Goal: Communication & Community: Answer question/provide support

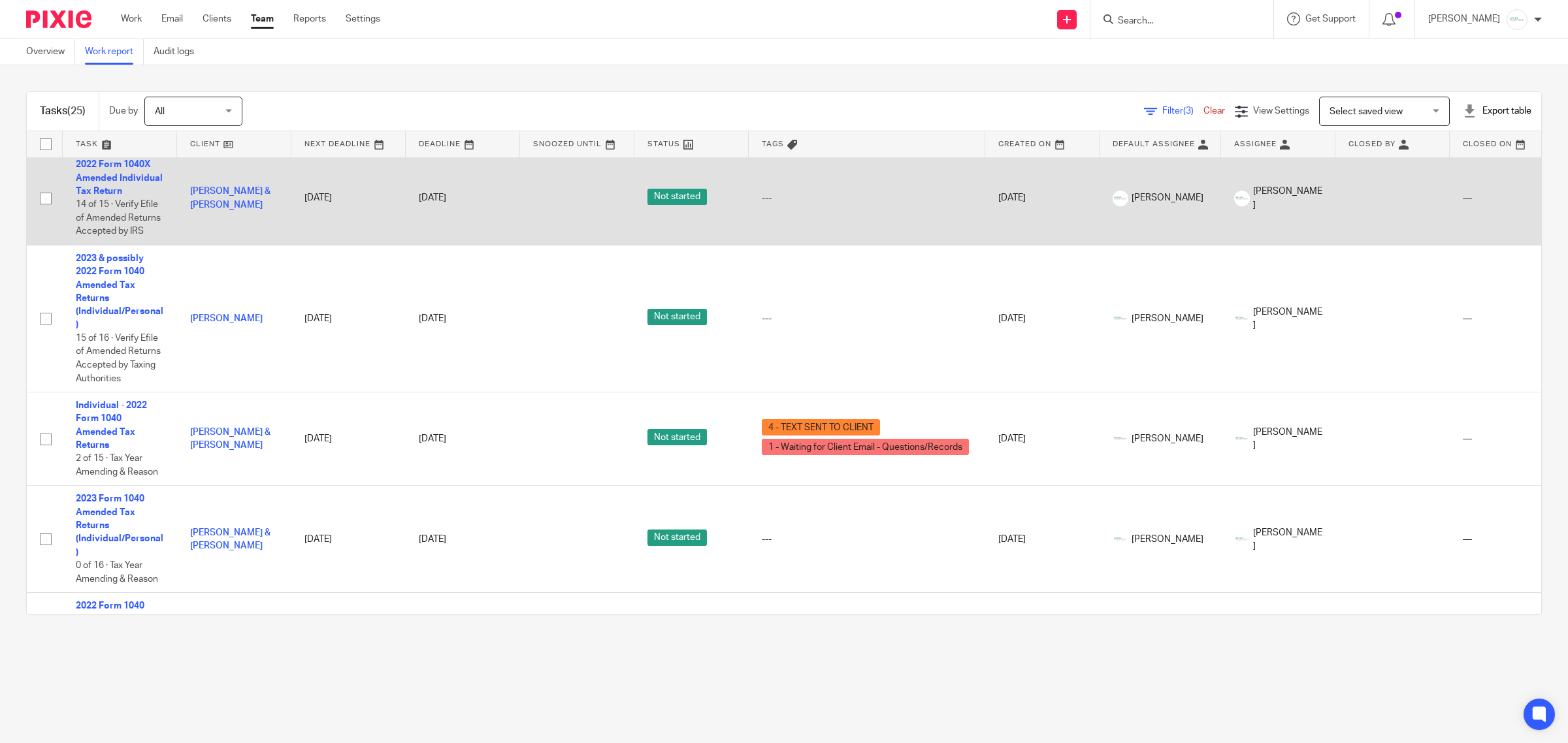
scroll to position [490, 0]
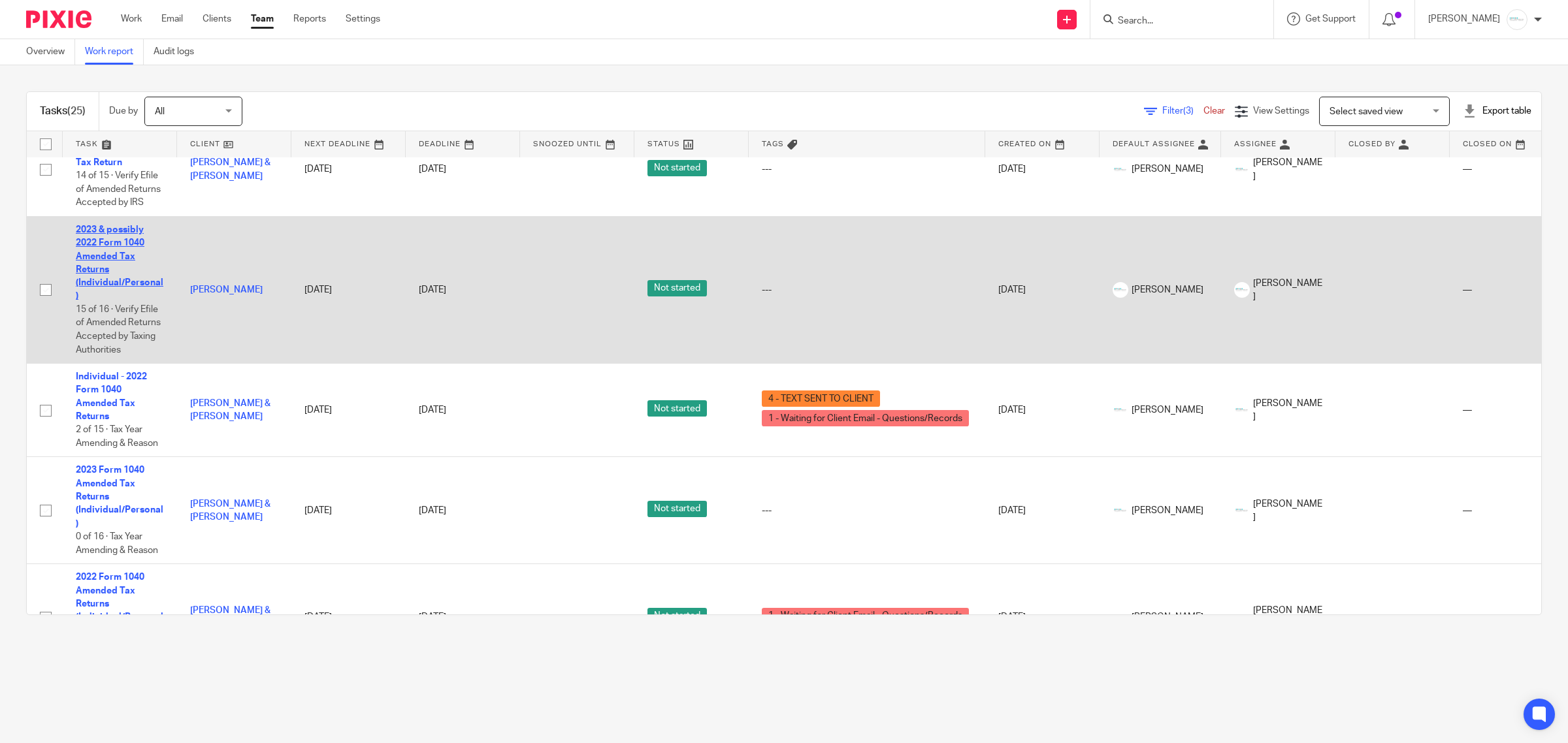
click at [111, 242] on link "2023 & possibly 2022 Form 1040 Amended Tax Returns (Individual/Personal)" at bounding box center [120, 264] width 87 height 76
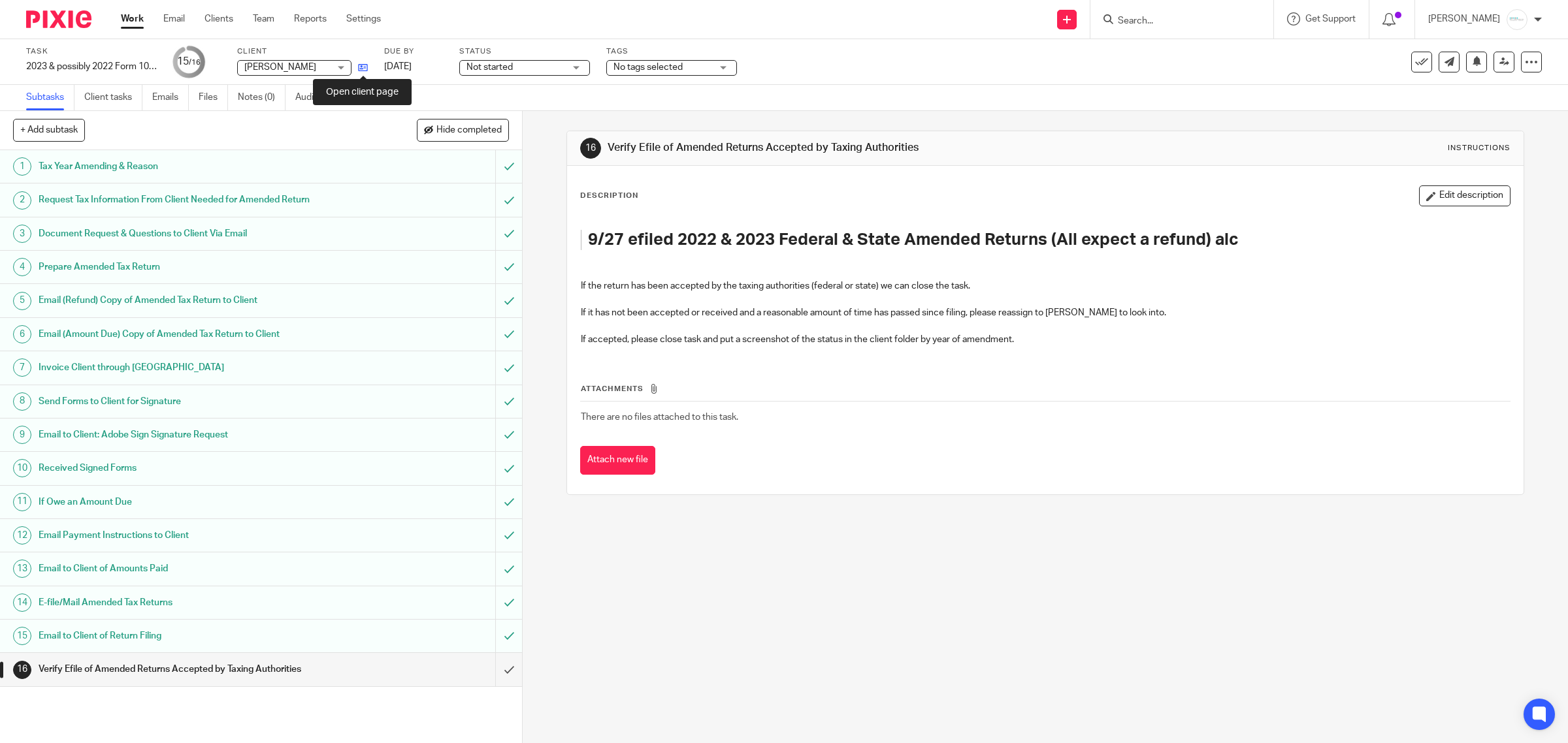
click at [362, 70] on icon at bounding box center [363, 68] width 10 height 10
click at [1434, 195] on button "Edit description" at bounding box center [1464, 196] width 91 height 21
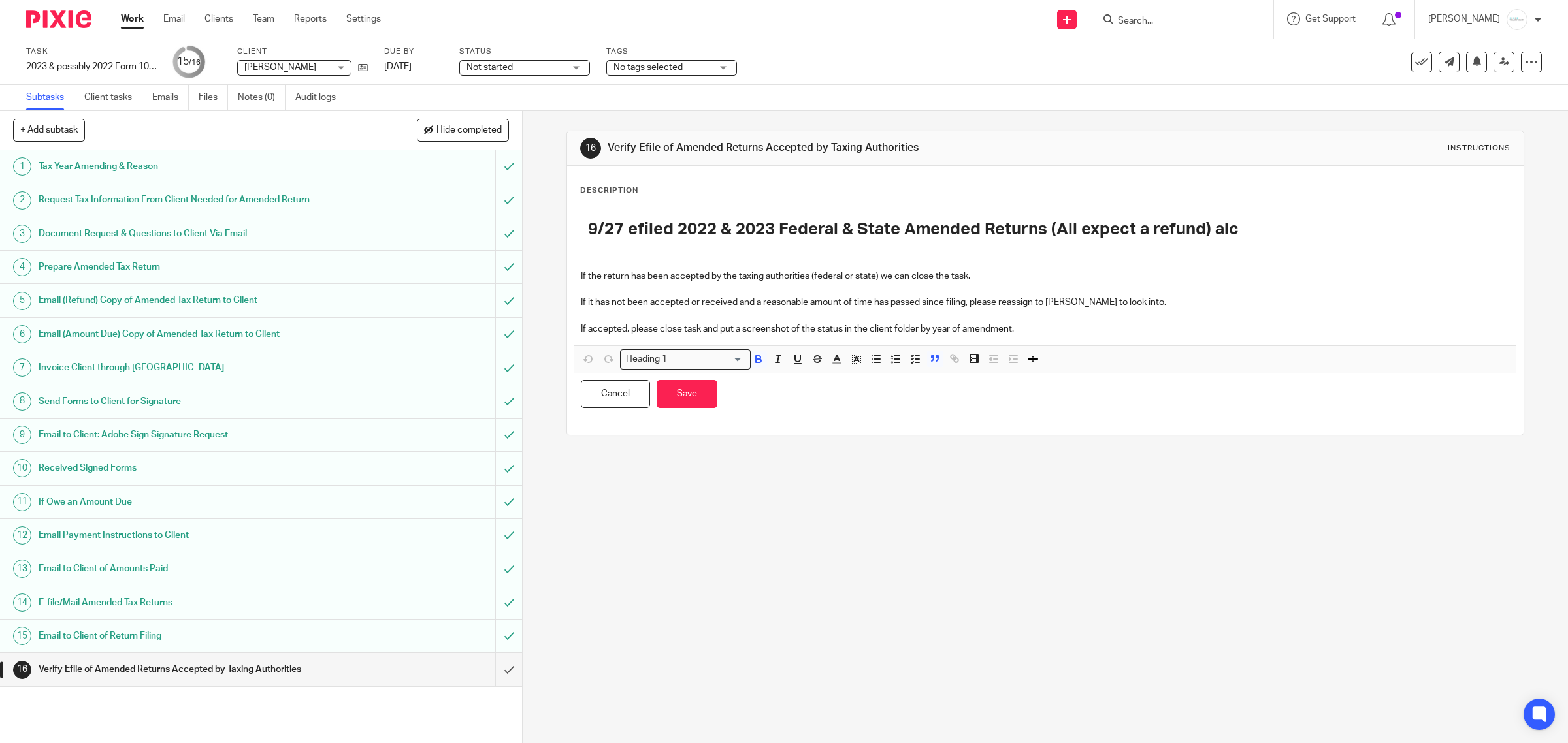
click at [1275, 230] on h1 "9/27 efiled 2022 & 2023 Federal & State Amended Returns (All expect a refund) a…" at bounding box center [1036, 229] width 896 height 20
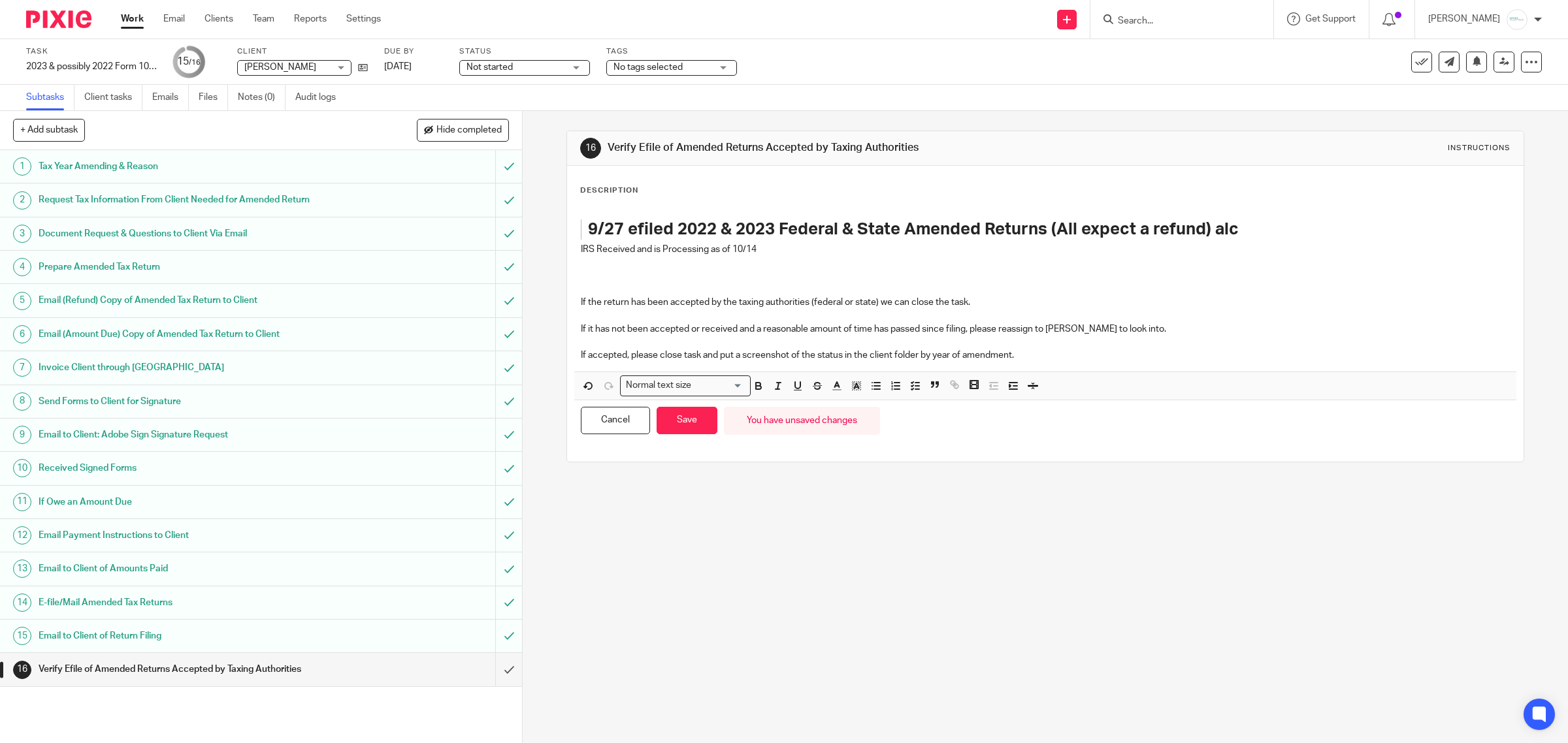
click at [776, 243] on p "IRS Received and is Processing as of 10/14" at bounding box center [1045, 249] width 929 height 13
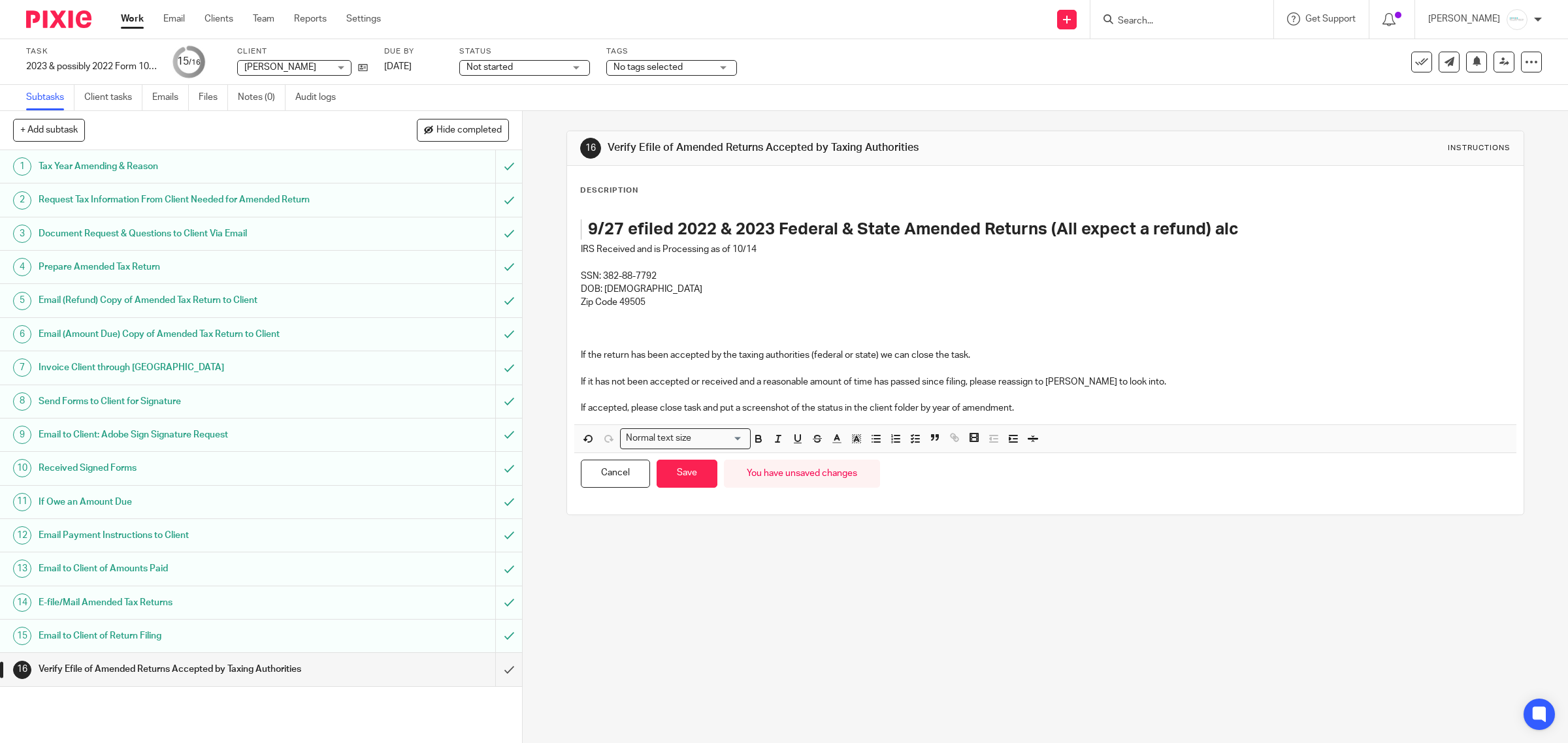
click at [645, 301] on p "Zip Code 49505" at bounding box center [1045, 302] width 929 height 13
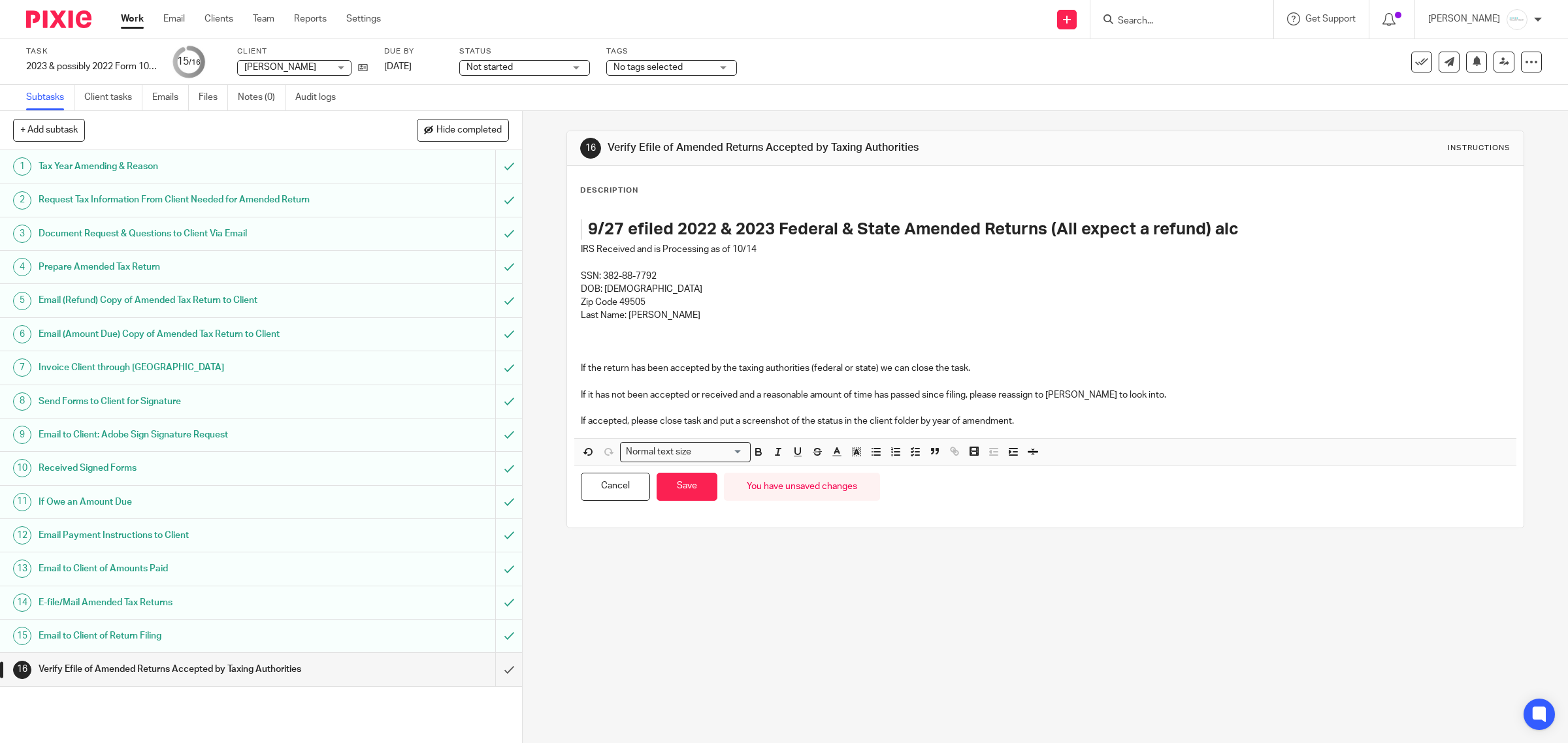
click at [712, 318] on p "Last Name: [PERSON_NAME]" at bounding box center [1045, 315] width 929 height 13
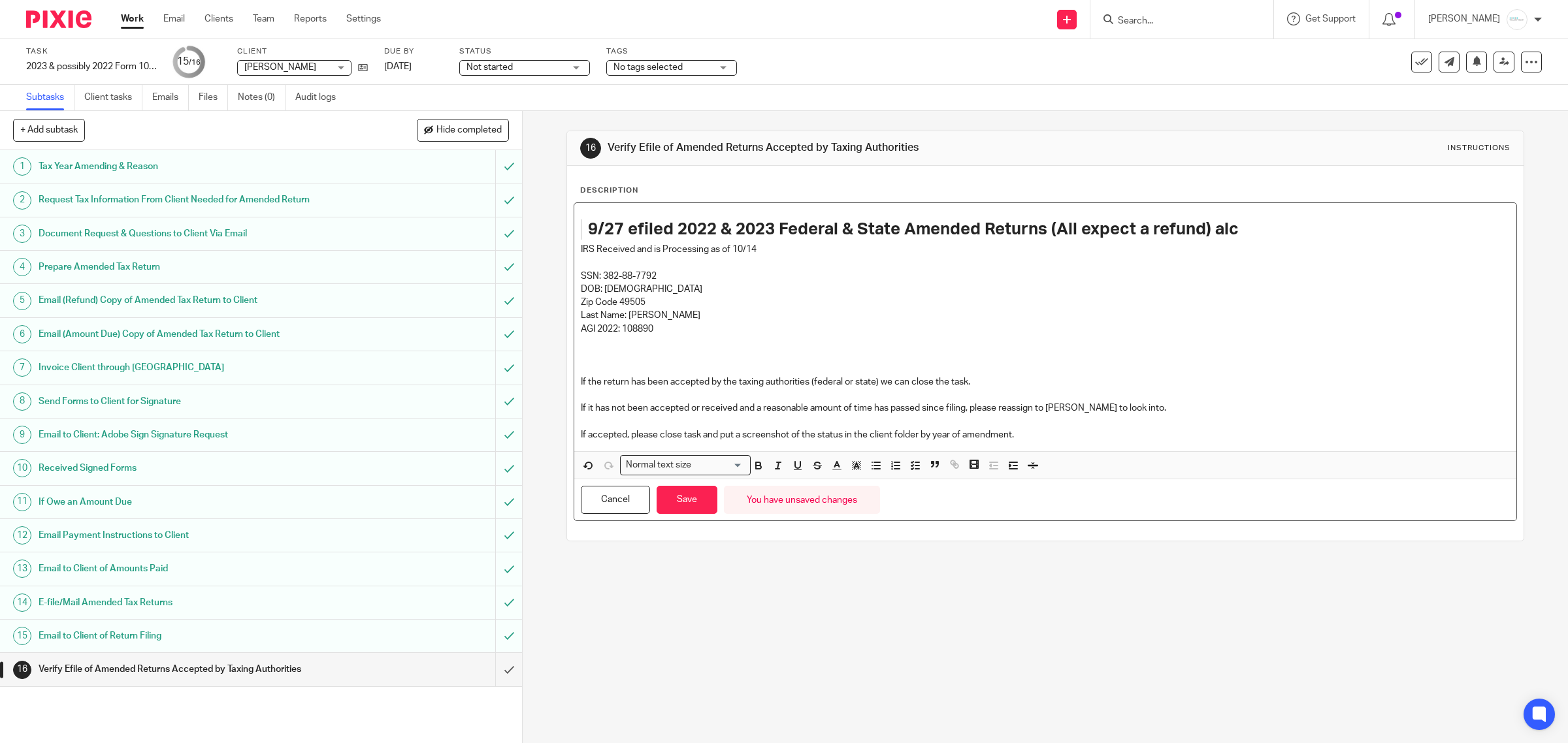
click at [631, 337] on p at bounding box center [1045, 342] width 929 height 13
drag, startPoint x: 635, startPoint y: 327, endPoint x: 773, endPoint y: 327, distance: 138.0
click at [634, 327] on p "AGI 2022: 108890" at bounding box center [1045, 329] width 929 height 13
click at [737, 327] on p "AGI 2022: 108,890" at bounding box center [1045, 329] width 929 height 13
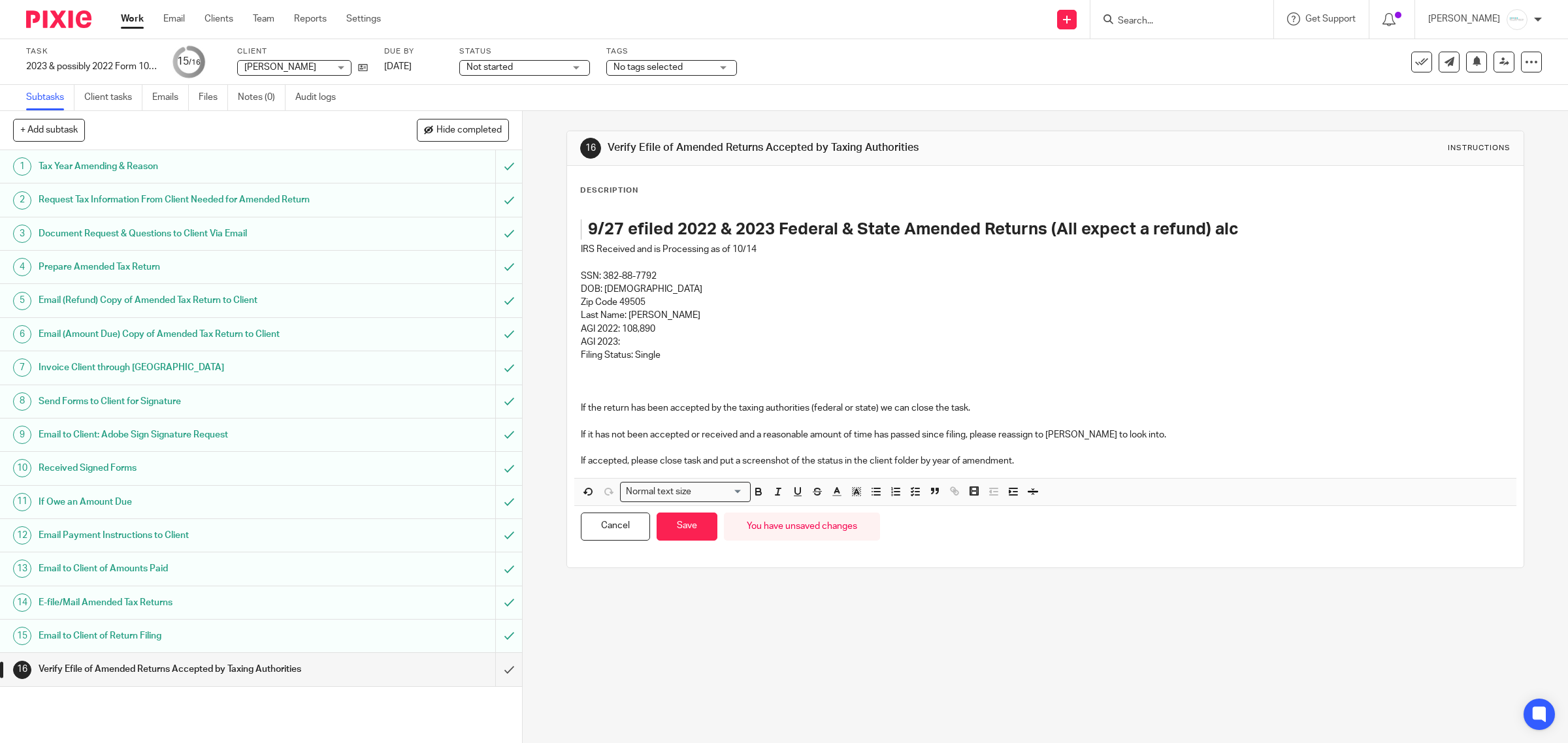
click at [631, 341] on p "AGI 2023:" at bounding box center [1045, 342] width 929 height 13
click at [704, 361] on p "Filing Status: Single" at bounding box center [1045, 355] width 929 height 13
click at [763, 256] on p at bounding box center [1045, 263] width 929 height 13
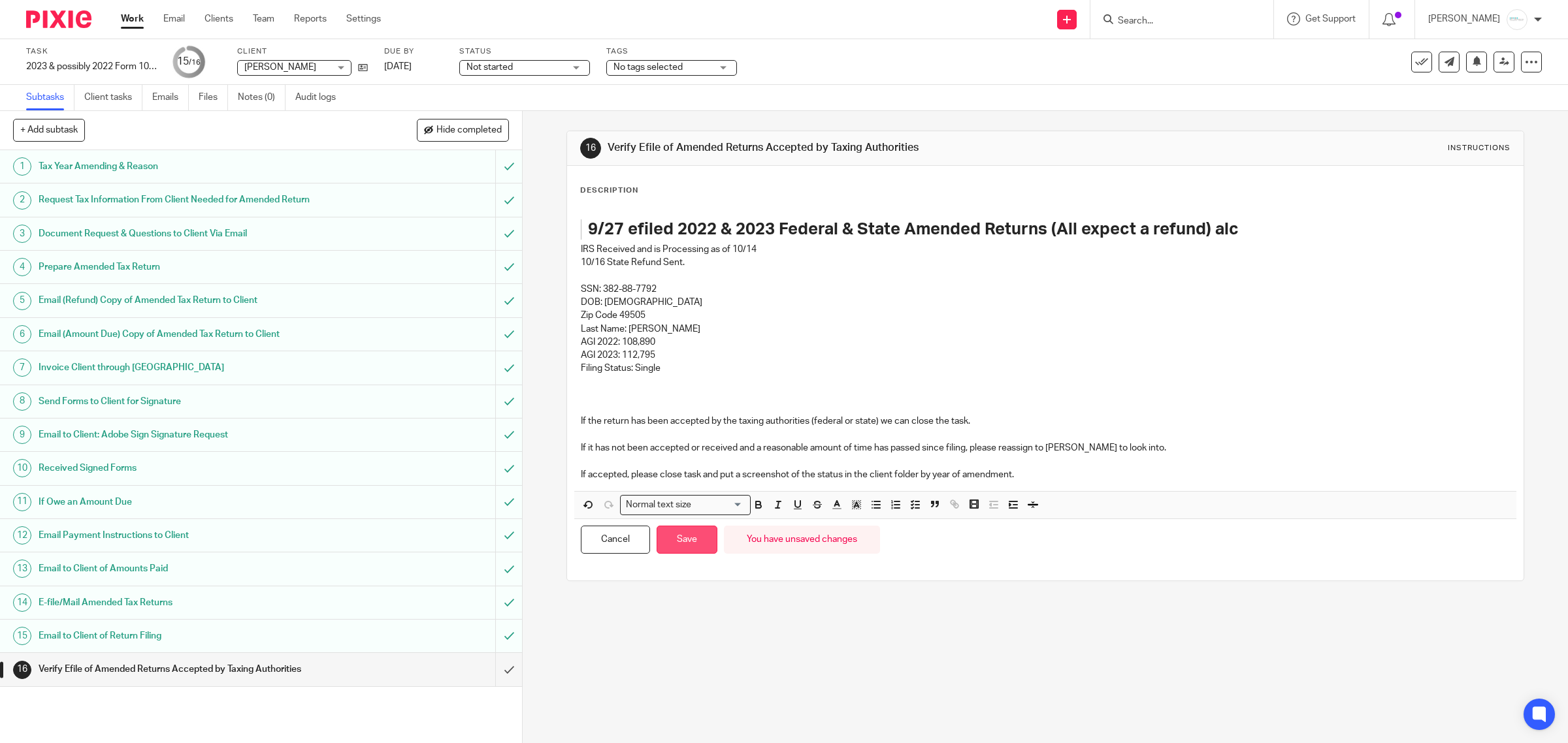
click at [678, 541] on button "Save" at bounding box center [687, 539] width 61 height 28
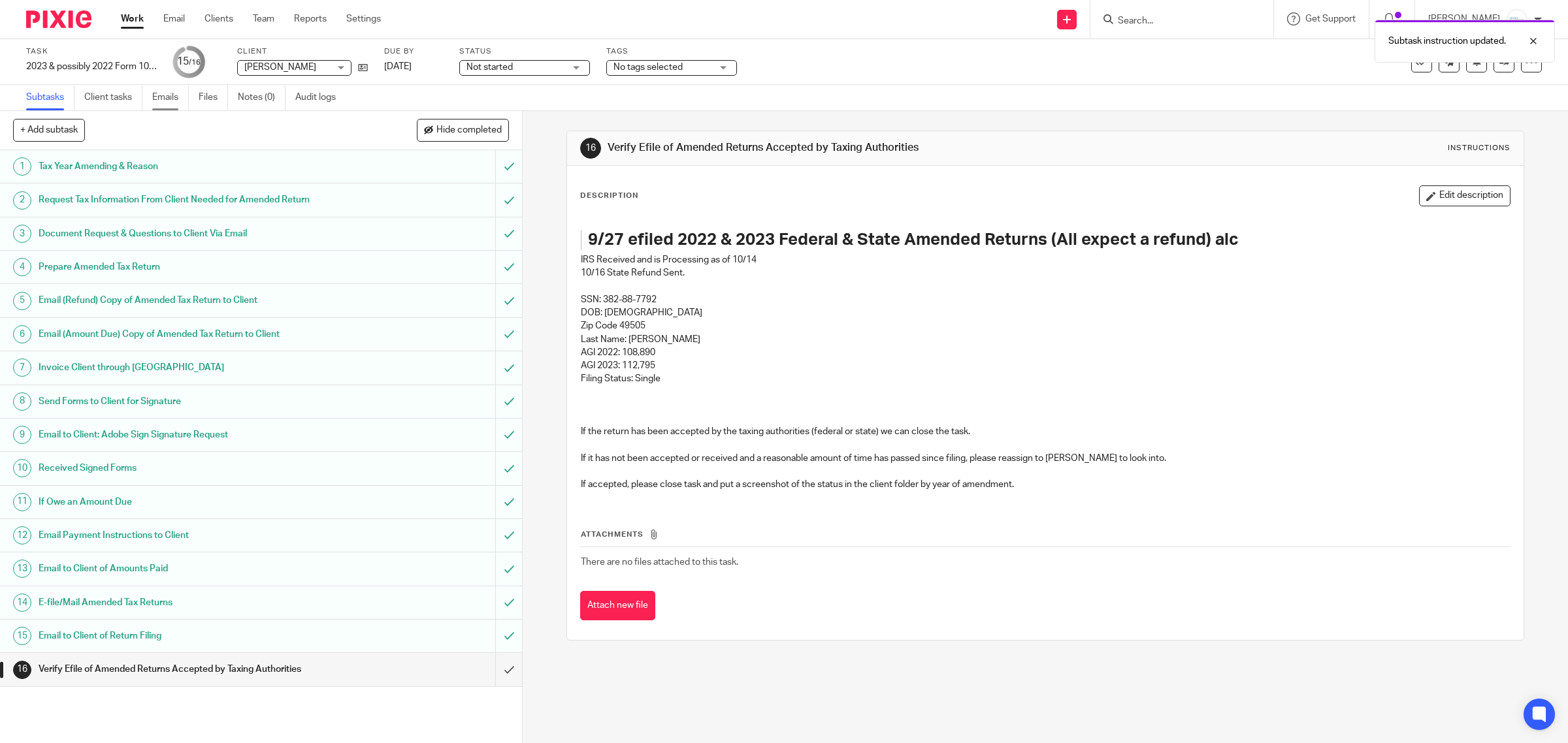
click at [171, 103] on link "Emails" at bounding box center [170, 98] width 36 height 26
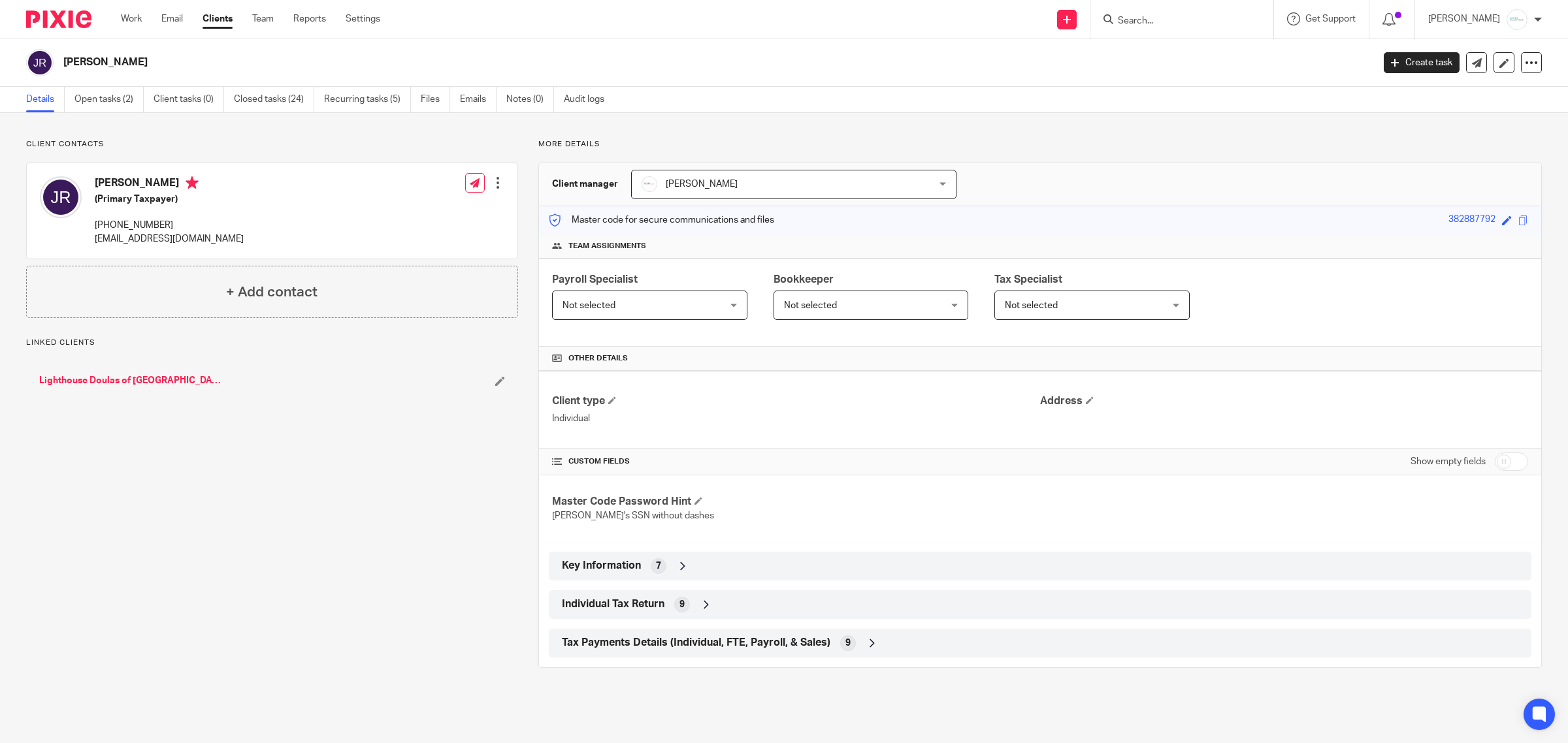
click at [1502, 465] on input "checkbox" at bounding box center [1511, 462] width 33 height 19
checkbox input "true"
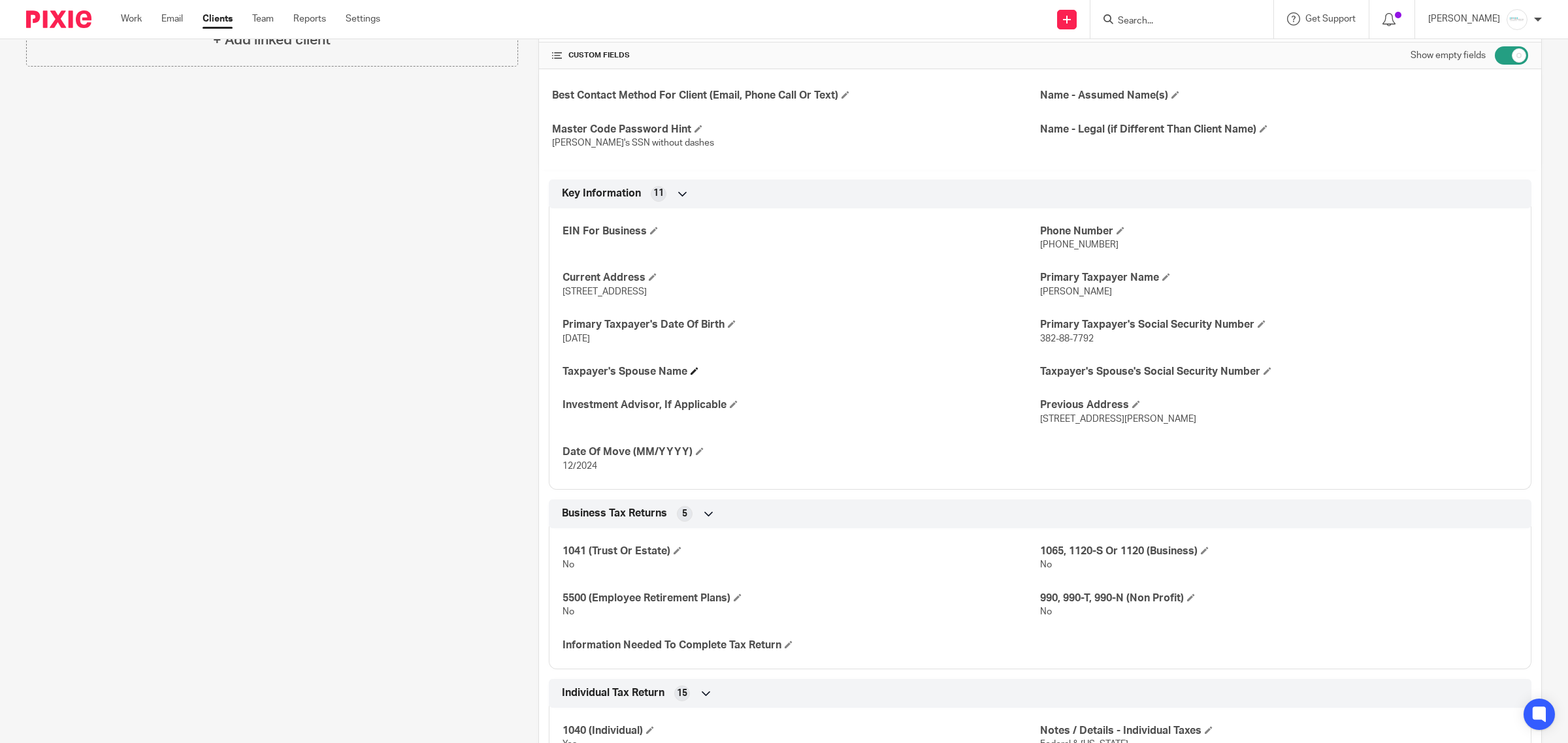
scroll to position [408, 0]
drag, startPoint x: 633, startPoint y: 338, endPoint x: 560, endPoint y: 336, distance: 73.0
click at [562, 336] on p "05/09/1980" at bounding box center [801, 337] width 477 height 13
copy span "05/09/1980"
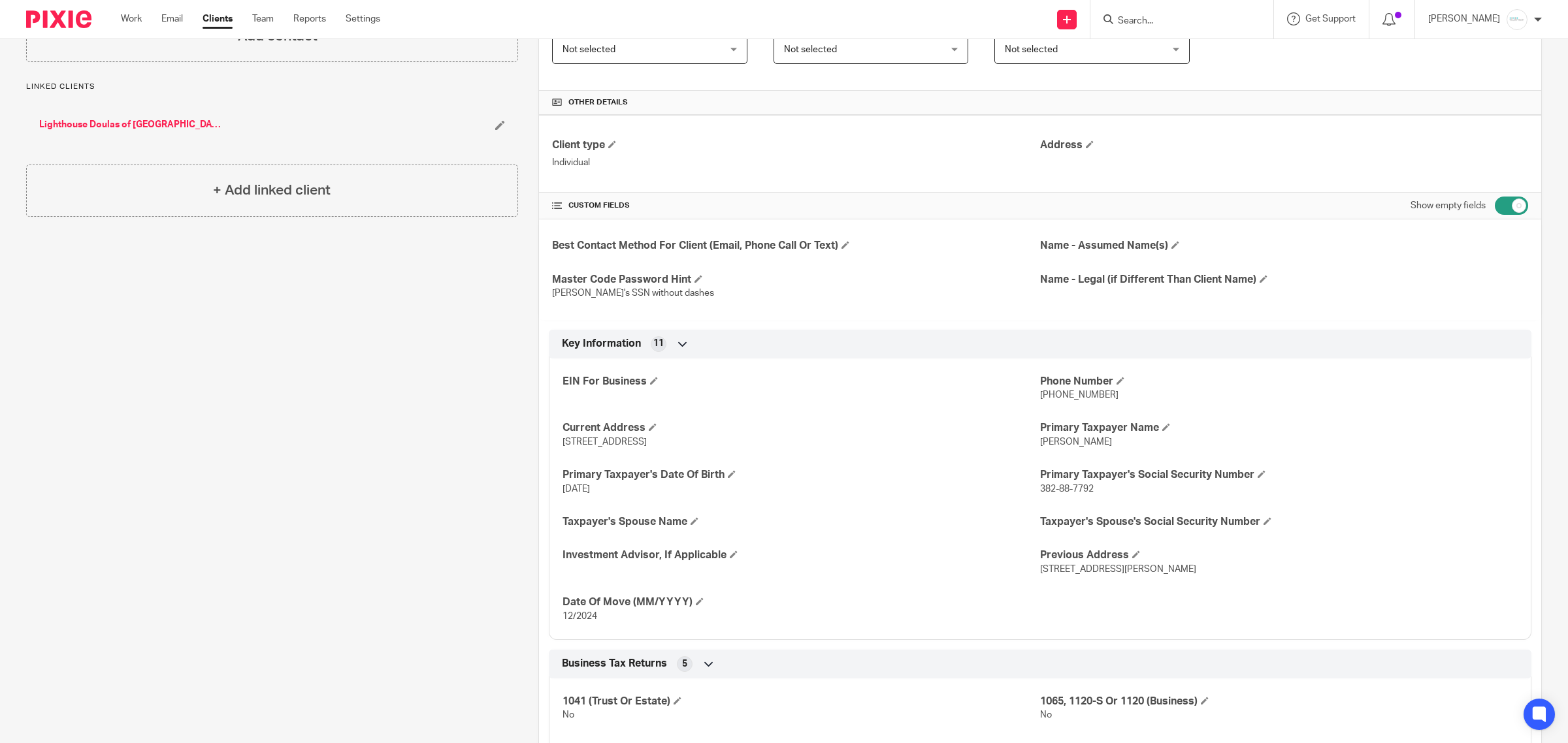
scroll to position [0, 0]
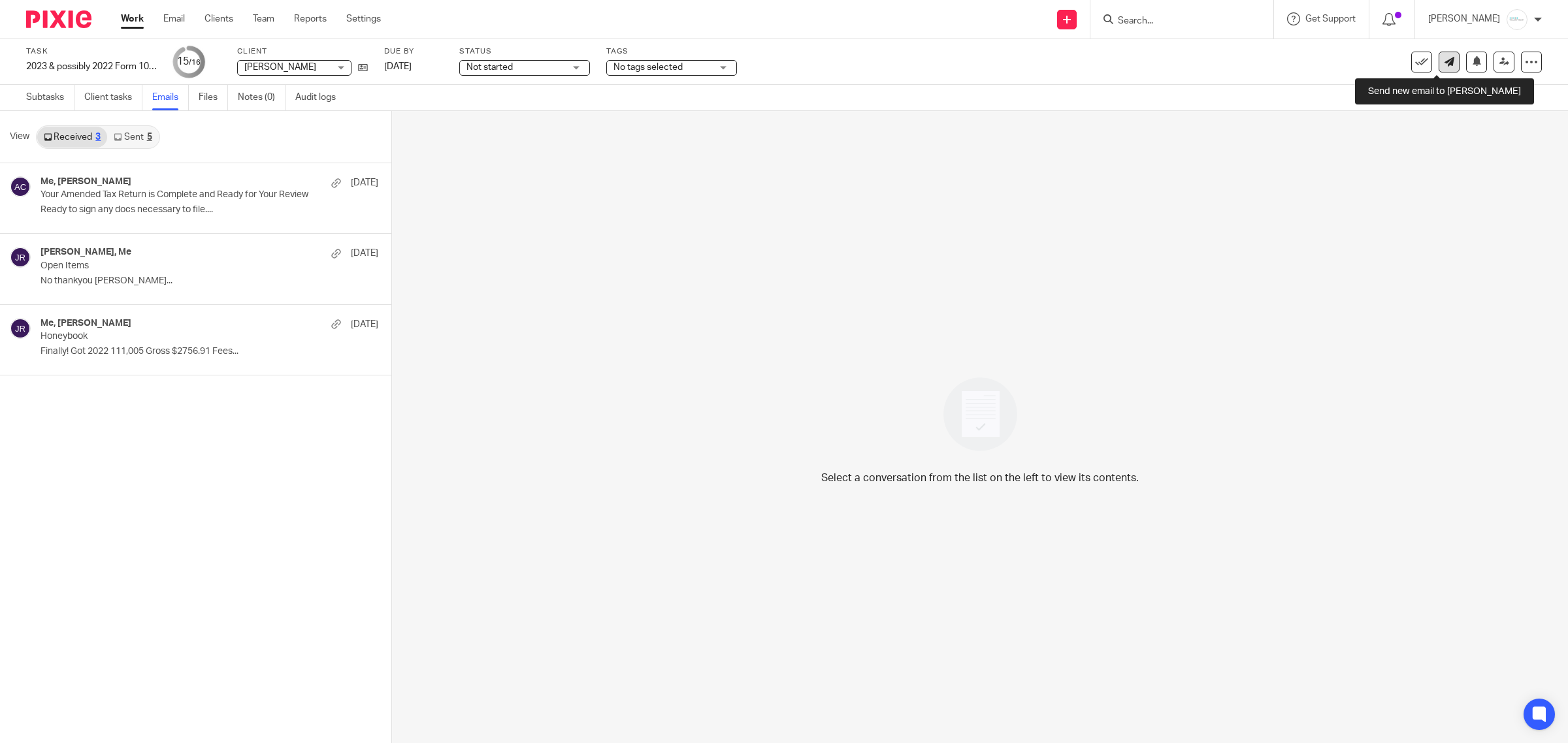
click at [1439, 69] on link at bounding box center [1449, 62] width 21 height 21
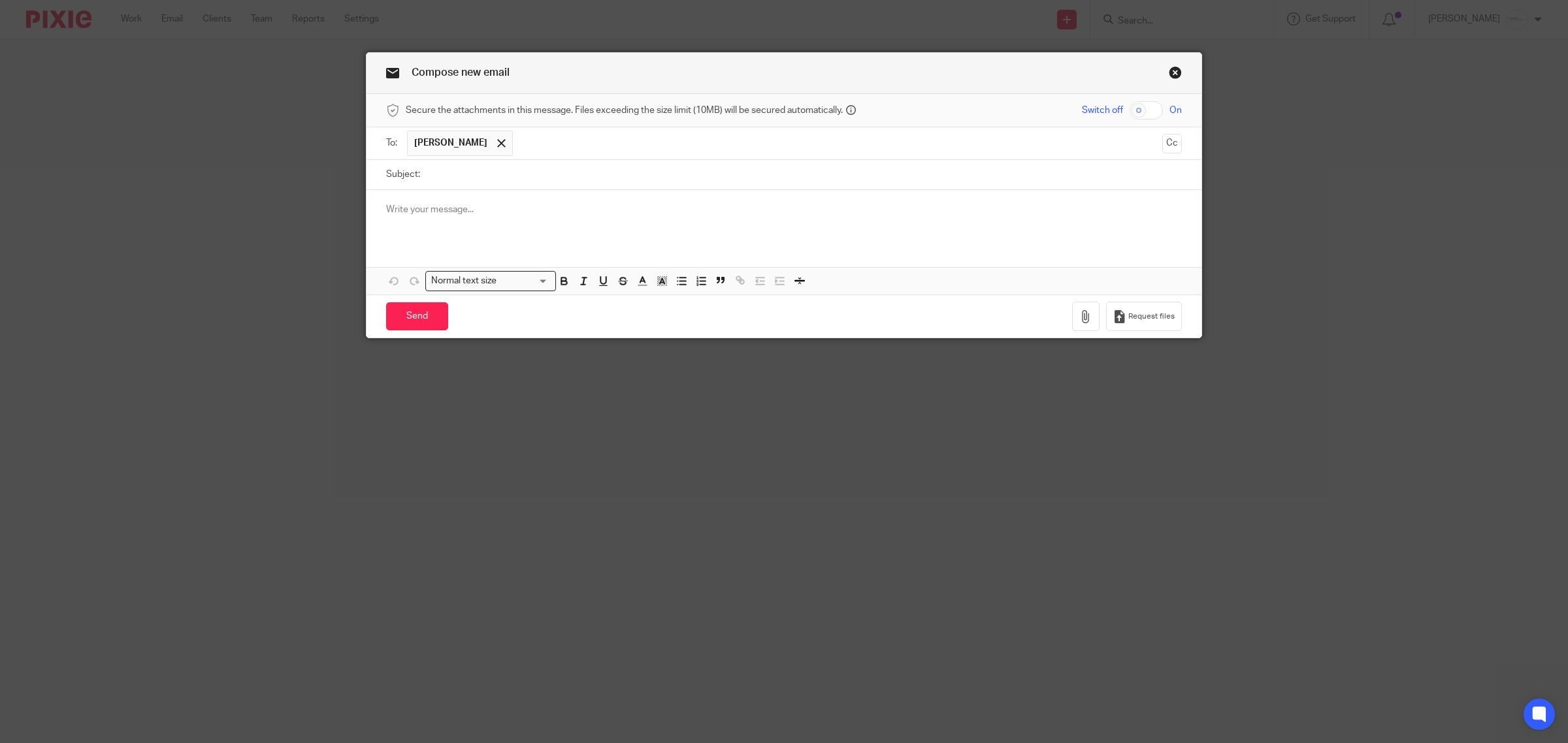
click at [454, 176] on input "Subject:" at bounding box center [804, 175] width 755 height 29
type input "State Amended Return"
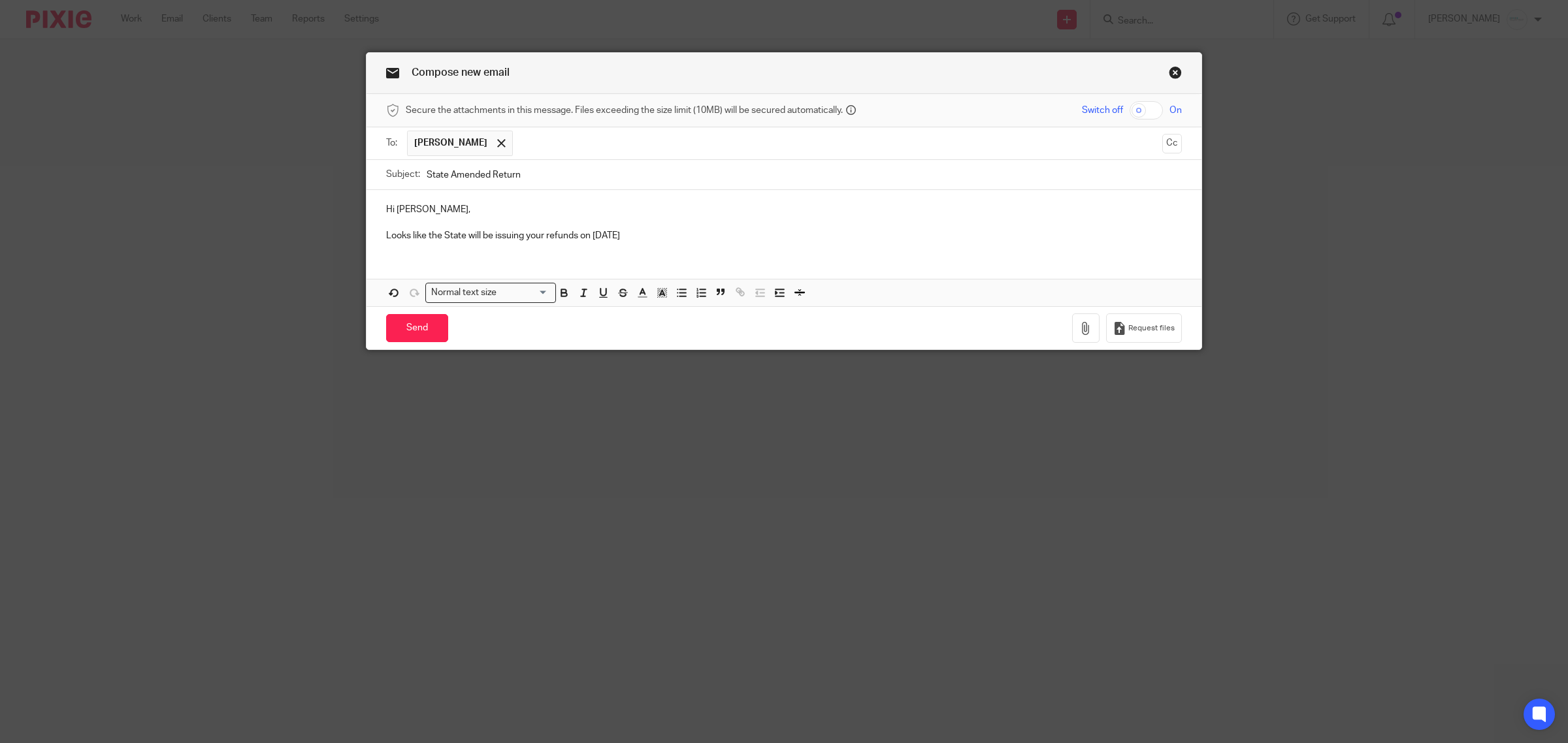
click at [654, 240] on p "Looks like the State will be issuing your refunds on 10/16/25" at bounding box center [784, 236] width 796 height 13
click at [1079, 331] on icon "button" at bounding box center [1085, 328] width 13 height 13
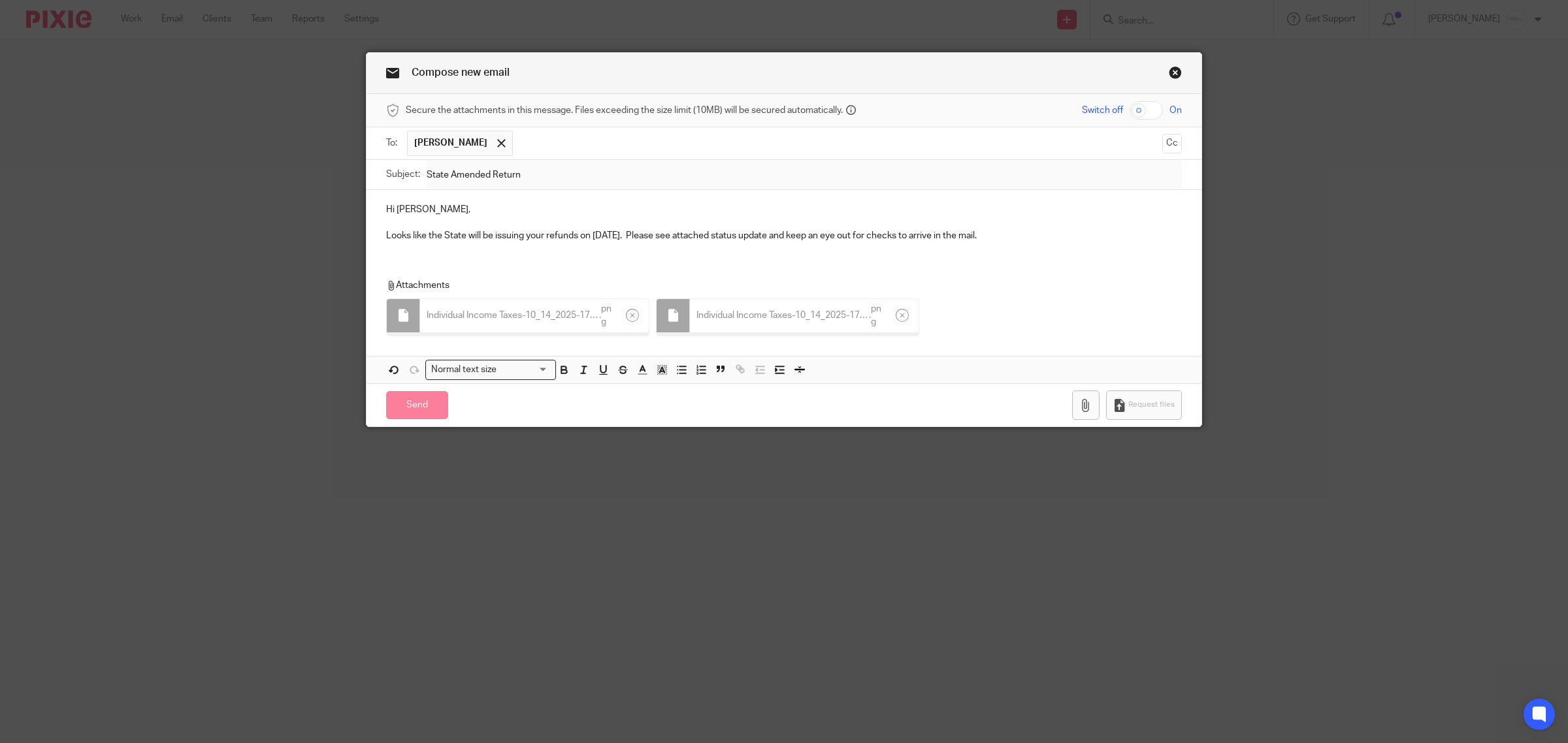
click at [1036, 236] on p "Looks like the State will be issuing your refunds on 10/16/25. Please see attac…" at bounding box center [784, 236] width 796 height 13
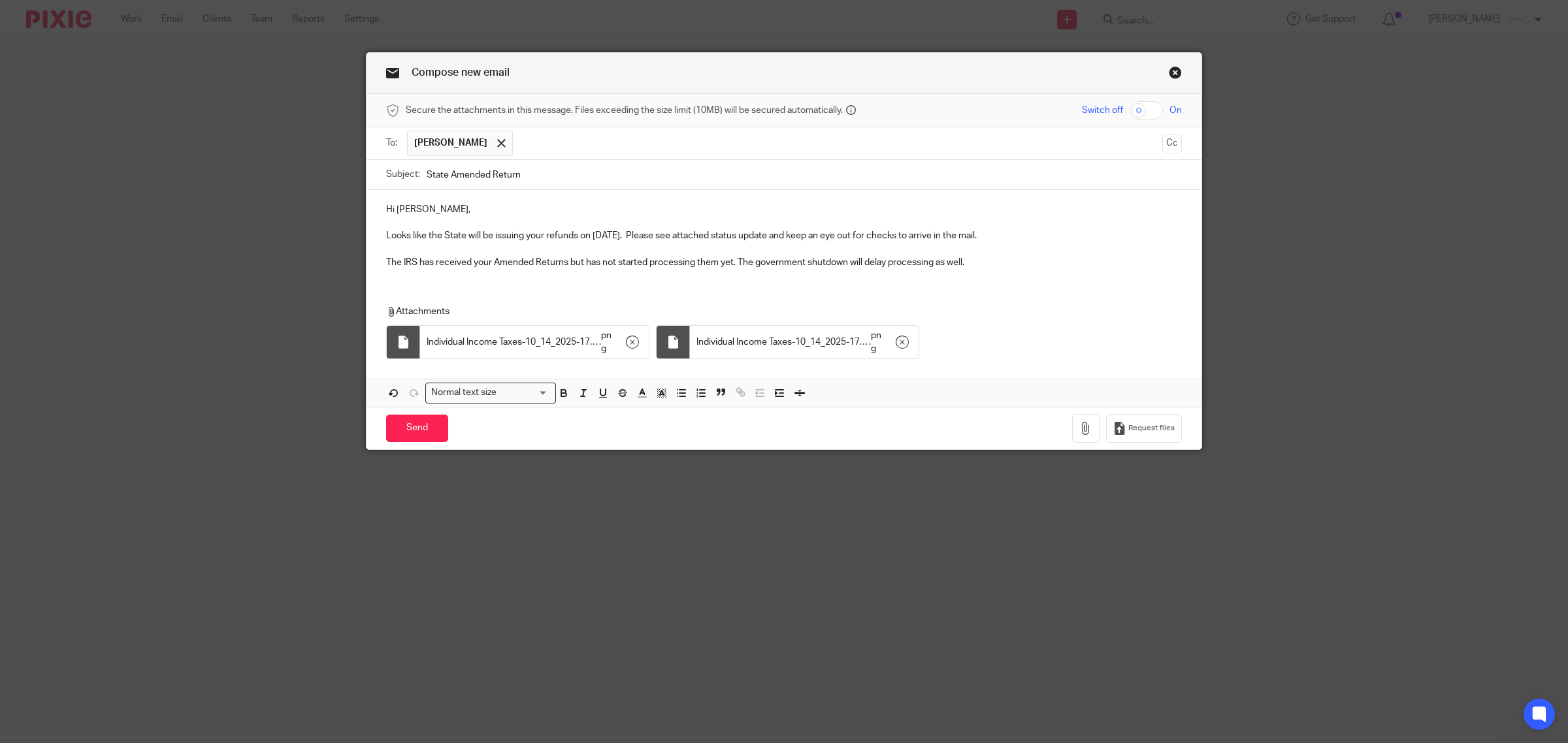
click at [443, 221] on p at bounding box center [784, 222] width 796 height 13
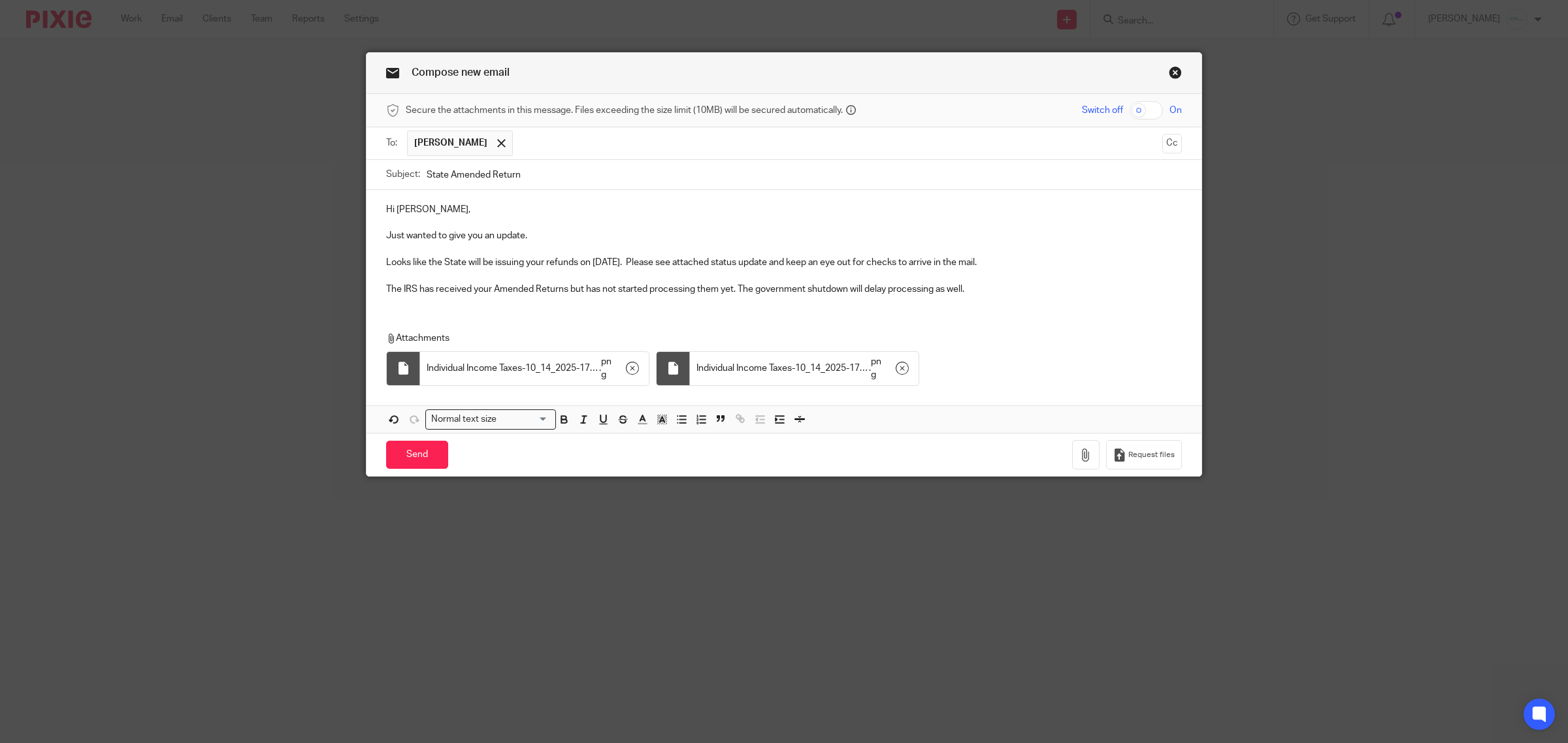
click at [608, 173] on input "State Amended Return" at bounding box center [804, 175] width 755 height 29
type input "State Amended Return - 2022 & 223"
click at [576, 264] on p "Looks like the State will be issuing your refunds on 10/16/25. Please see attac…" at bounding box center [784, 263] width 796 height 13
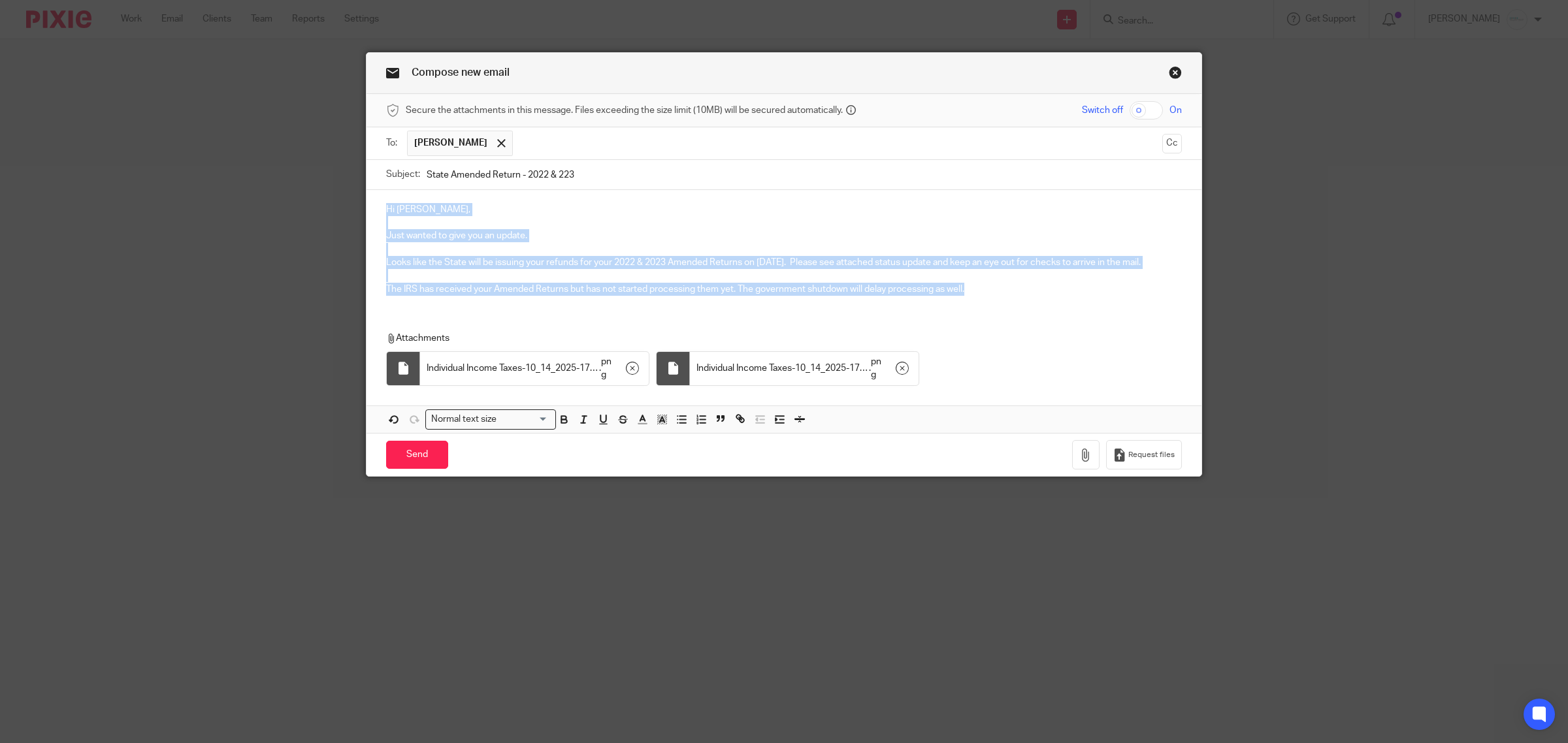
drag, startPoint x: 376, startPoint y: 206, endPoint x: 1068, endPoint y: 298, distance: 698.1
click at [1068, 298] on div "Hi Jen, Just wanted to give you an update. Looks like the State will be issuing…" at bounding box center [784, 247] width 835 height 116
copy div "Hi Jen, Just wanted to give you an update. Looks like the State will be issuing…"
drag, startPoint x: 374, startPoint y: 214, endPoint x: 1135, endPoint y: 294, distance: 765.2
click at [1135, 294] on div "Hi Jen, Just wanted to give you an update. Looks like the State will be issuing…" at bounding box center [784, 247] width 835 height 116
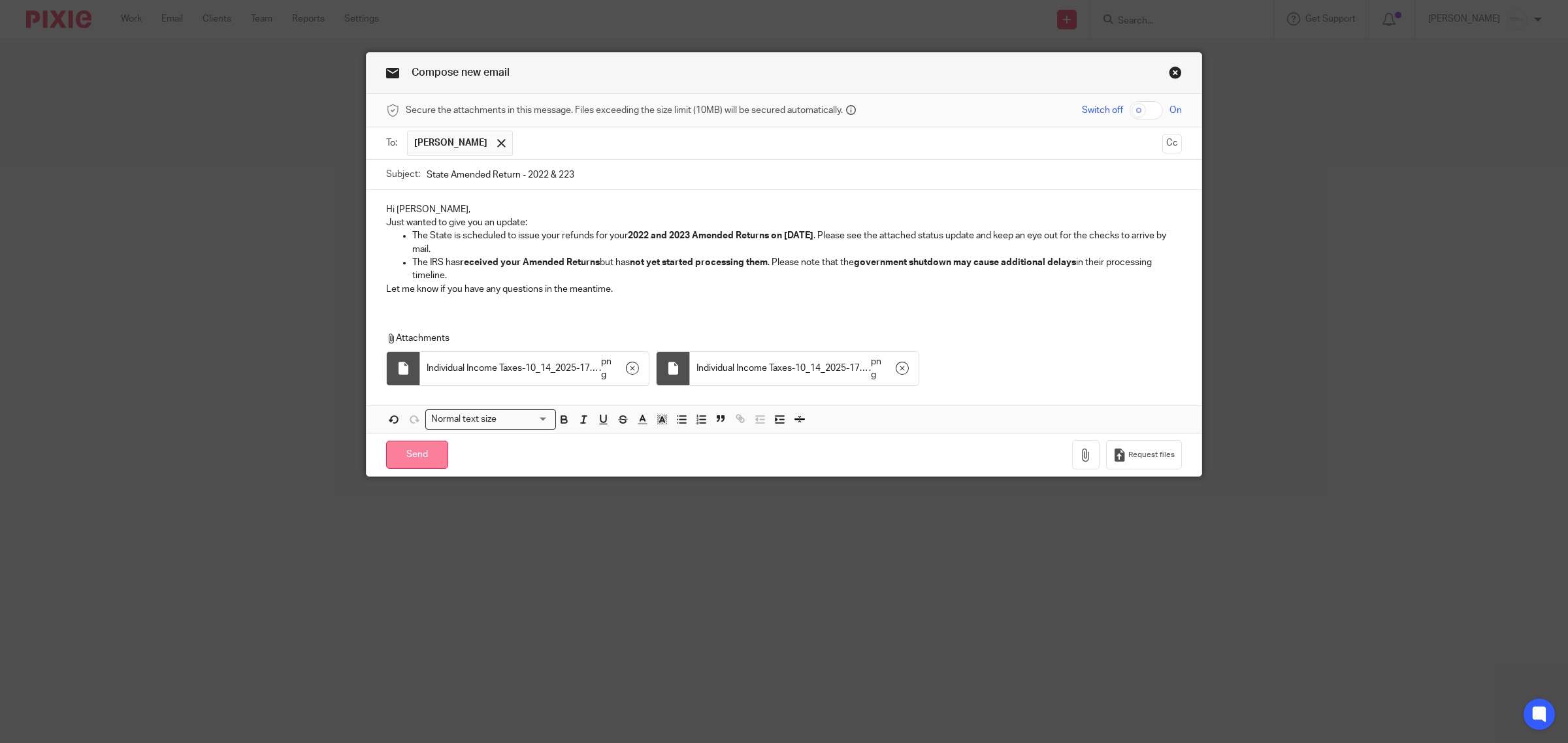
click at [403, 458] on input "Send" at bounding box center [416, 454] width 62 height 28
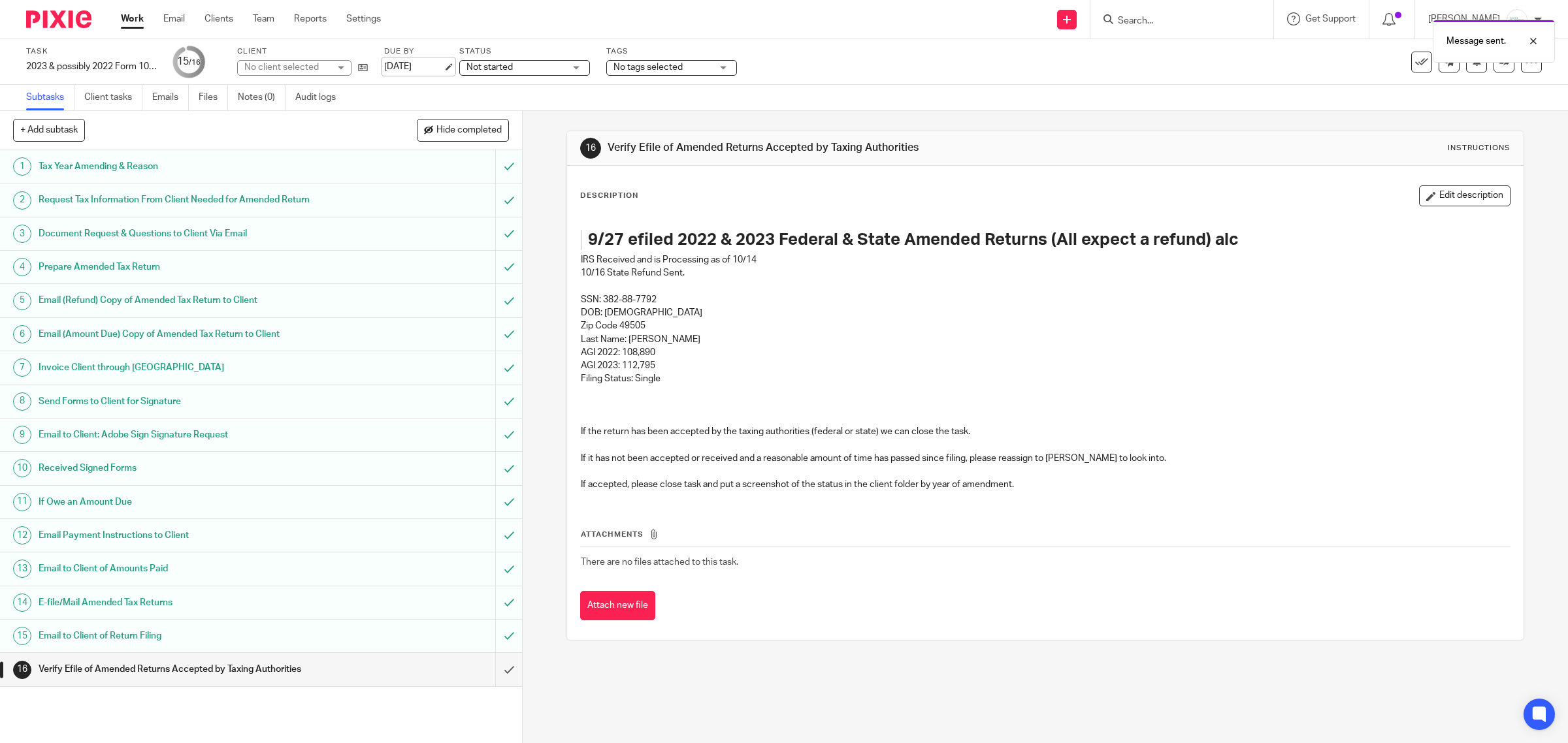
click at [437, 70] on link "[DATE]" at bounding box center [413, 66] width 59 height 14
click at [890, 338] on p "Last Name: [PERSON_NAME]" at bounding box center [1045, 340] width 929 height 13
click at [679, 270] on p "10/16 State Refund Sent." at bounding box center [1045, 273] width 929 height 13
click at [1448, 189] on button "Edit description" at bounding box center [1464, 196] width 91 height 21
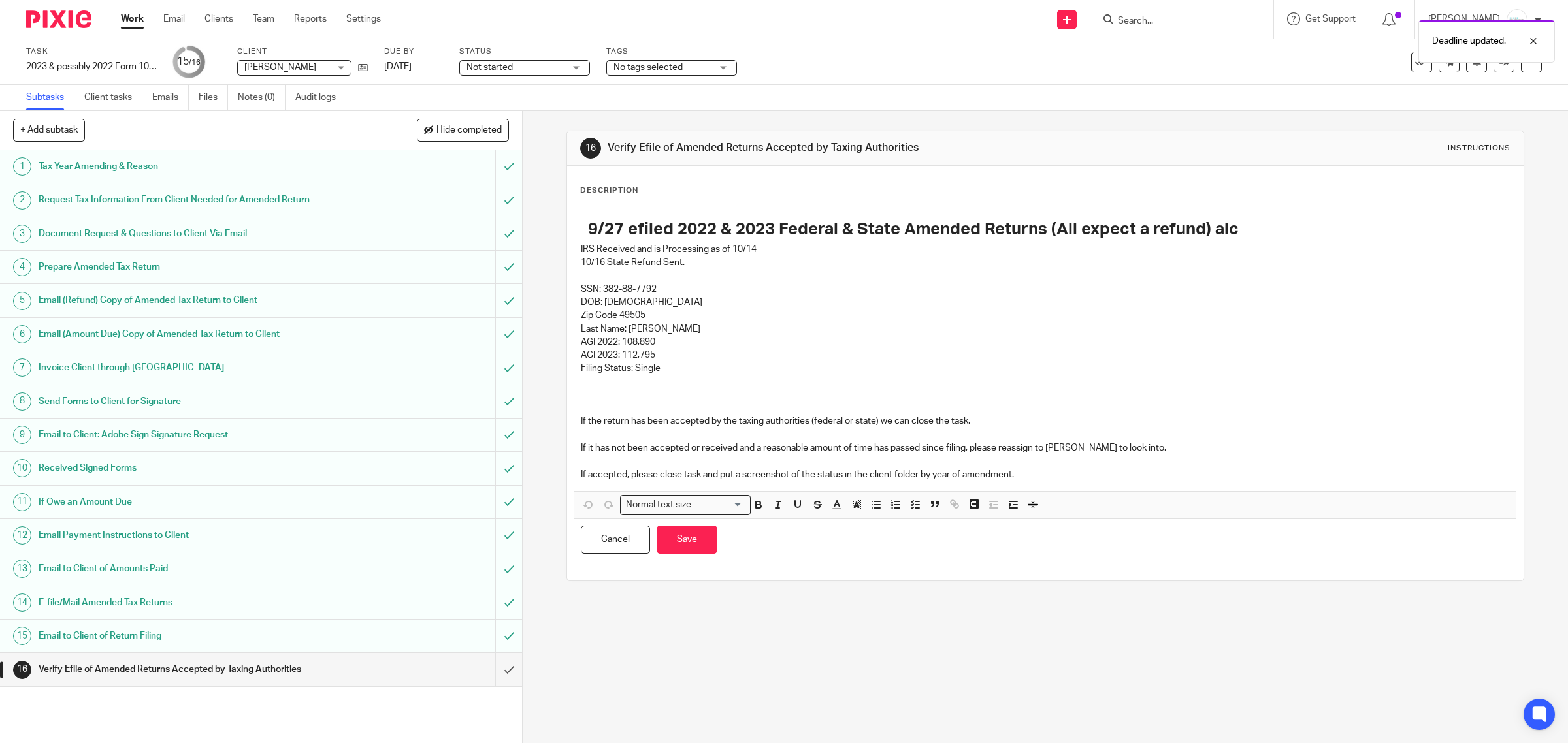
click at [691, 260] on p "10/16 State Refund Sent." at bounding box center [1045, 263] width 929 height 13
click at [677, 540] on button "Save" at bounding box center [687, 539] width 61 height 28
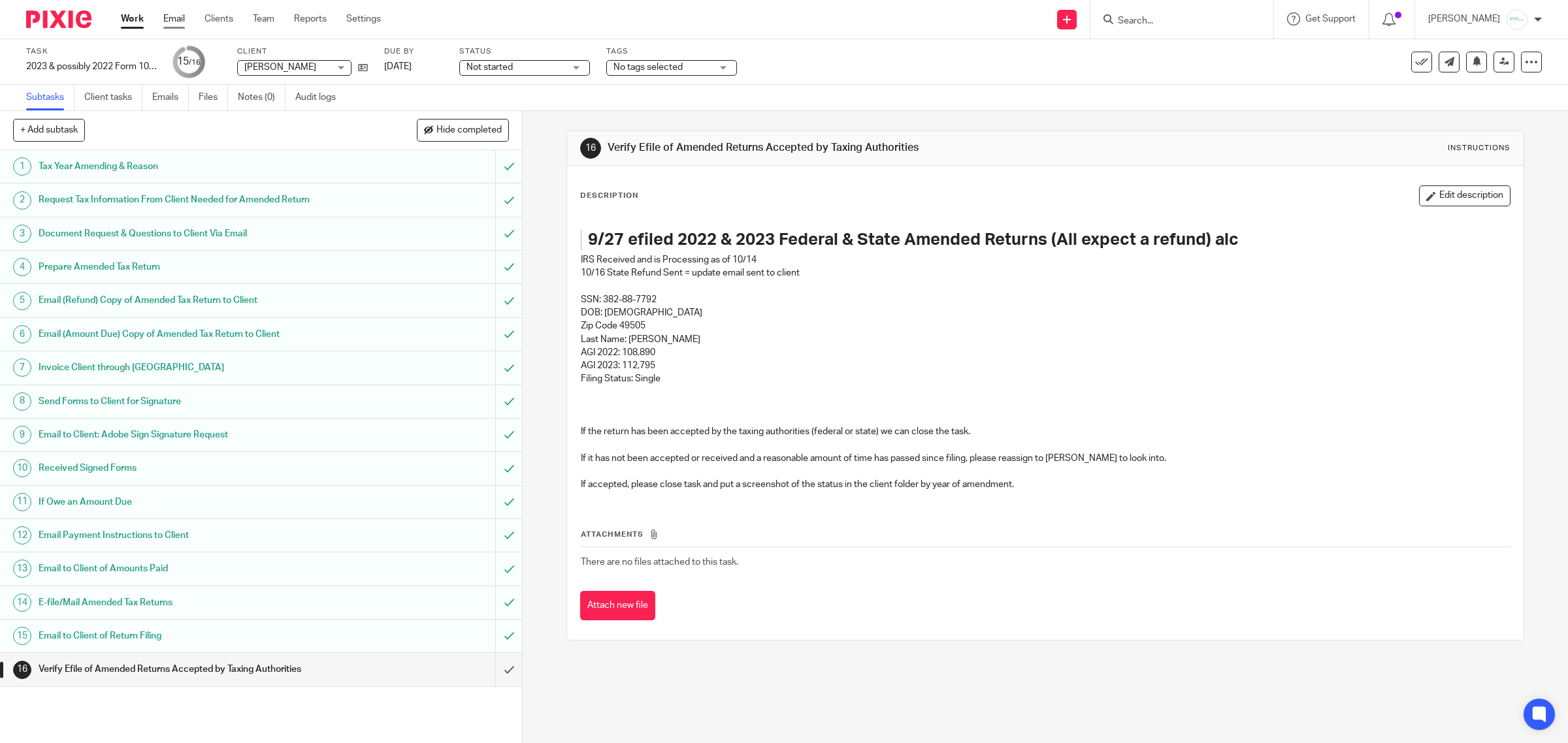
click at [175, 18] on link "Email" at bounding box center [174, 19] width 22 height 13
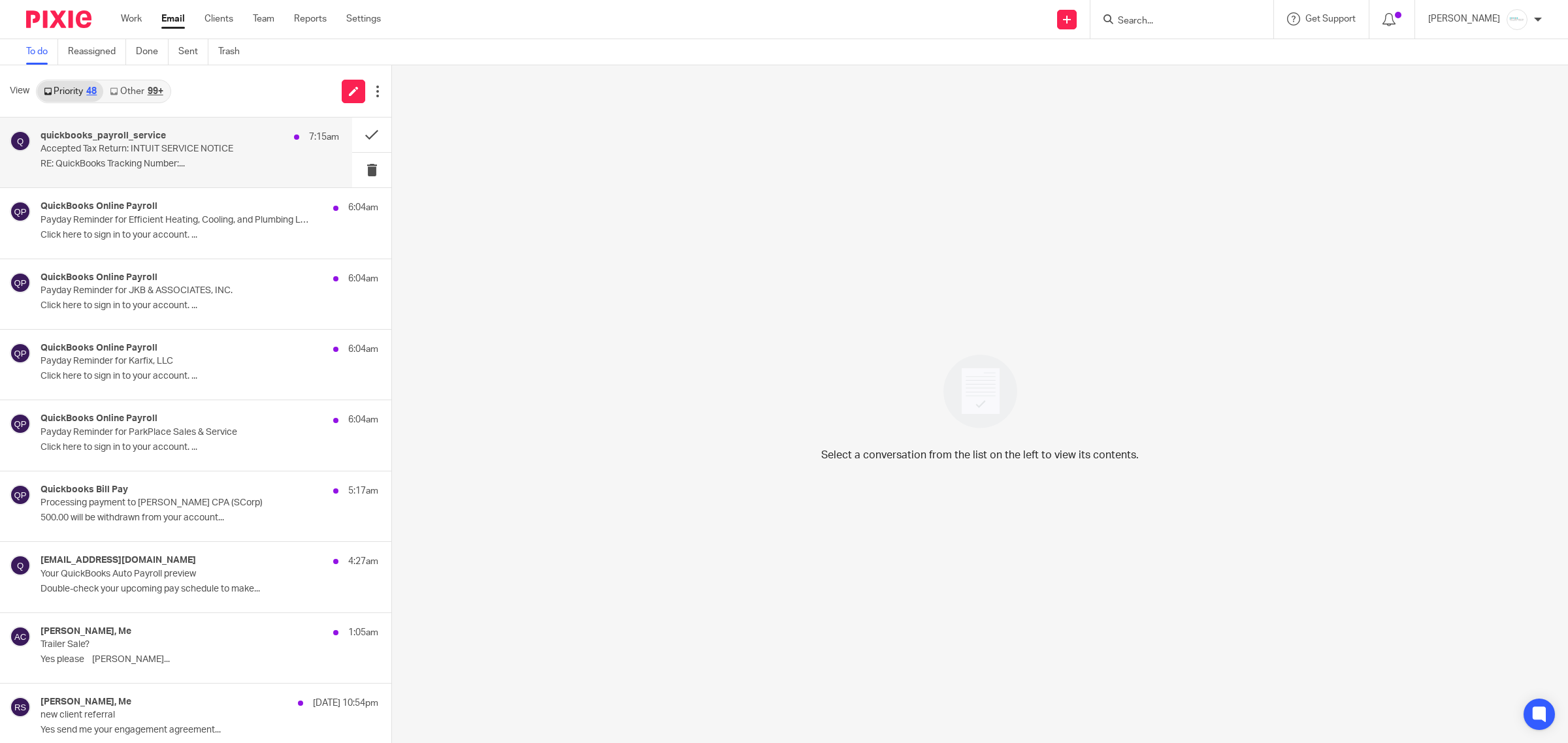
click at [234, 164] on p "RE: QuickBooks Tracking Number:..." at bounding box center [189, 164] width 298 height 11
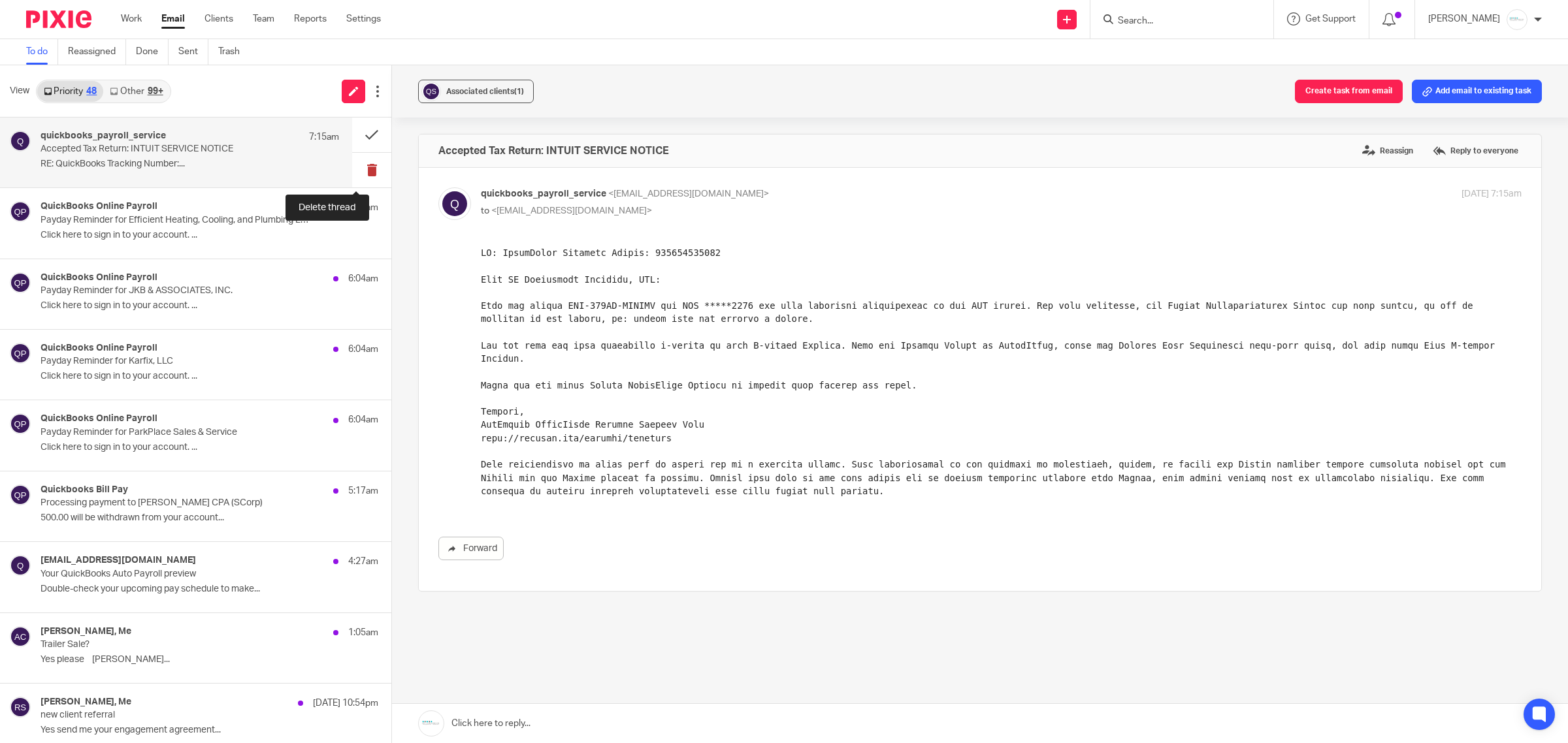
click at [357, 175] on button at bounding box center [371, 170] width 39 height 35
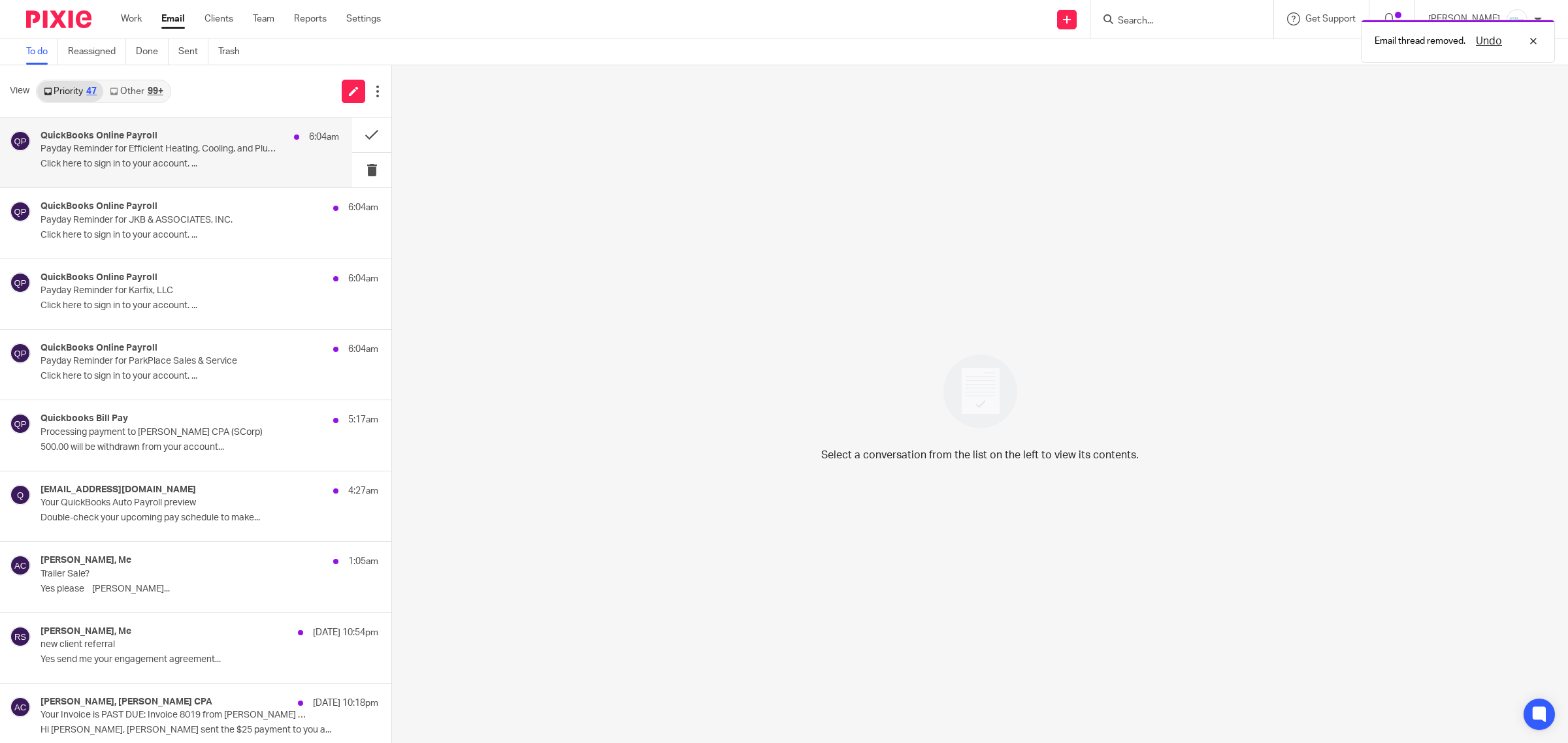
click at [223, 165] on p "Click here to sign in to your account. ..." at bounding box center [189, 164] width 298 height 11
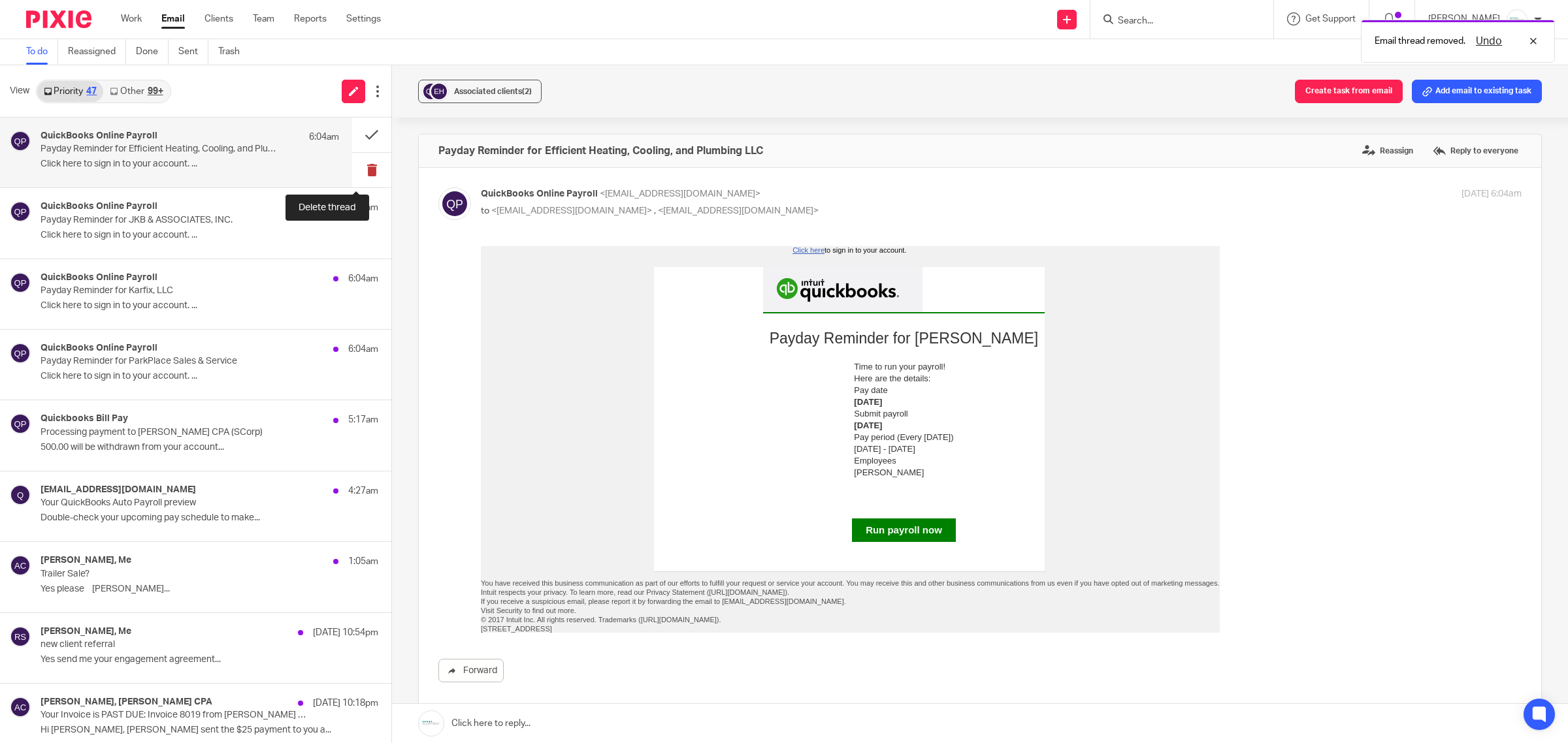
click at [352, 167] on button at bounding box center [371, 170] width 39 height 35
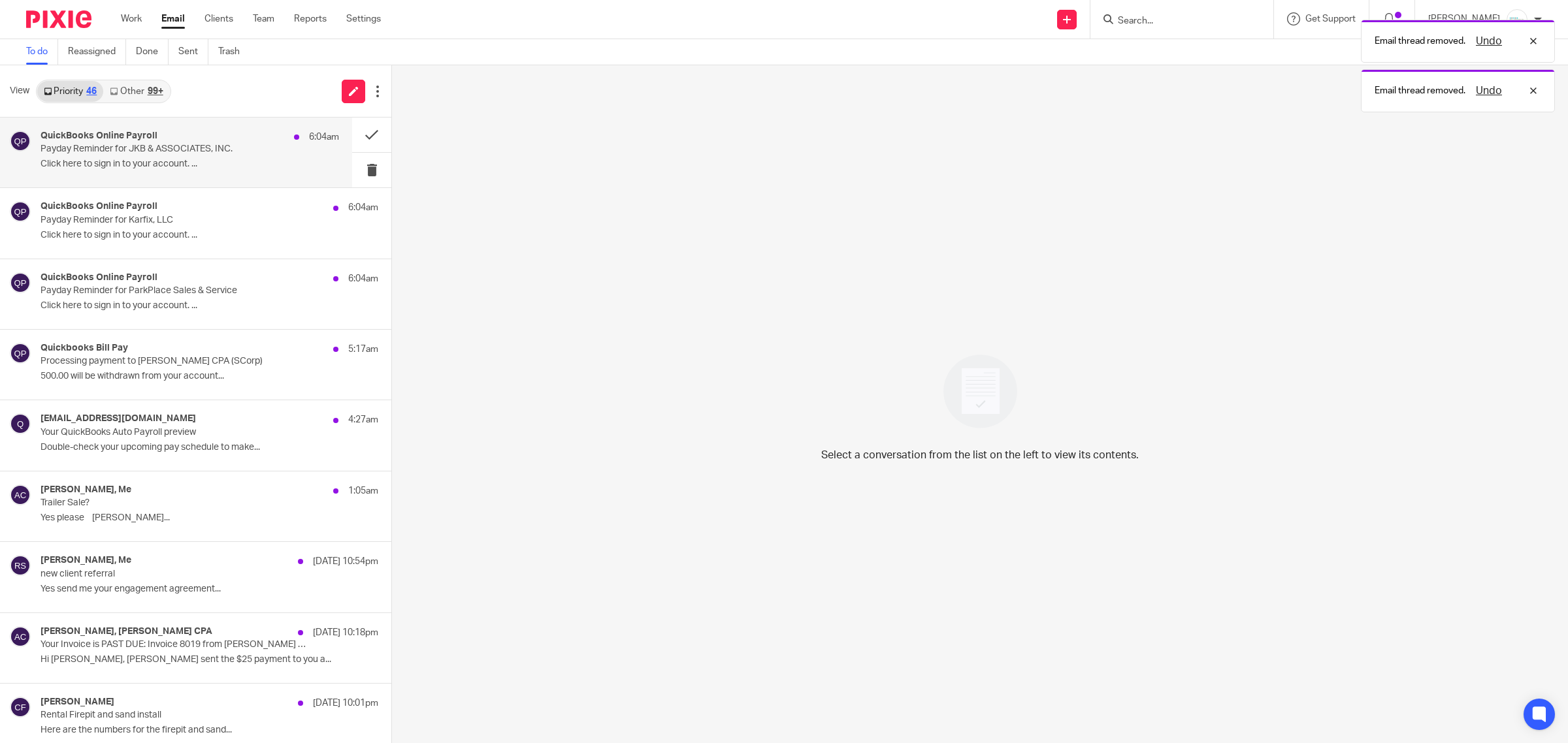
click at [163, 155] on div "QuickBooks Online Payroll 6:04am Payday Reminder for JKB & ASSOCIATES, INC. Cli…" at bounding box center [189, 153] width 298 height 44
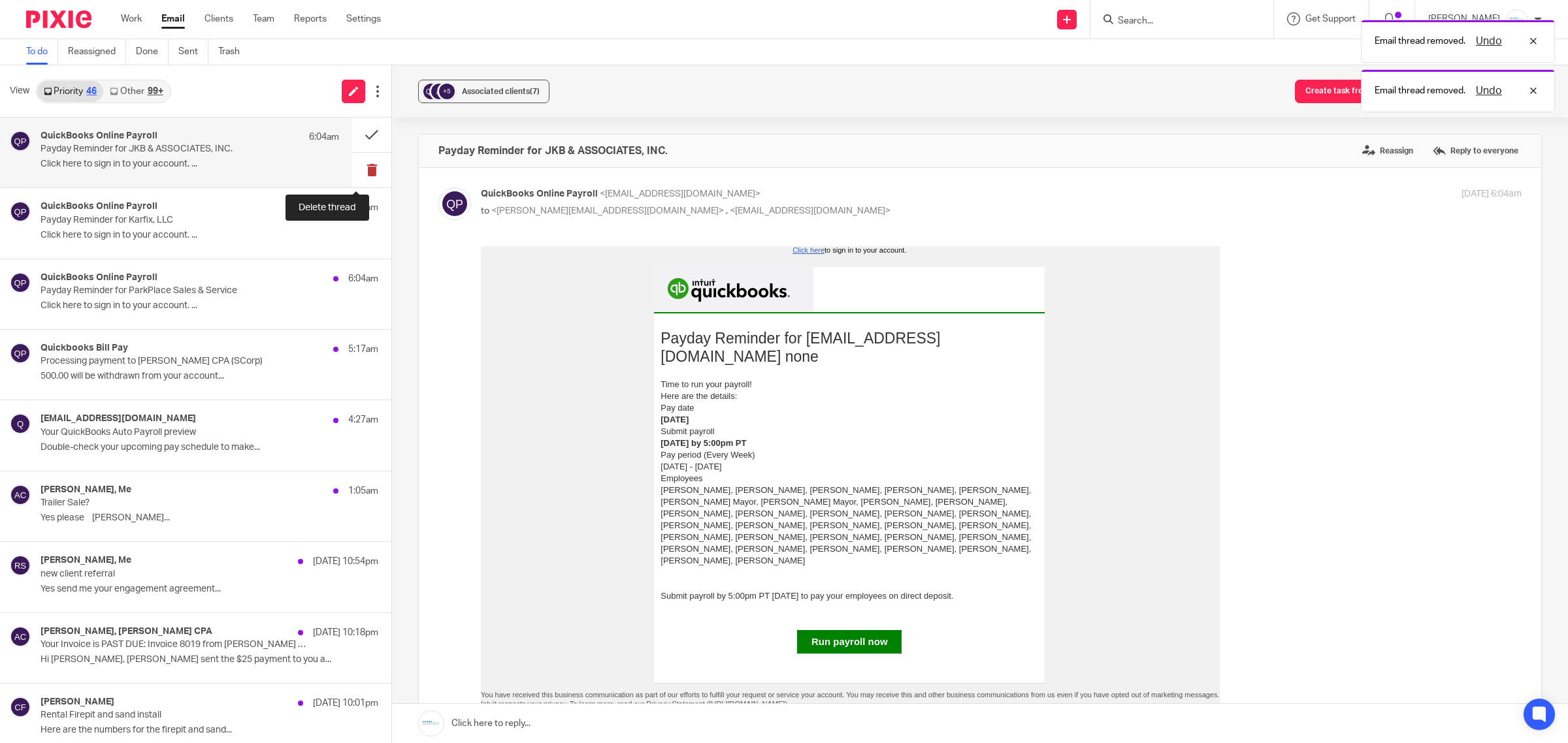
click at [362, 167] on button at bounding box center [371, 170] width 39 height 35
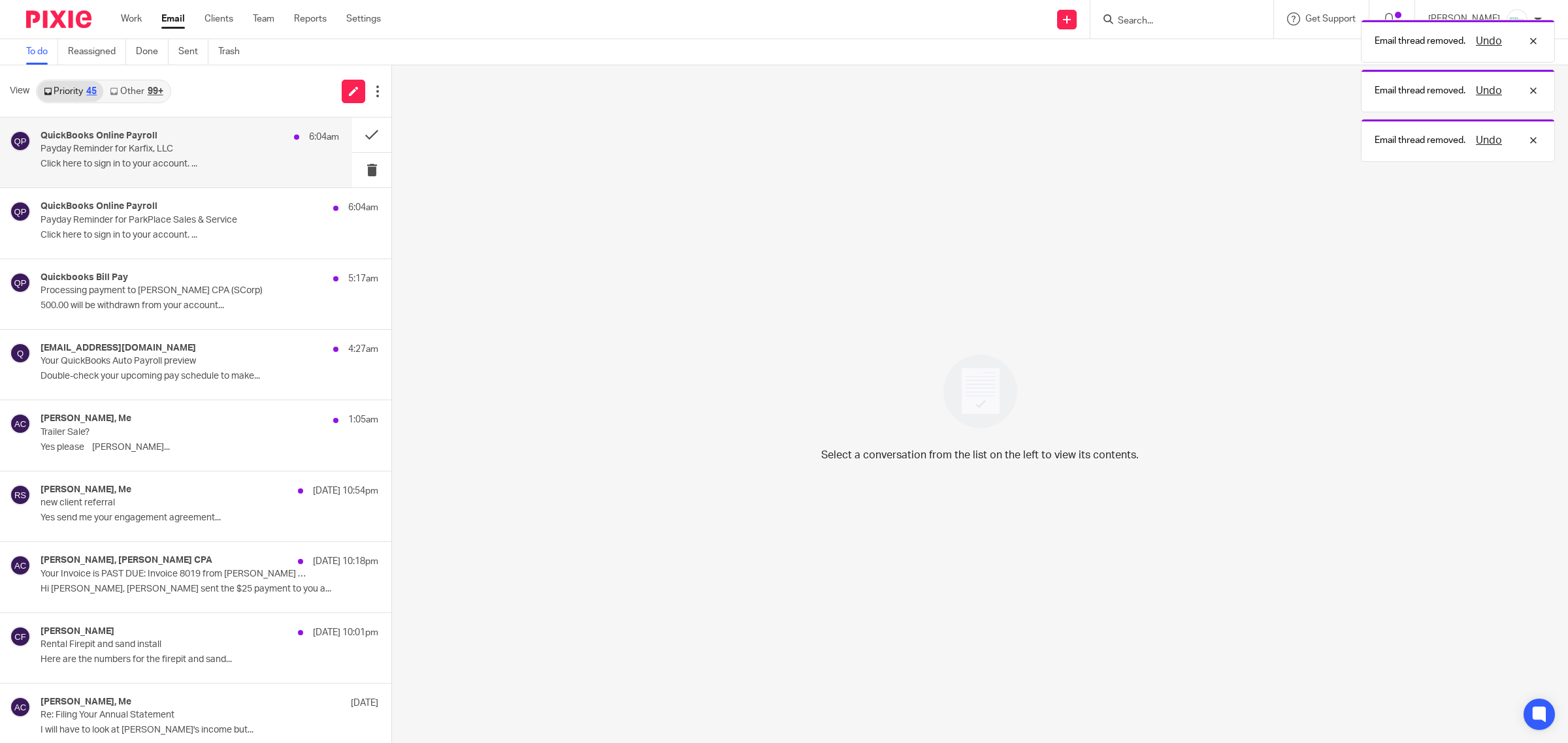
click at [227, 168] on p "Click here to sign in to your account. ..." at bounding box center [189, 164] width 298 height 11
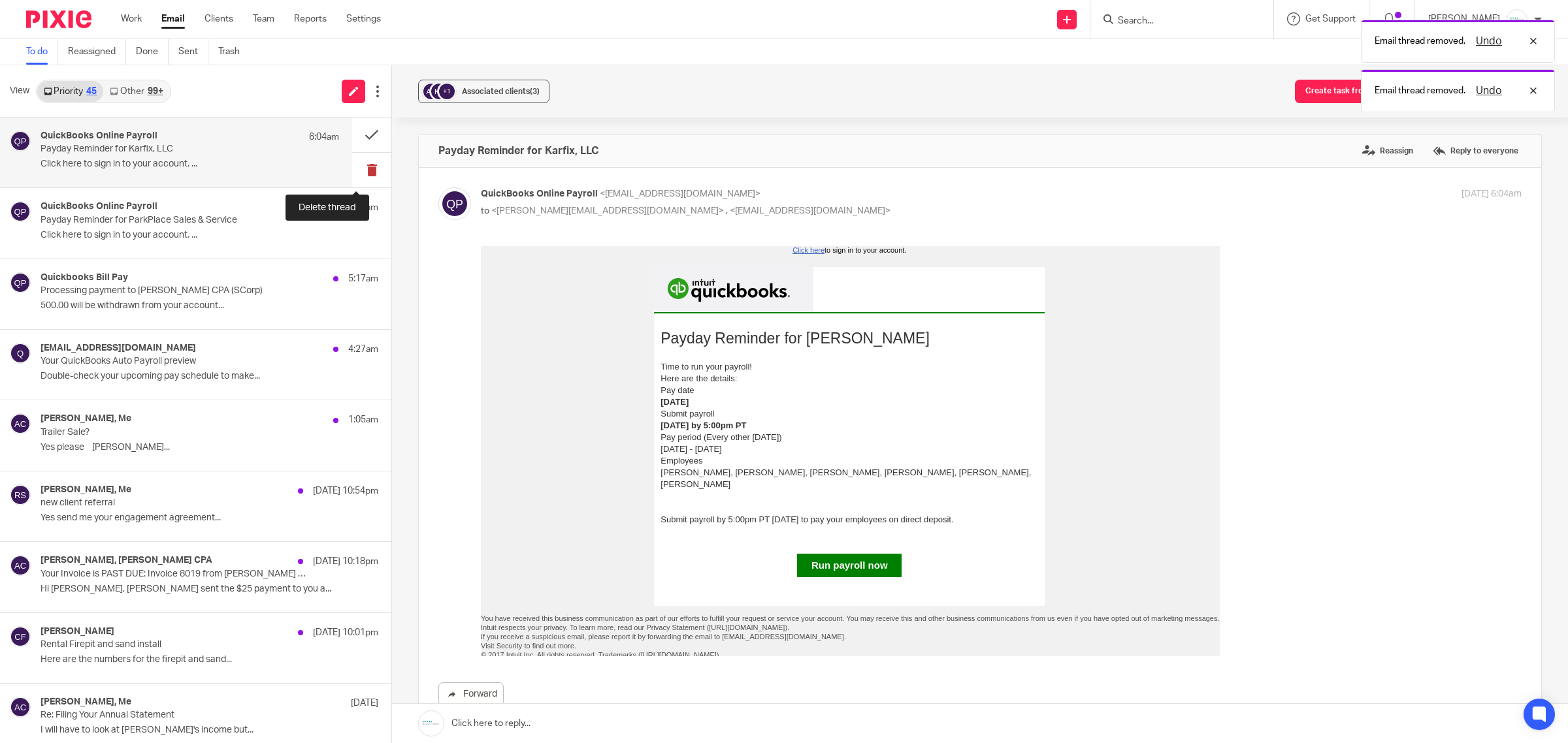
click at [352, 176] on button at bounding box center [371, 170] width 39 height 35
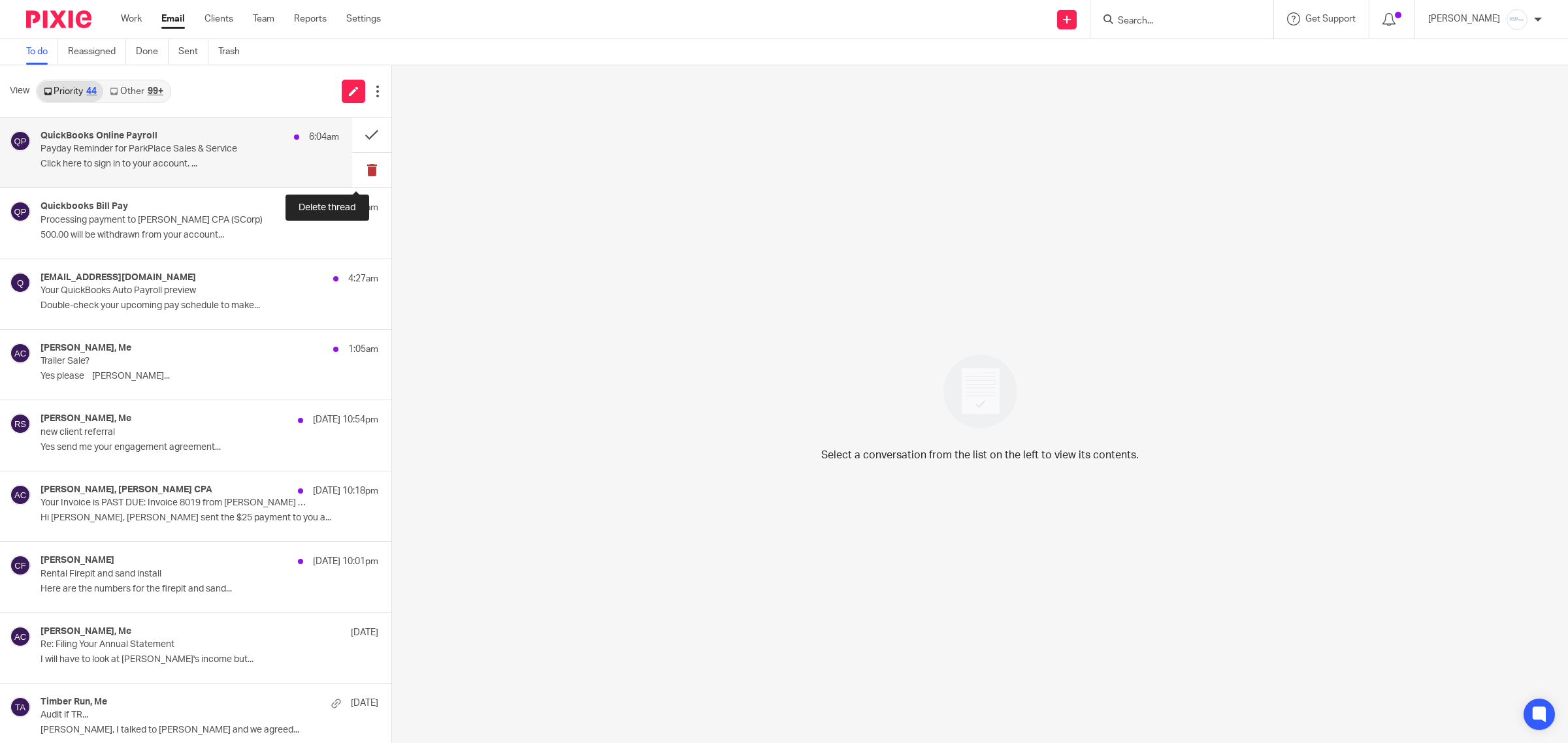
click at [358, 168] on button at bounding box center [371, 170] width 39 height 35
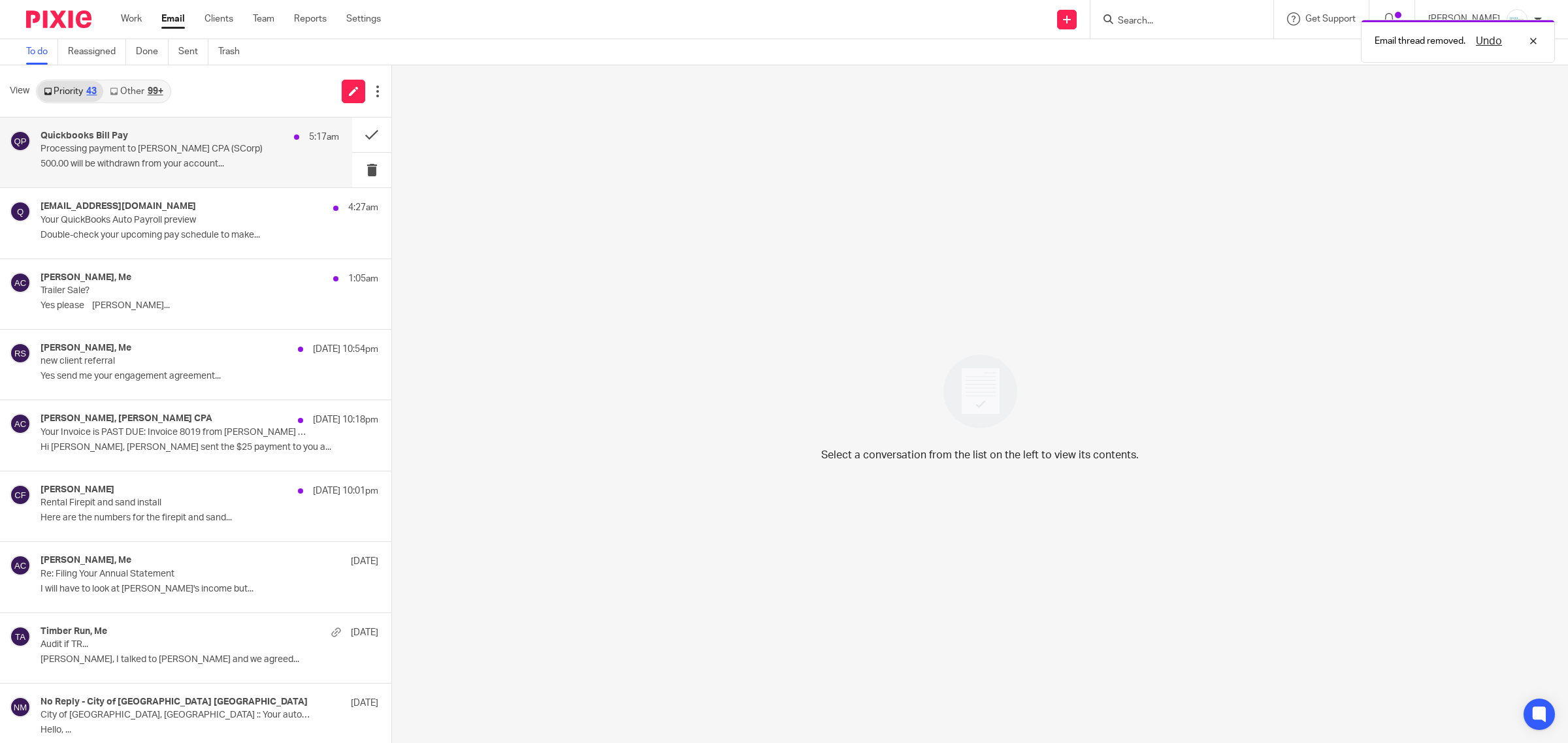
click at [162, 162] on p "500.00 will be withdrawn from your account..." at bounding box center [189, 164] width 298 height 11
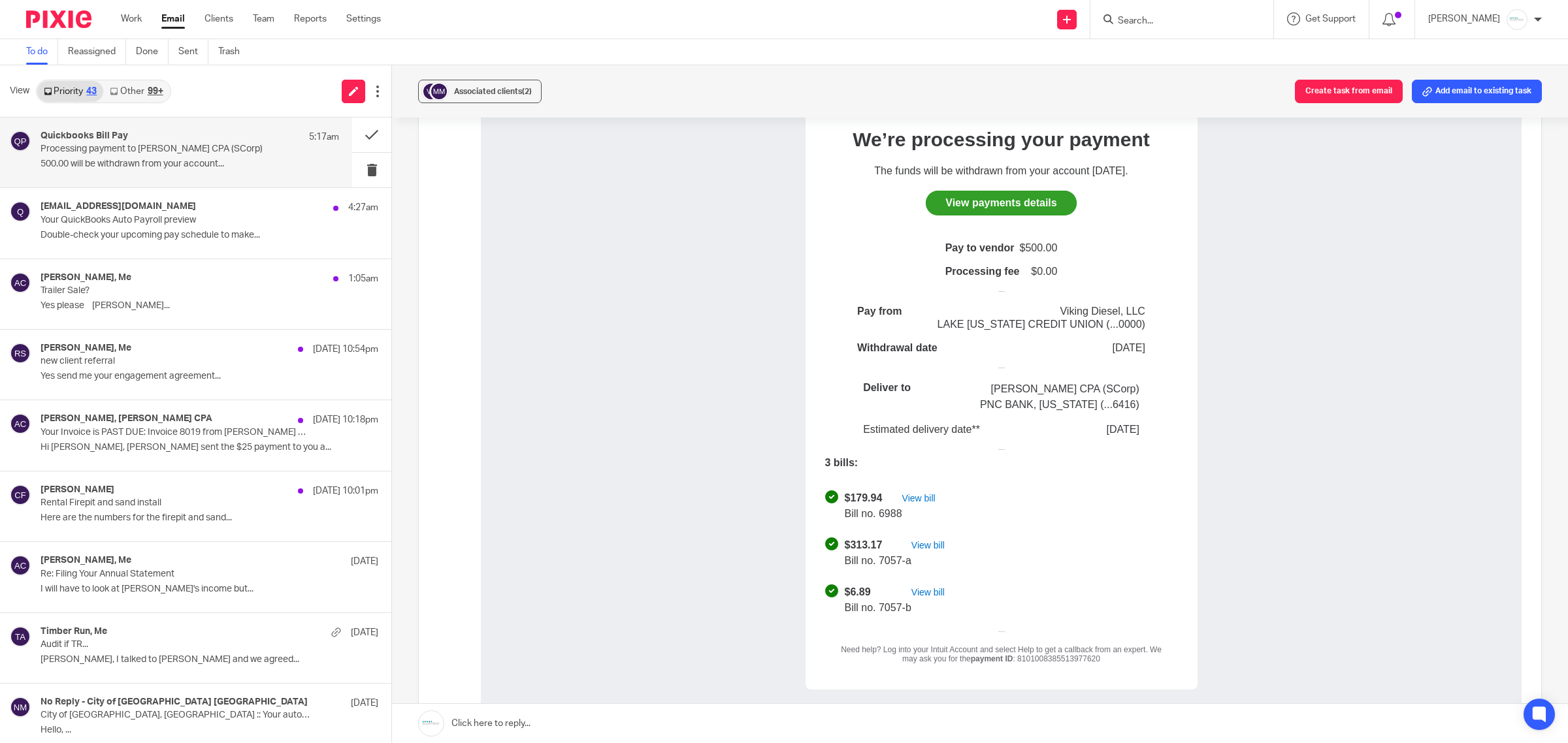
scroll to position [163, 0]
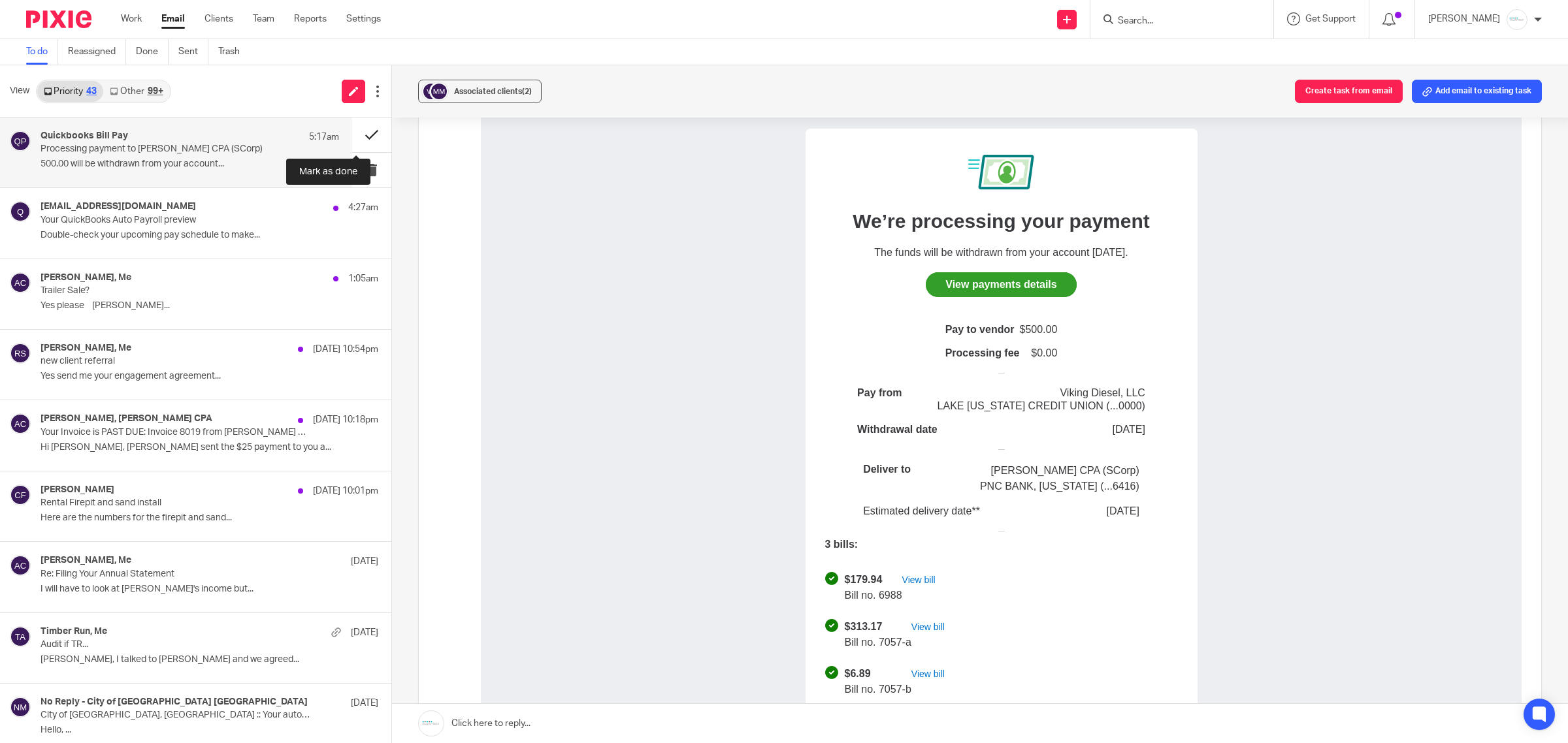
click at [356, 129] on button at bounding box center [371, 134] width 39 height 35
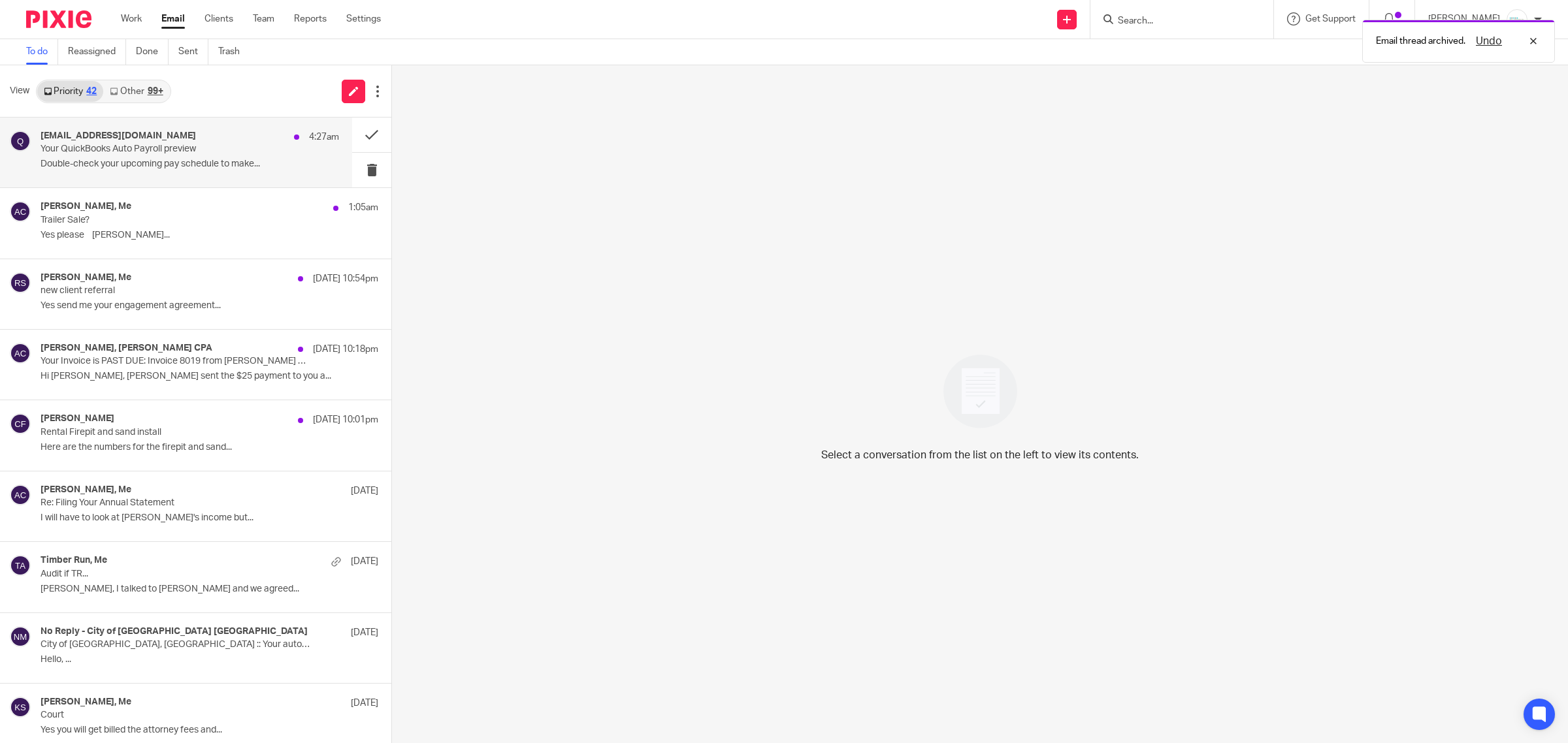
click at [189, 145] on p "Your QuickBooks Auto Payroll preview" at bounding box center [160, 150] width 239 height 11
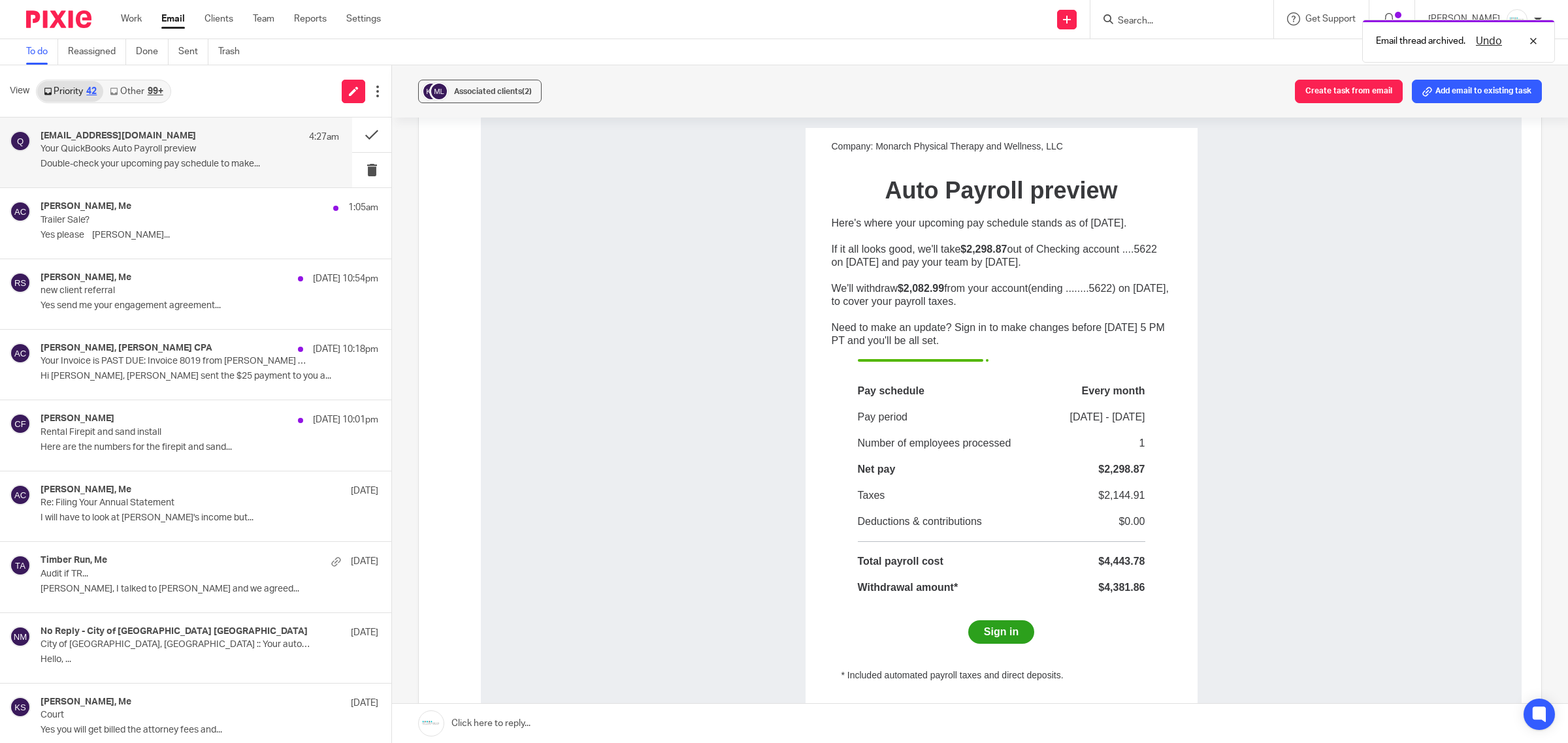
scroll to position [0, 0]
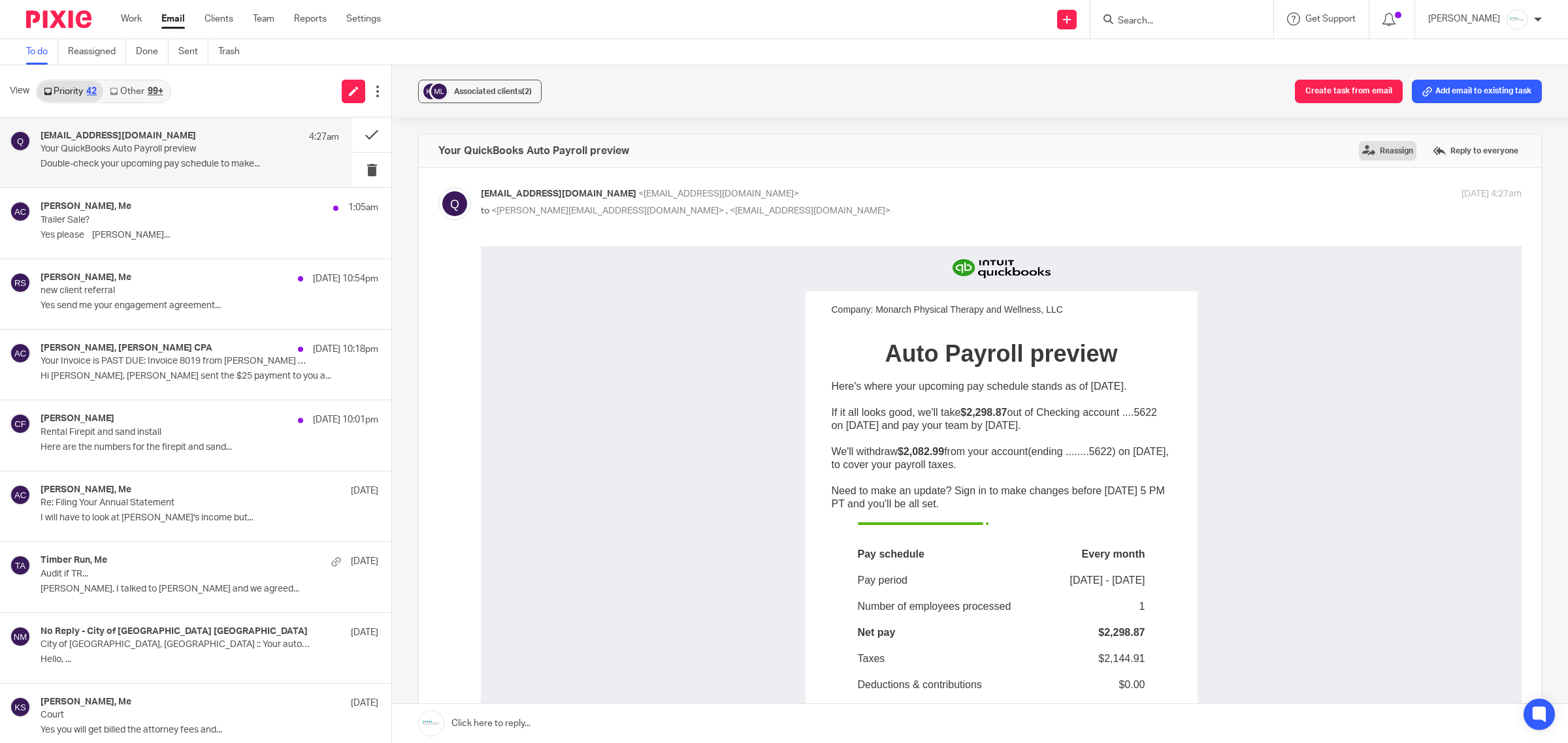
click at [1359, 146] on label "Reassign" at bounding box center [1387, 150] width 57 height 19
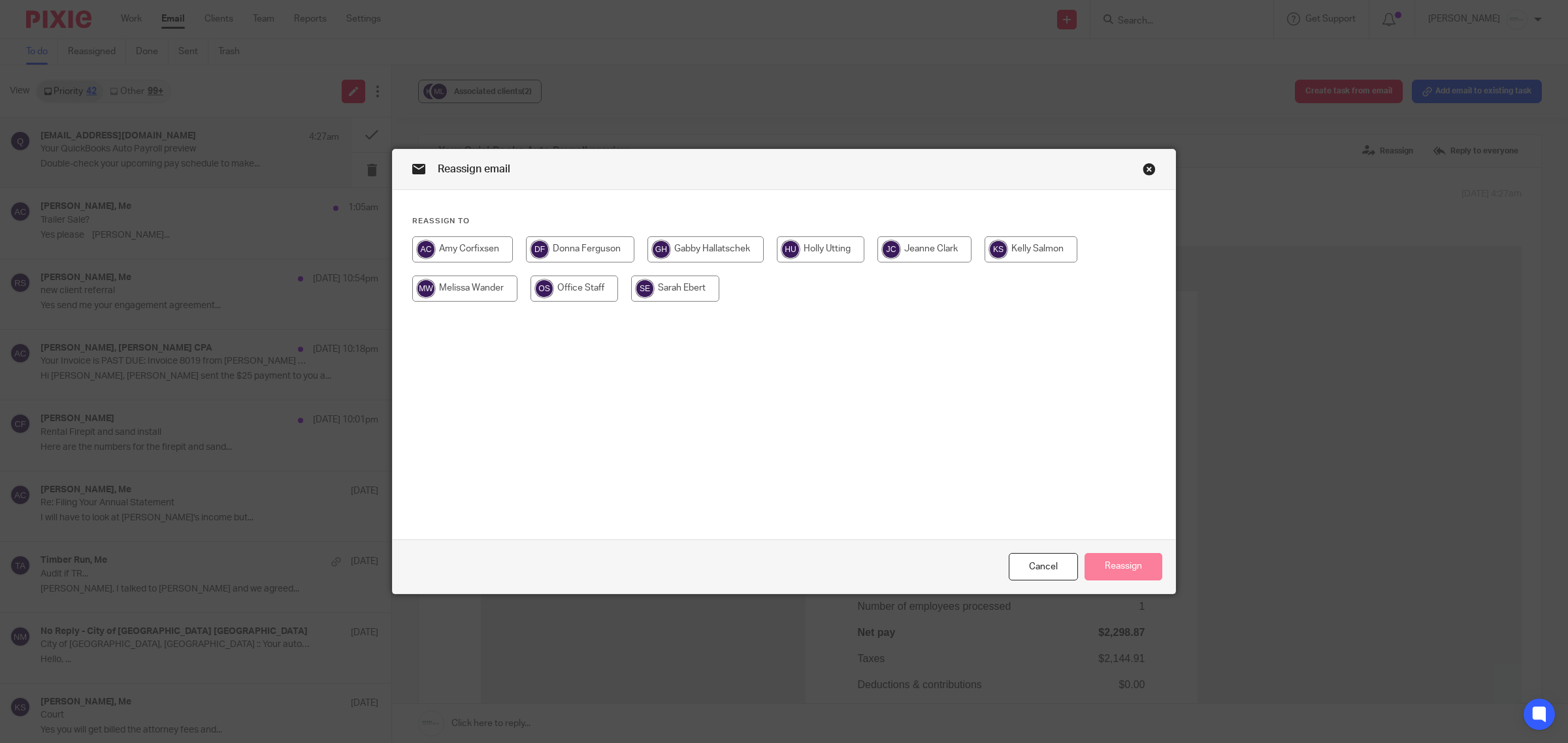
click at [442, 288] on input "radio" at bounding box center [465, 289] width 105 height 26
radio input "true"
click at [1115, 572] on button "Reassign" at bounding box center [1123, 567] width 78 height 28
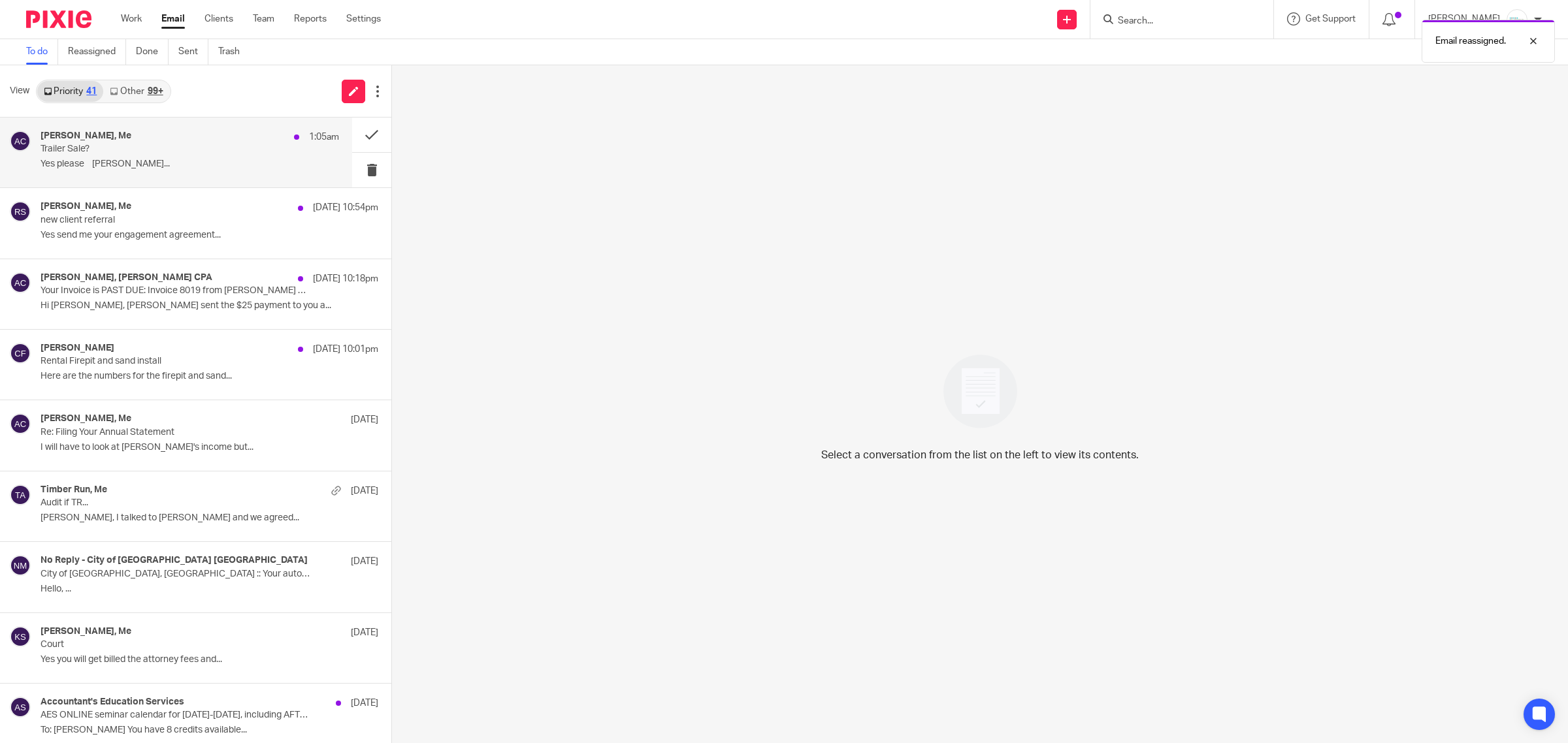
click at [151, 152] on p "Trailer Sale?" at bounding box center [160, 150] width 239 height 11
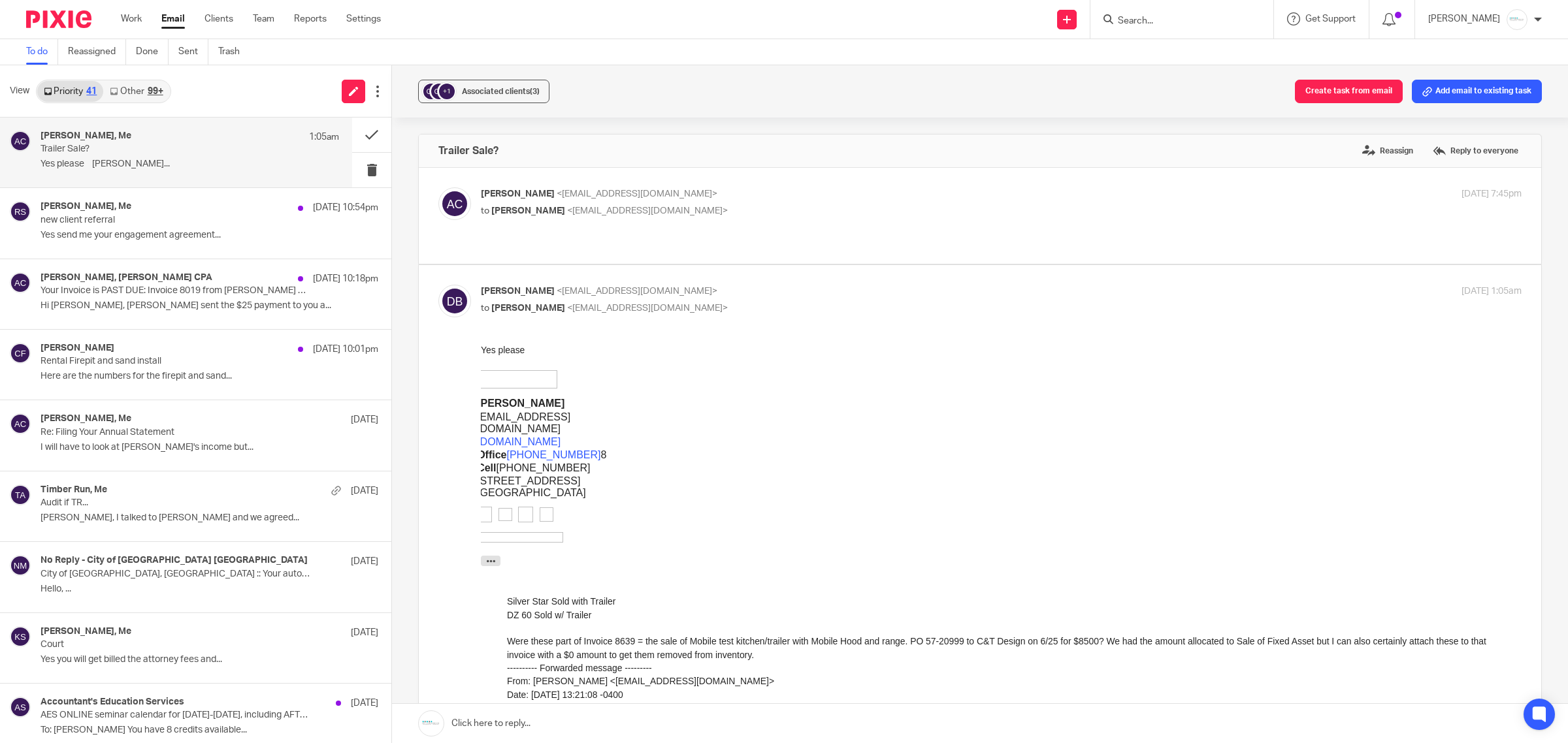
click at [654, 205] on p "to Dave Beemer <dbeemer@gabrielgrp.com>" at bounding box center [827, 211] width 694 height 14
checkbox input "true"
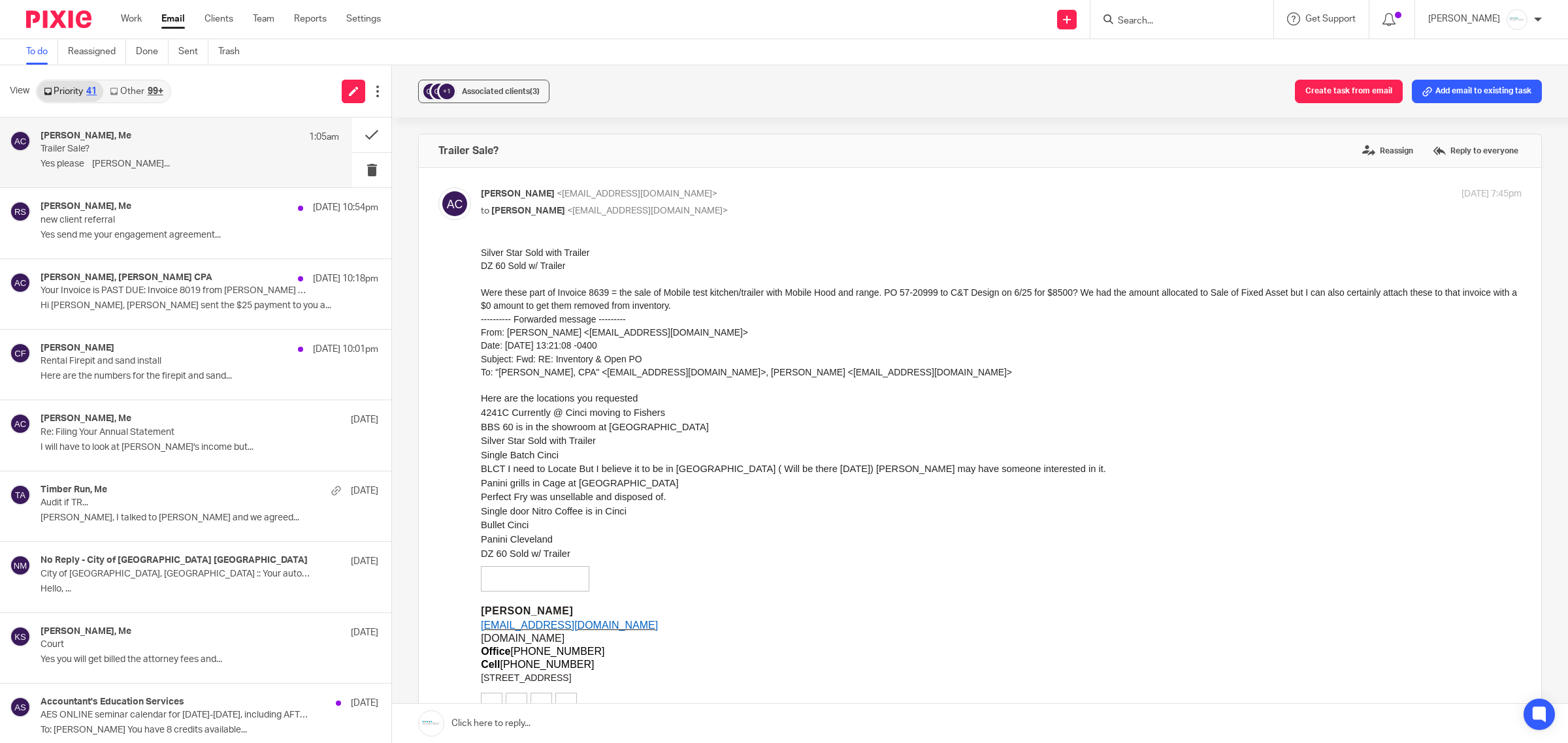
click at [141, 165] on p "Yes please DAVE..." at bounding box center [189, 164] width 298 height 11
click at [158, 216] on p "new client referral" at bounding box center [160, 221] width 239 height 11
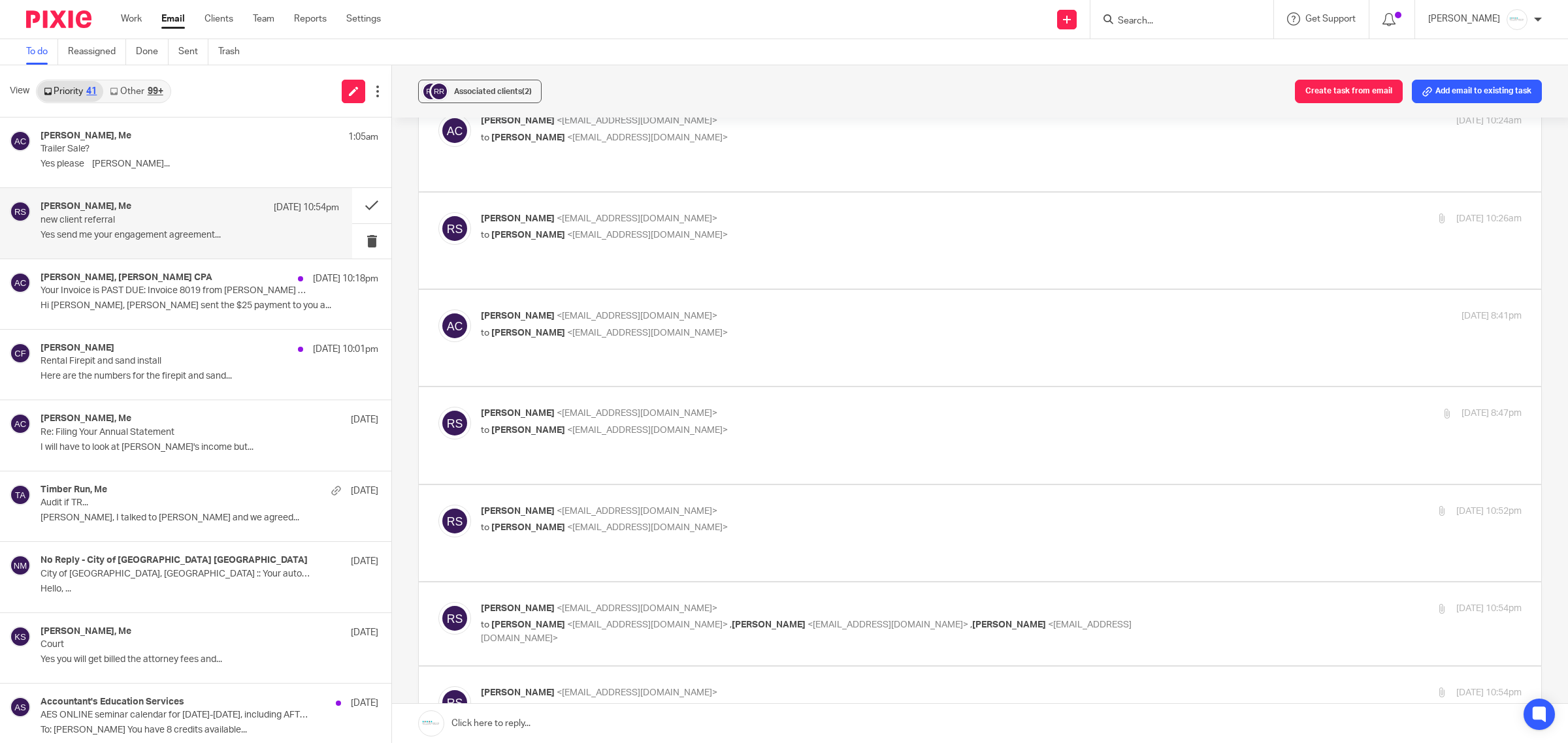
scroll to position [327, 0]
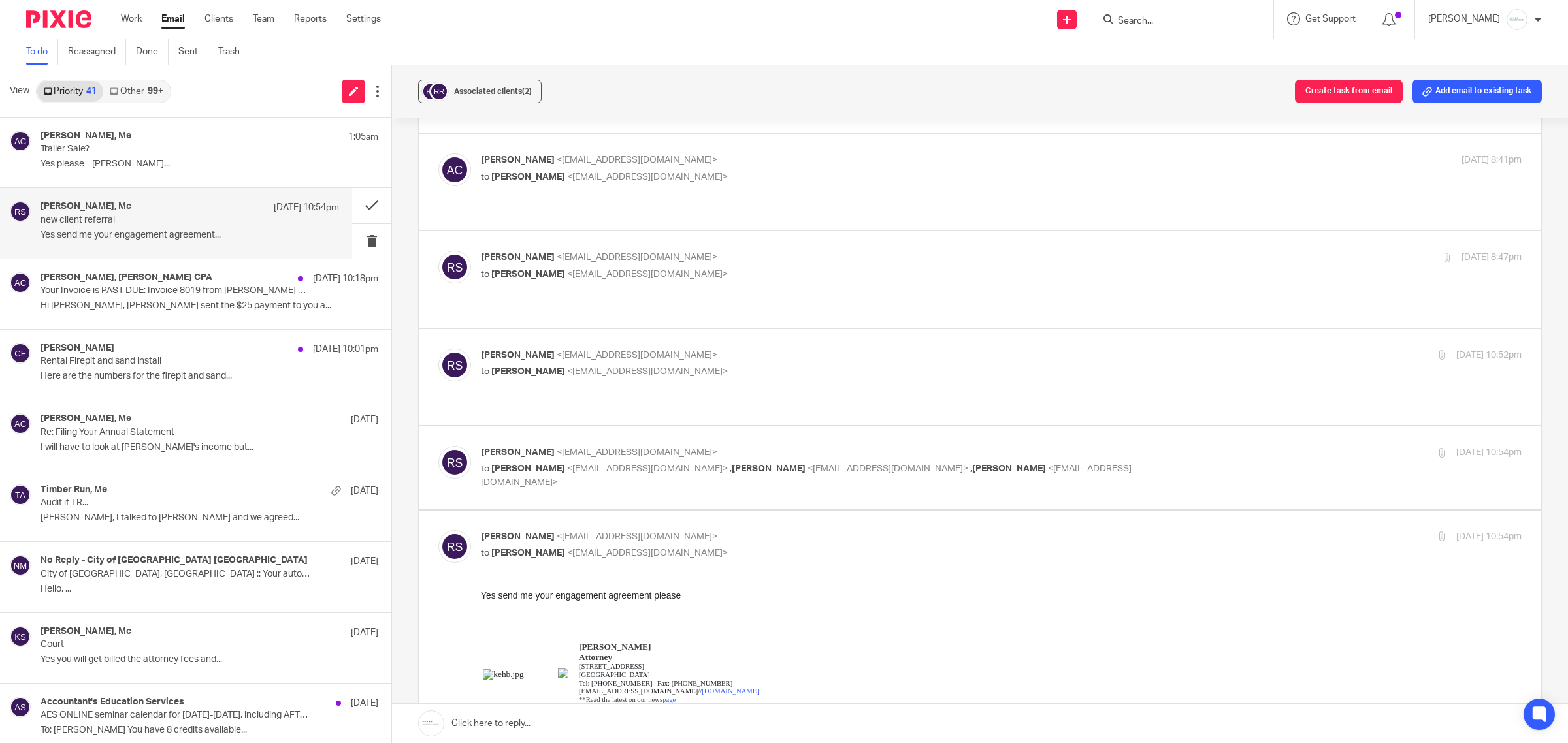
click at [854, 462] on p "to Amy Corfixsen <amylcpa@gmail.com> , Mallory Zuiderveen <mzuiderveen@kreisend…" at bounding box center [827, 475] width 694 height 27
checkbox input "true"
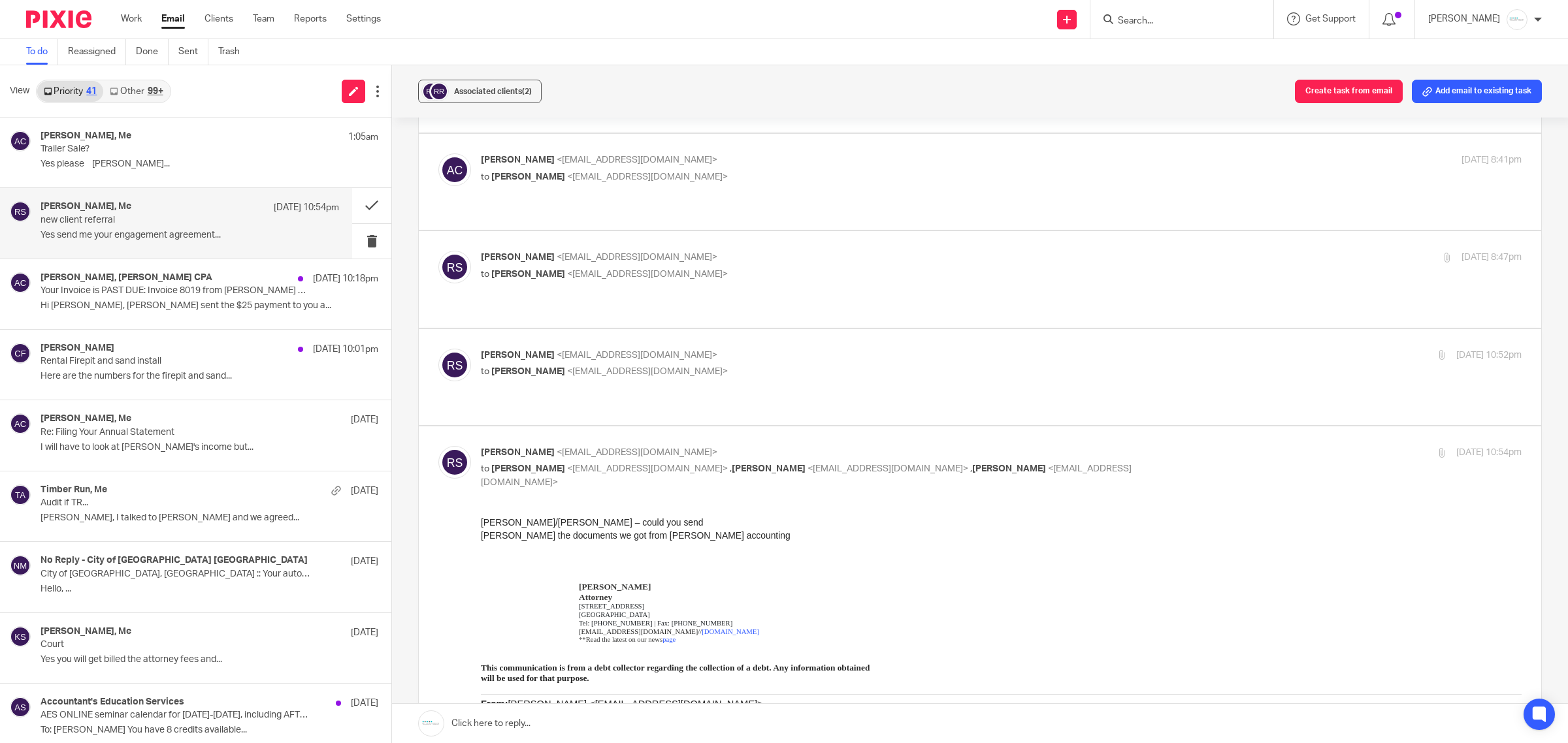
scroll to position [0, 0]
click at [638, 329] on label at bounding box center [980, 377] width 1122 height 96
click at [438, 348] on input "checkbox" at bounding box center [437, 348] width 1 height 1
checkbox input "true"
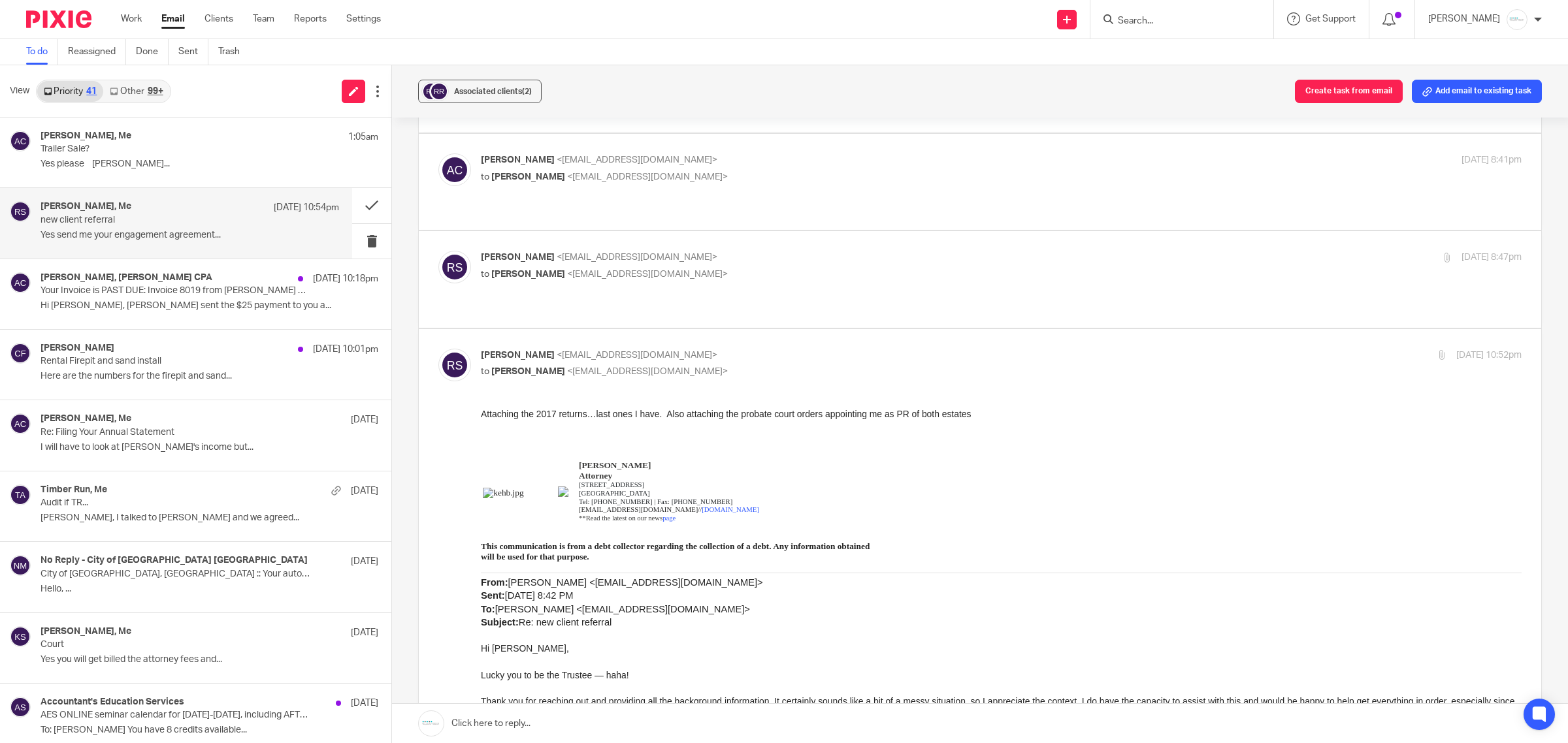
click at [624, 231] on label at bounding box center [980, 279] width 1122 height 96
click at [438, 250] on input "checkbox" at bounding box center [437, 250] width 1 height 1
checkbox input "true"
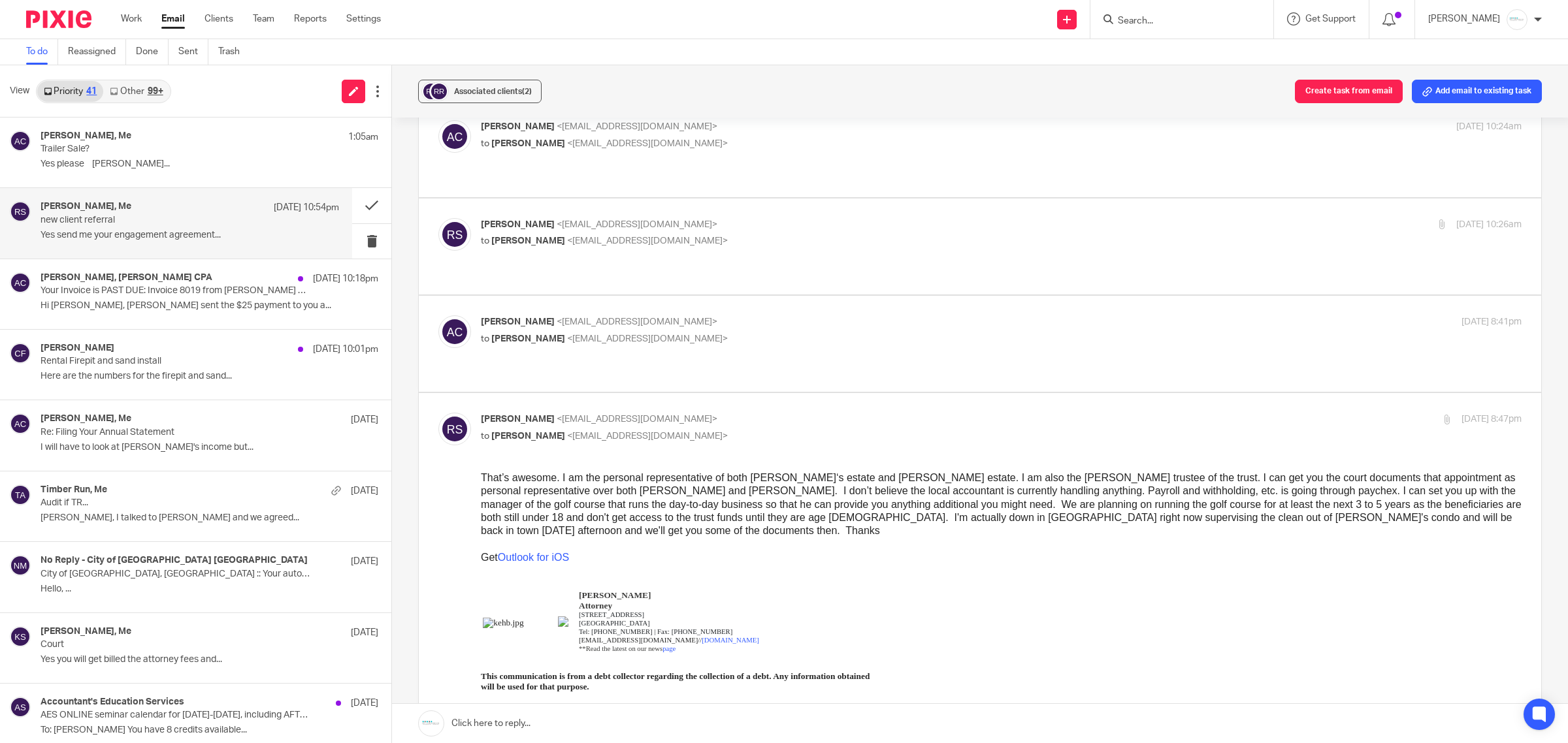
scroll to position [163, 0]
click at [632, 298] on label at bounding box center [980, 345] width 1122 height 96
click at [438, 316] on input "checkbox" at bounding box center [437, 316] width 1 height 1
checkbox input "true"
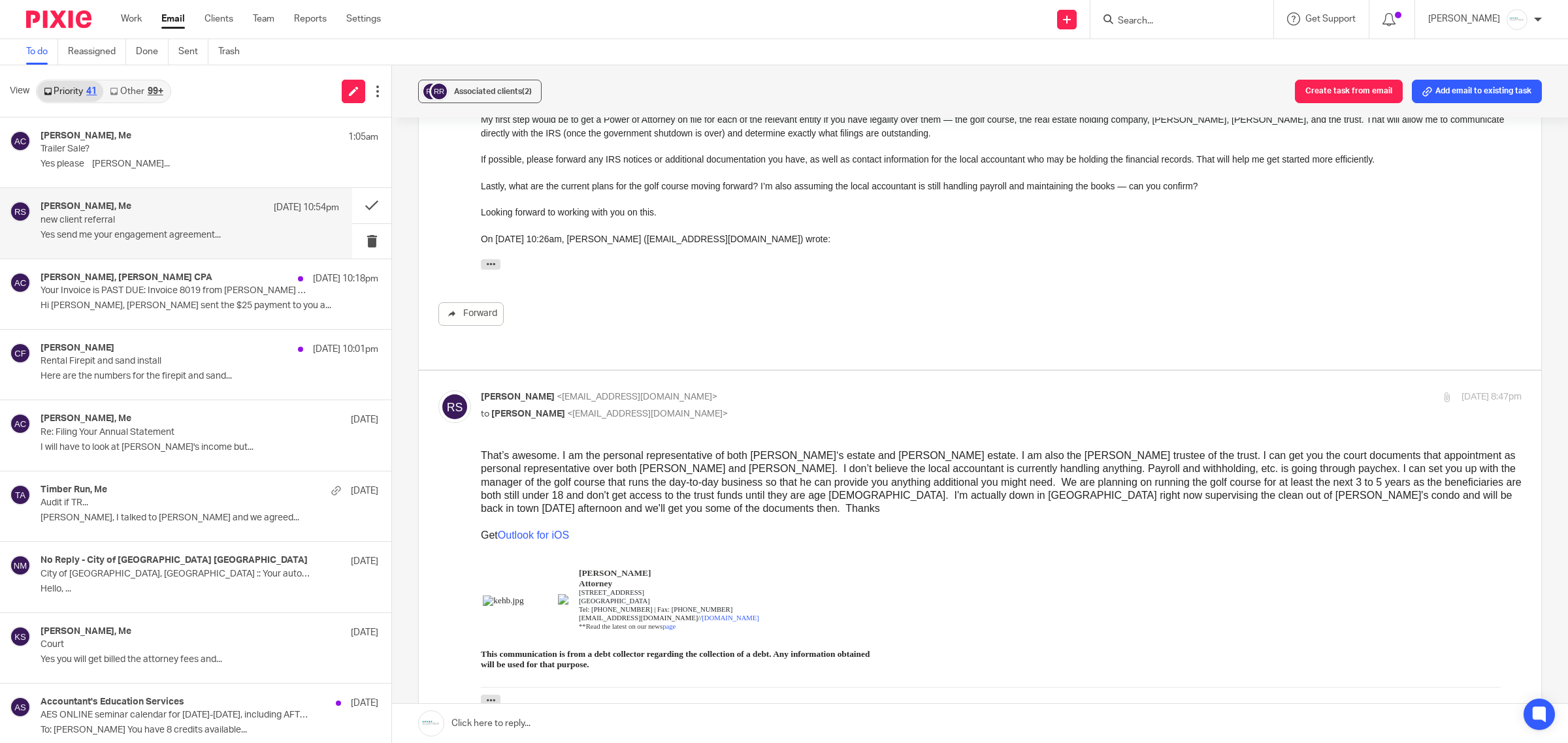
scroll to position [572, 0]
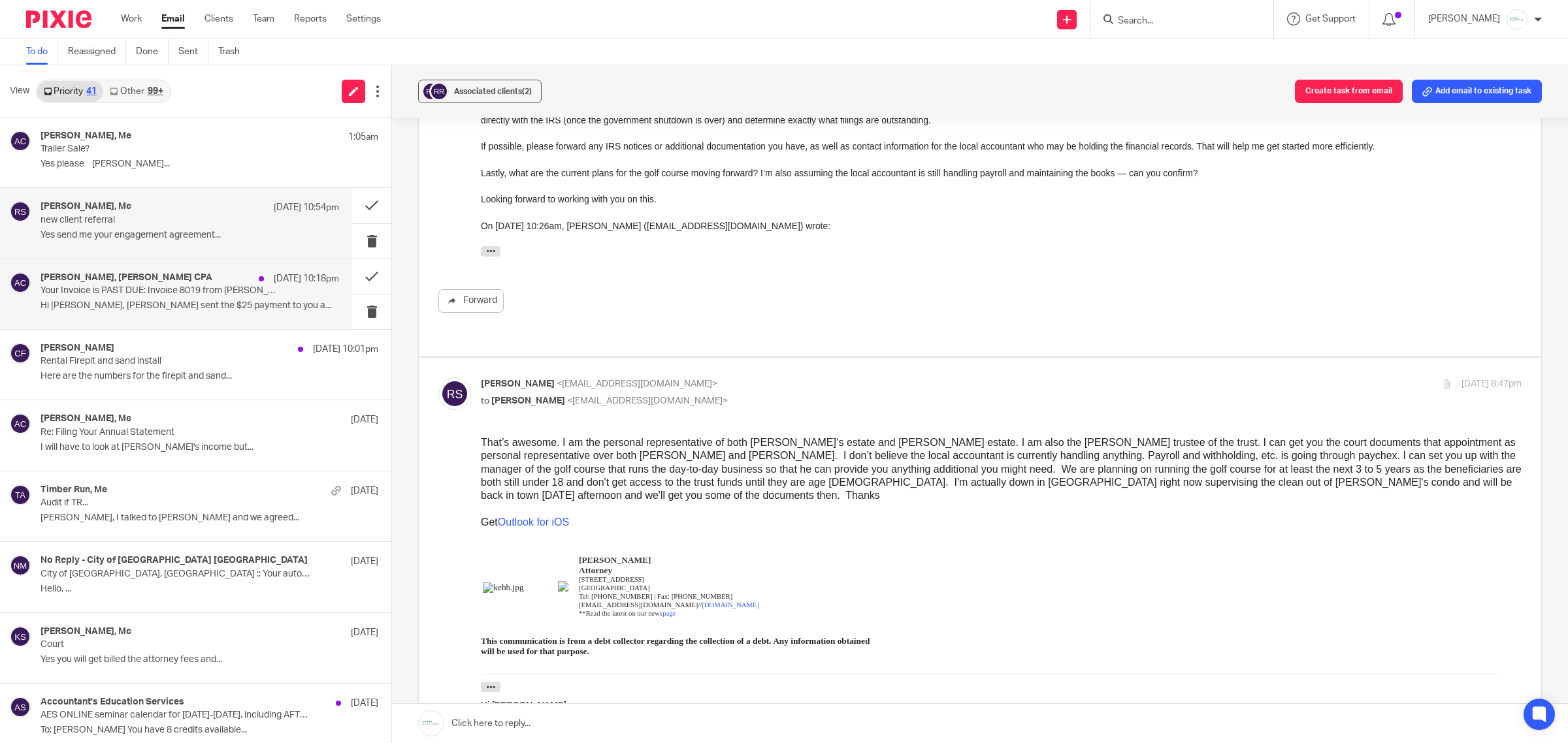
click at [242, 302] on p "Hi [PERSON_NAME], [PERSON_NAME] sent the $25 payment to you a..." at bounding box center [189, 306] width 298 height 11
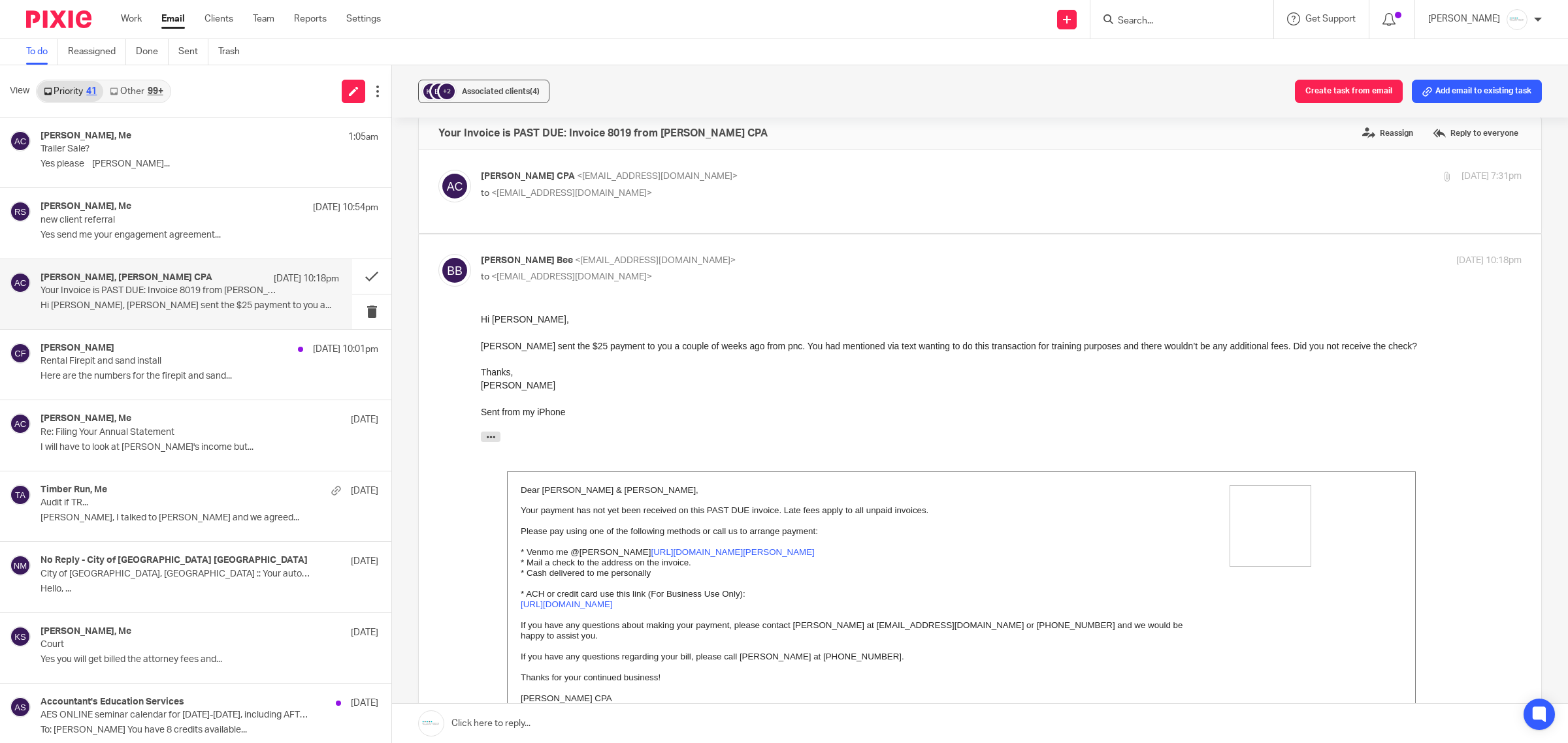
scroll to position [0, 0]
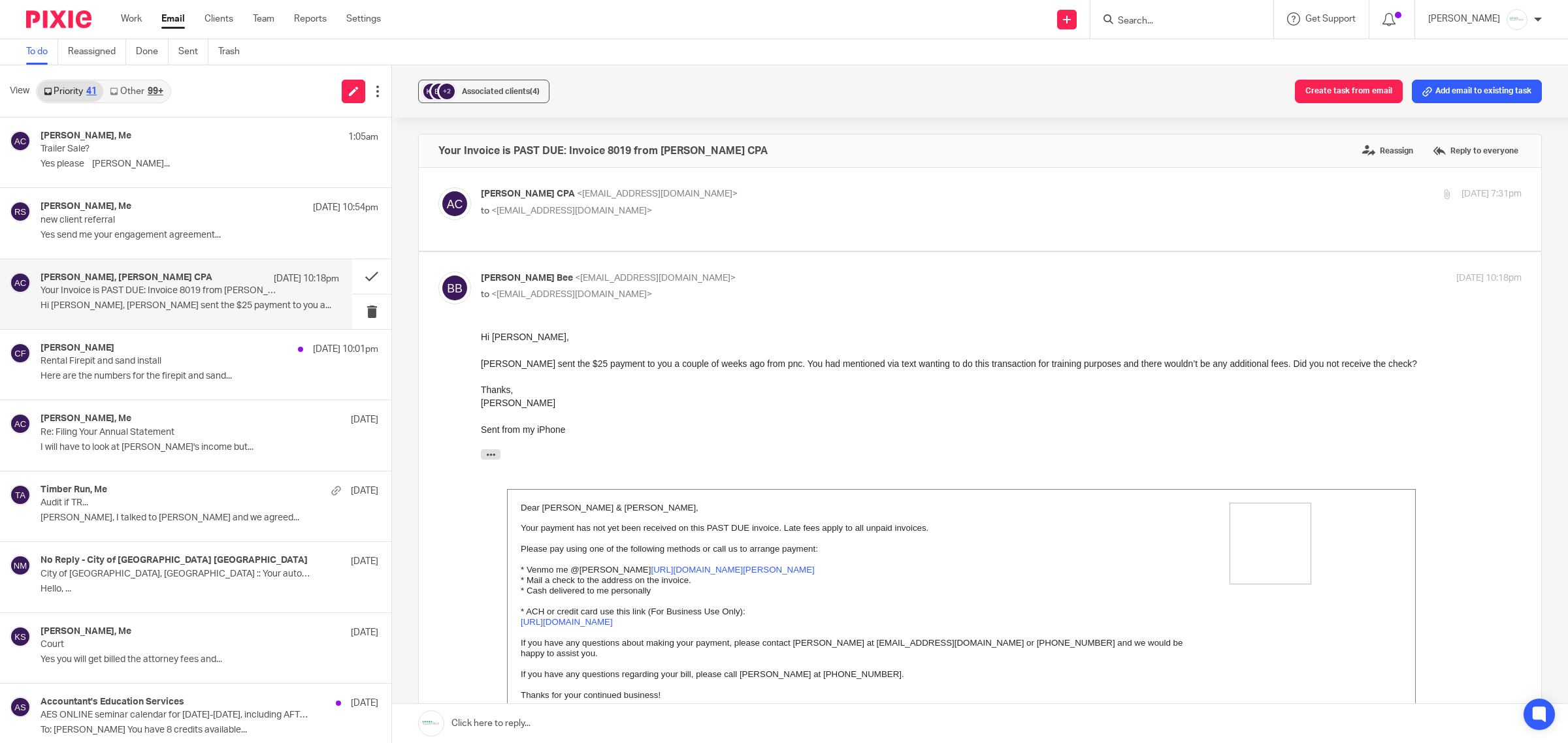
click at [775, 205] on p "to <betsybeedesigns@gmail.com>" at bounding box center [827, 211] width 694 height 14
checkbox input "true"
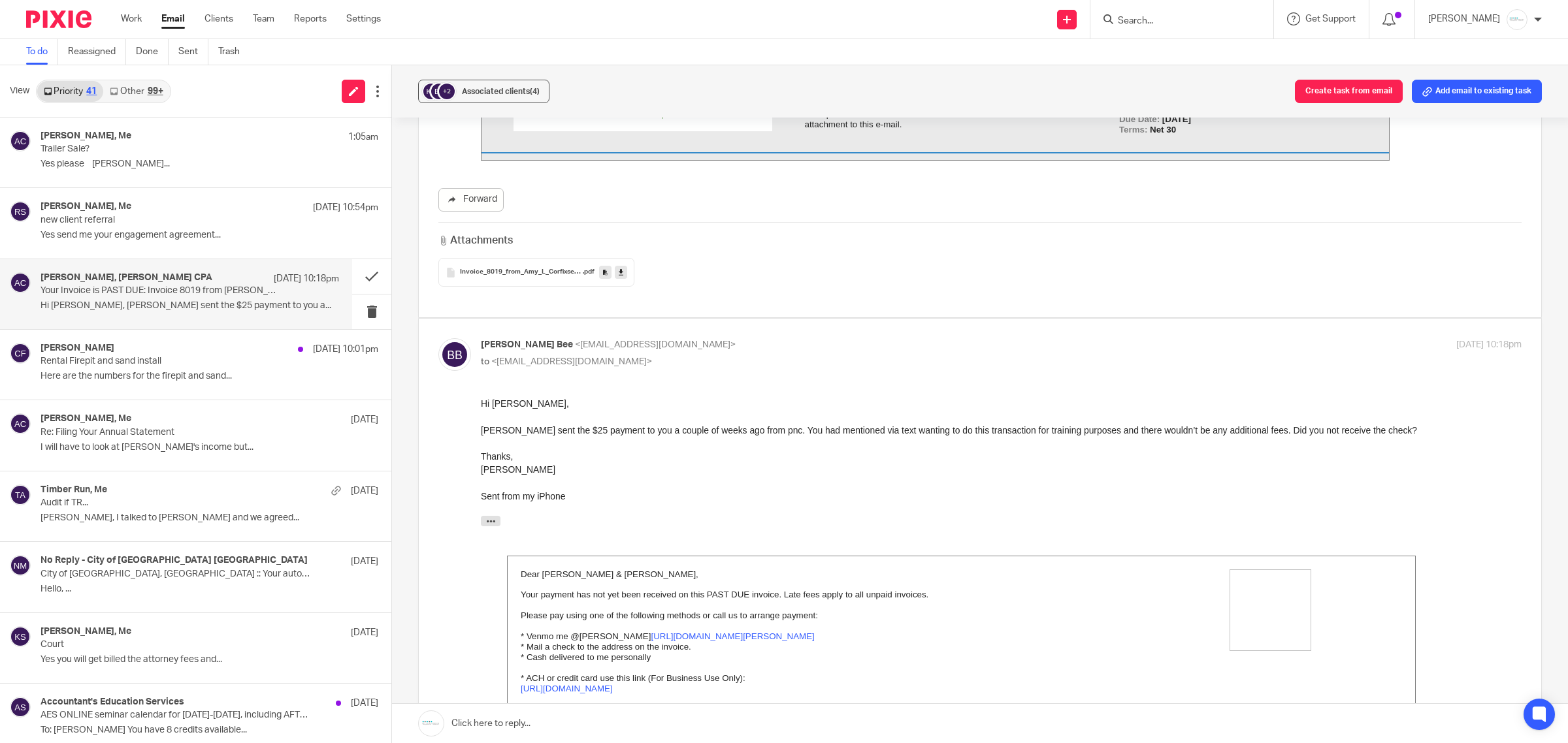
scroll to position [490, 0]
click at [114, 162] on p "Yes please DAVE..." at bounding box center [189, 164] width 298 height 11
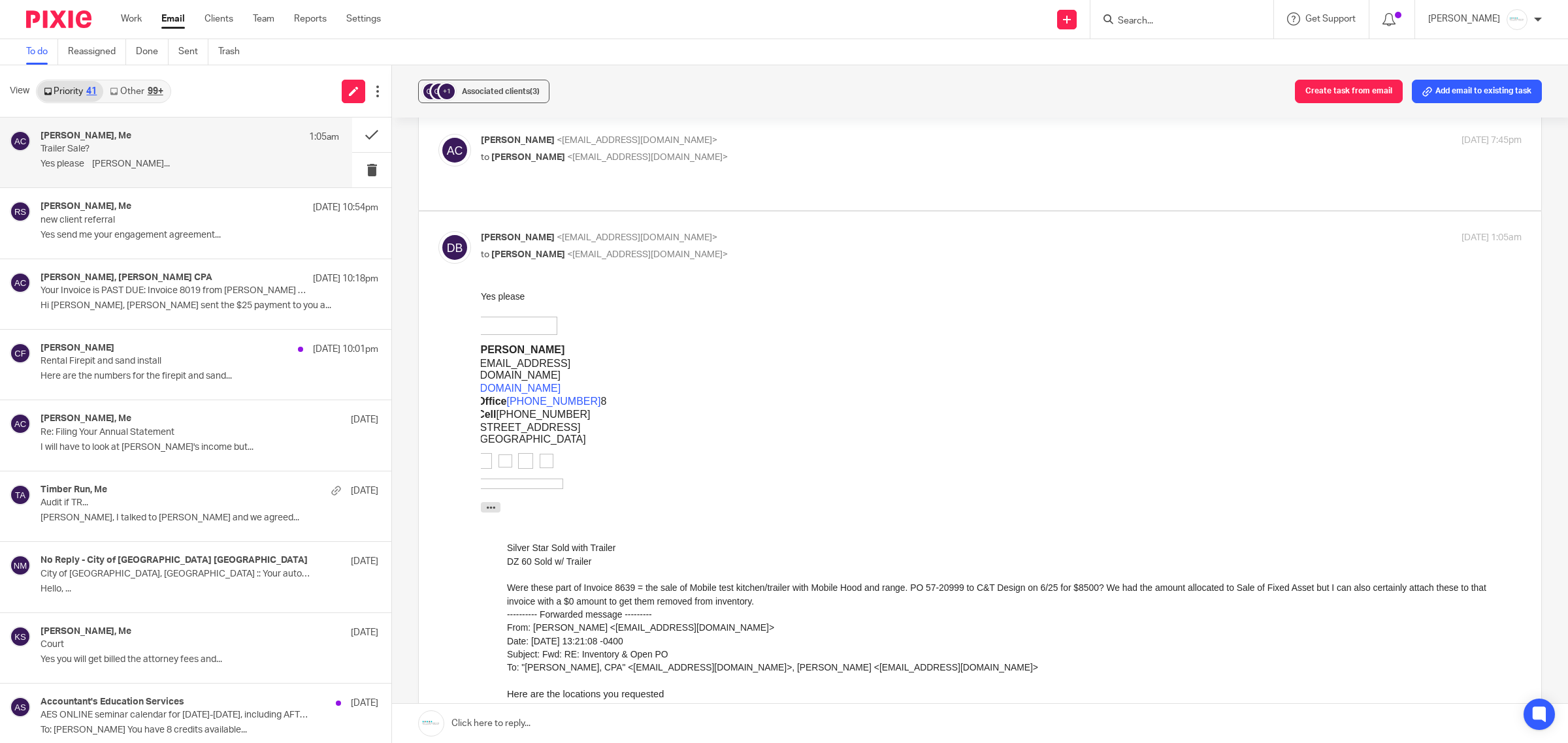
scroll to position [82, 0]
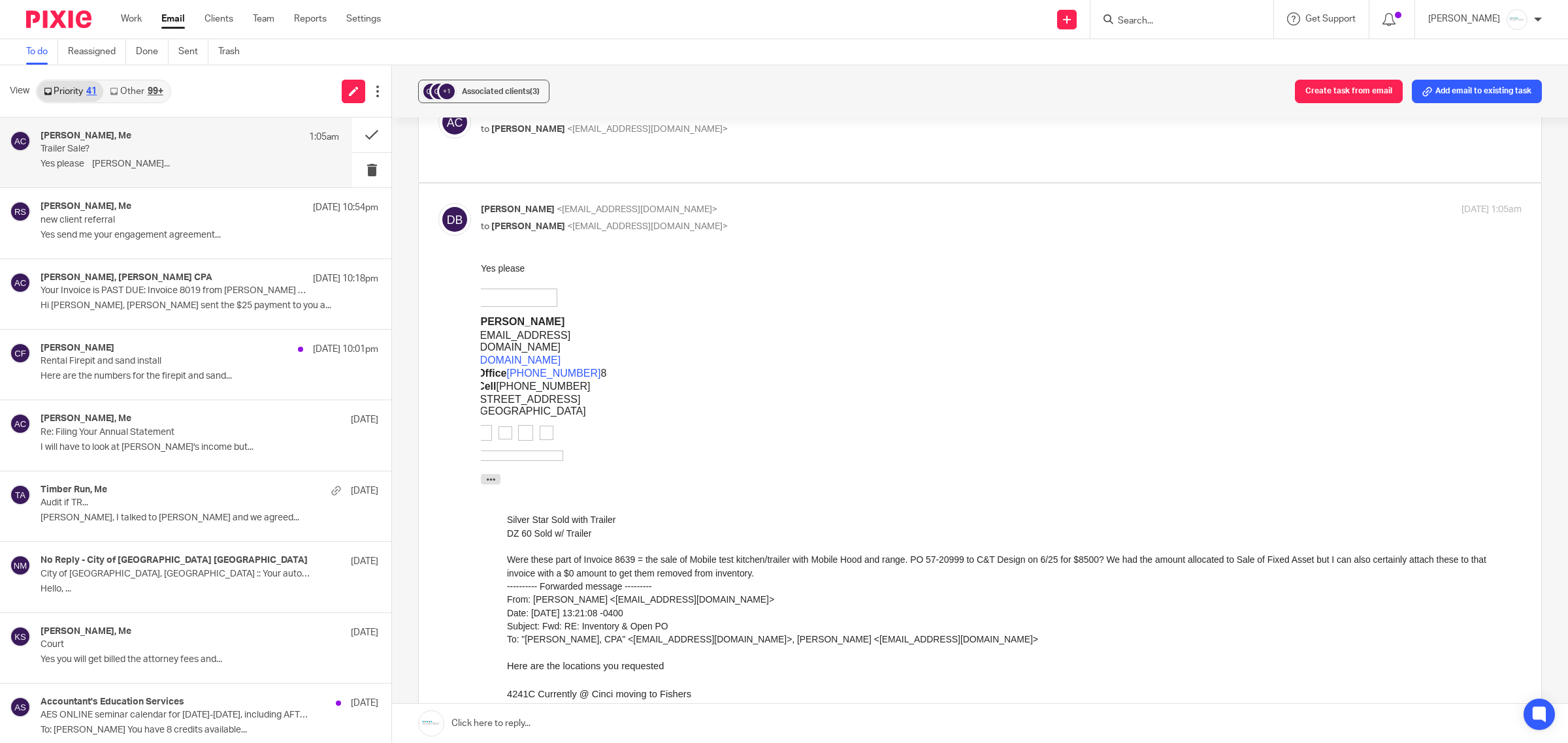
click at [605, 718] on link at bounding box center [980, 724] width 1176 height 39
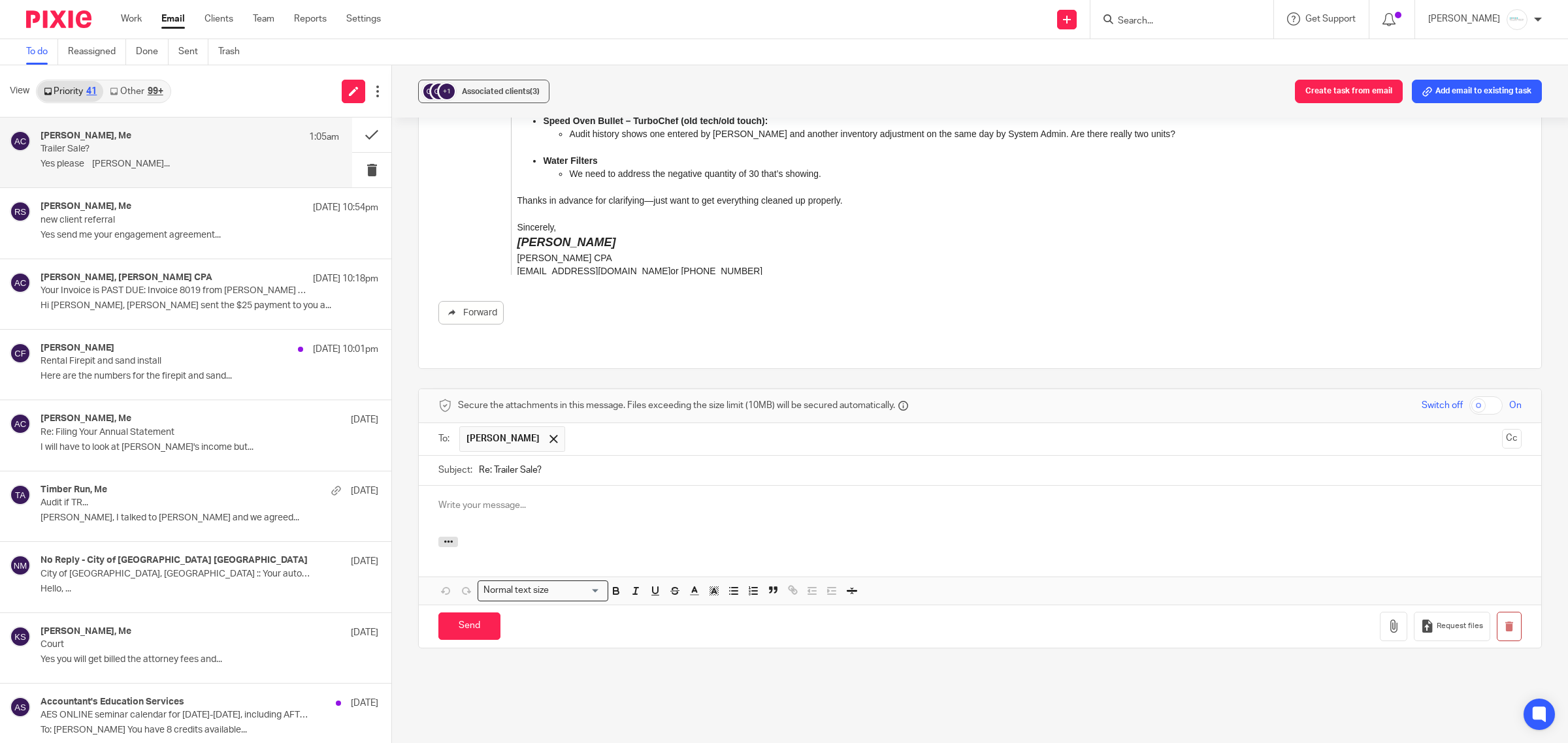
scroll to position [0, 0]
click at [457, 613] on input "Send" at bounding box center [469, 627] width 62 height 28
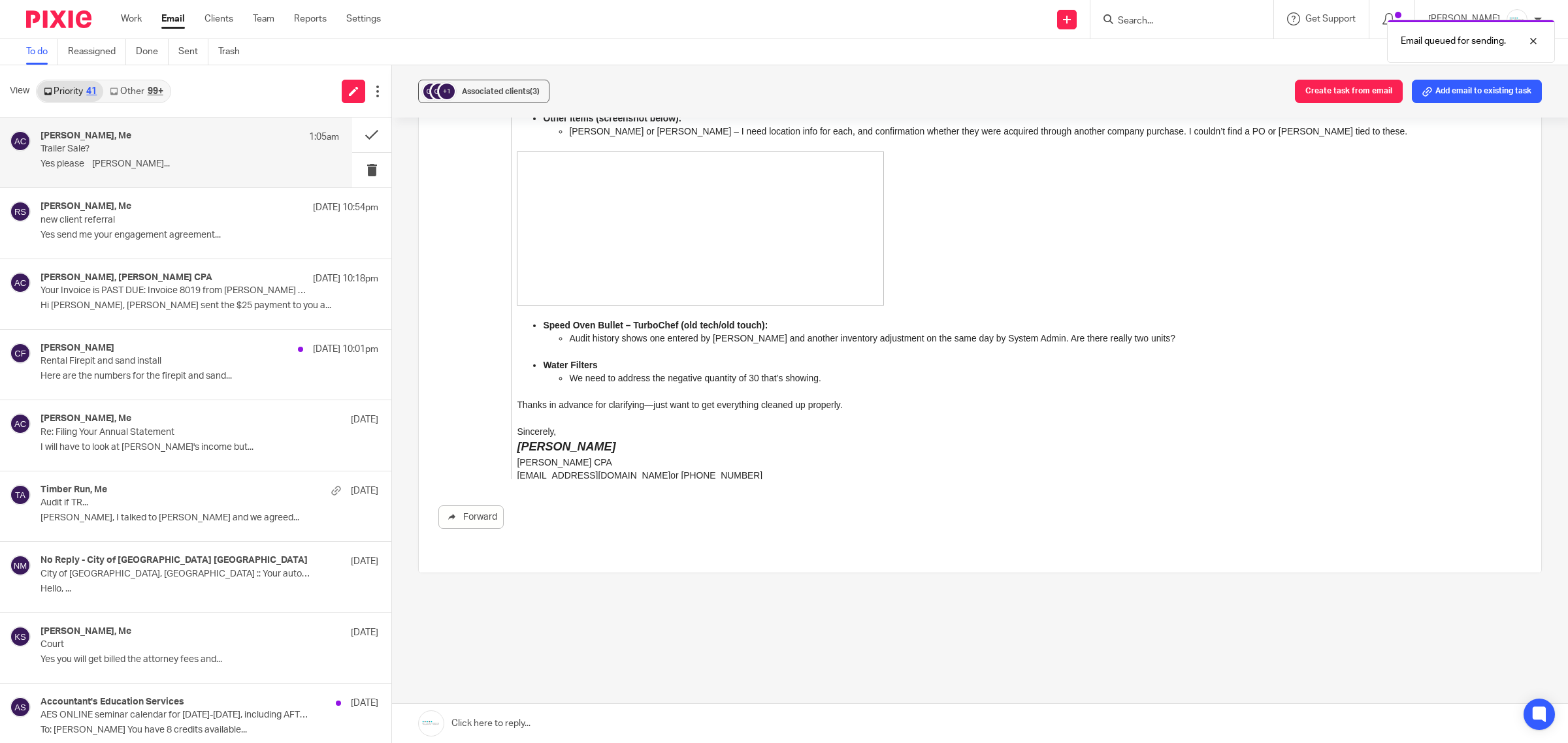
scroll to position [2362, 0]
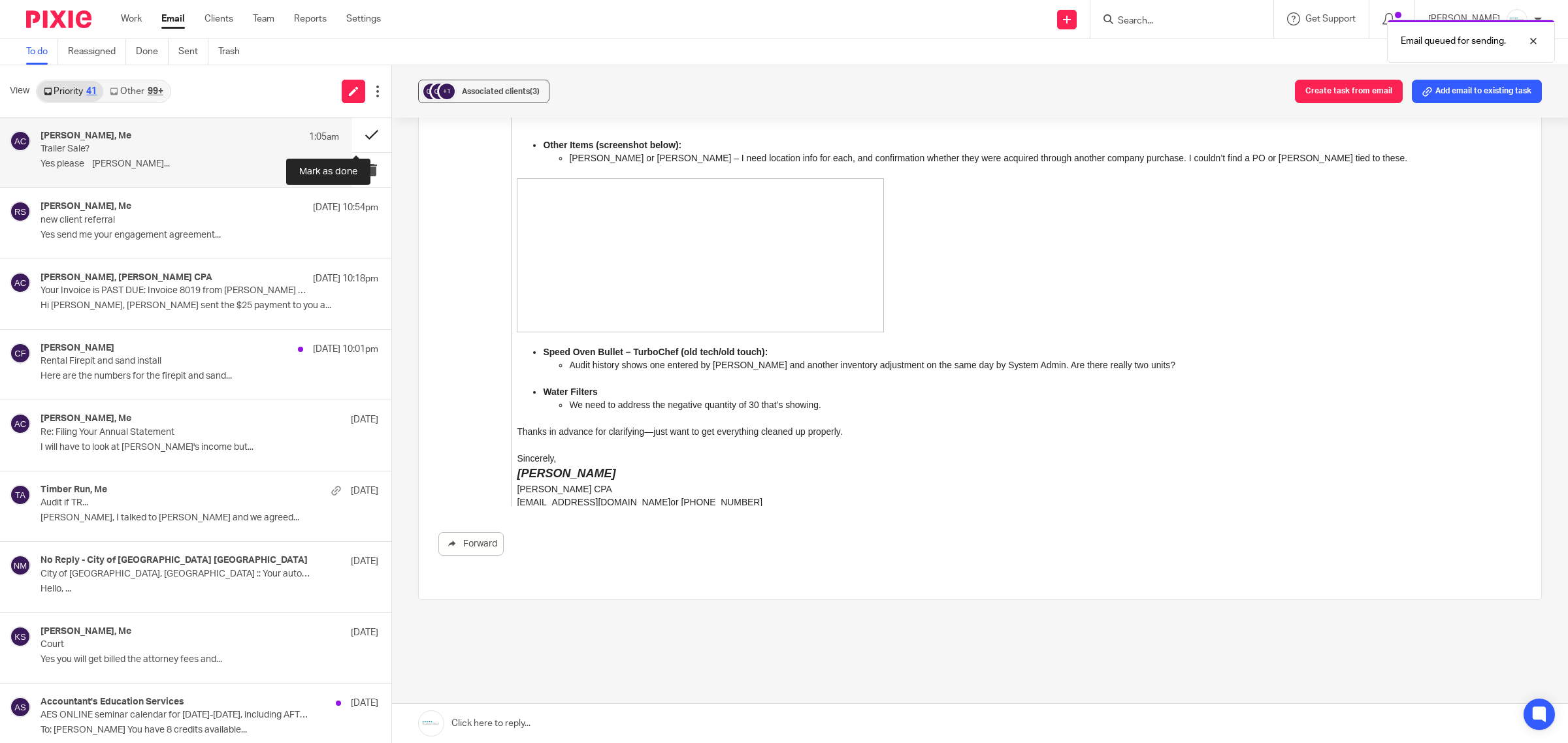
click at [356, 134] on button at bounding box center [371, 134] width 39 height 35
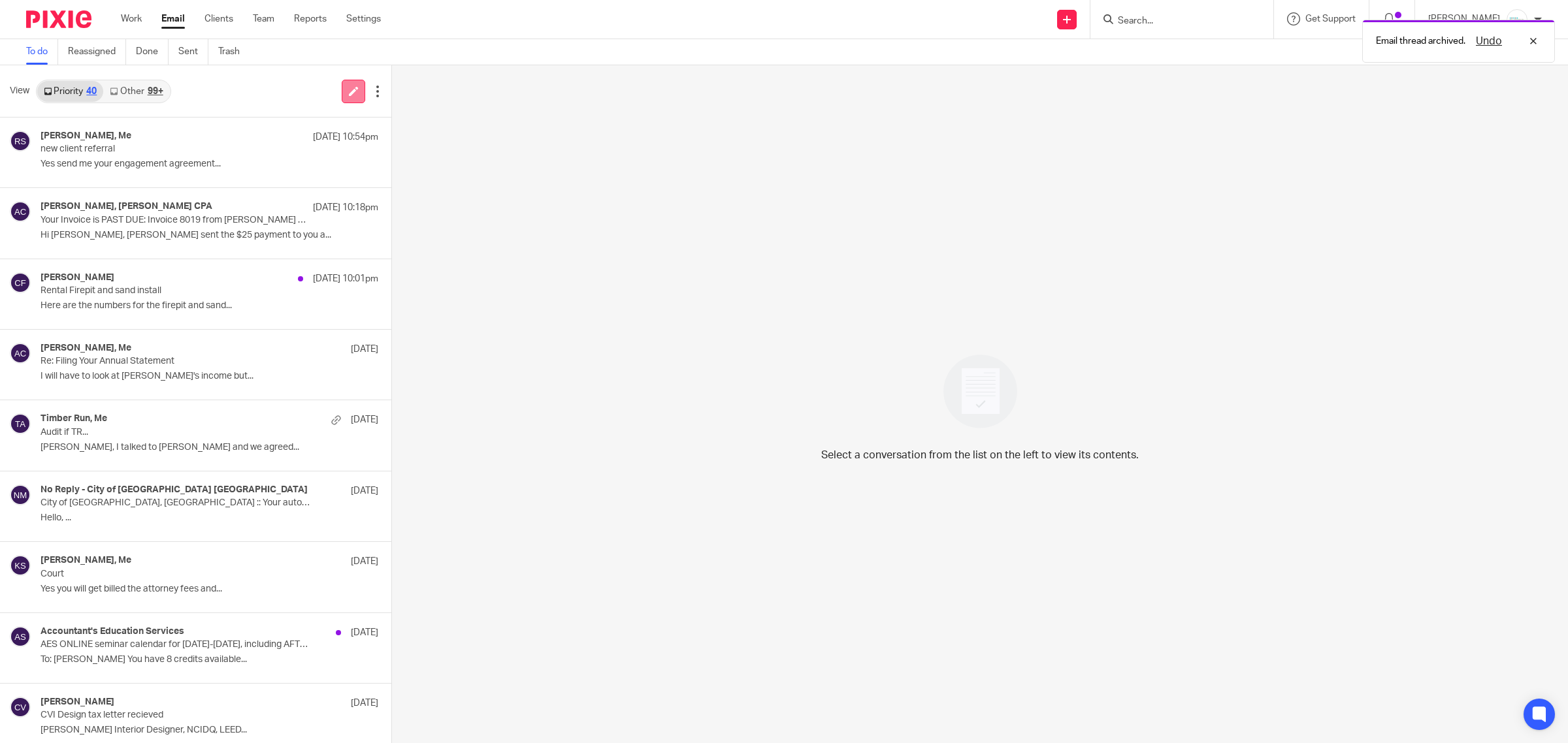
click at [349, 89] on icon at bounding box center [353, 91] width 10 height 10
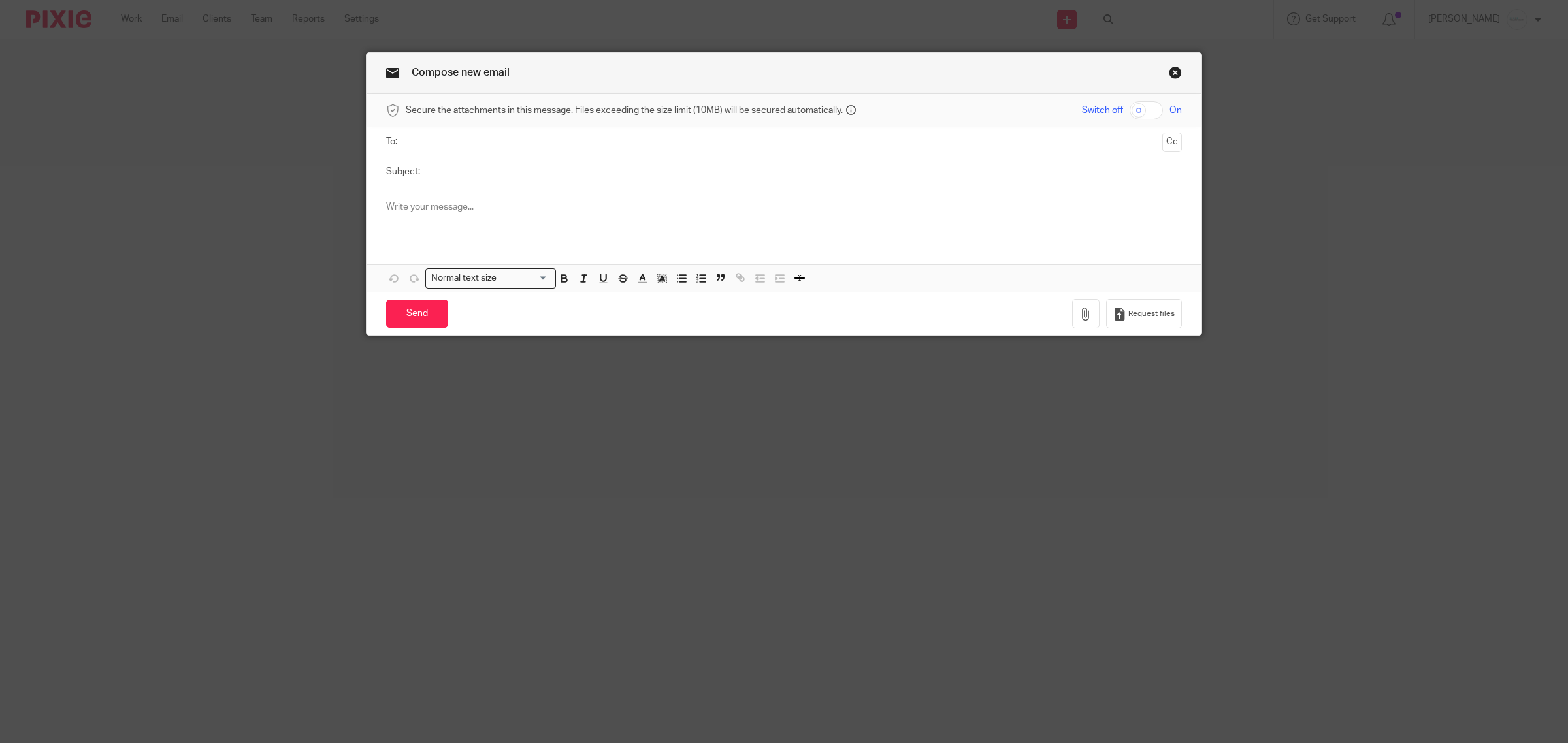
click at [572, 148] on input "text" at bounding box center [783, 141] width 746 height 15
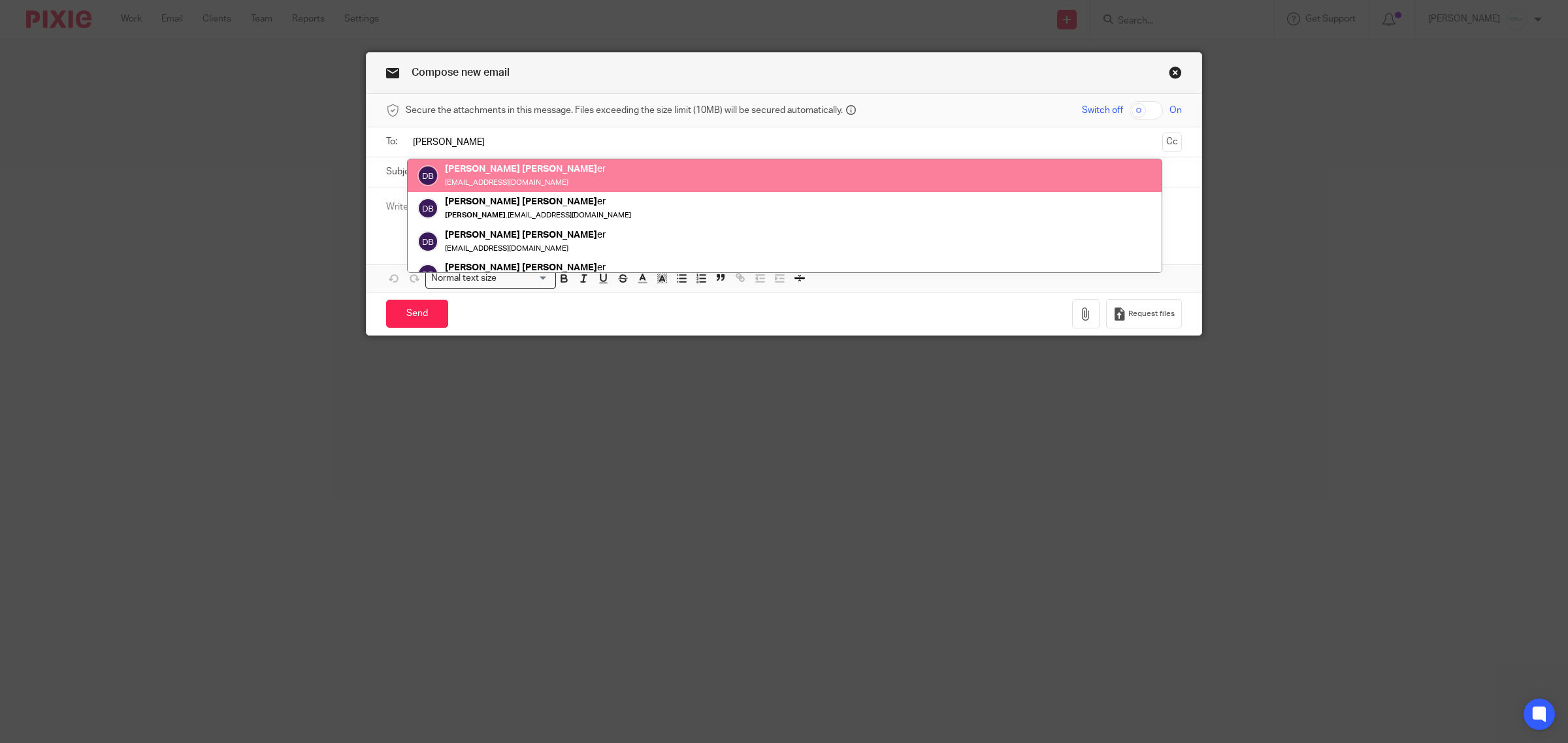
type input "dave beem"
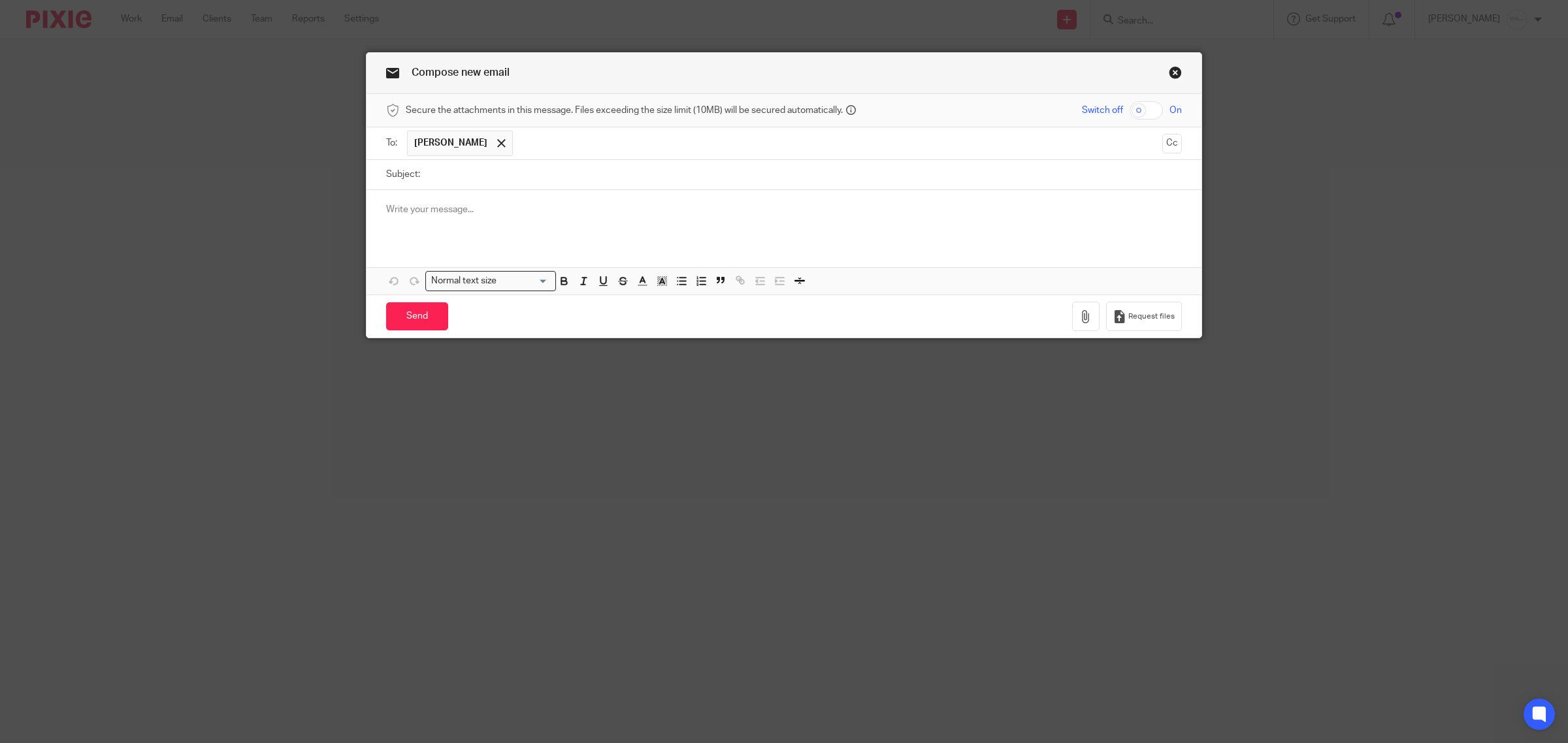
click at [586, 141] on input "text" at bounding box center [838, 144] width 637 height 26
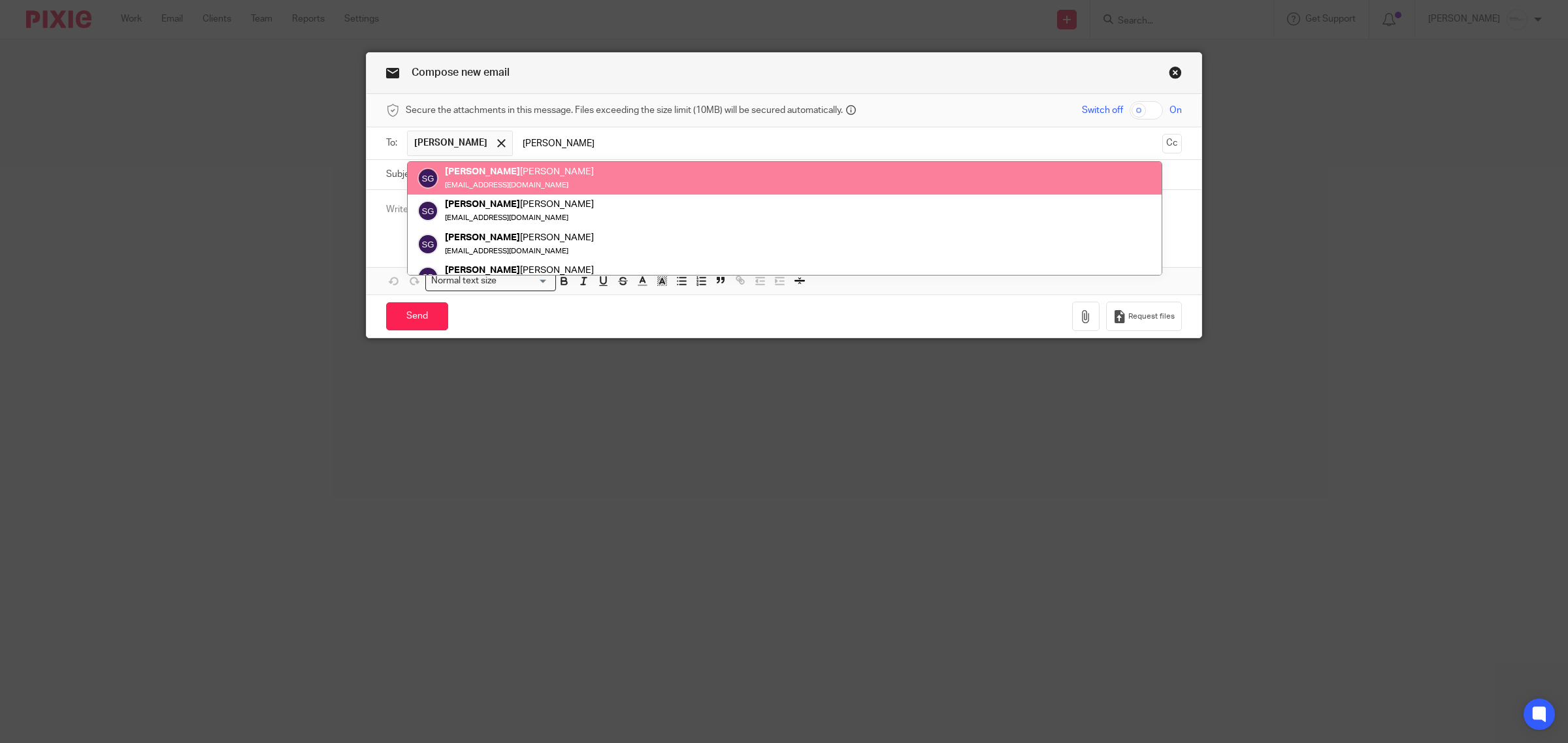
type input "scott"
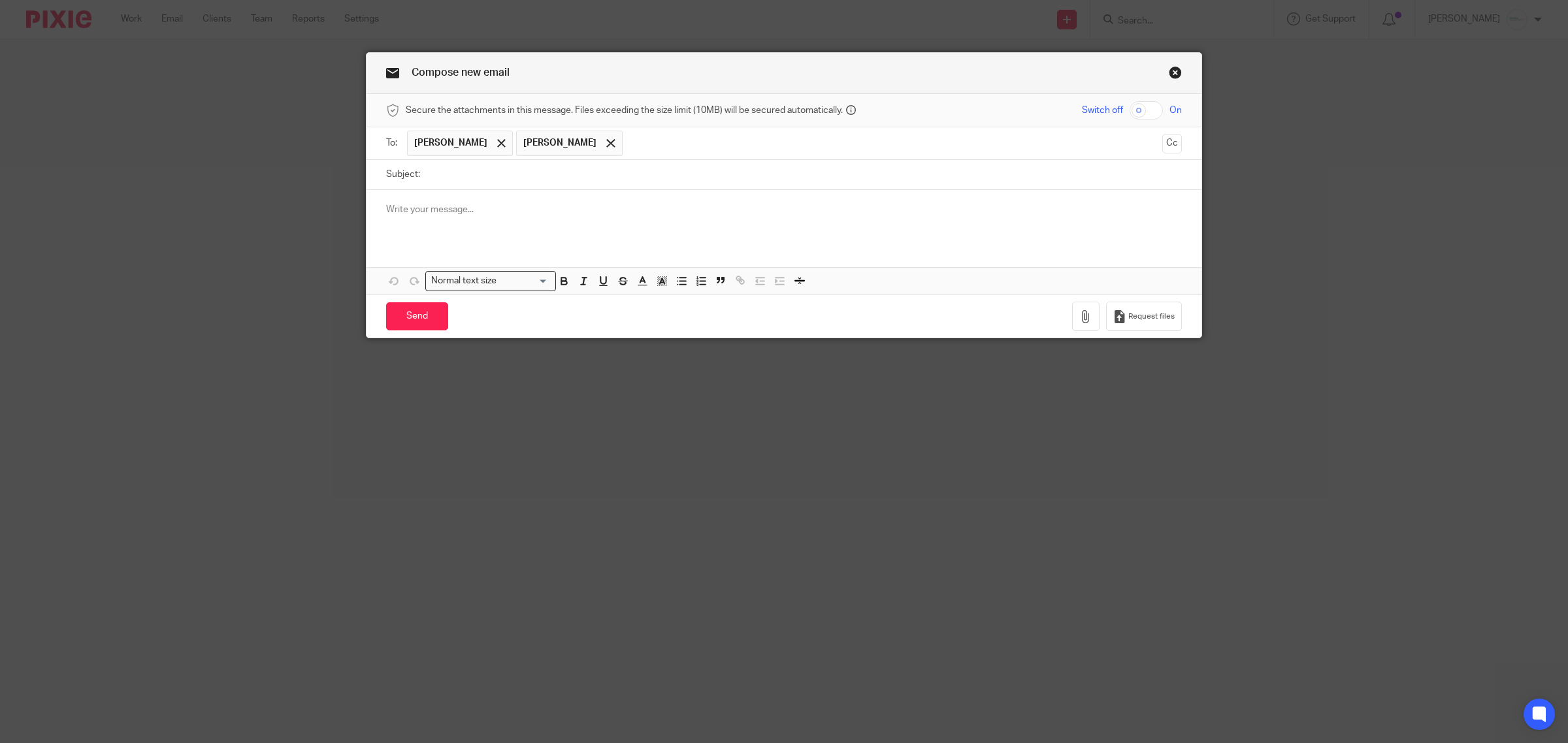
click at [644, 147] on input "text" at bounding box center [893, 144] width 528 height 26
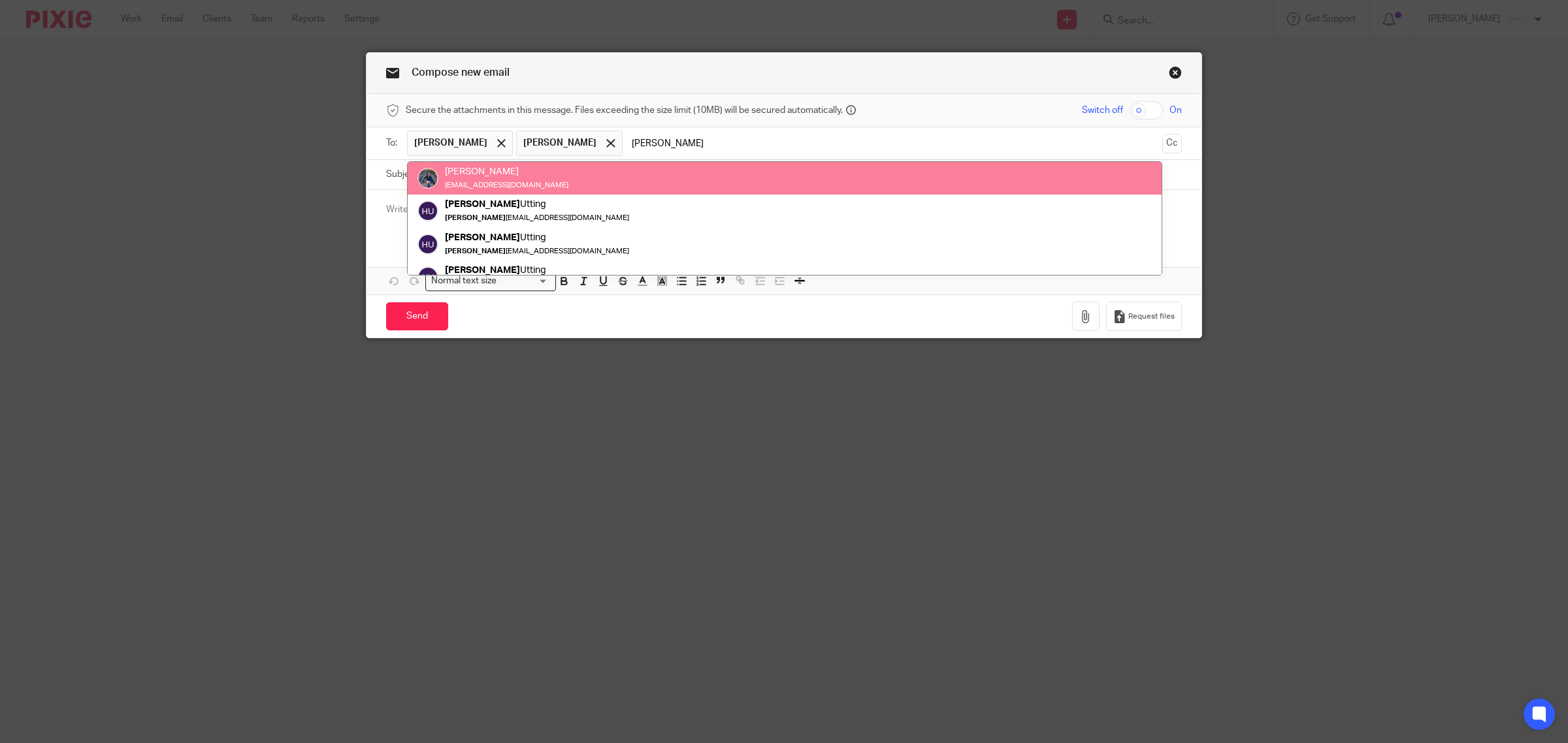
type input "holly"
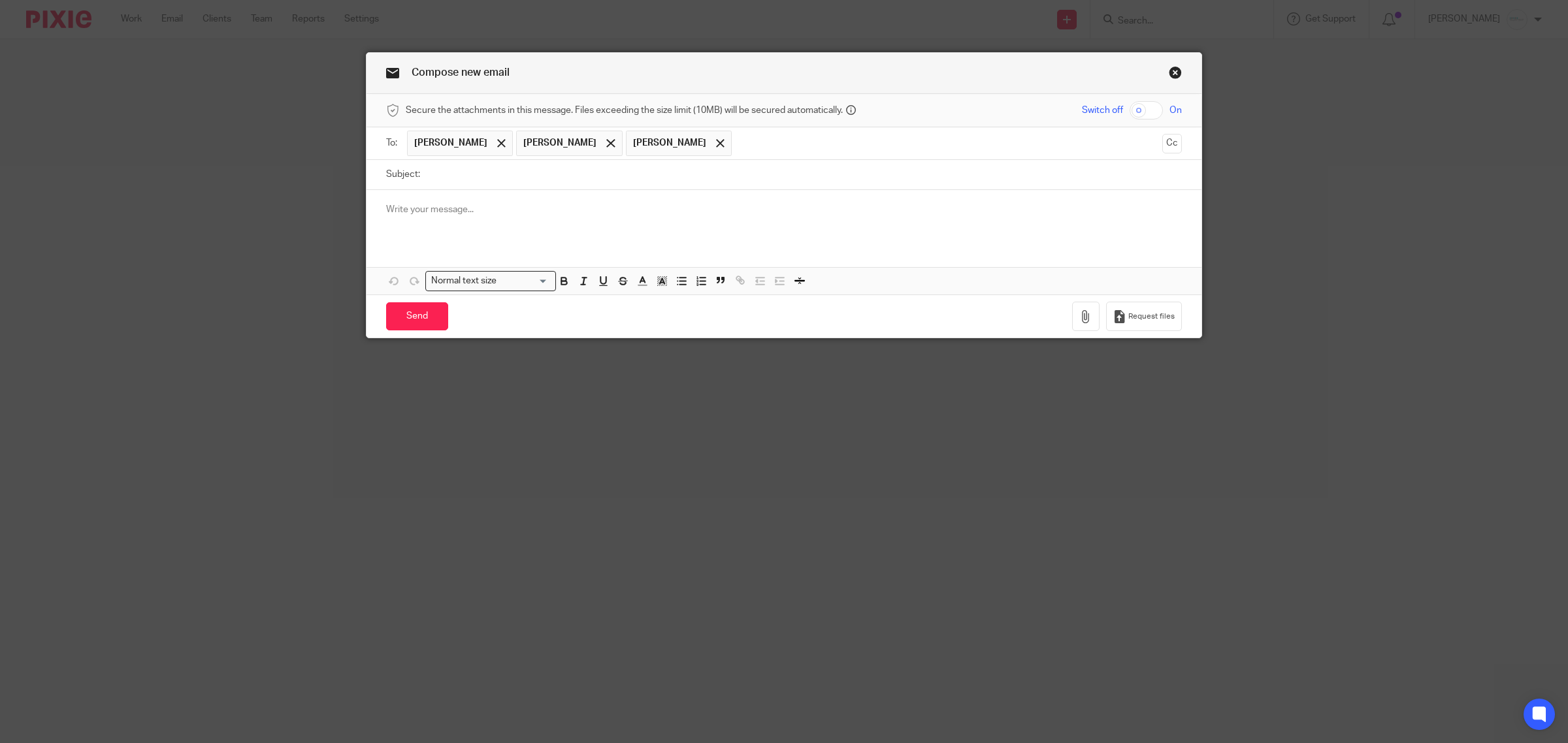
click at [745, 147] on input "text" at bounding box center [948, 144] width 419 height 26
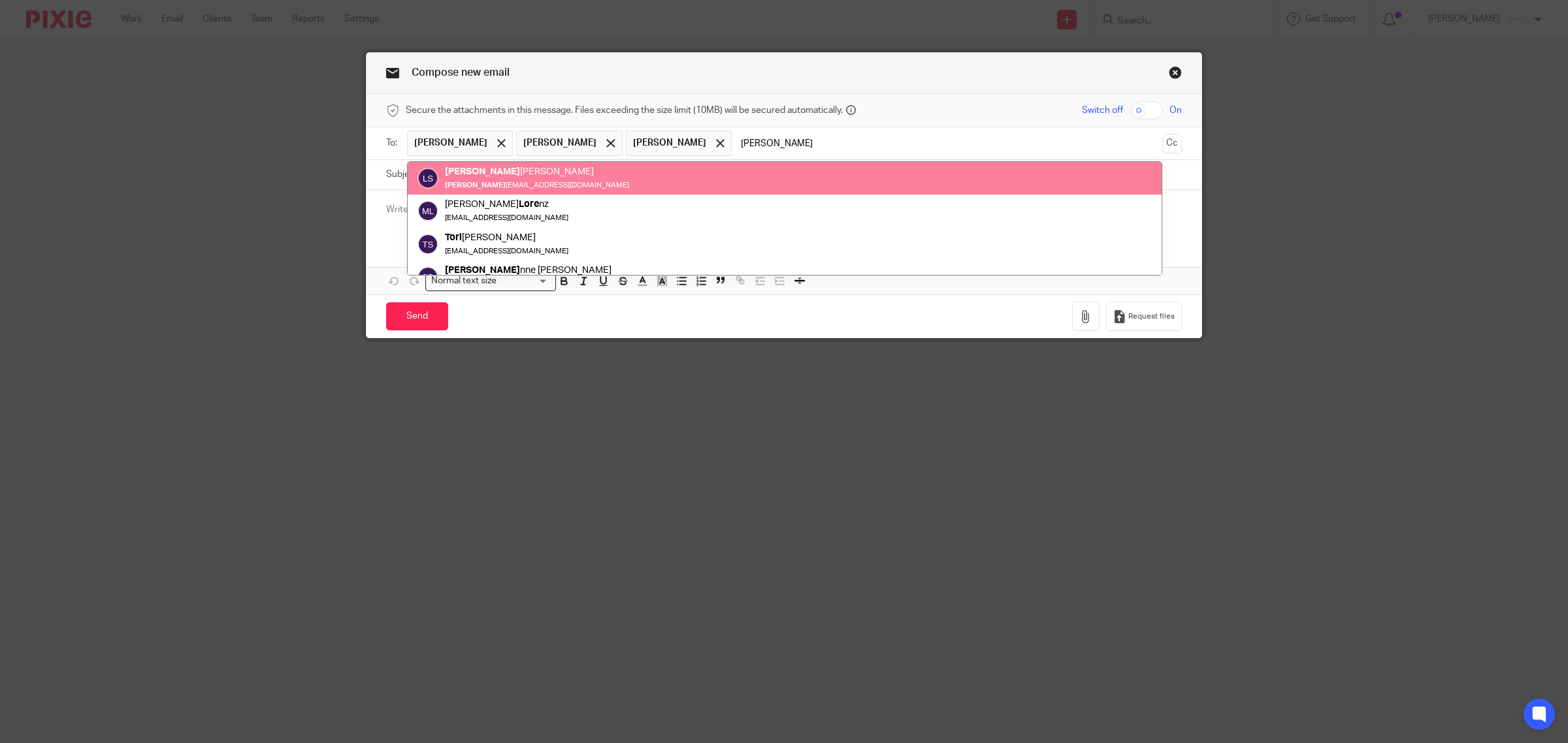
type input "Lori"
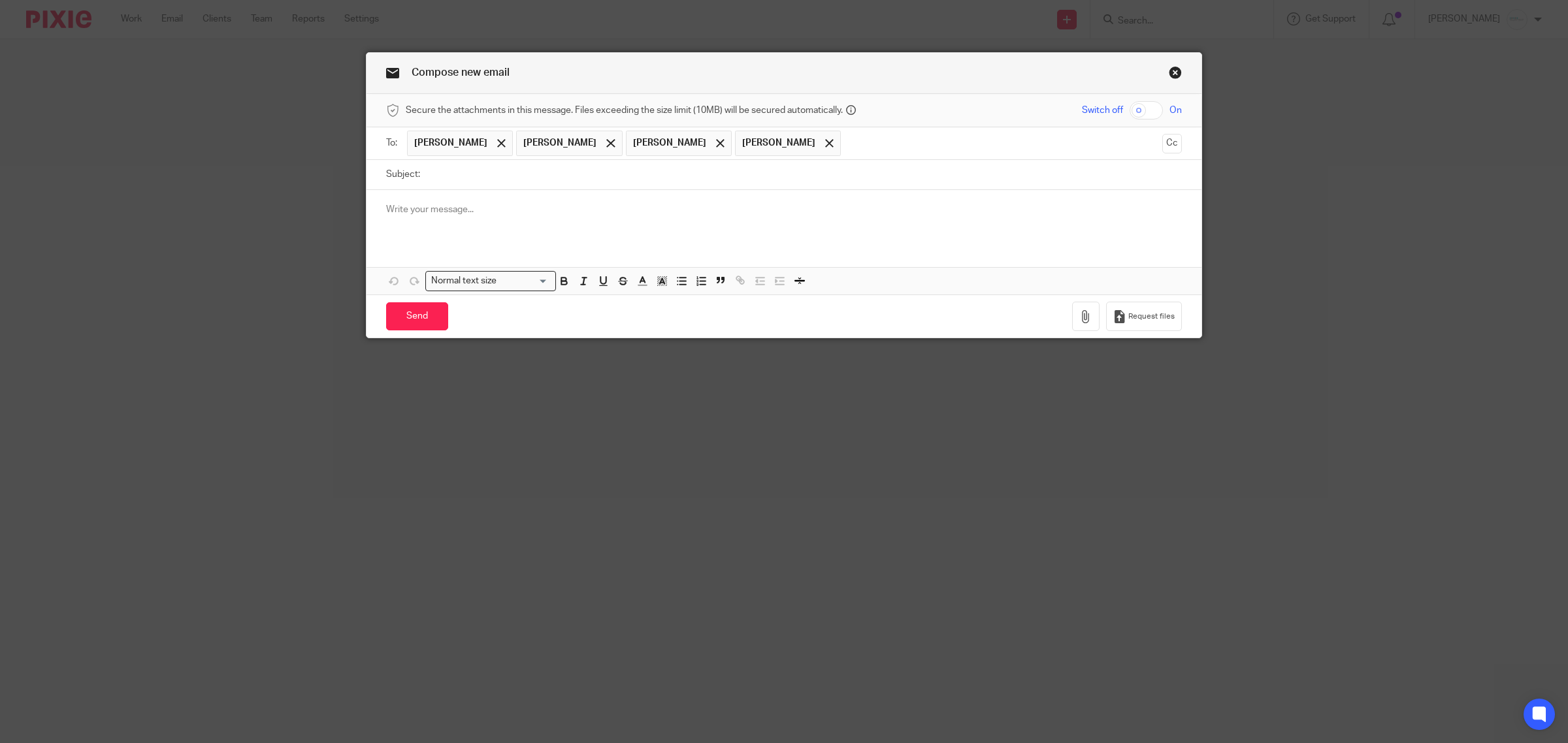
click at [847, 148] on input "text" at bounding box center [1002, 144] width 309 height 26
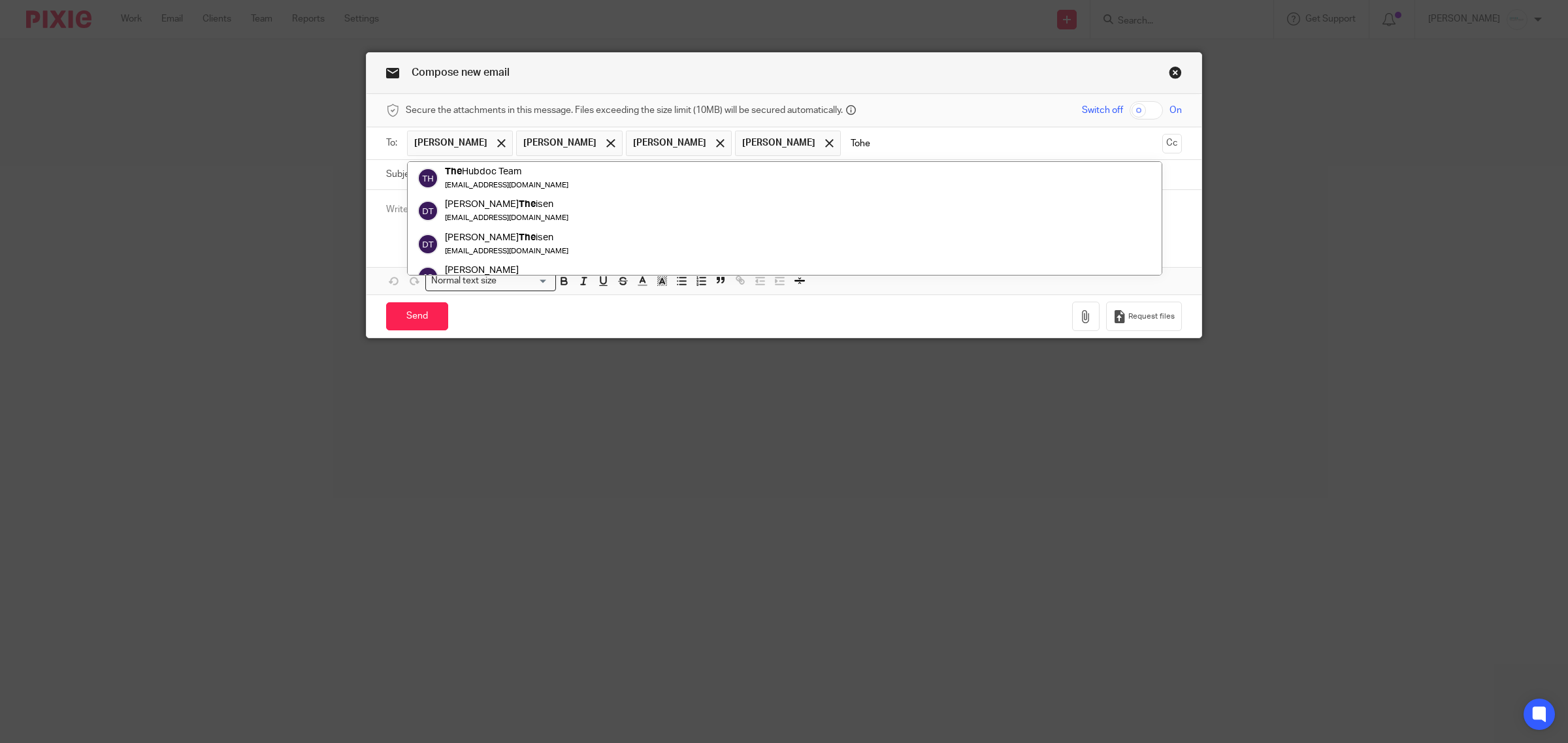
type input "Tohe"
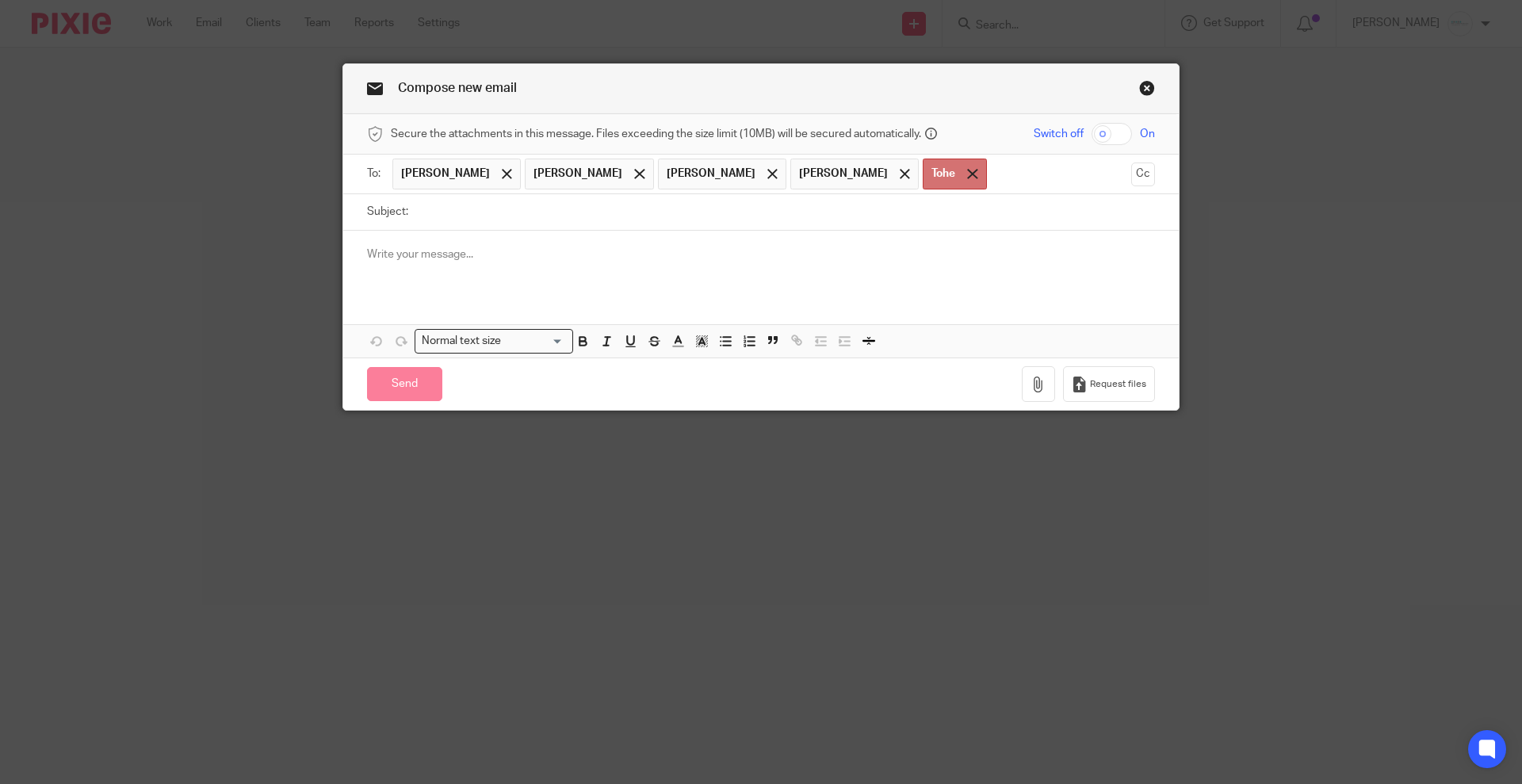
click at [967, 176] on span at bounding box center [971, 174] width 11 height 11
click at [926, 165] on input "text" at bounding box center [1024, 175] width 197 height 31
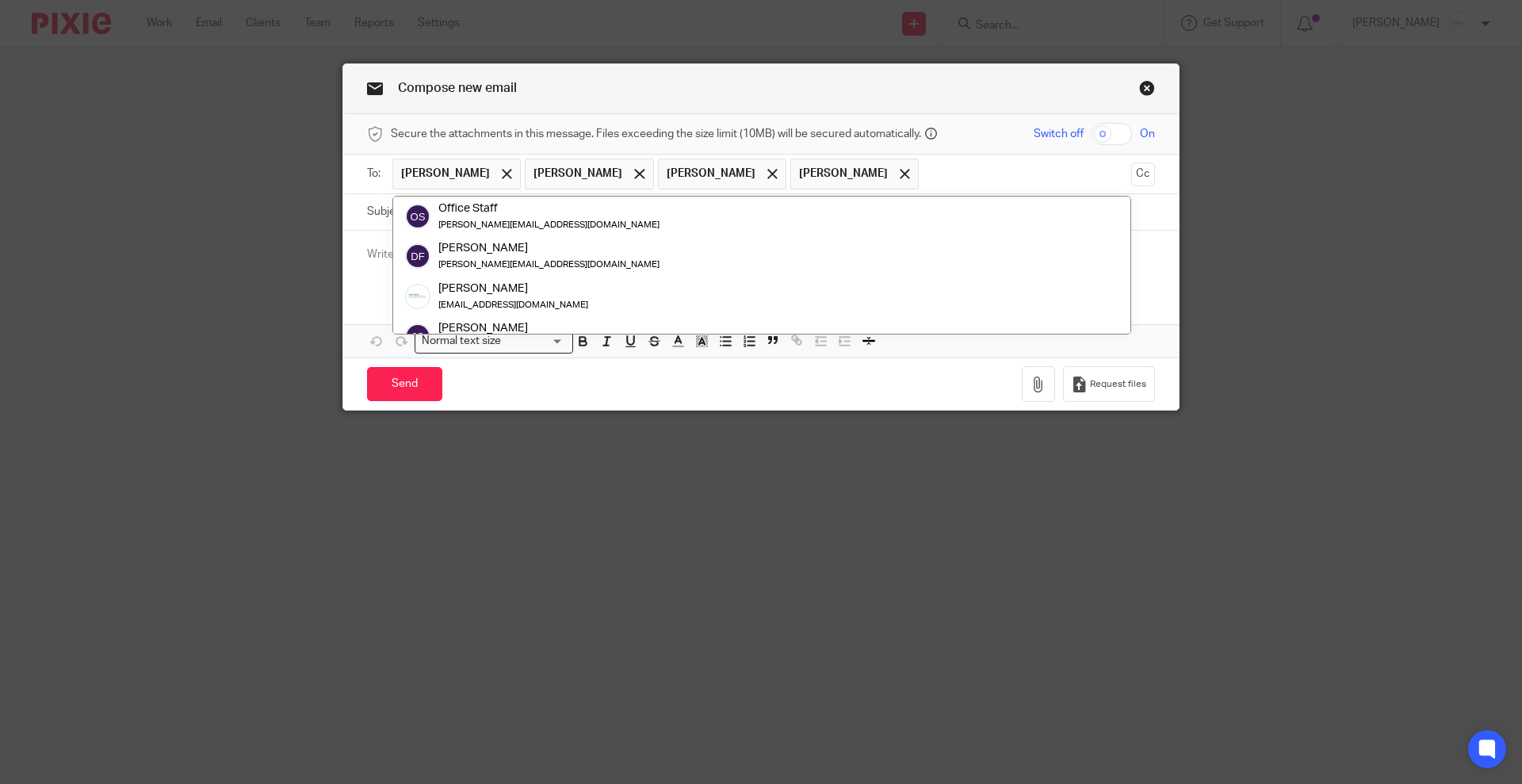
paste input "toehler@gabrielgrp.com"
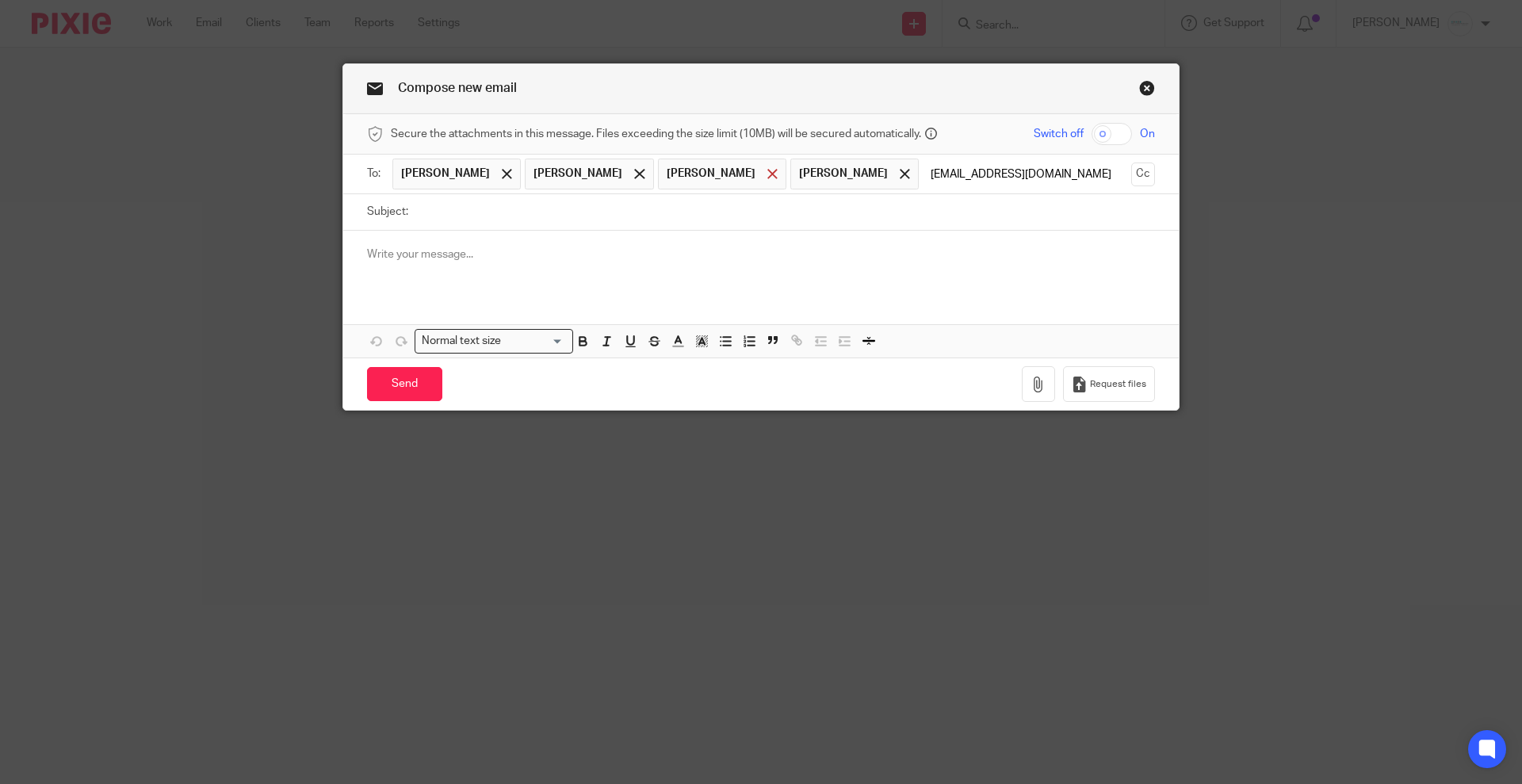
type input "toehler@gabrielgrp.com"
click at [767, 172] on span at bounding box center [772, 174] width 11 height 11
click at [1123, 181] on ul "Dave Beemer Scott Gabriel Lori Schultz toehler@gabrielgrp.com" at bounding box center [761, 175] width 739 height 39
click at [1040, 169] on input "text" at bounding box center [1060, 175] width 128 height 31
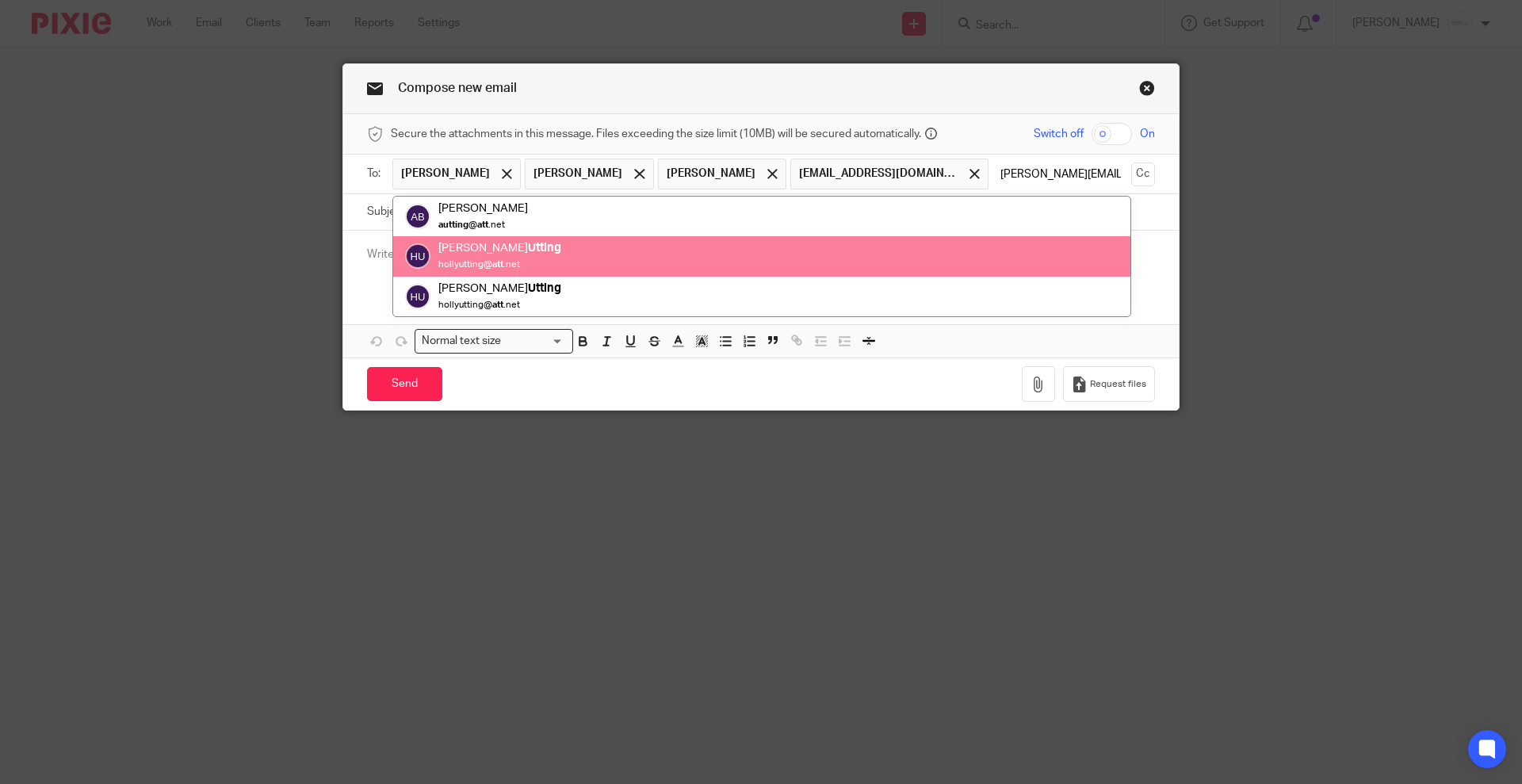
type input "hutting@att"
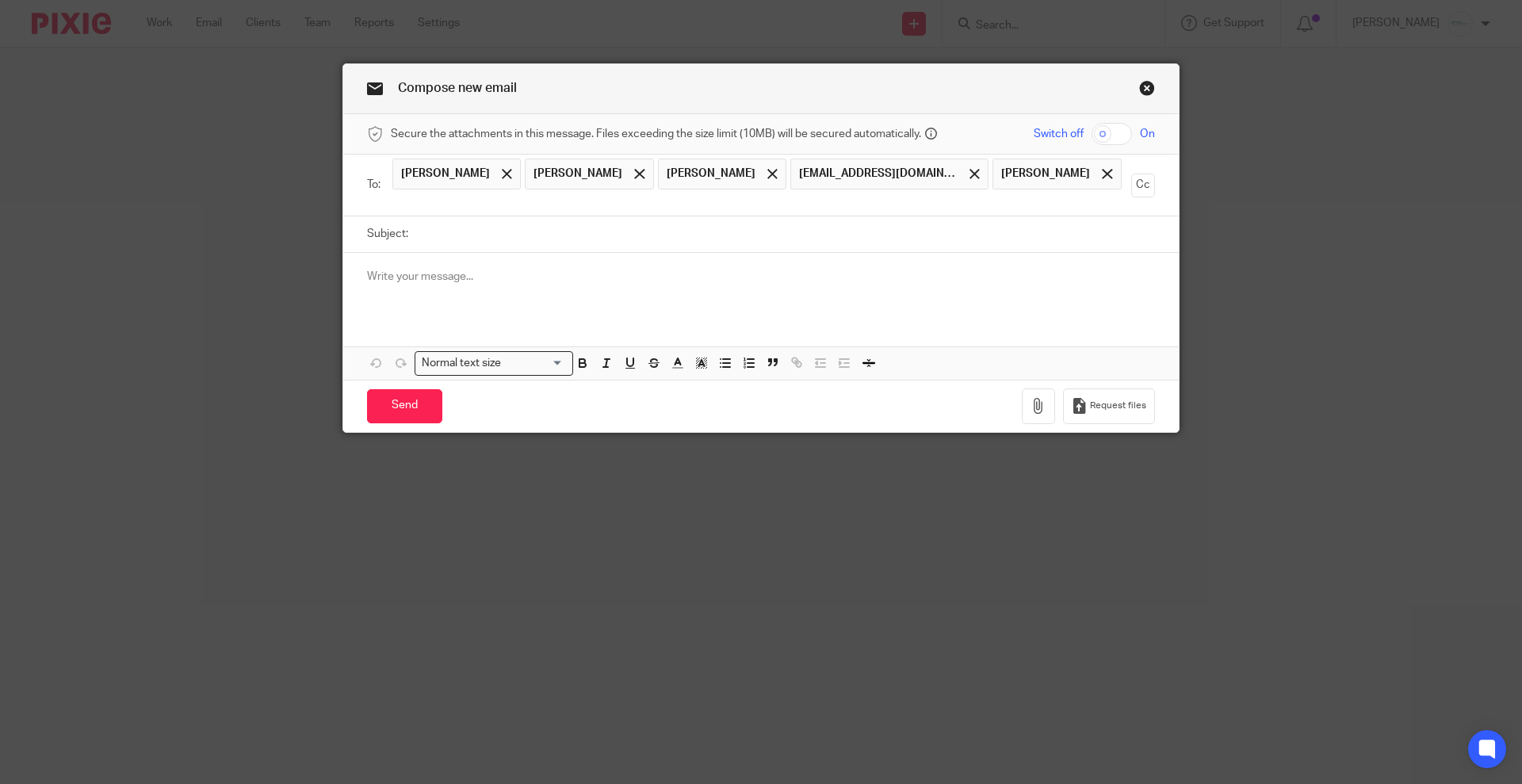
click at [1071, 193] on input "text" at bounding box center [761, 202] width 728 height 19
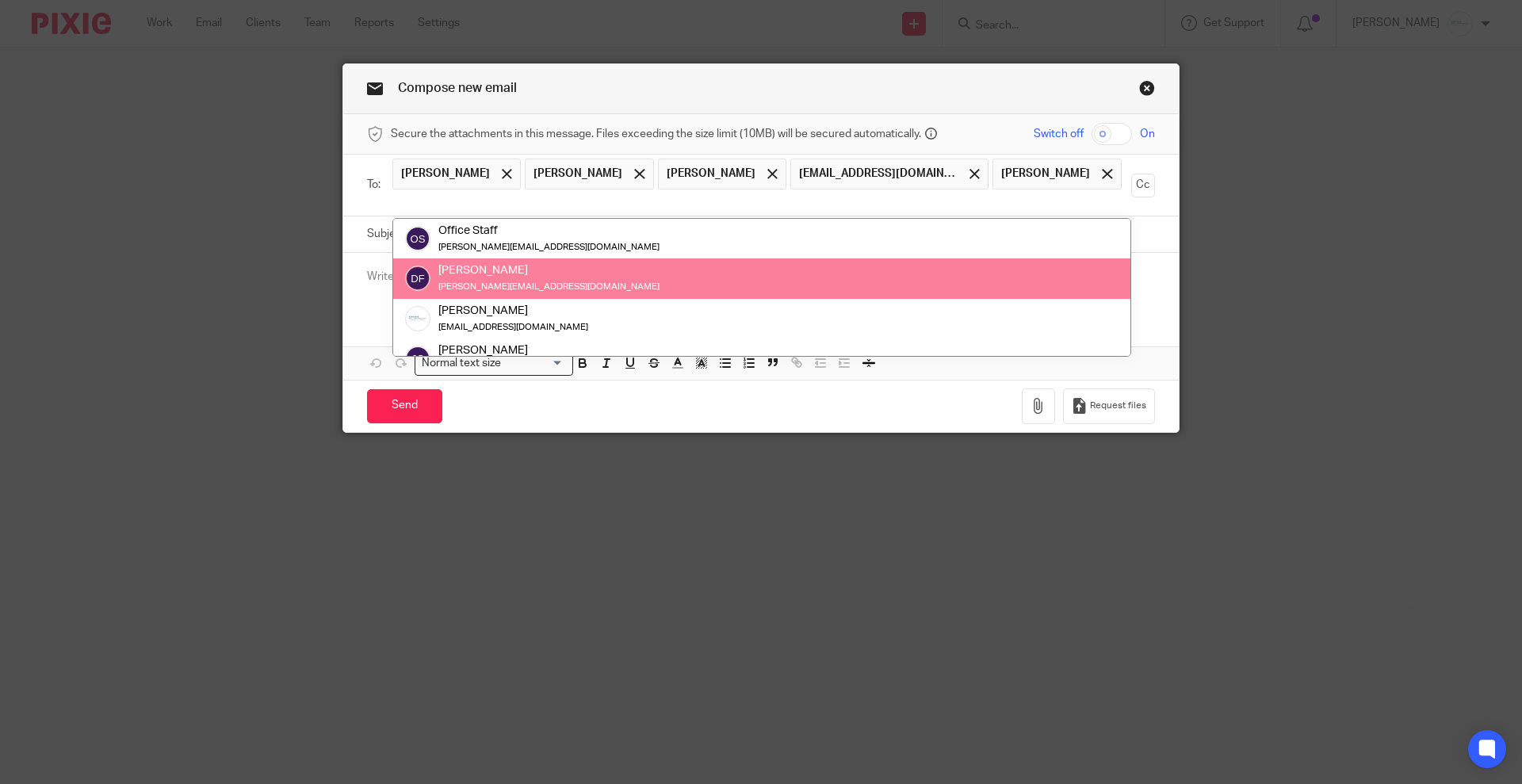
paste input "atropf@gabrielgrp.com"
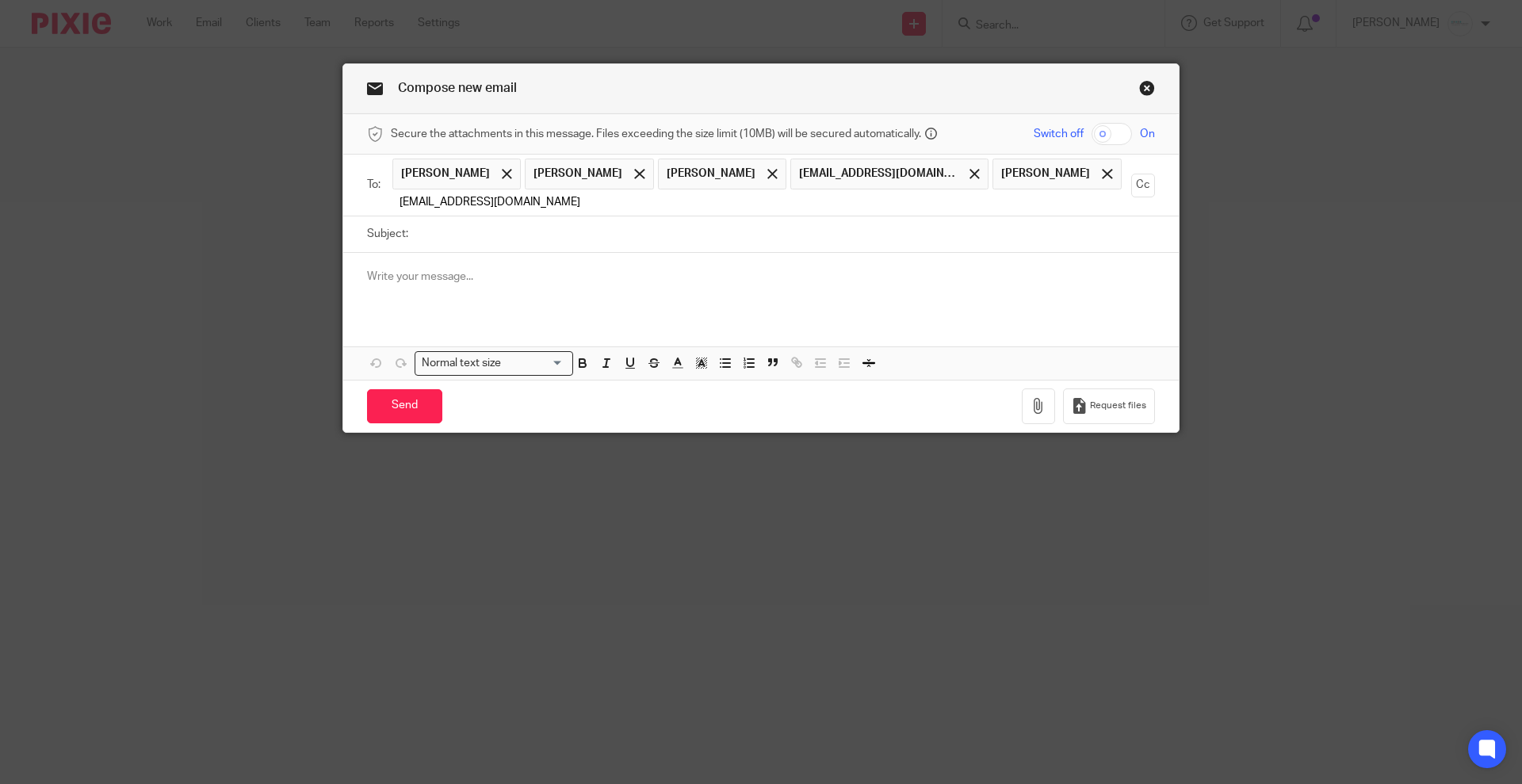
type input "atropf@gabrielgrp.com"
click at [931, 75] on div "Compose new email" at bounding box center [761, 88] width 835 height 50
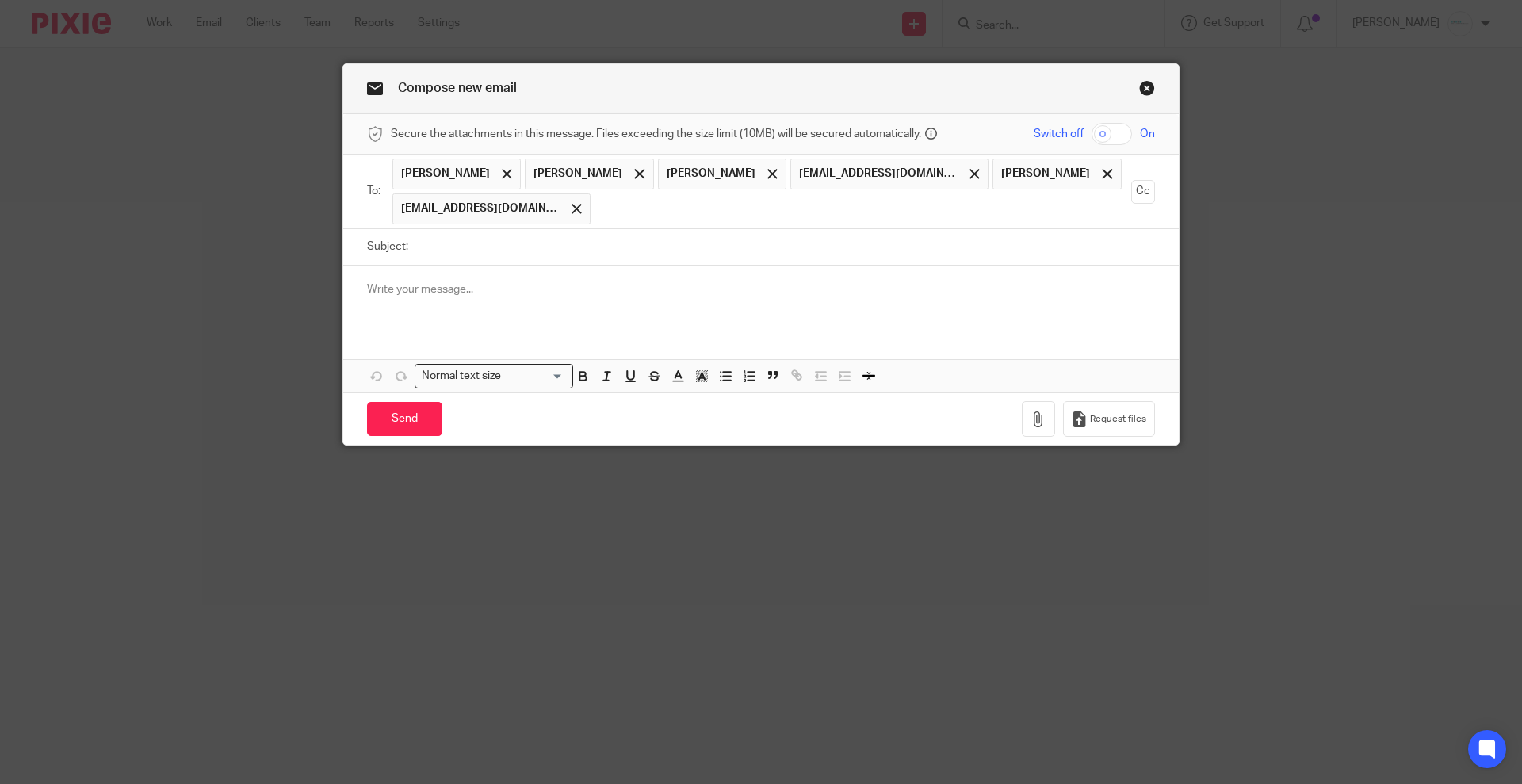
click at [505, 248] on input "Subject:" at bounding box center [785, 246] width 739 height 35
type input "Inventory Valuation Summary"
click at [383, 305] on p "We hve finally got the inventory valuation summary" at bounding box center [761, 305] width 788 height 16
click at [664, 298] on p "We have finally got the inventory valuation summary" at bounding box center [761, 305] width 788 height 16
drag, startPoint x: 472, startPoint y: 306, endPoint x: 889, endPoint y: 306, distance: 417.0
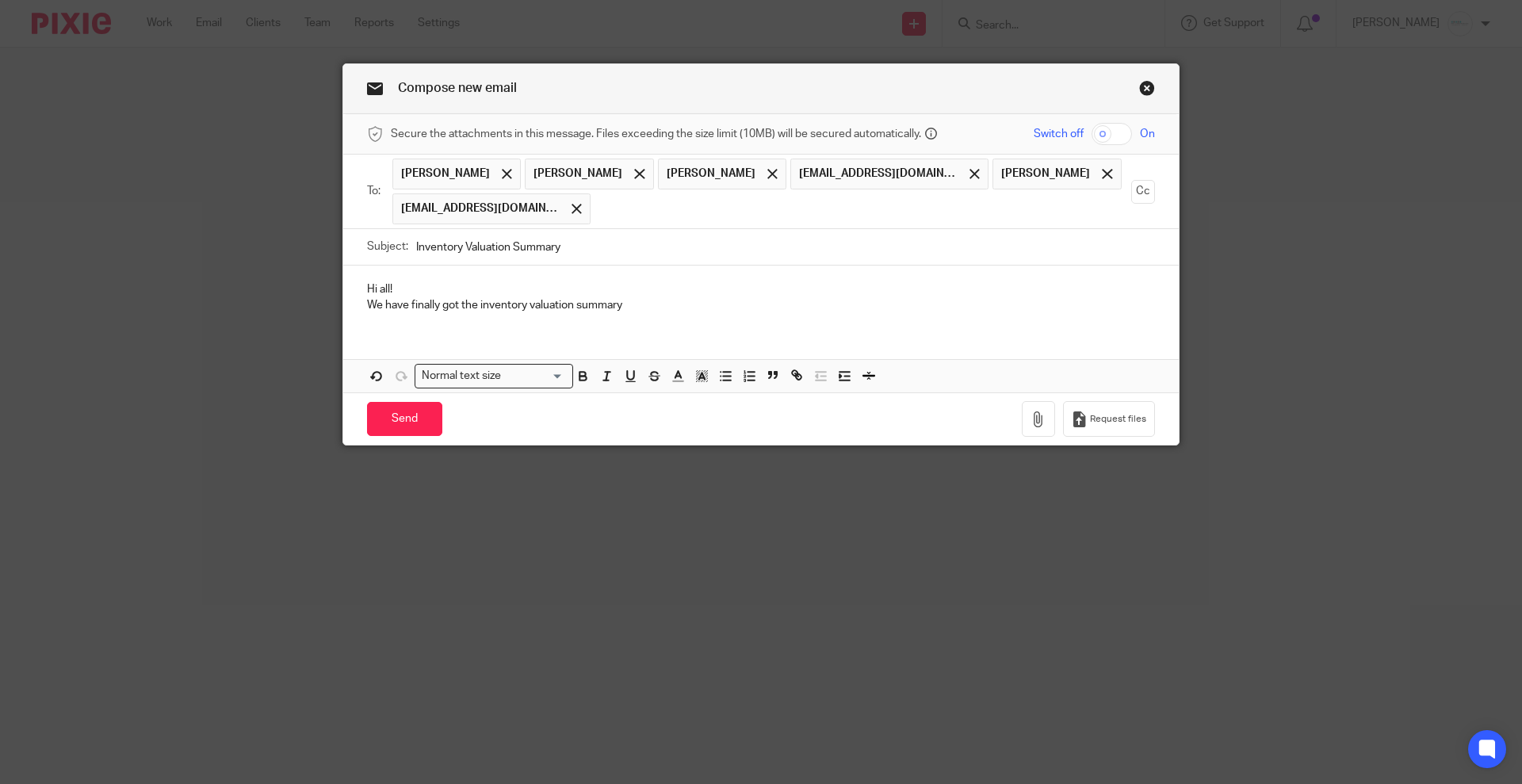
click at [889, 306] on p "We have finally got the inventory valuation summary" at bounding box center [761, 305] width 788 height 16
click at [452, 283] on p "Hi all!" at bounding box center [761, 289] width 788 height 16
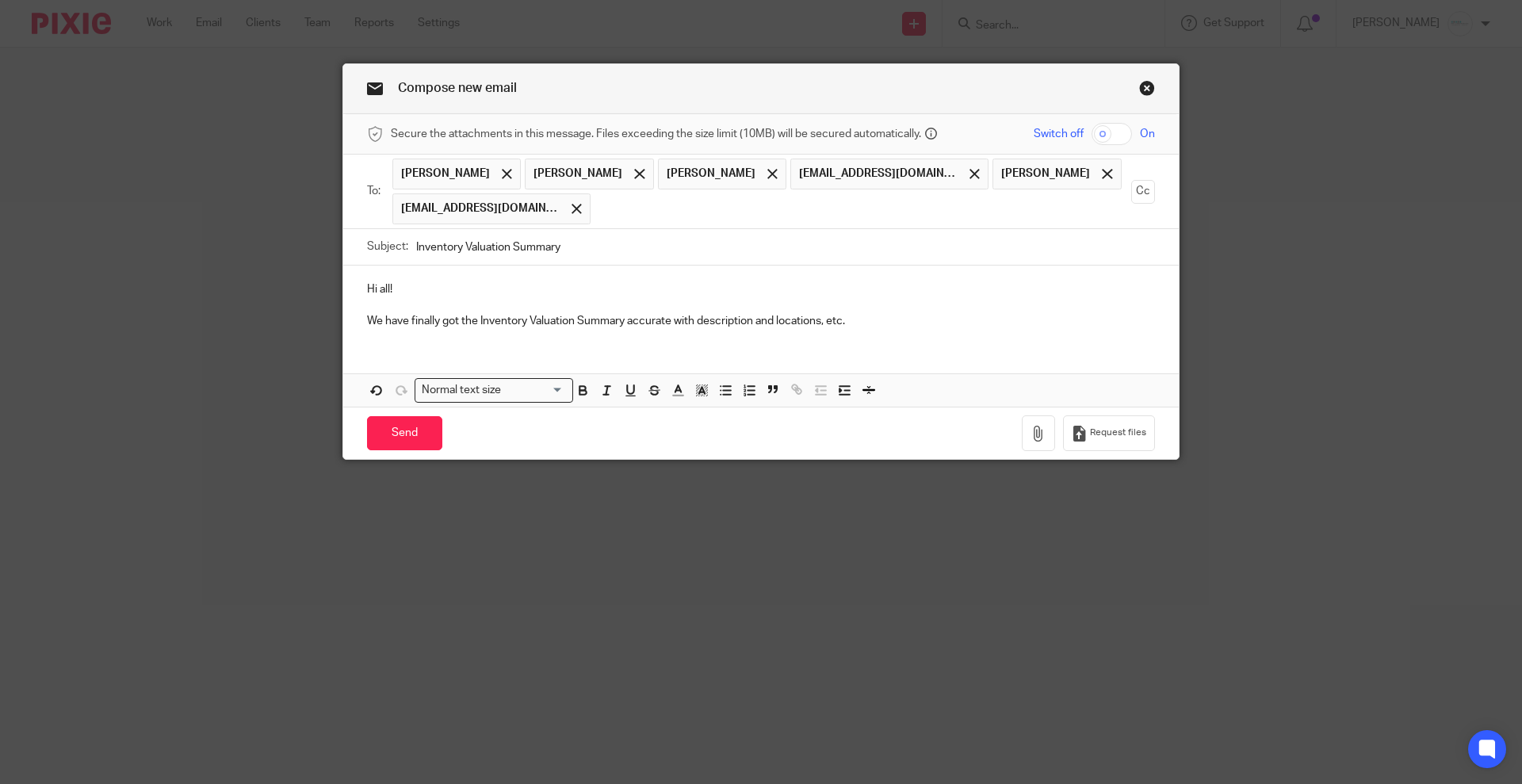
click at [694, 320] on p "We have finally got the Inventory Valuation Summary accurate with description a…" at bounding box center [761, 321] width 788 height 16
click at [886, 320] on p "We have finally got the Inventory Valuation Summary accurate with physical inve…" at bounding box center [761, 321] width 788 height 16
drag, startPoint x: 963, startPoint y: 321, endPoint x: 1002, endPoint y: 322, distance: 39.0
click at [1002, 322] on p "We have finally got the Inventory Valuation Summary accurate with physical inve…" at bounding box center [761, 321] width 788 height 16
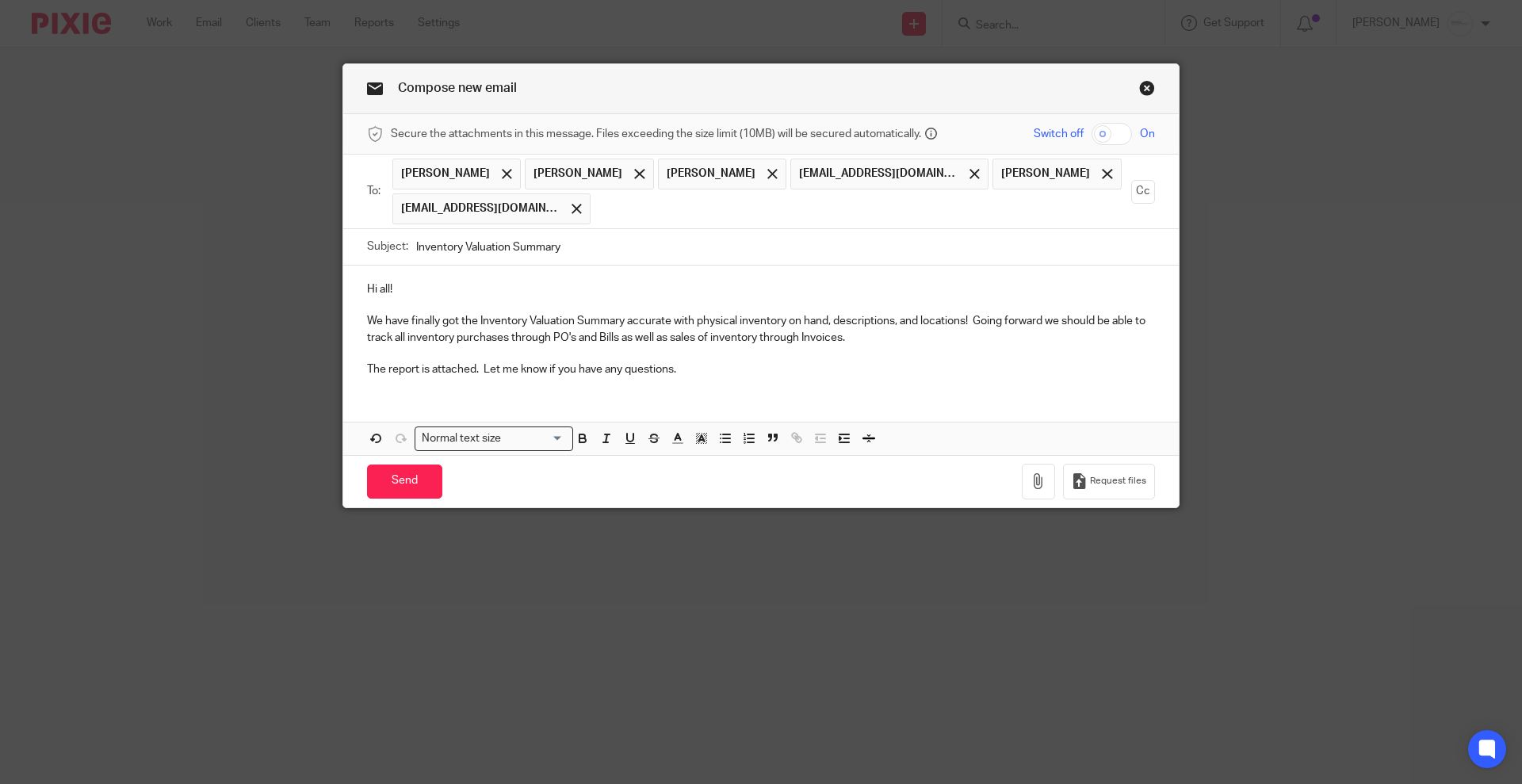
click at [350, 284] on div "Hi all! We have finally got the Inventory Valuation Summary accurate with physi…" at bounding box center [761, 328] width 835 height 125
click at [614, 333] on p "We have finally got the Inventory Valuation Summary accurate with physical inve…" at bounding box center [761, 329] width 788 height 32
click at [506, 336] on p "We have finally got the Inventory Valuation Summary accurate with physical inve…" at bounding box center [761, 329] width 788 height 32
drag, startPoint x: 502, startPoint y: 339, endPoint x: 544, endPoint y: 332, distance: 42.6
click at [544, 332] on p "We have finally got the Inventory Valuation Summary accurate with physical inve…" at bounding box center [761, 329] width 788 height 32
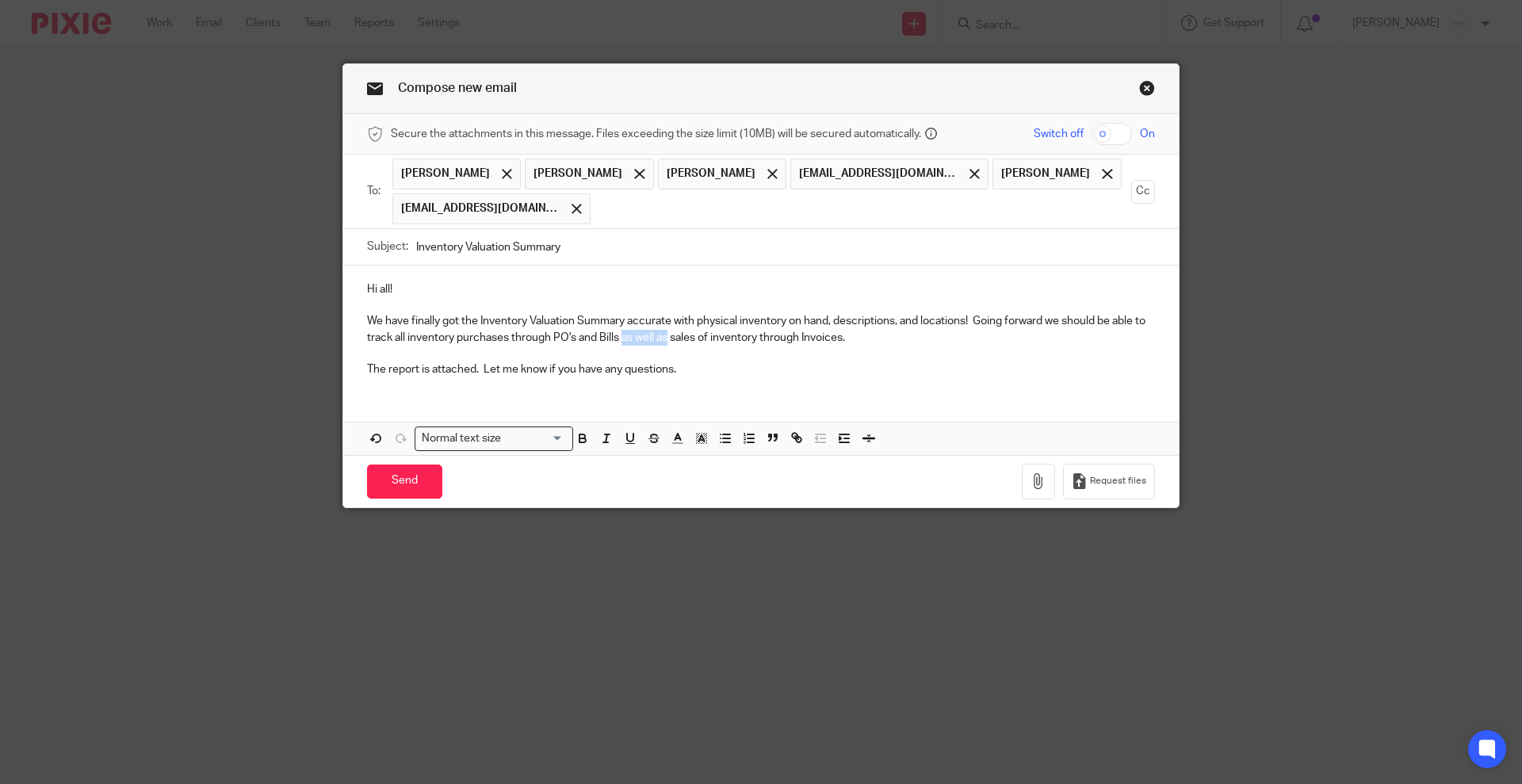
drag, startPoint x: 615, startPoint y: 337, endPoint x: 661, endPoint y: 337, distance: 46.0
click at [661, 337] on p "We have finally got the Inventory Valuation Summary accurate with physical inve…" at bounding box center [761, 329] width 788 height 32
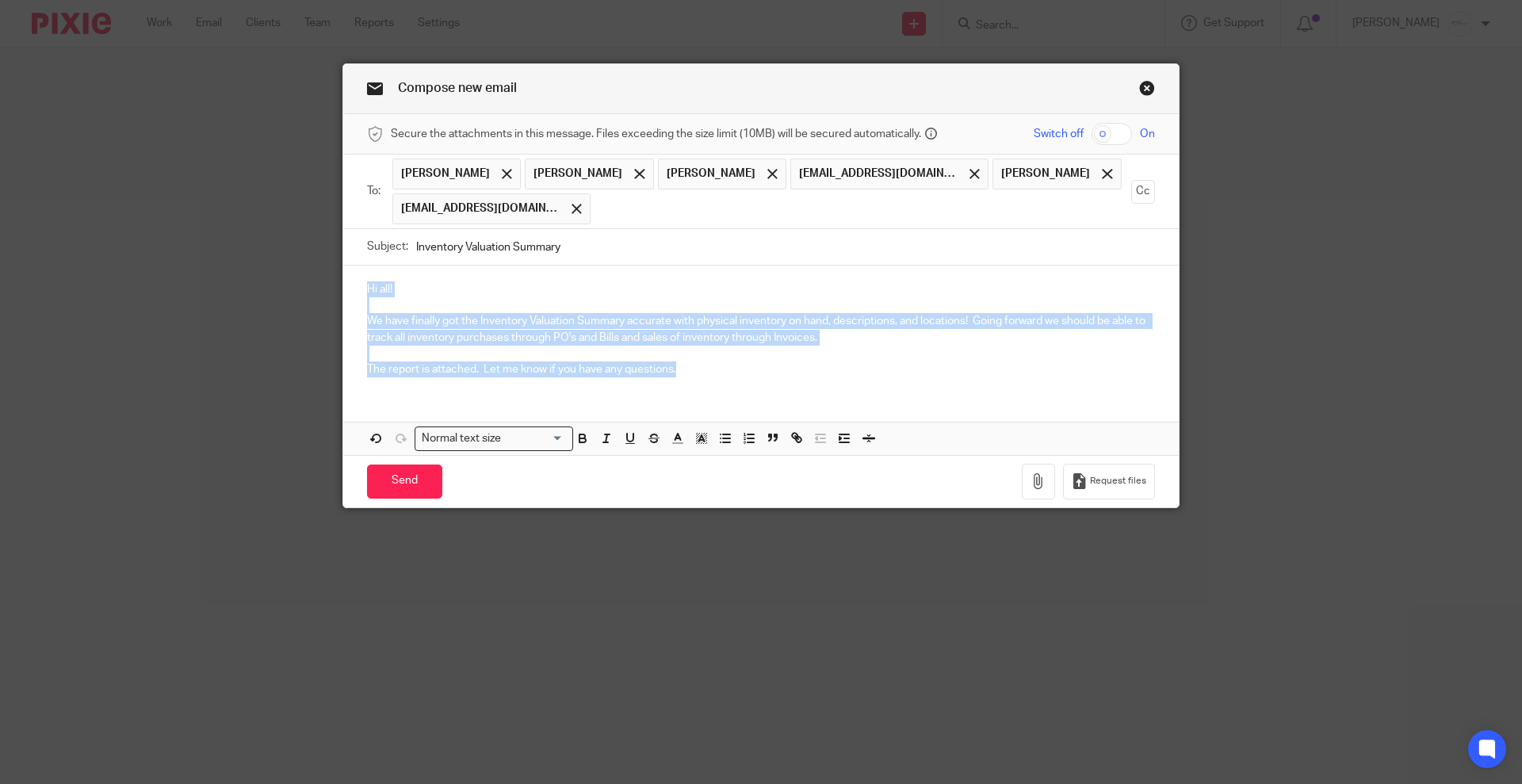
drag, startPoint x: 359, startPoint y: 283, endPoint x: 786, endPoint y: 410, distance: 445.5
click at [786, 410] on div "Hi all! We have finally got the Inventory Valuation Summary accurate with physi…" at bounding box center [761, 360] width 835 height 189
copy div "Hi all! We have finally got the Inventory Valuation Summary accurate with physi…"
click at [692, 377] on div "Hi all! We have finally got the Inventory Valuation Summary accurate with physi…" at bounding box center [761, 328] width 835 height 125
drag, startPoint x: 692, startPoint y: 377, endPoint x: 349, endPoint y: 266, distance: 360.5
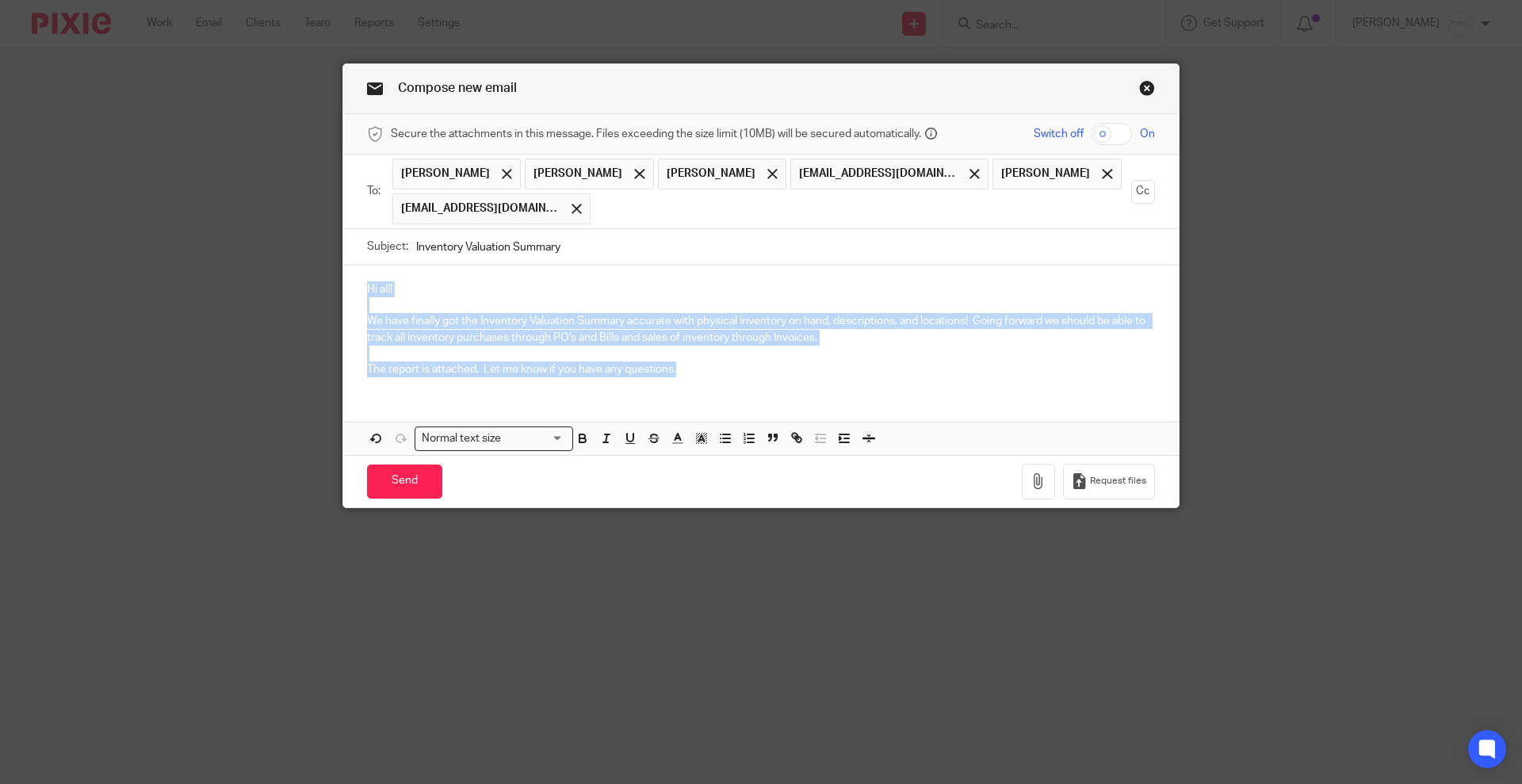
click at [349, 266] on div "Hi all! We have finally got the Inventory Valuation Summary accurate with physi…" at bounding box center [761, 328] width 835 height 125
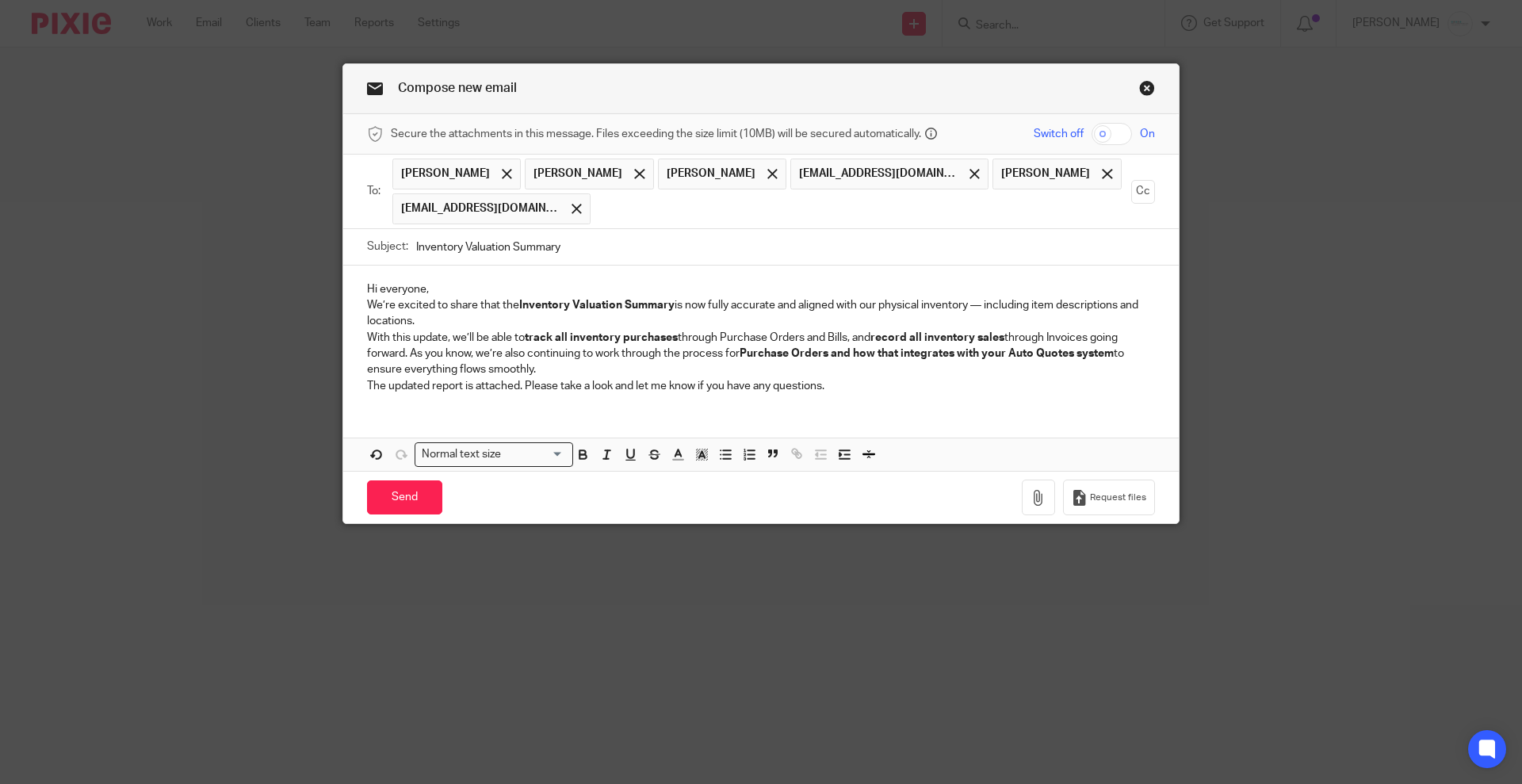
click at [447, 286] on p "Hi everyone," at bounding box center [761, 289] width 788 height 16
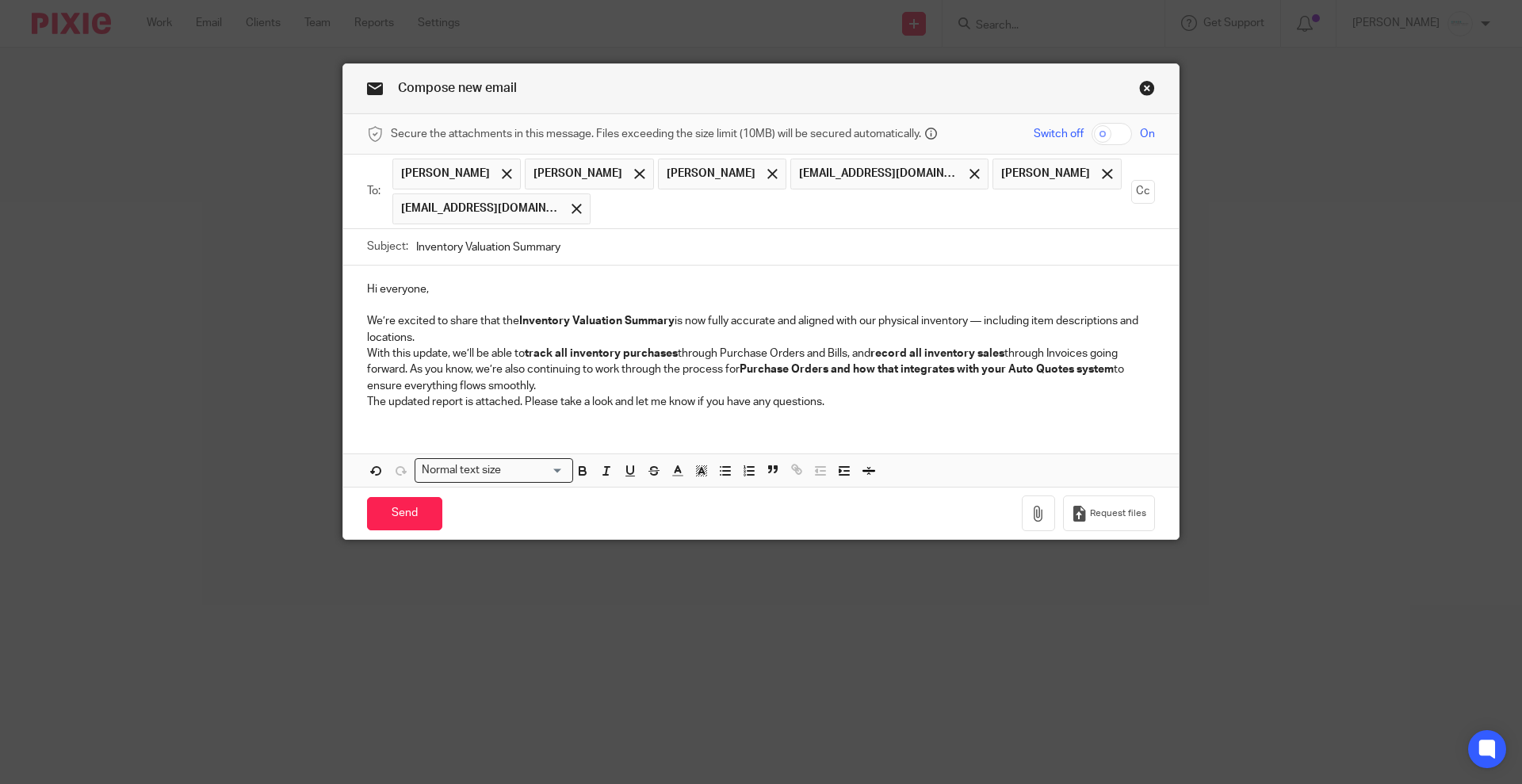
click at [423, 340] on p "We’re excited to share that the Inventory Valuation Summary is now fully accura…" at bounding box center [761, 329] width 788 height 32
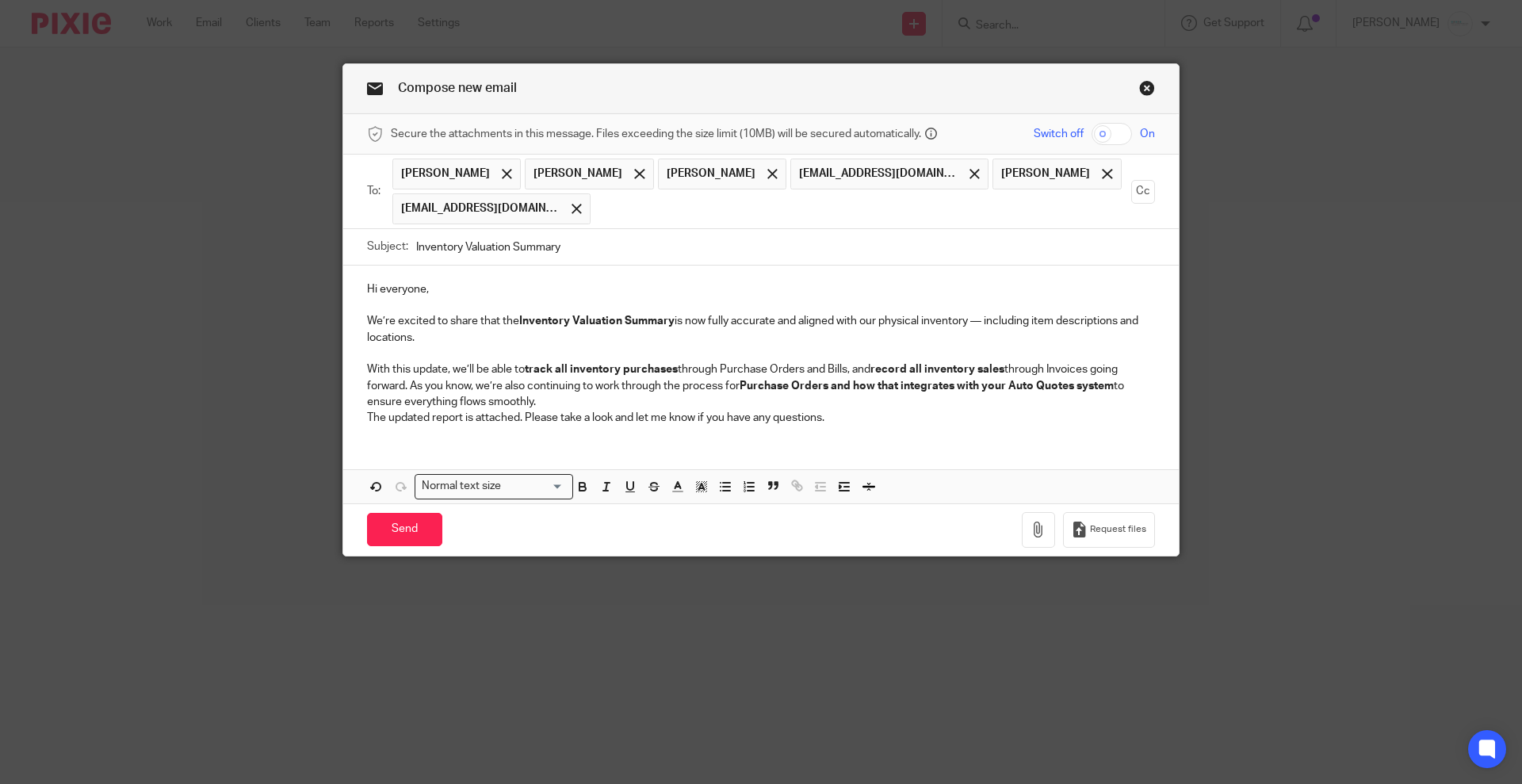
click at [579, 393] on p "With this update, we’ll be able to track all inventory purchases through Purcha…" at bounding box center [761, 385] width 788 height 48
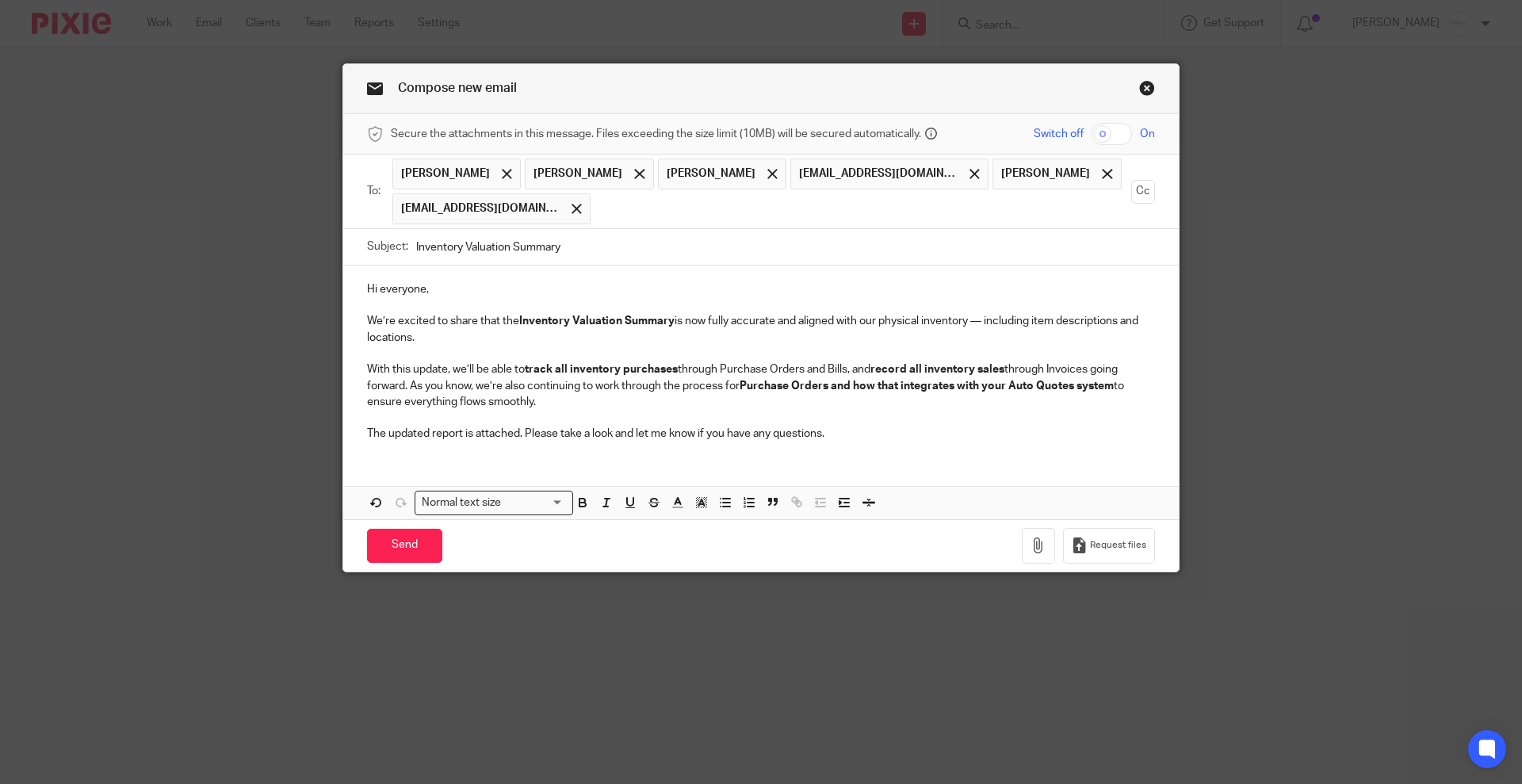
click at [534, 400] on p "With this update, we’ll be able to track all inventory purchases through Purcha…" at bounding box center [761, 385] width 788 height 48
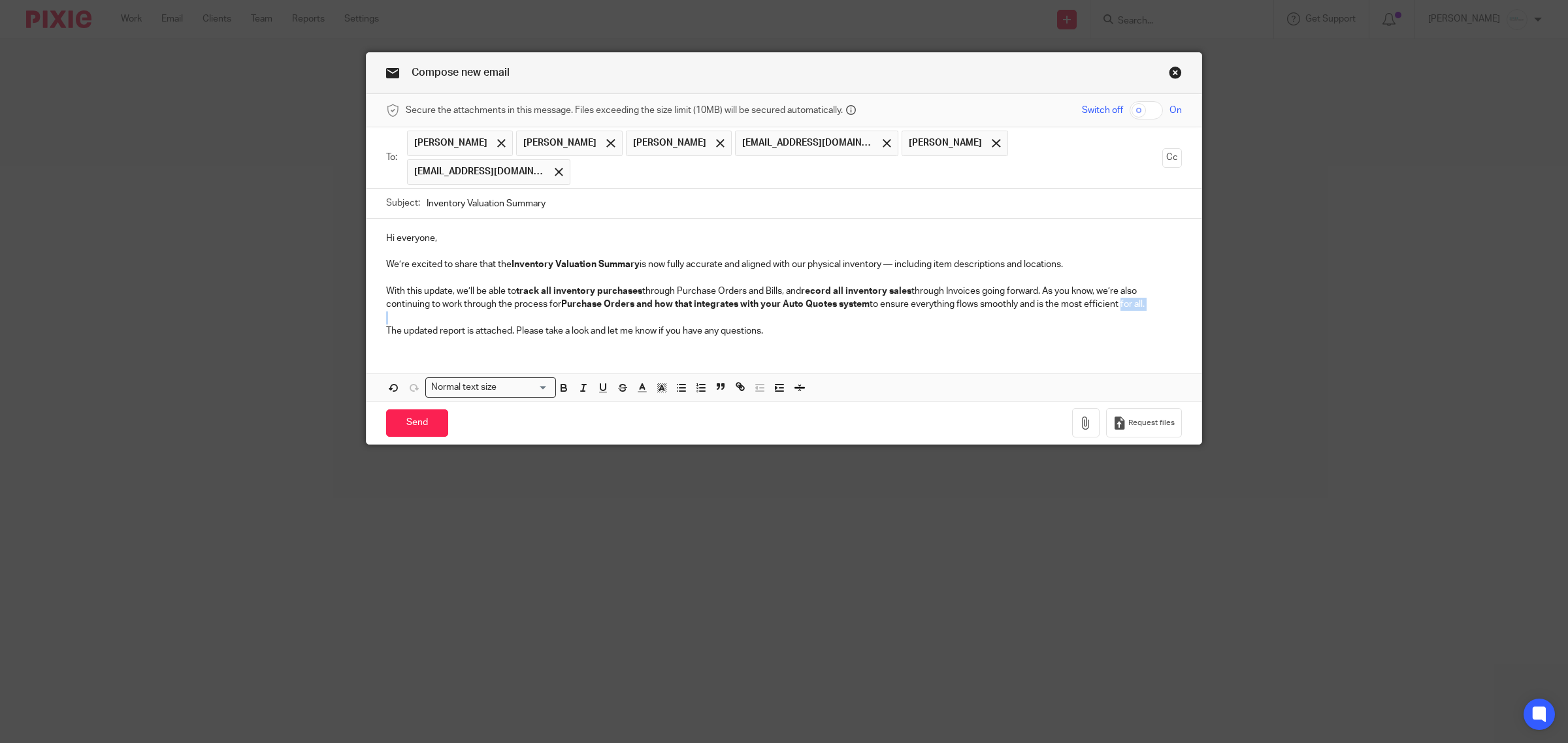
drag, startPoint x: 1116, startPoint y: 279, endPoint x: 1173, endPoint y: 285, distance: 57.3
click at [1173, 285] on div "Hi everyone, We’re excited to share that the Inventory Valuation Summary is now…" at bounding box center [784, 283] width 835 height 129
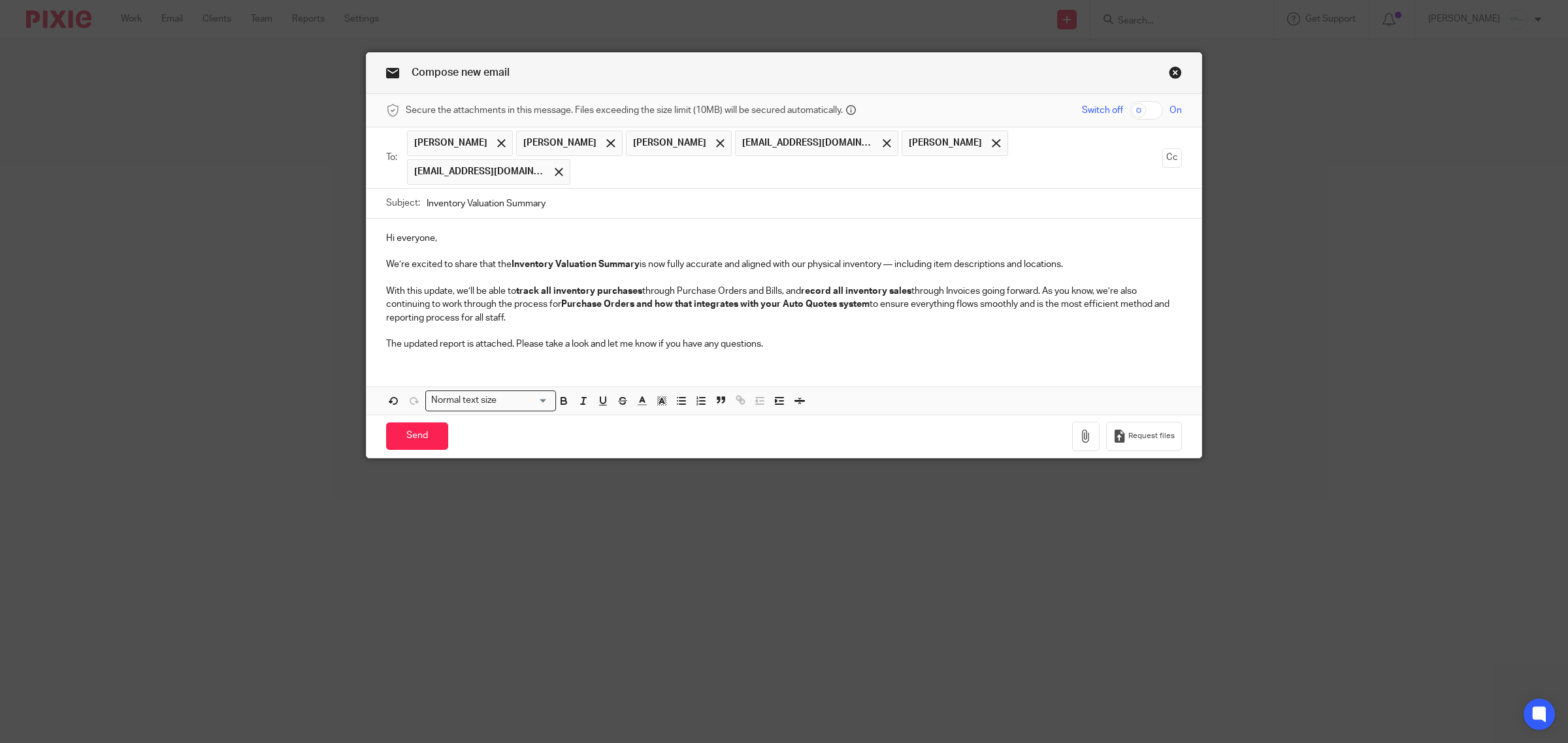
click at [508, 338] on p "The updated report is attached. Please take a look and let me know if you have …" at bounding box center [784, 344] width 796 height 13
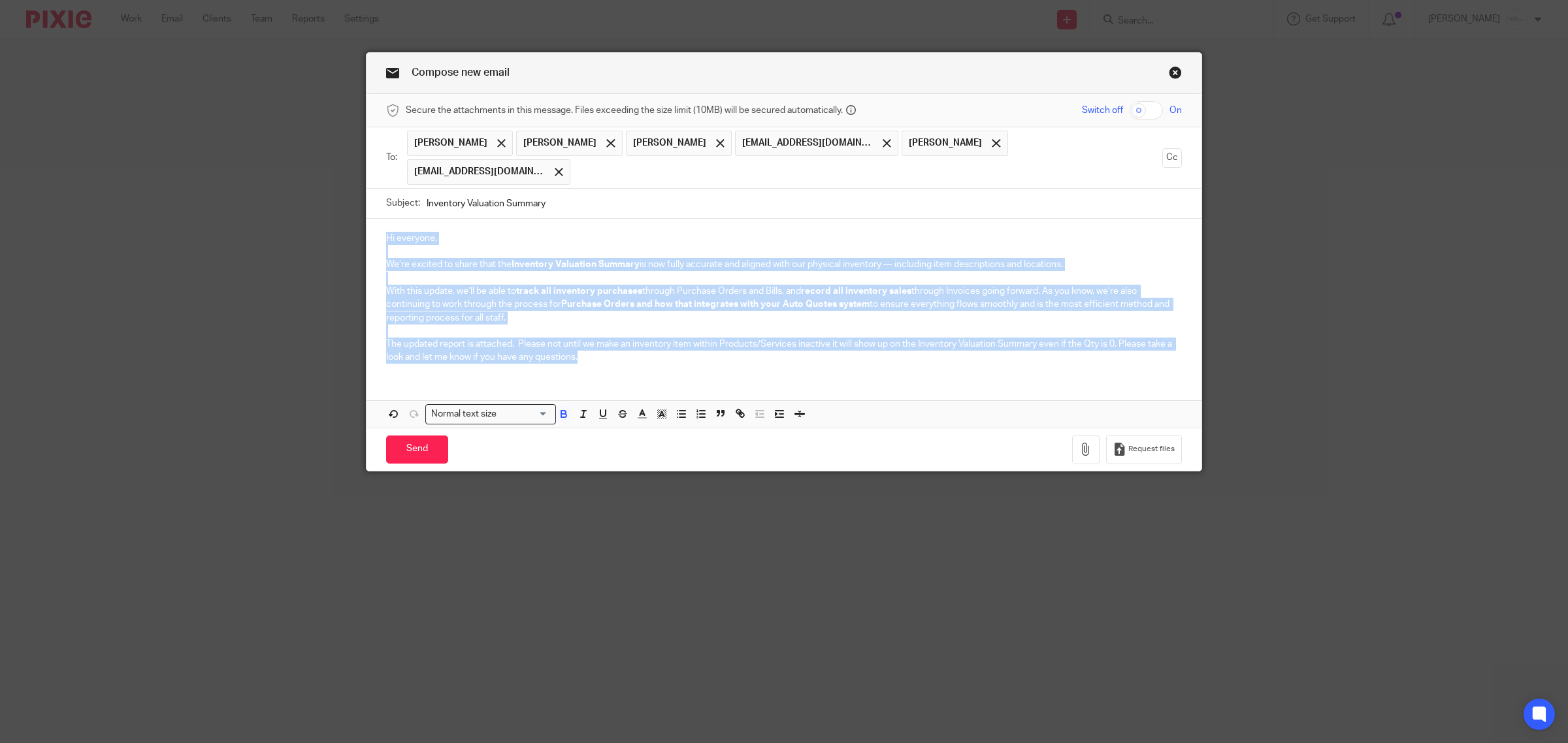
drag, startPoint x: 583, startPoint y: 335, endPoint x: 425, endPoint y: 234, distance: 187.5
click at [374, 219] on div "Hi everyone, We’re excited to share that the Inventory Valuation Summary is now…" at bounding box center [784, 297] width 835 height 155
copy div "Hi everyone, We’re excited to share that the Inventory Valuation Summary is now…"
click at [714, 338] on p "The updated report is attached. Please not until we make an inventory item with…" at bounding box center [784, 351] width 796 height 27
drag, startPoint x: 601, startPoint y: 335, endPoint x: 305, endPoint y: 207, distance: 322.5
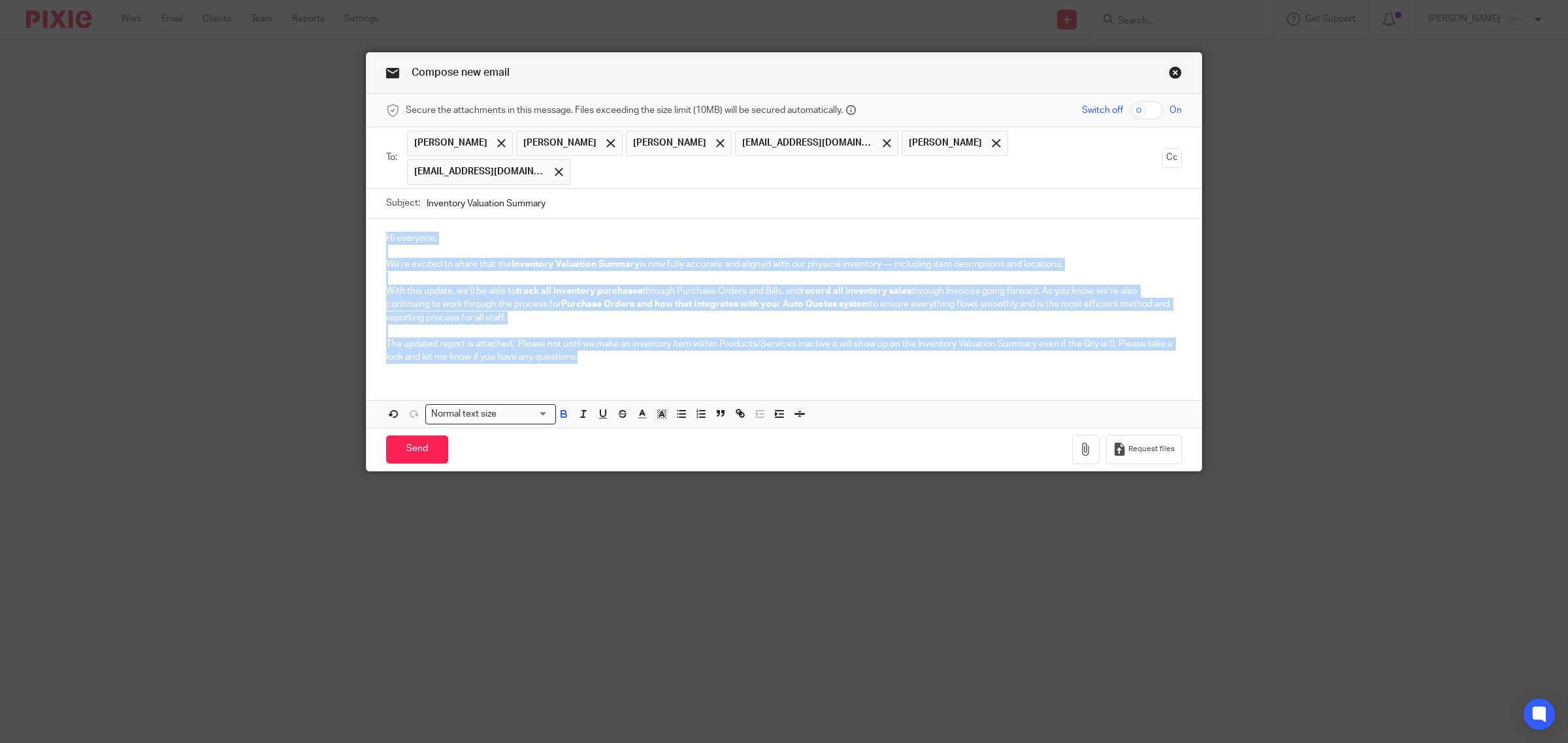
click at [305, 207] on div "Compose new email Secure the attachments in this message. Files exceeding the s…" at bounding box center [784, 371] width 1568 height 743
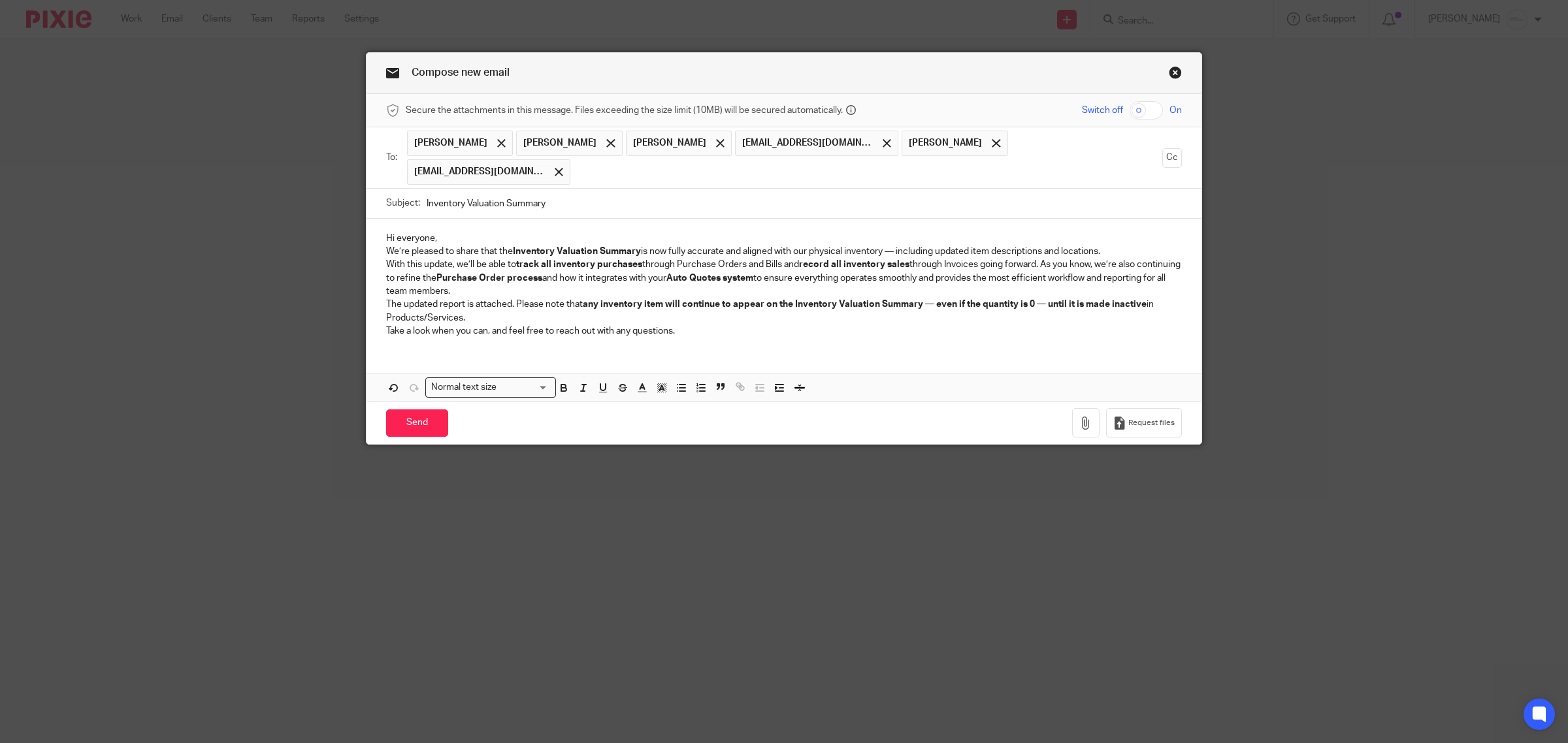
click at [1137, 232] on p "Hi everyone," at bounding box center [784, 239] width 796 height 13
click at [865, 245] on p "We’re pleased to share that the Inventory Valuation Summary is now fully accura…" at bounding box center [784, 251] width 796 height 13
click at [477, 232] on p "Hi everyone," at bounding box center [784, 239] width 796 height 13
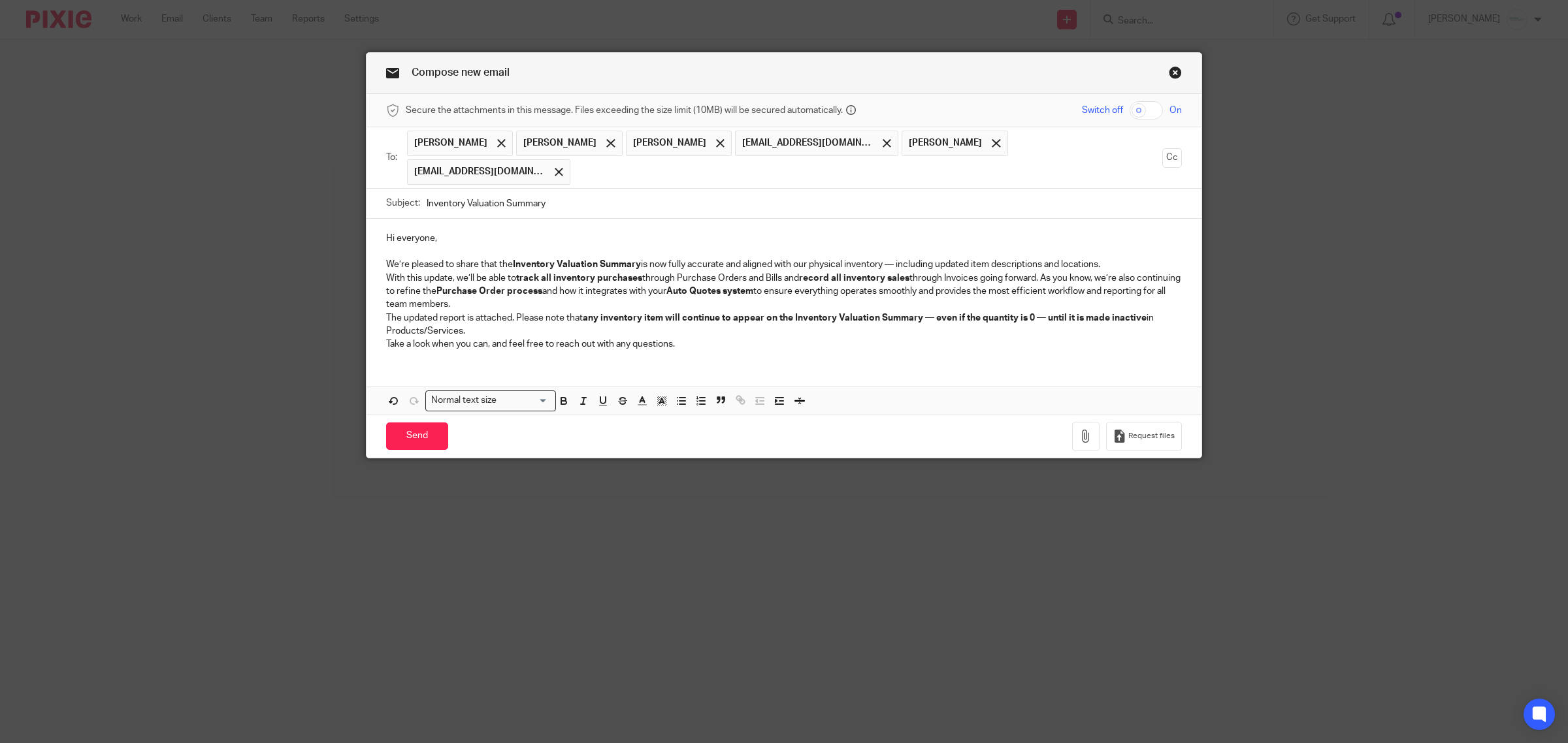
click at [1114, 258] on p "We’re pleased to share that the Inventory Valuation Summary is now fully accura…" at bounding box center [784, 264] width 796 height 13
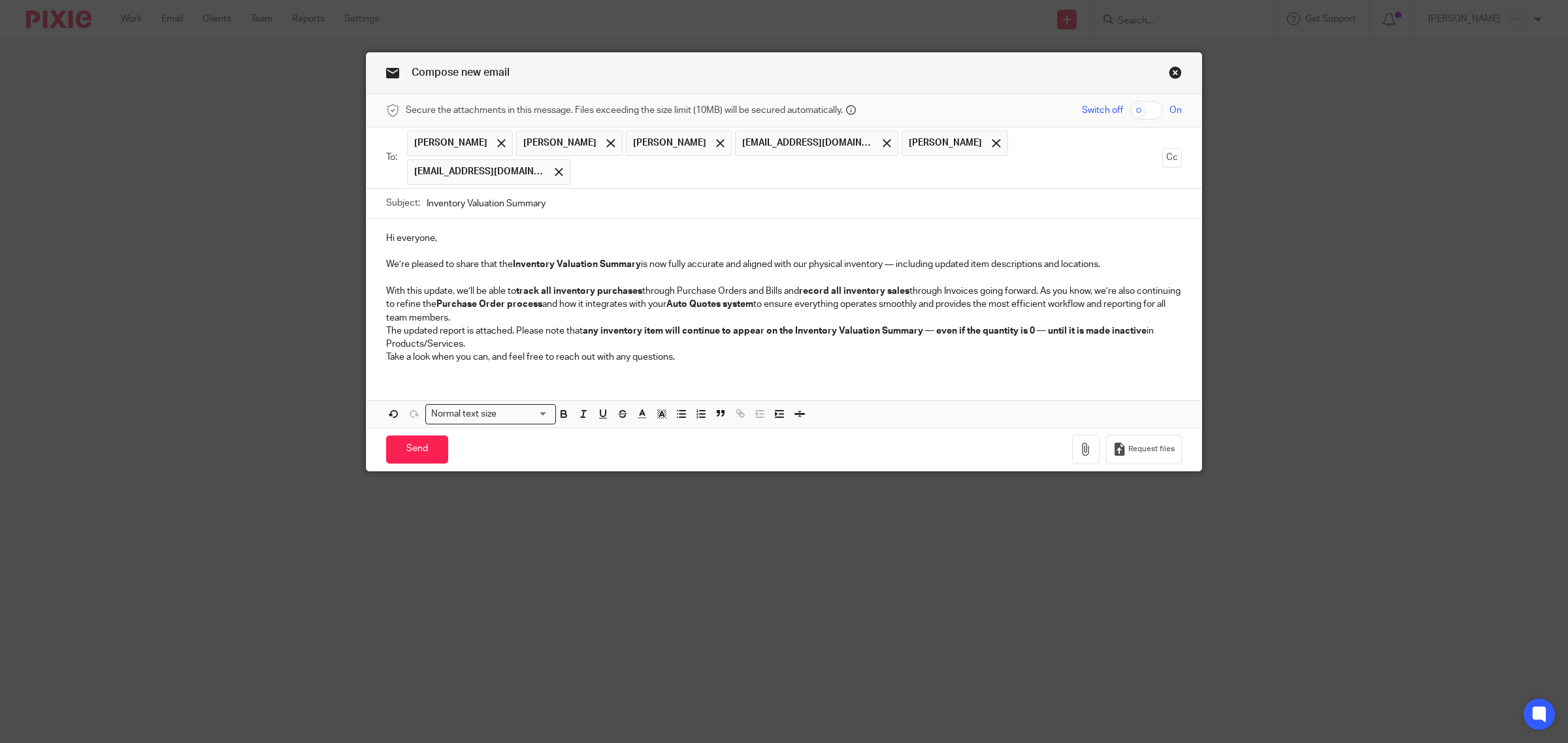
click at [640, 285] on p "With this update, we’ll be able to track all inventory purchases through Purcha…" at bounding box center [784, 304] width 796 height 40
click at [519, 287] on p "With this update, we’ll be able to track all inventory purchases through Purcha…" at bounding box center [784, 304] width 796 height 40
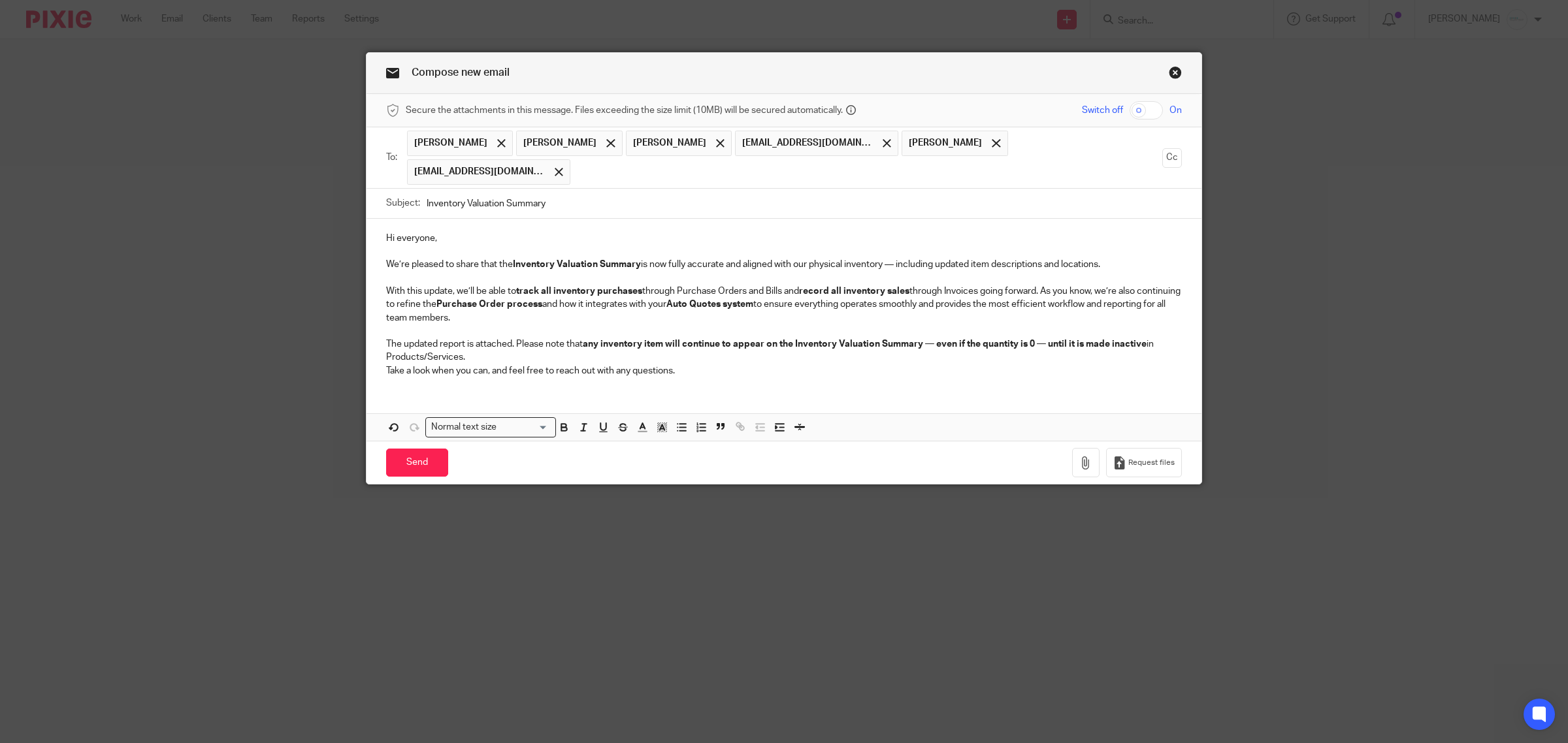
click at [366, 341] on div "Hi everyone, We’re pleased to share that the Inventory Valuation Summary is now…" at bounding box center [784, 303] width 835 height 168
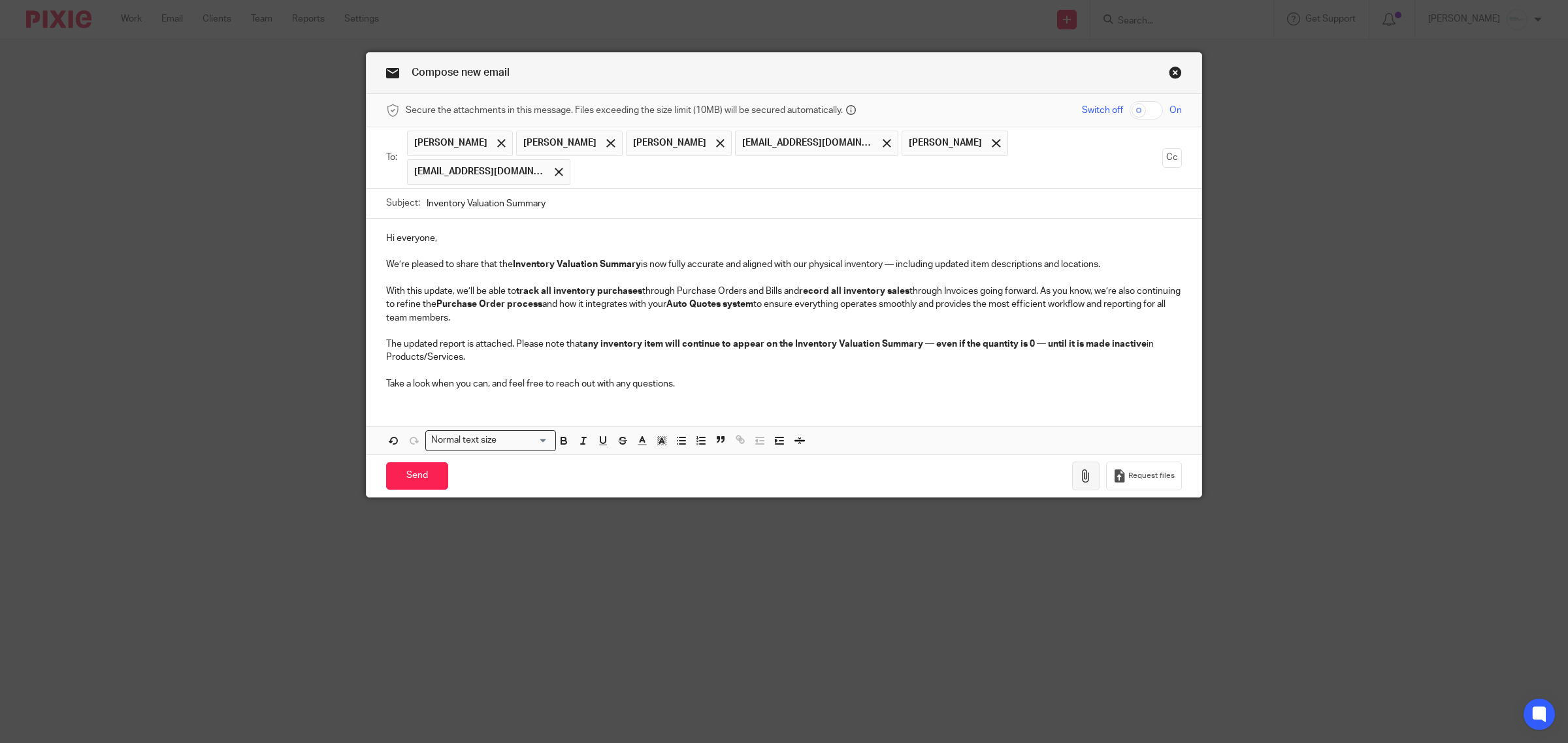
click at [1085, 470] on icon "button" at bounding box center [1085, 476] width 13 height 13
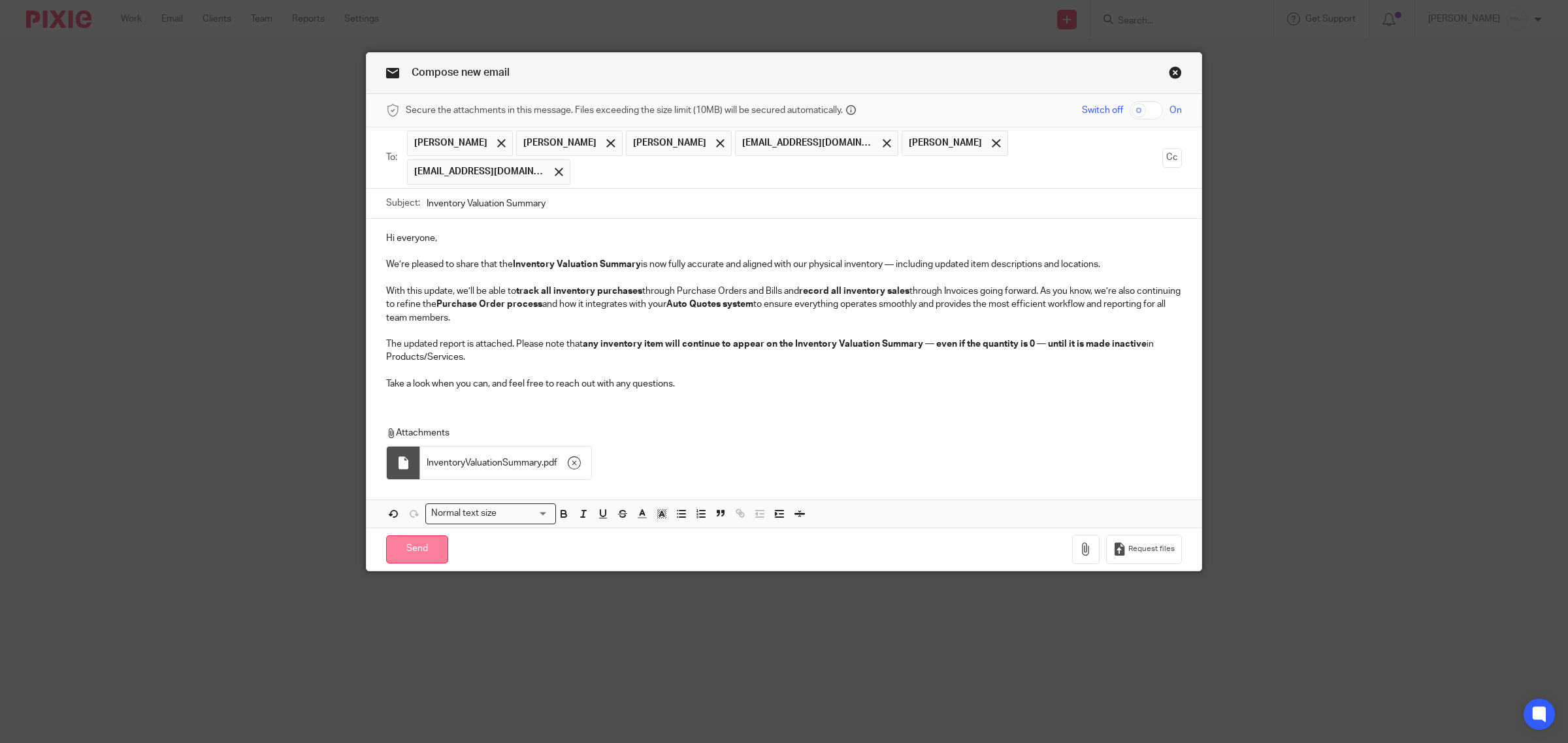
click at [409, 535] on input "Send" at bounding box center [416, 549] width 62 height 28
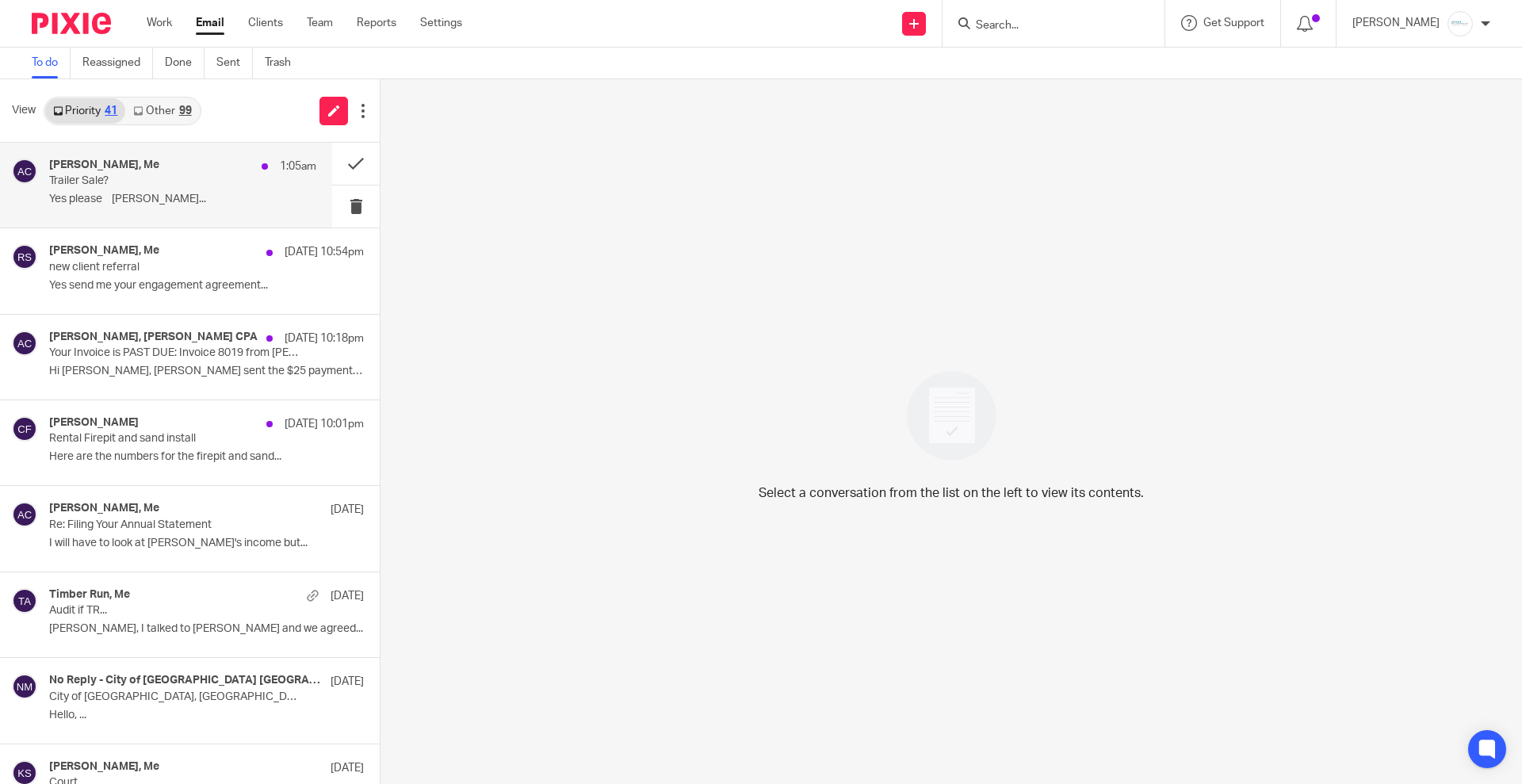
click at [155, 182] on p "Trailer Sale?" at bounding box center [156, 182] width 214 height 14
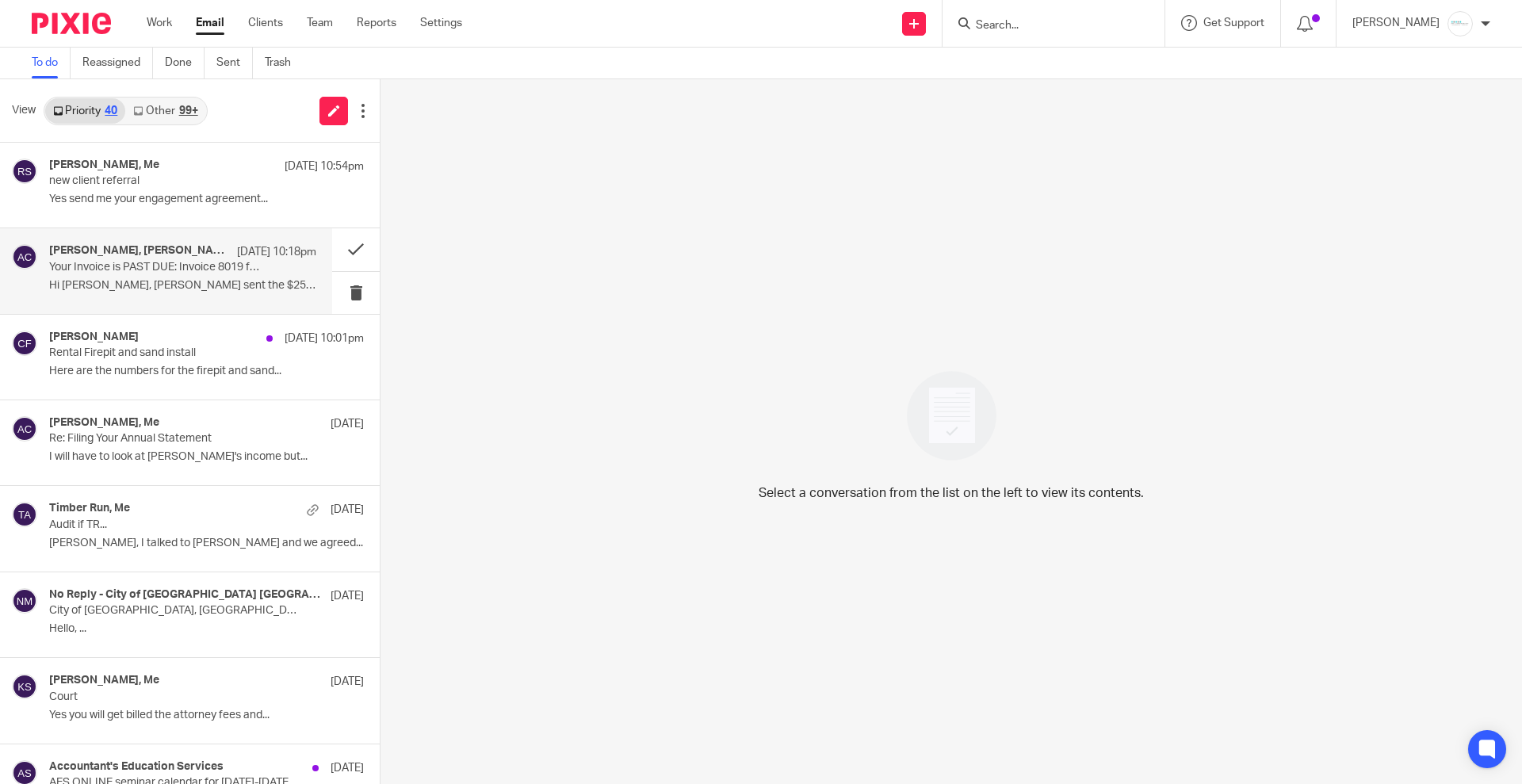
click at [169, 270] on p "Your Invoice is PAST DUE: Invoice 8019 from [PERSON_NAME] CPA" at bounding box center [156, 268] width 214 height 14
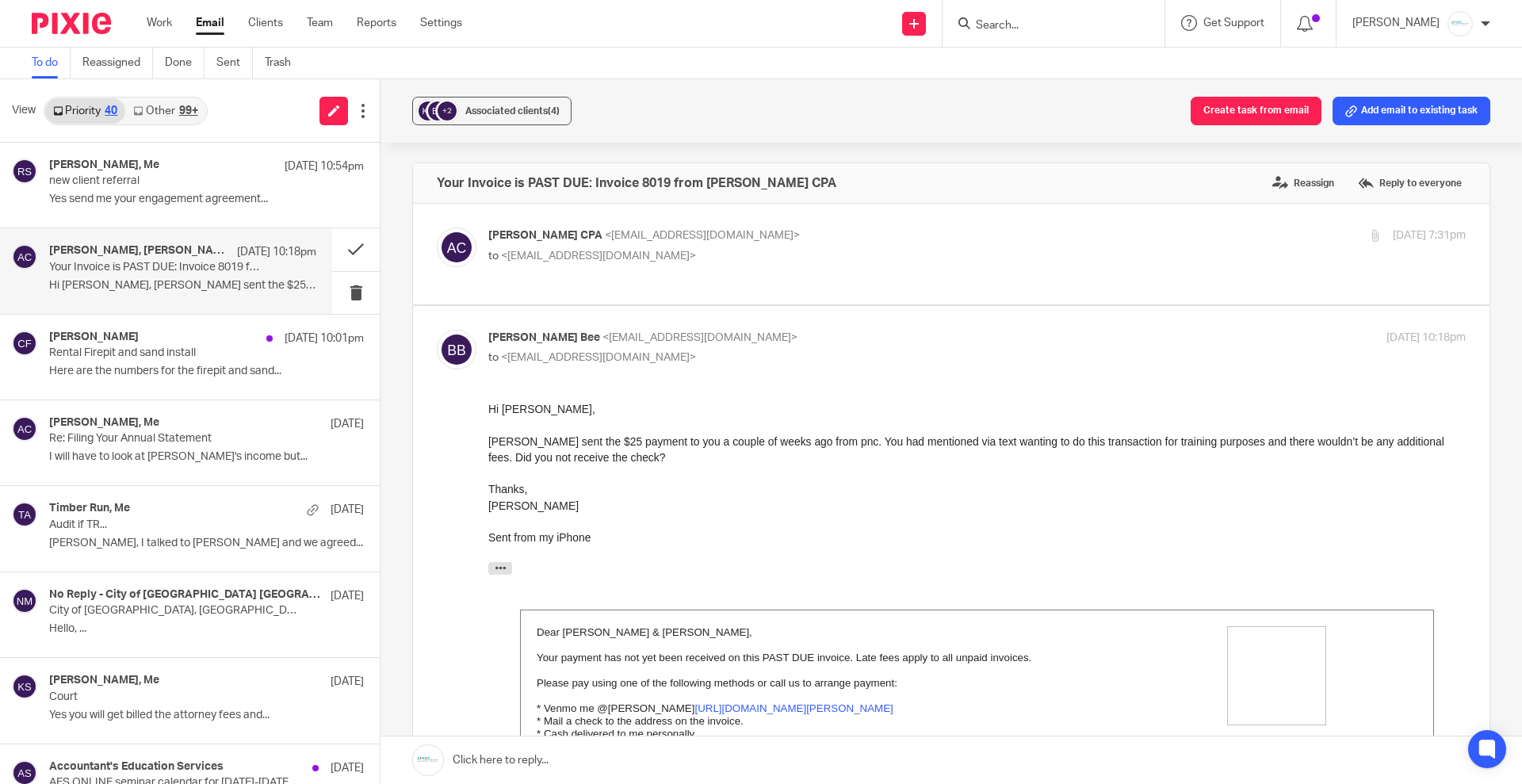
click at [676, 230] on span "<[EMAIL_ADDRESS][DOMAIN_NAME]>" at bounding box center [702, 235] width 195 height 11
checkbox input "true"
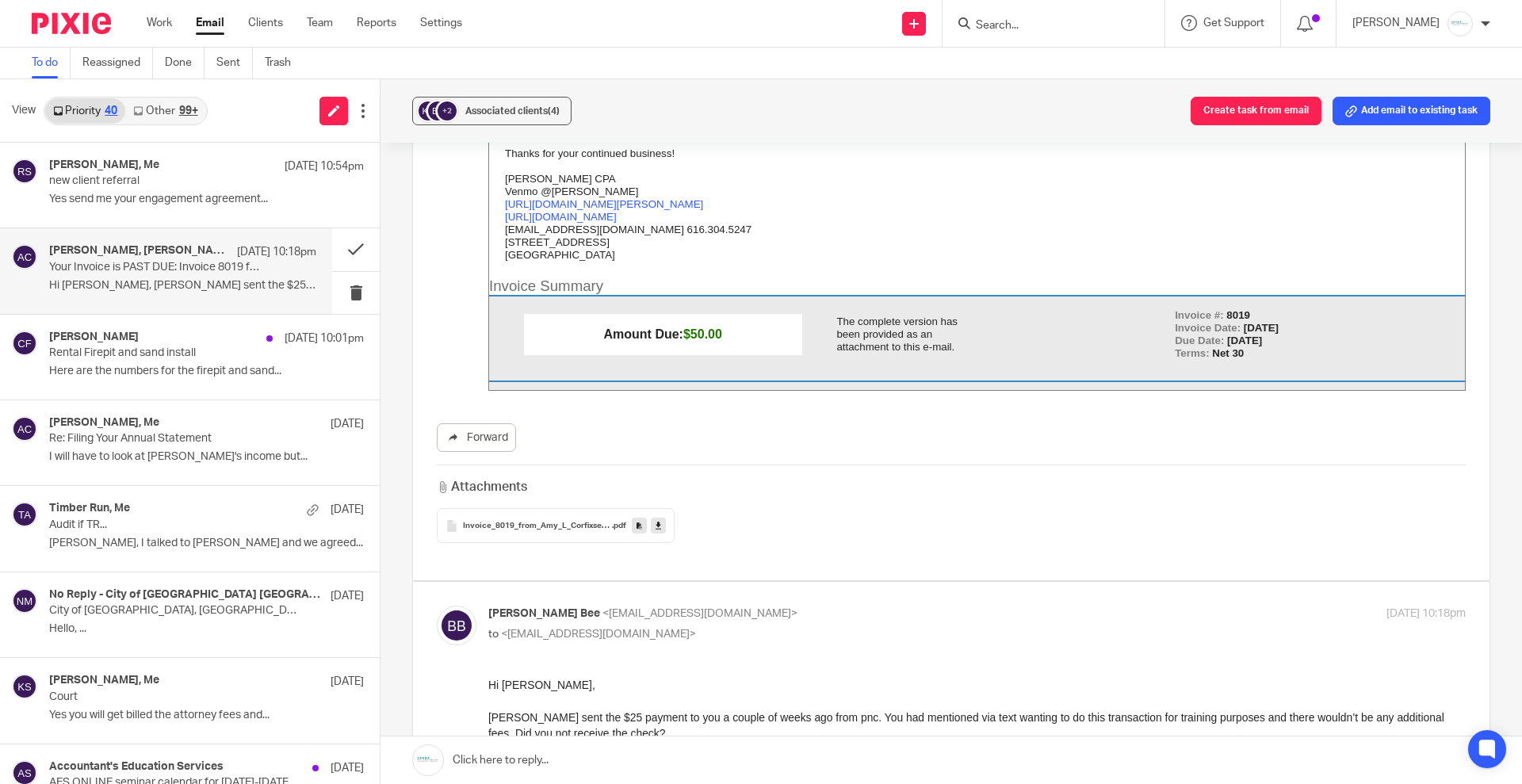
scroll to position [694, 0]
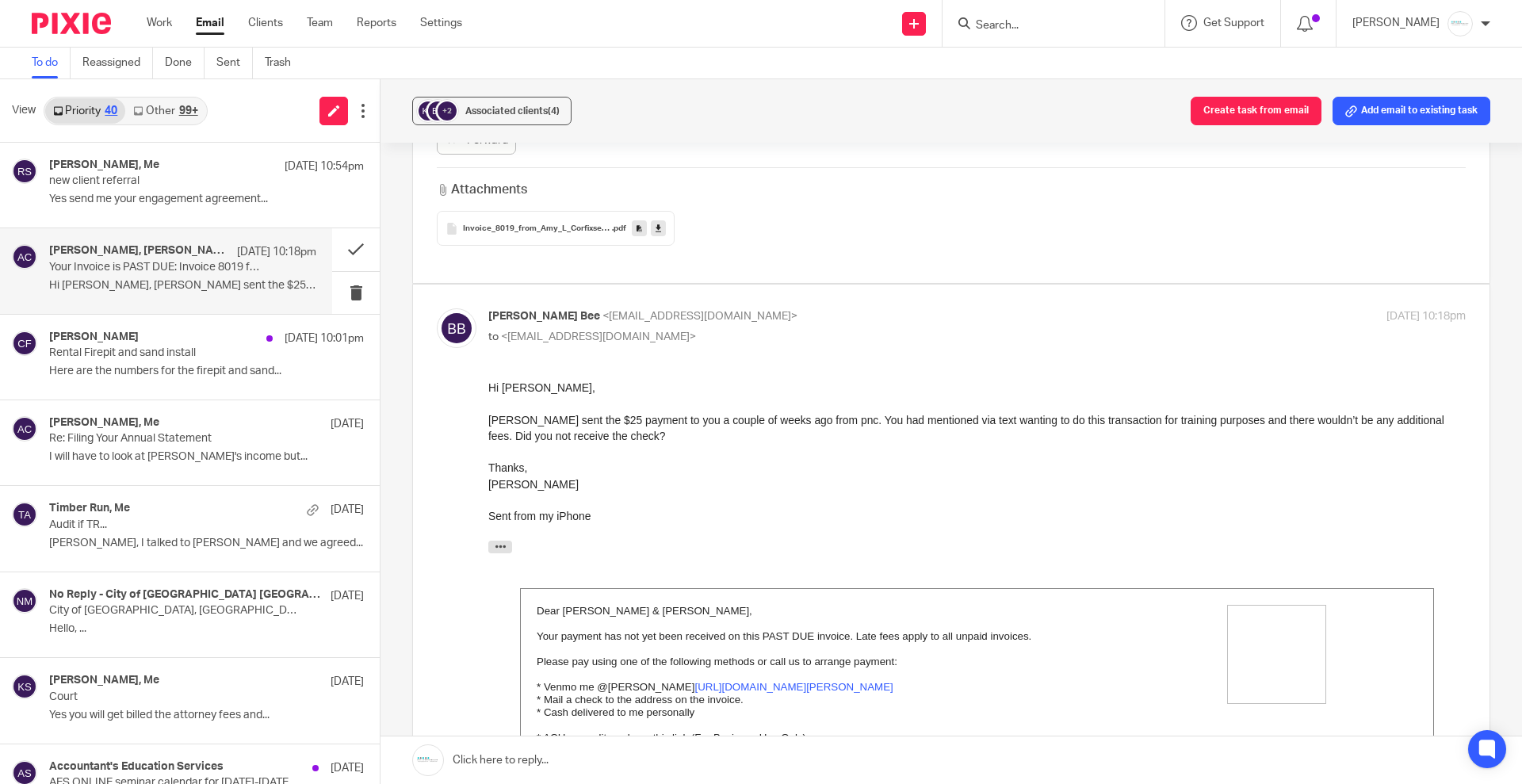
click at [585, 763] on link at bounding box center [951, 759] width 1141 height 47
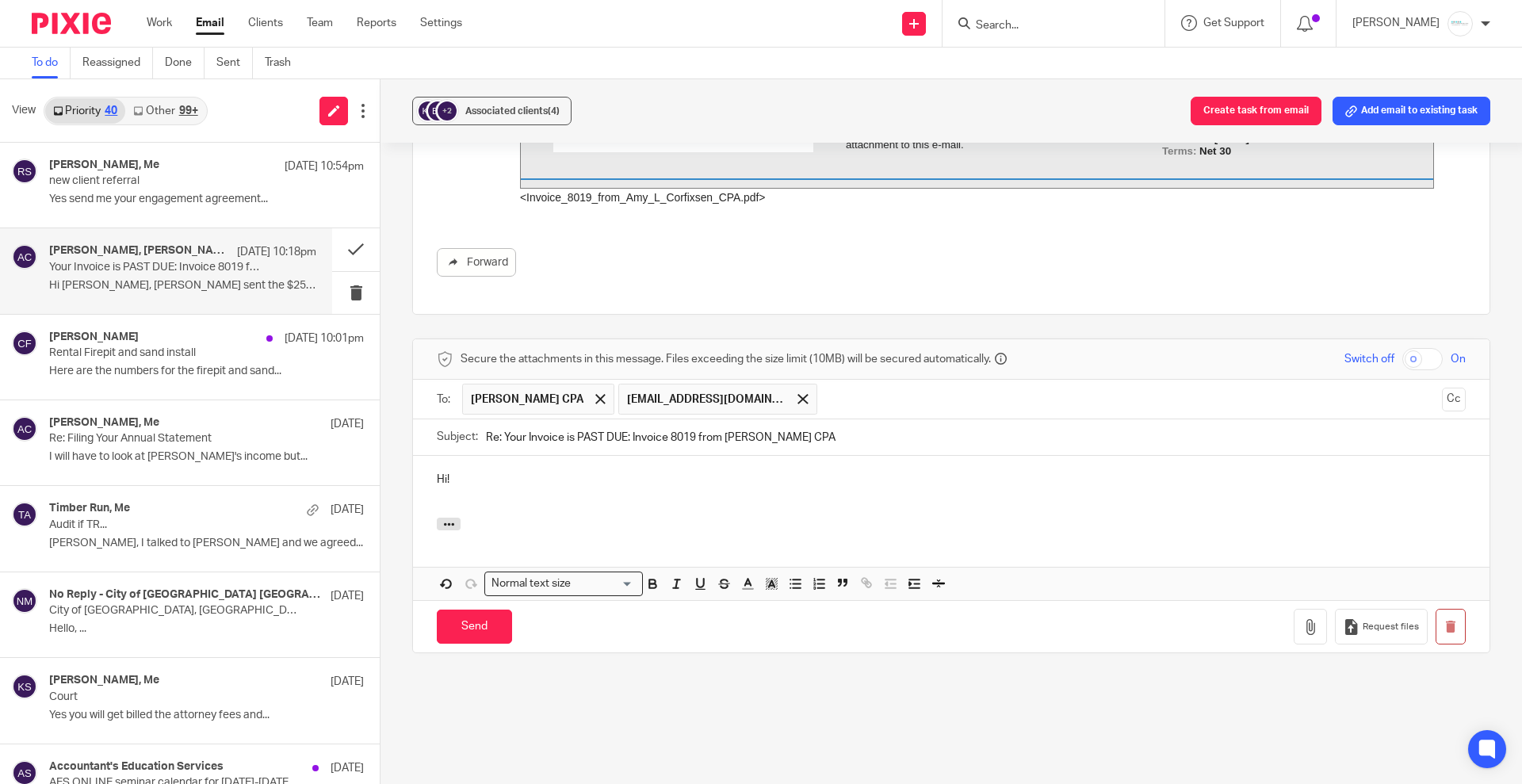
scroll to position [1498, 0]
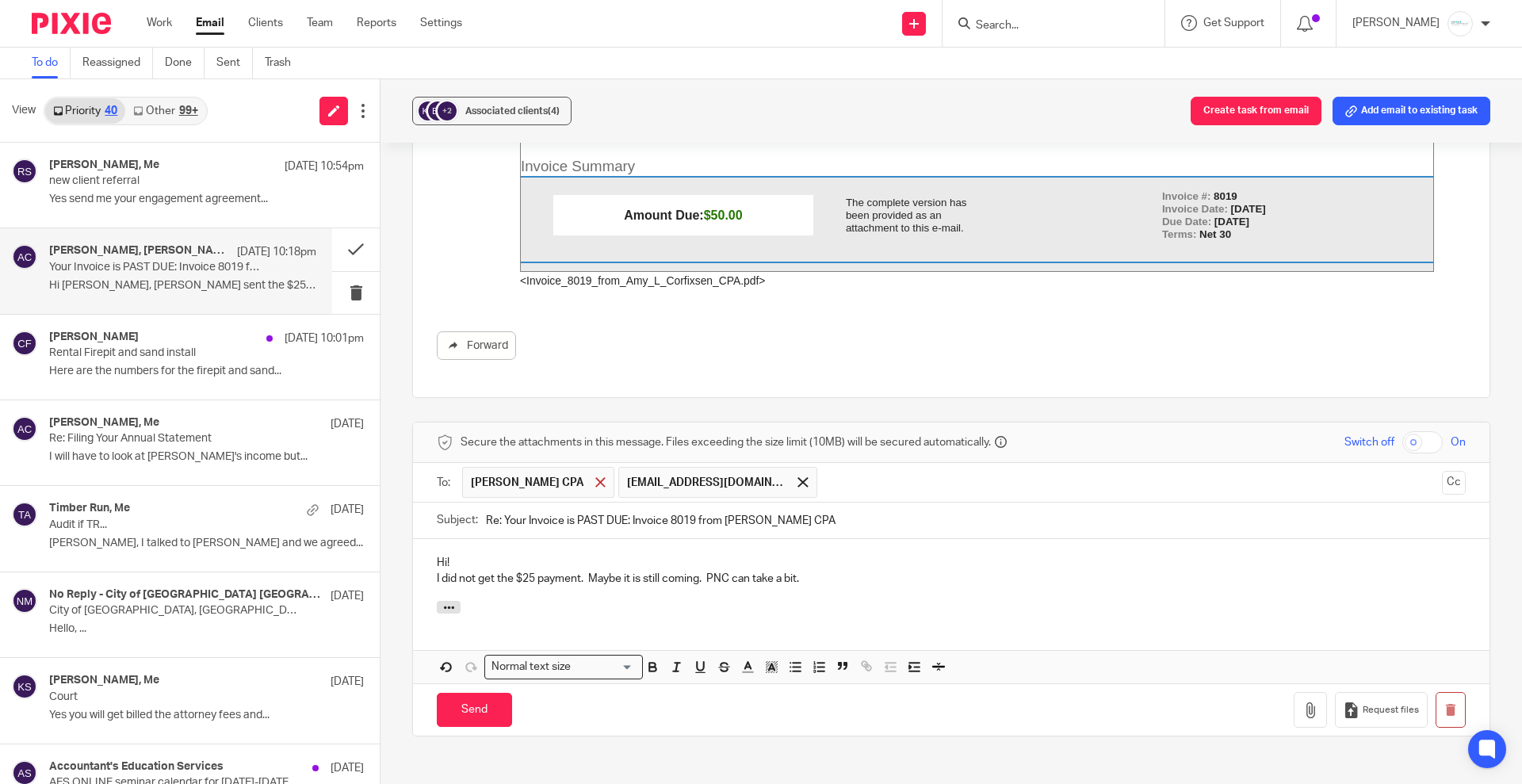
click at [596, 477] on span at bounding box center [601, 482] width 11 height 11
click at [855, 571] on p "I did not get the $25 payment. Maybe it is still coming. PNC can take a bit." at bounding box center [951, 579] width 1028 height 16
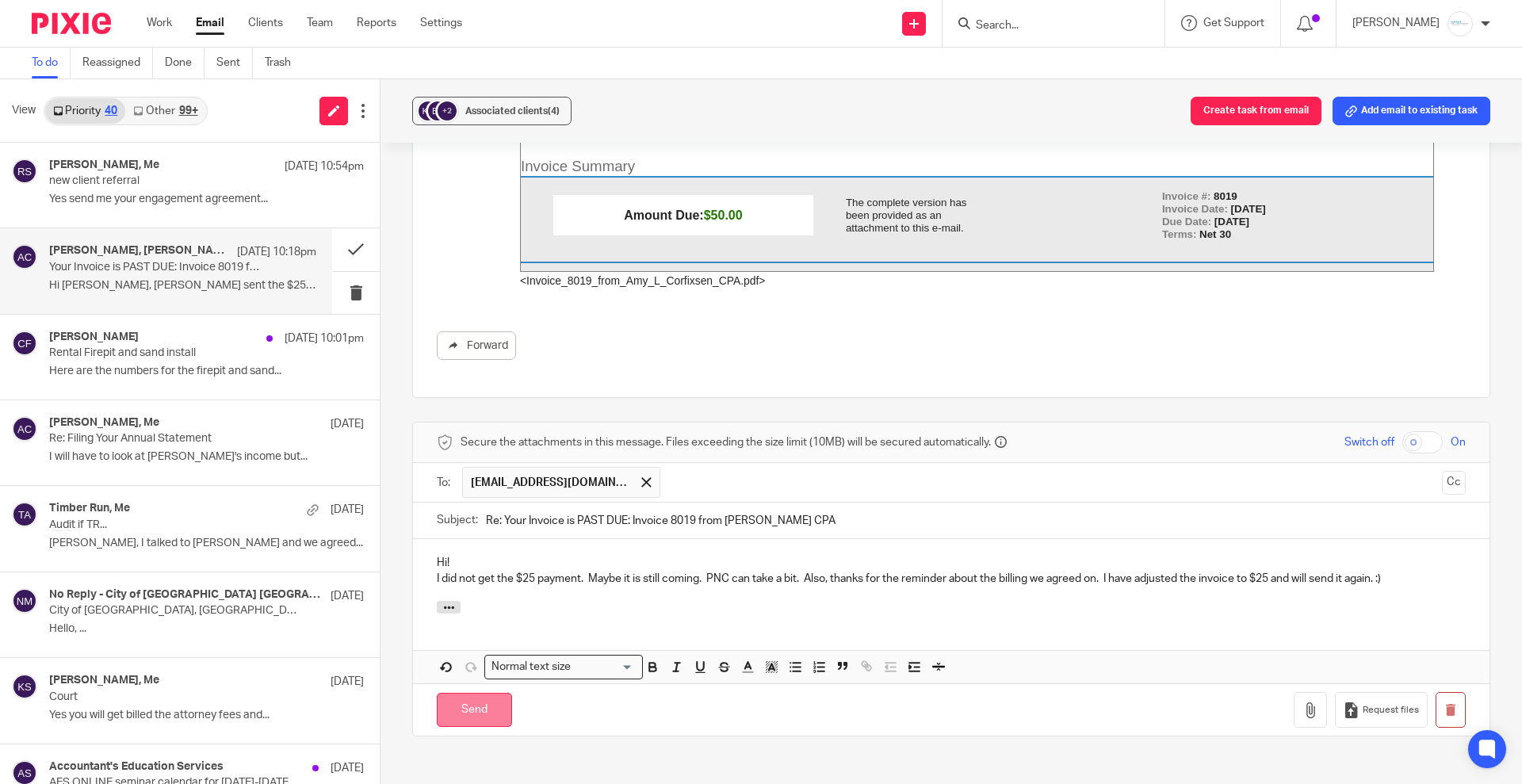
click at [468, 693] on input "Send" at bounding box center [474, 709] width 76 height 34
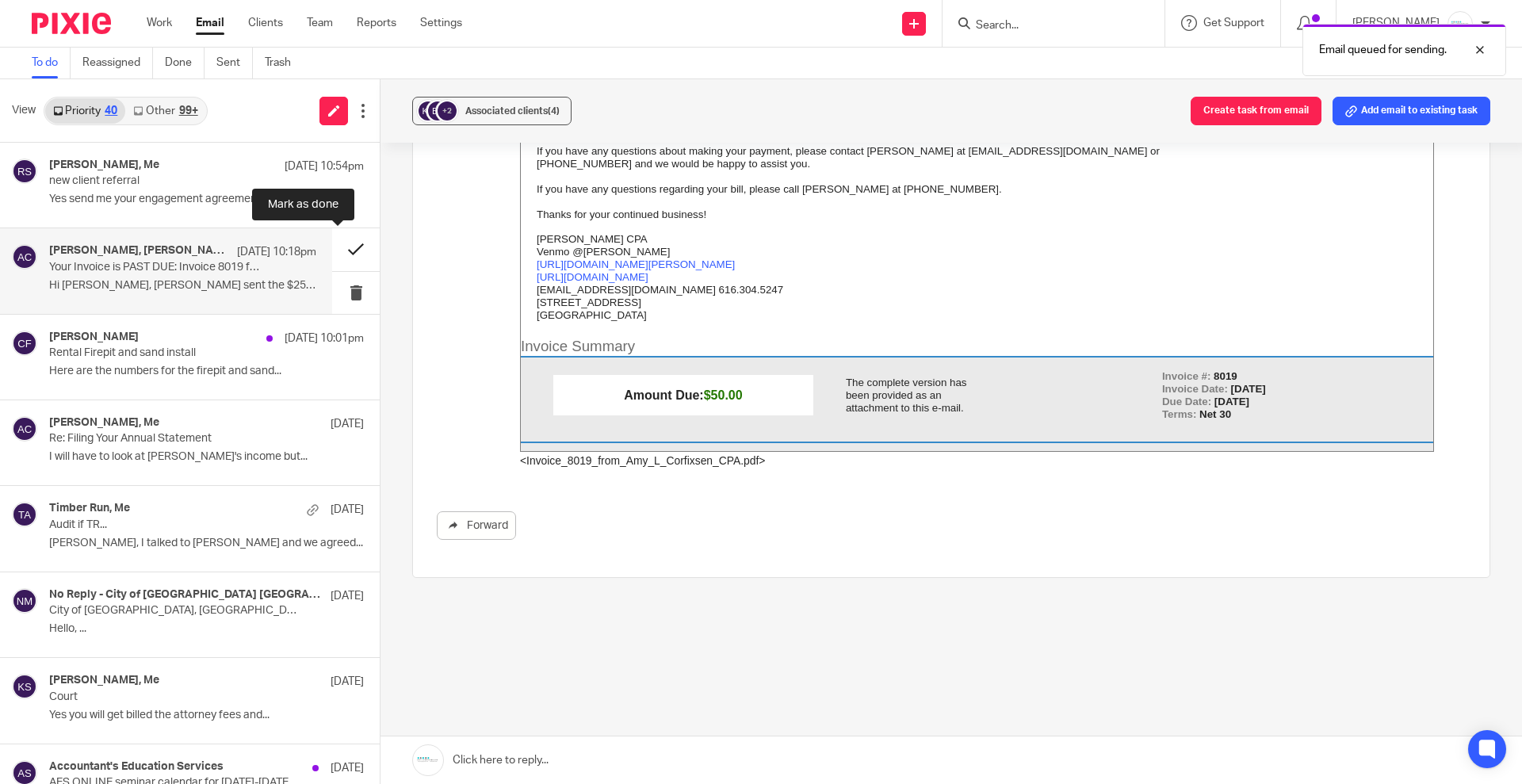
scroll to position [1304, 0]
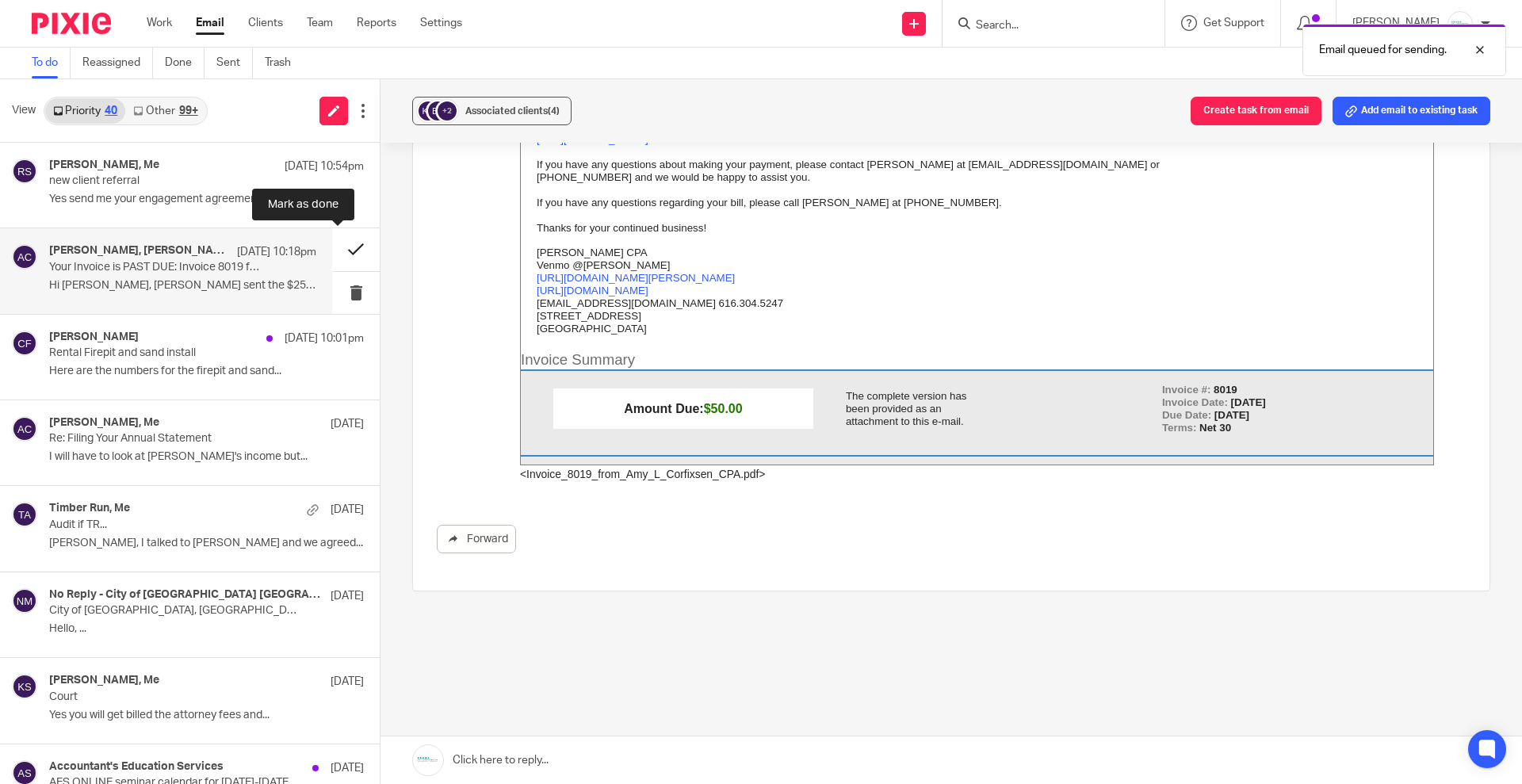
click at [340, 255] on button at bounding box center [355, 249] width 47 height 42
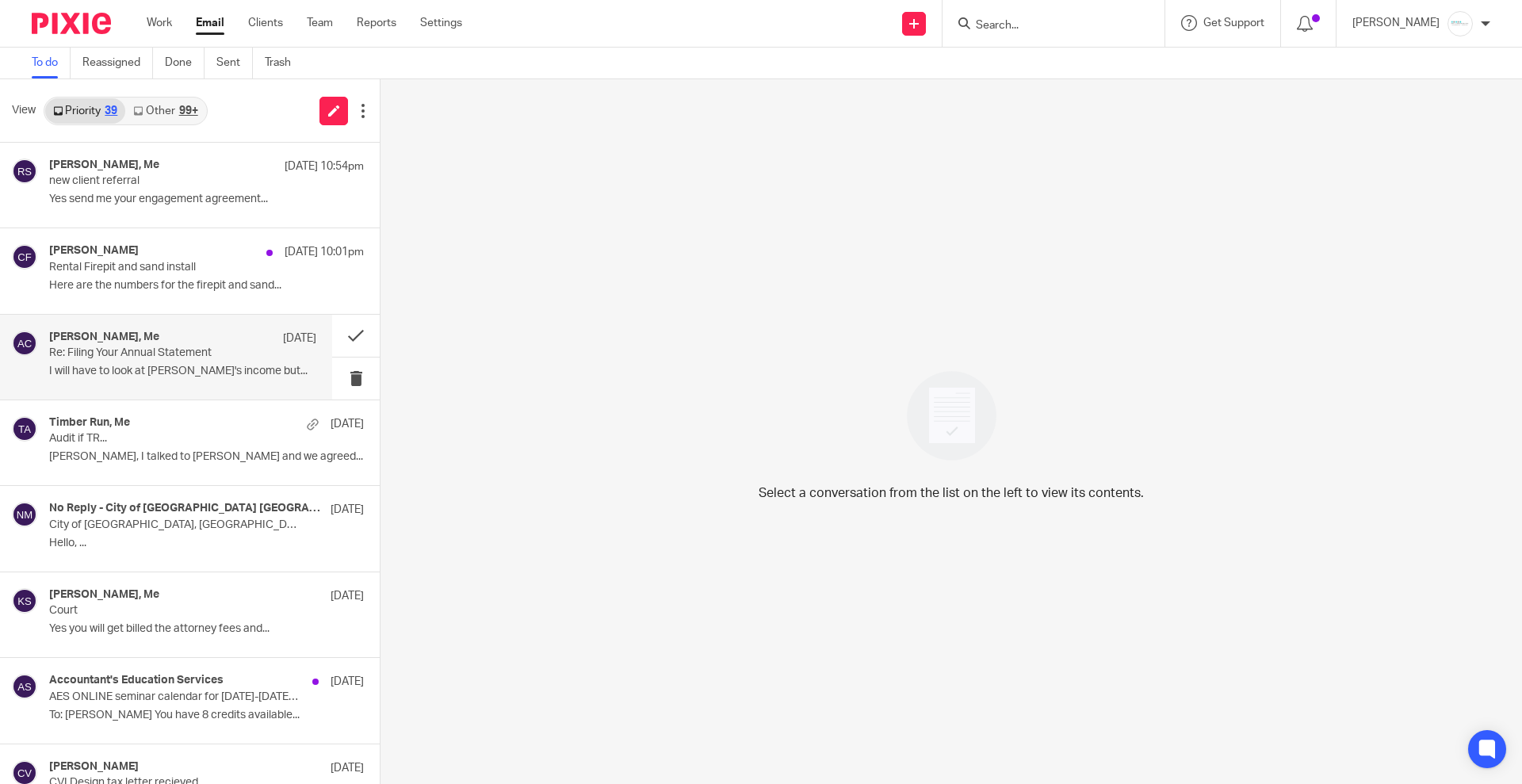
click at [143, 361] on div "[PERSON_NAME], Me [DATE] Re: Filing Your Annual Statement I will have to look a…" at bounding box center [183, 357] width 267 height 53
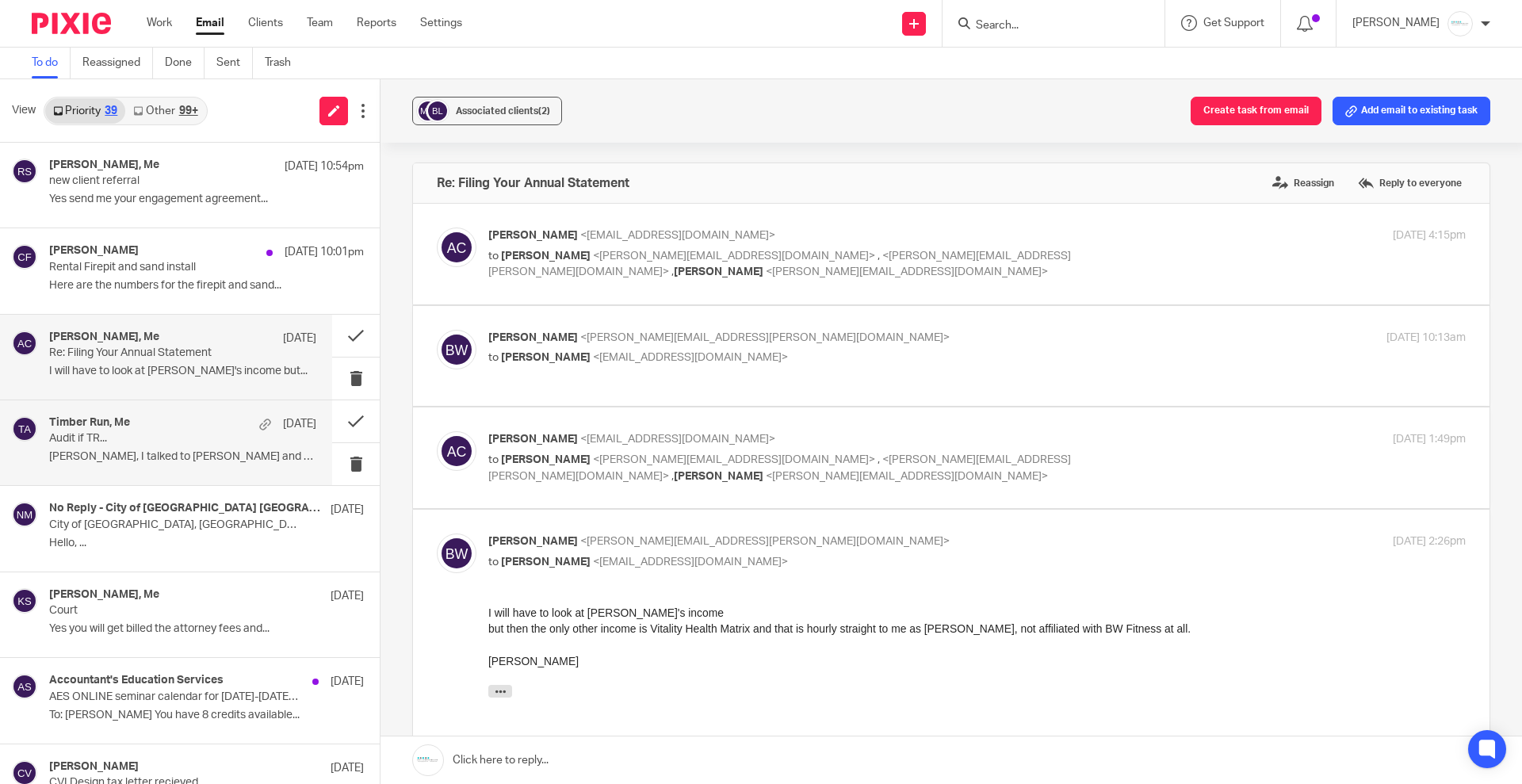
scroll to position [0, 0]
click at [126, 451] on p "[PERSON_NAME], I talked to [PERSON_NAME] and we agreed..." at bounding box center [183, 457] width 267 height 14
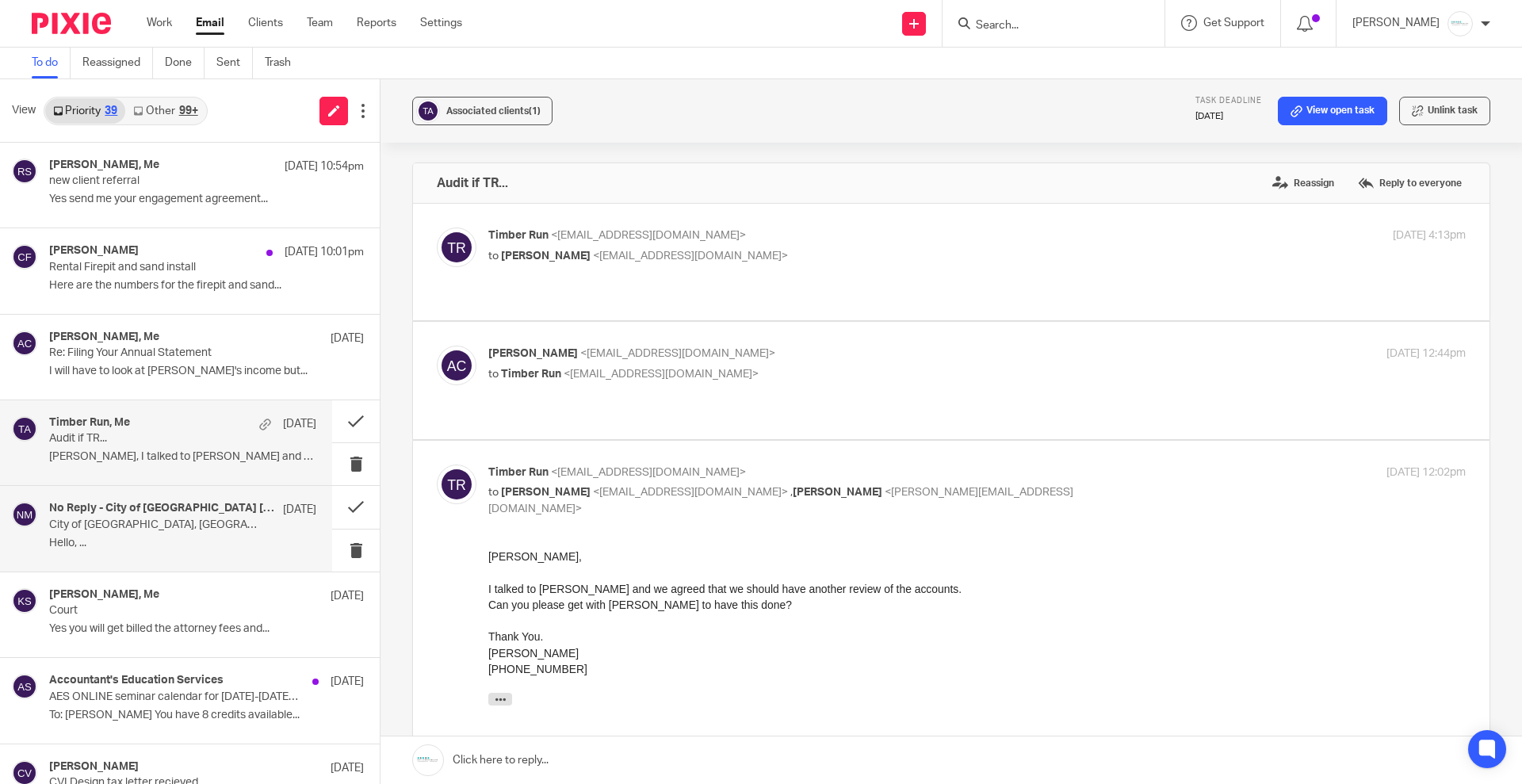
click at [157, 534] on div "No Reply - City of [GEOGRAPHIC_DATA] [GEOGRAPHIC_DATA] [DATE] City of [GEOGRAPH…" at bounding box center [183, 528] width 267 height 53
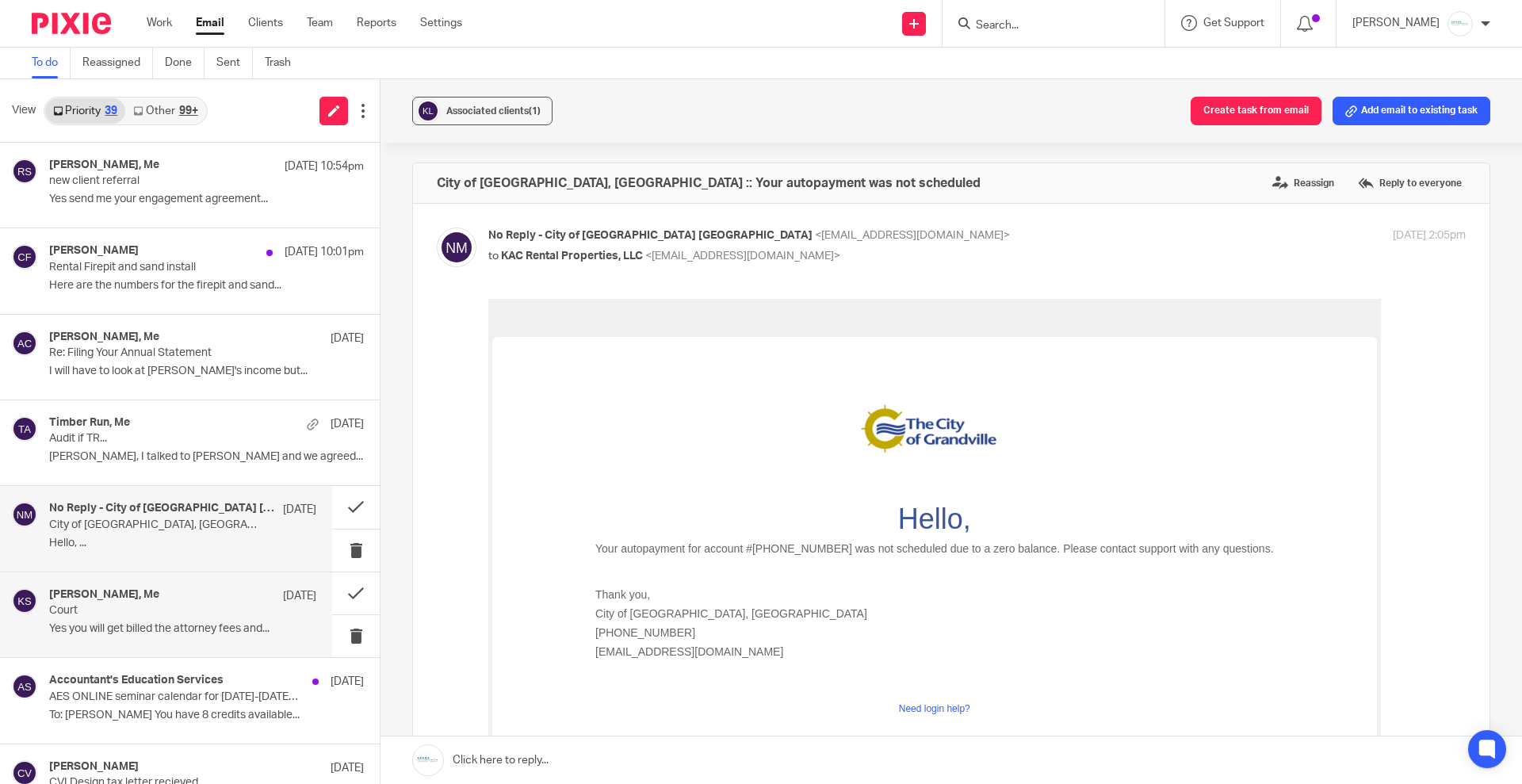
click at [178, 615] on p "Court" at bounding box center [156, 610] width 214 height 14
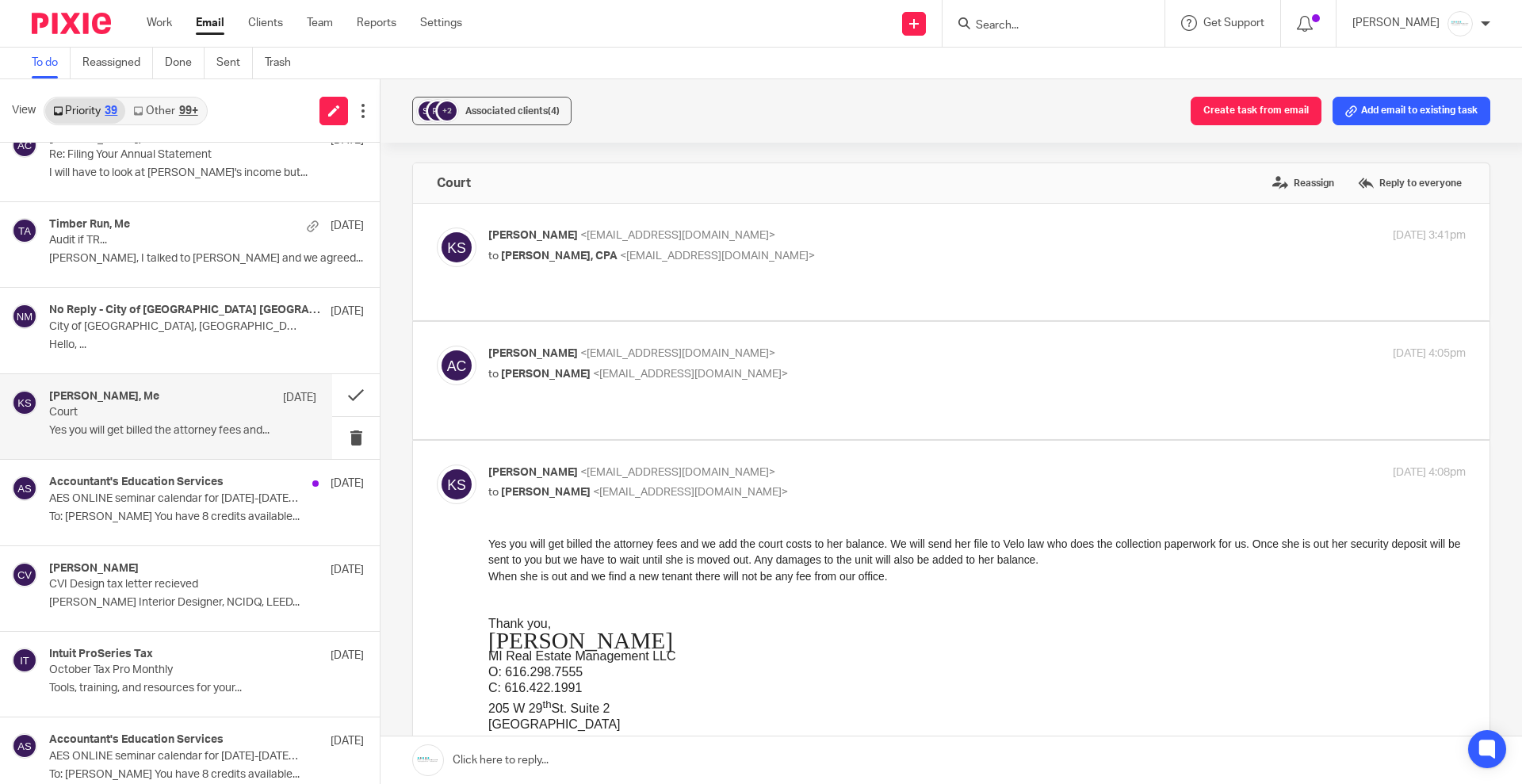
scroll to position [396, 0]
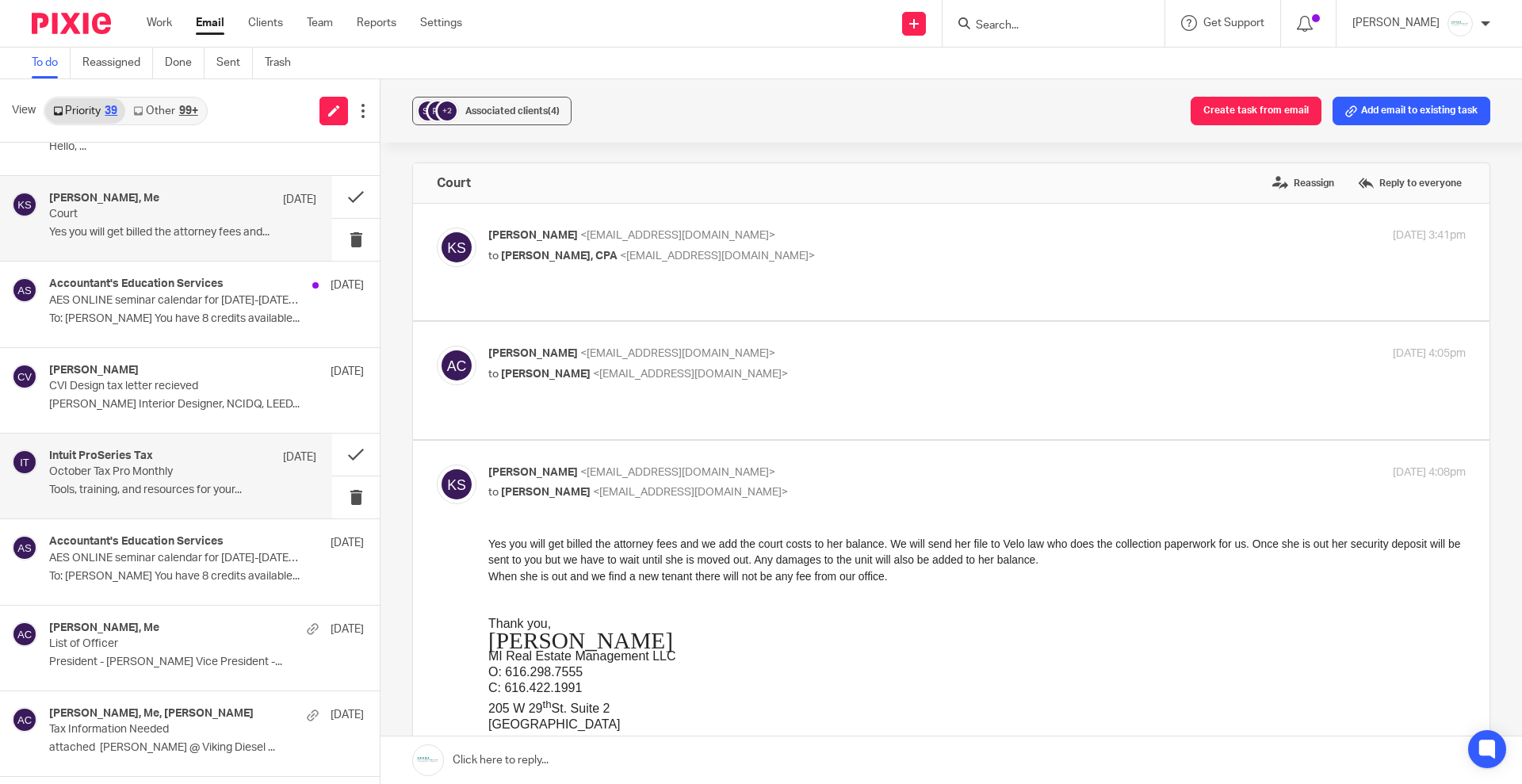
click at [120, 480] on div "Intuit ProSeries Tax [DATE] October Tax Pro Monthly Tools, training, and resour…" at bounding box center [183, 476] width 267 height 53
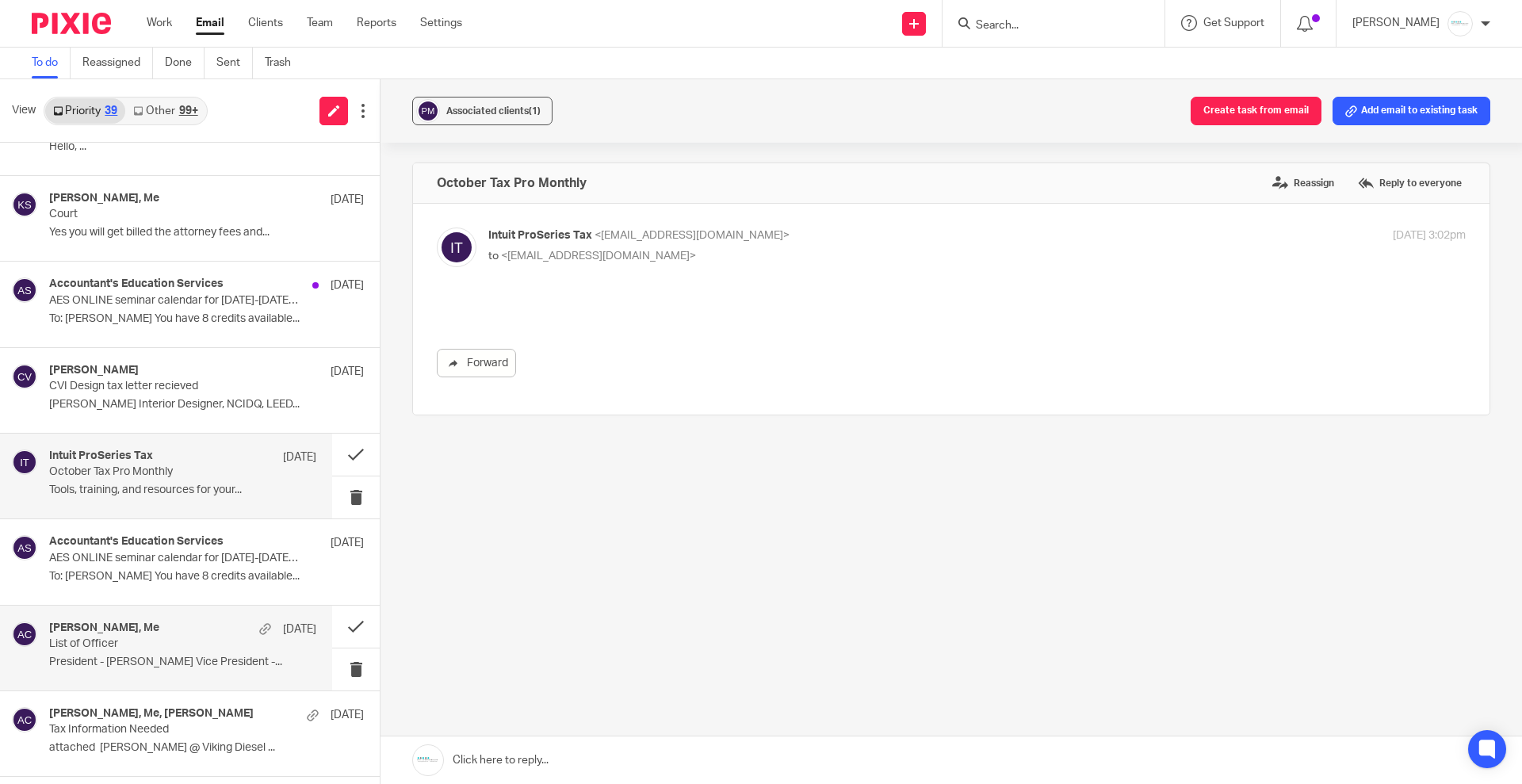
scroll to position [0, 0]
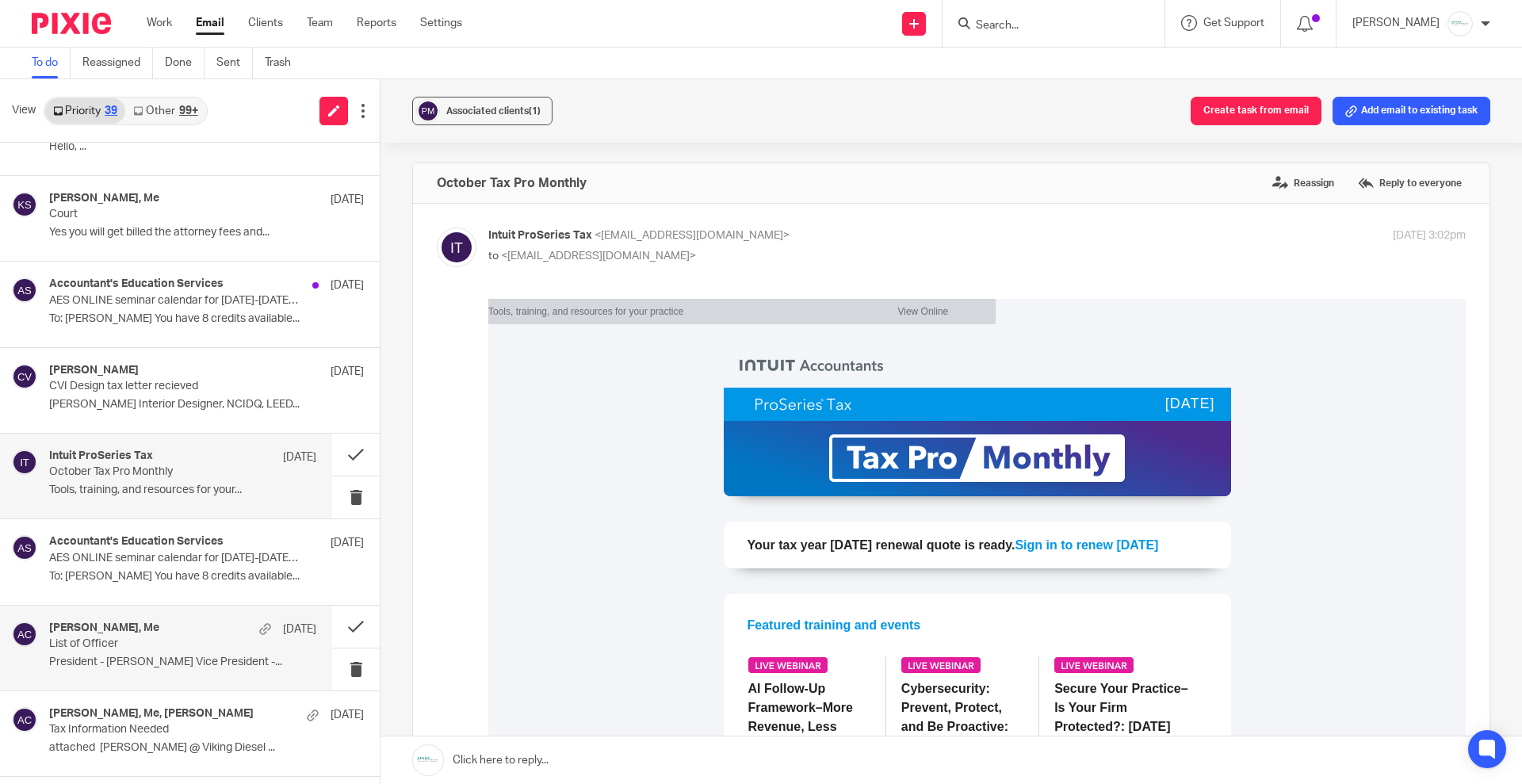
click at [146, 616] on div "[PERSON_NAME], Me [DATE] List of Officer President - [PERSON_NAME] Vice Preside…" at bounding box center [166, 648] width 332 height 84
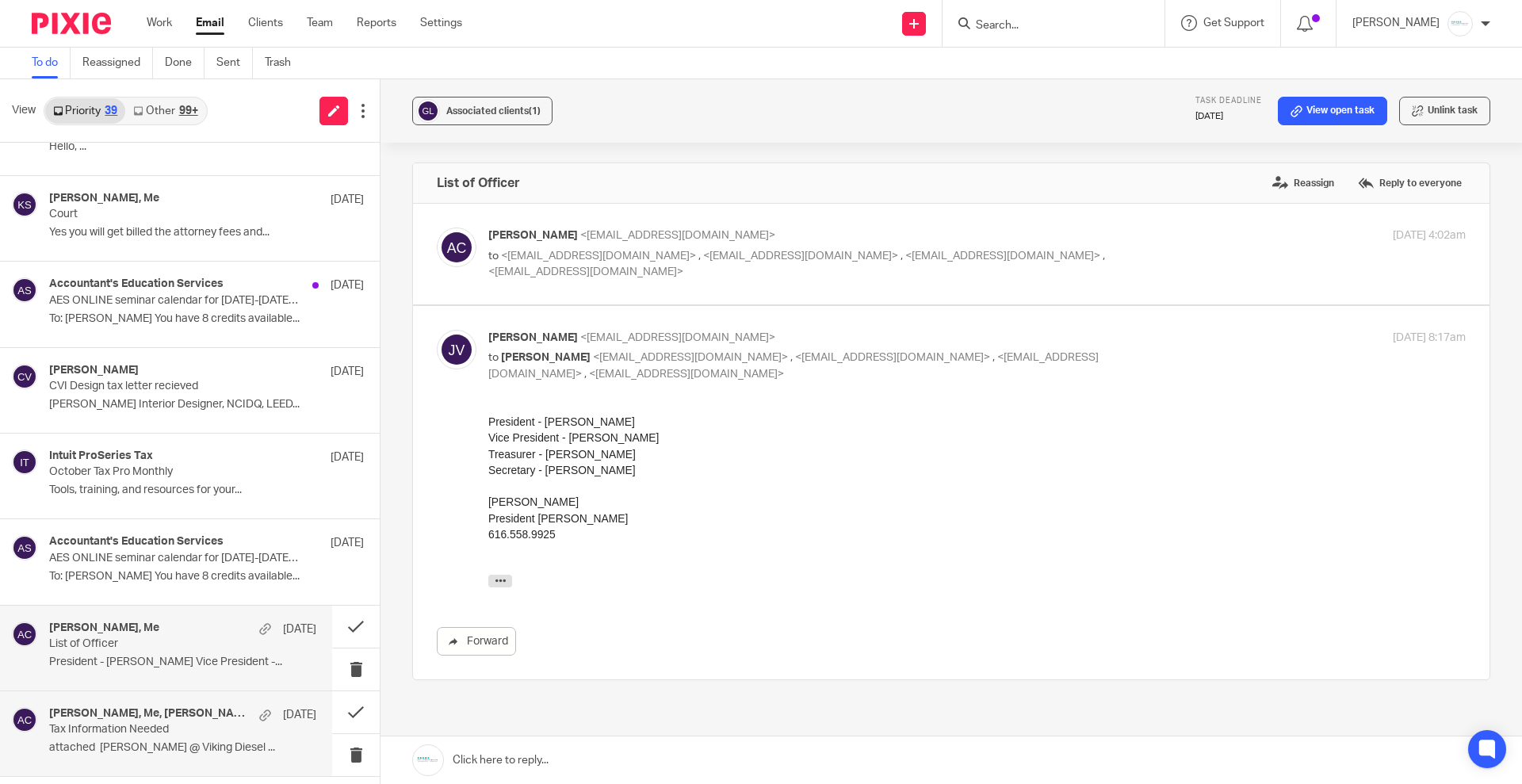
click at [139, 739] on div "[PERSON_NAME], Me, [PERSON_NAME] [DATE] Tax Information Needed attached Matt @ …" at bounding box center [183, 733] width 267 height 53
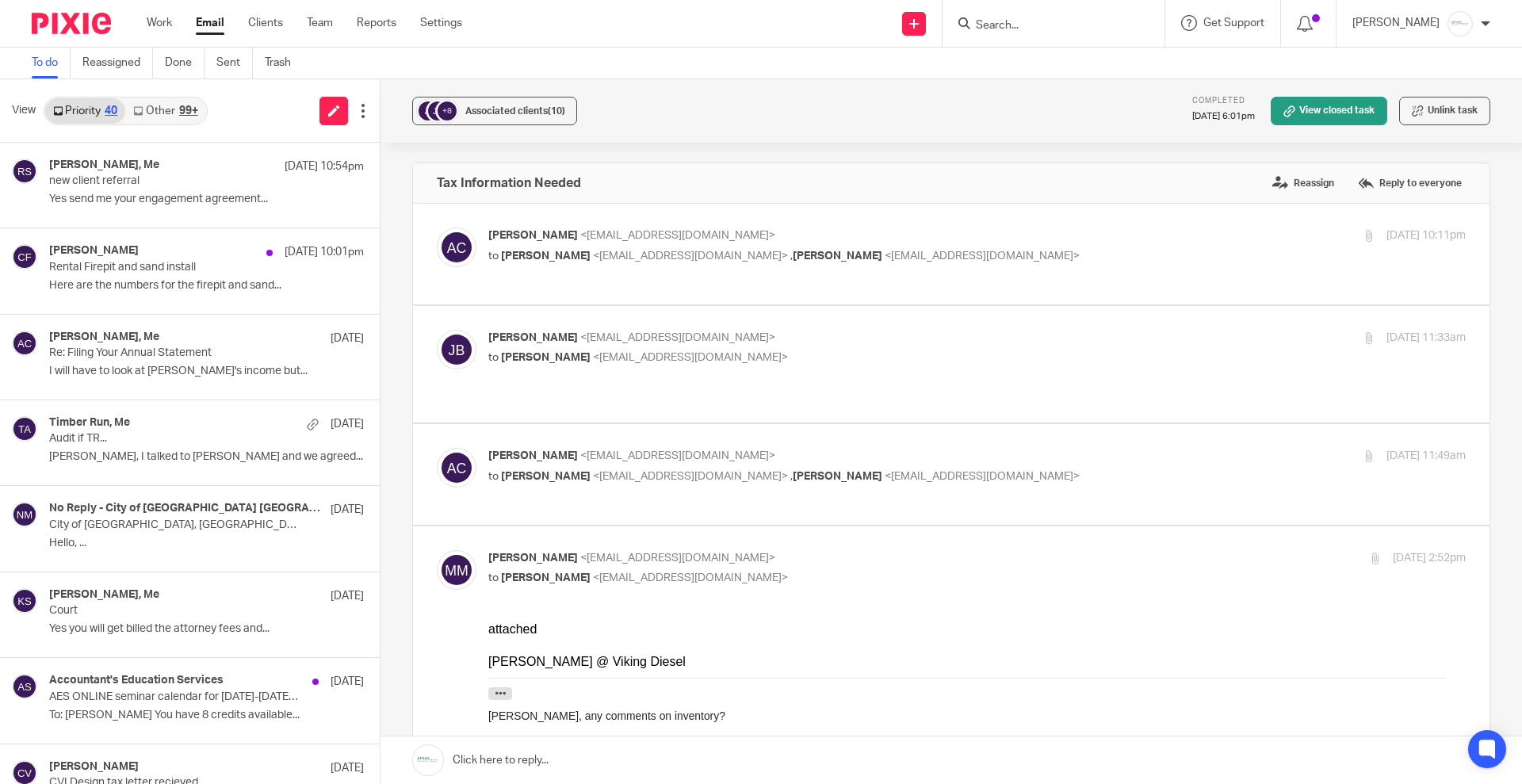
click at [159, 102] on link "Other 99+" at bounding box center [166, 111] width 80 height 26
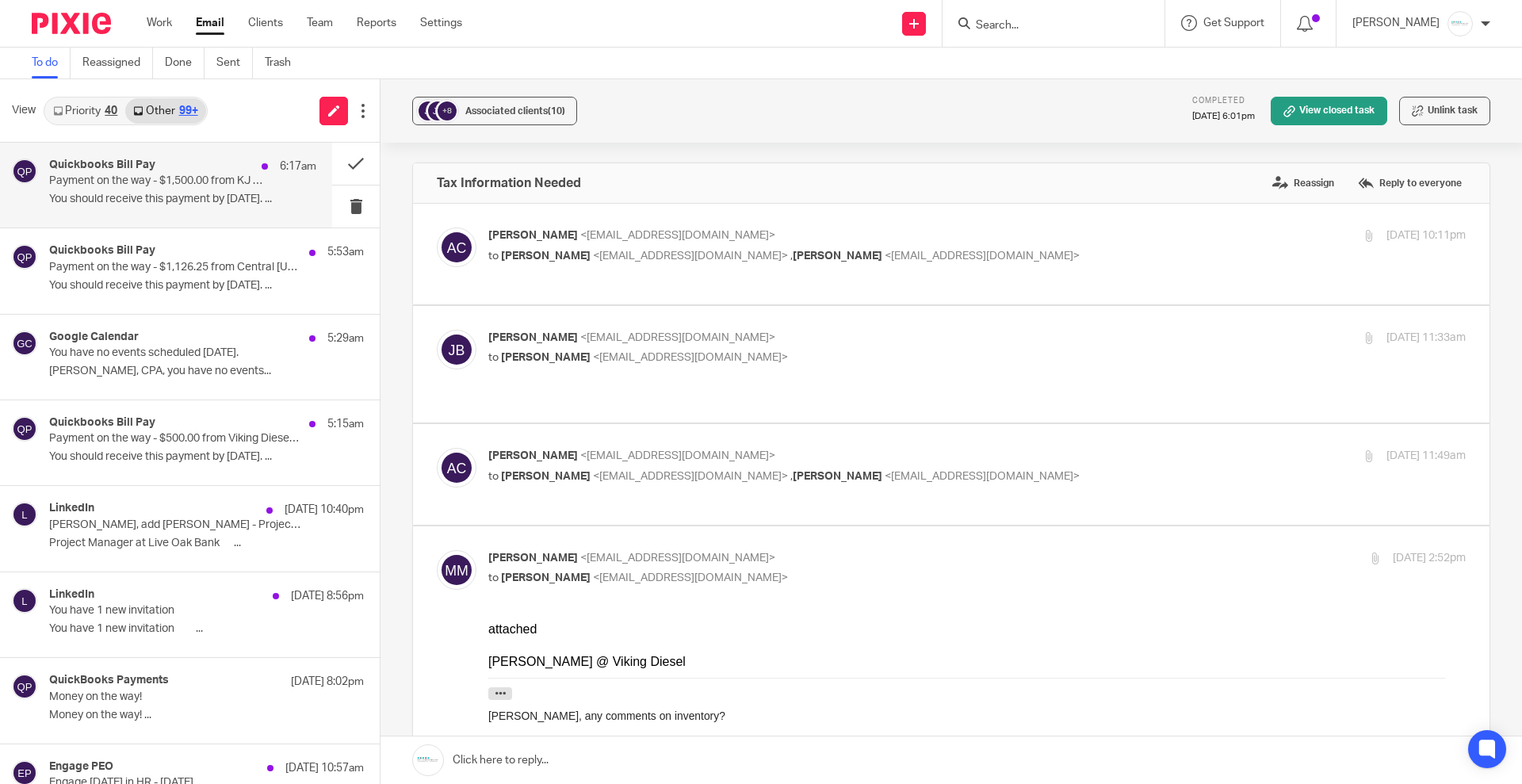
click at [184, 180] on p "Payment on the way - $1,500.00 from KJ Catering." at bounding box center [156, 182] width 214 height 14
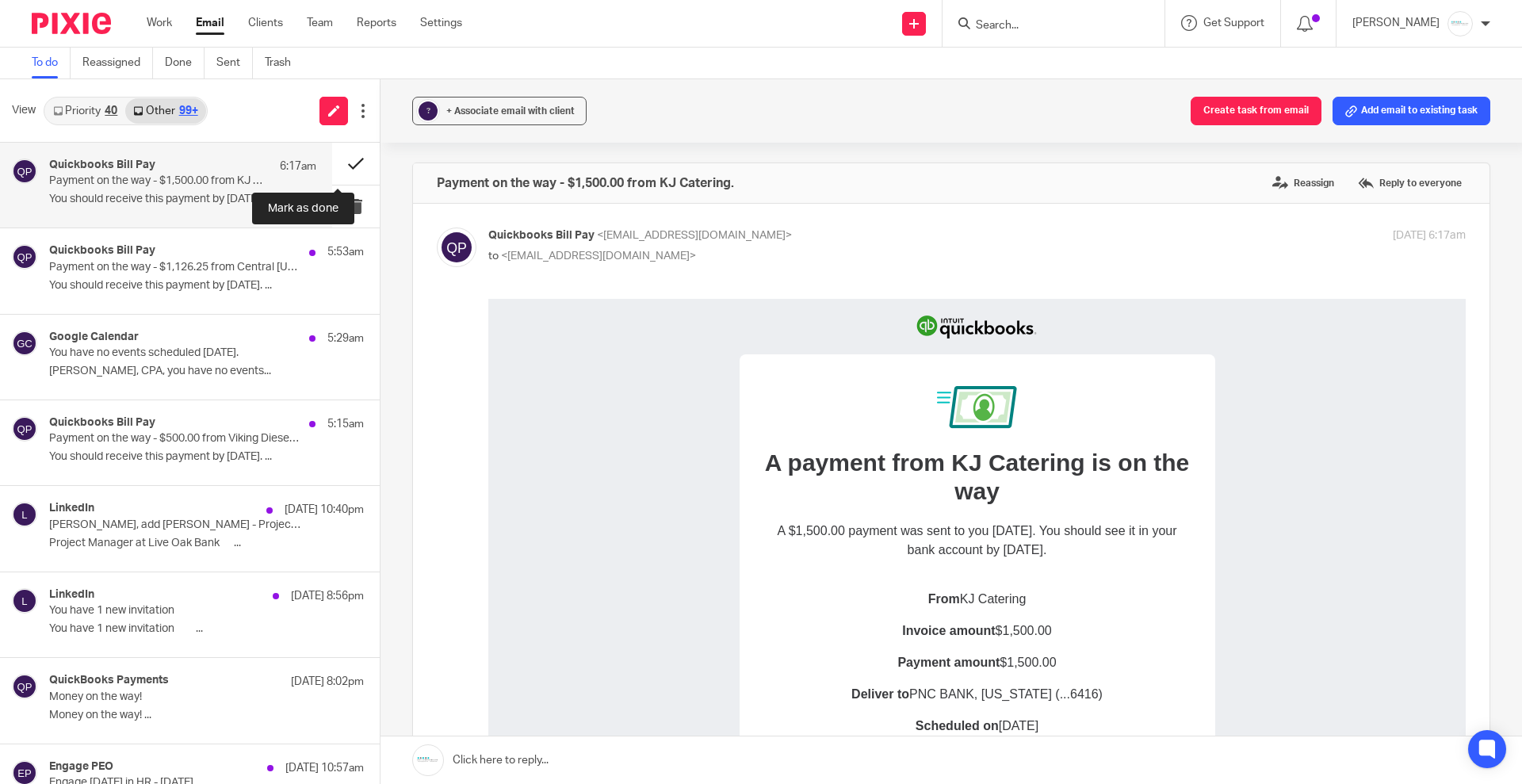
click at [337, 156] on button at bounding box center [355, 163] width 47 height 42
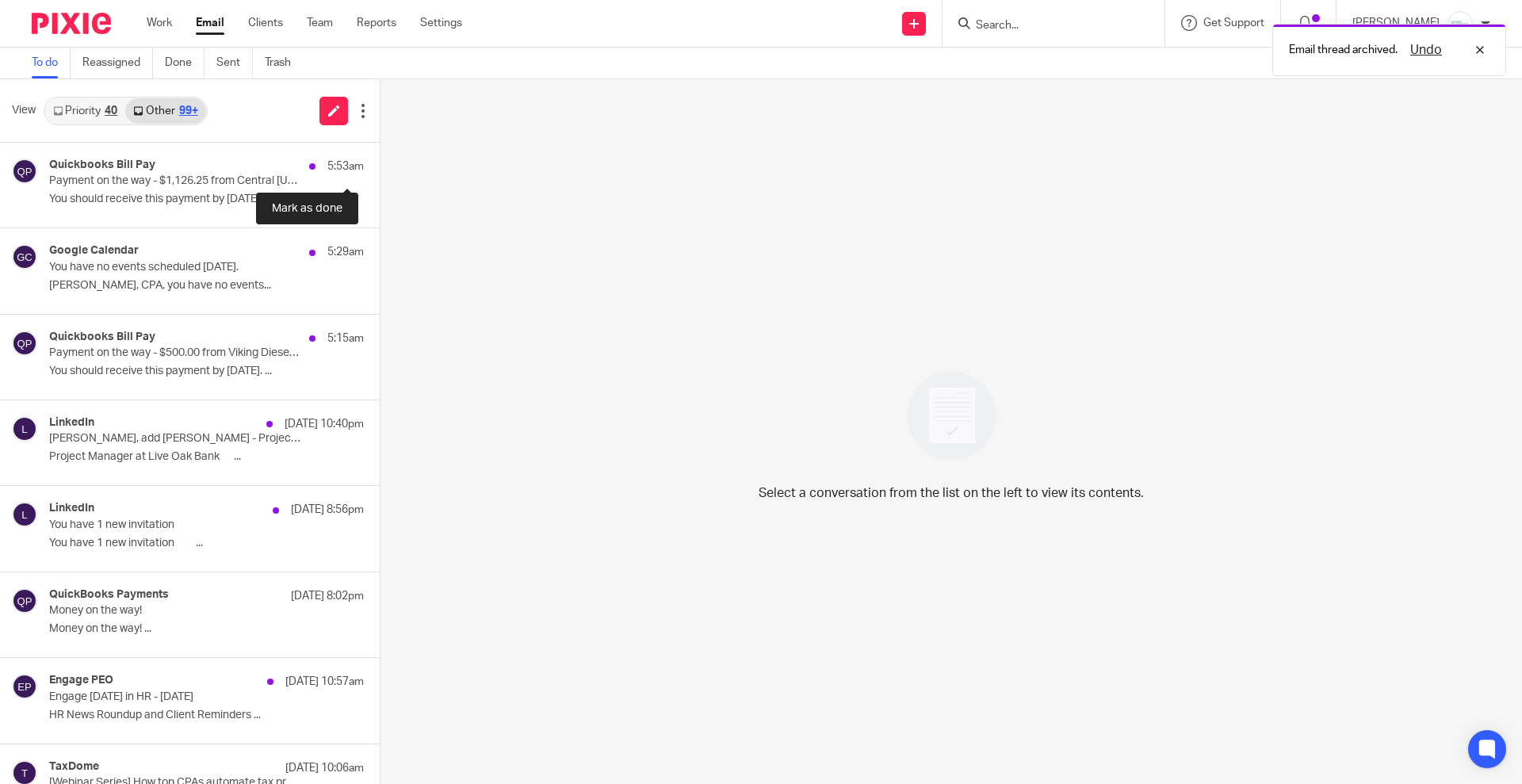
click at [380, 156] on button at bounding box center [386, 163] width 13 height 42
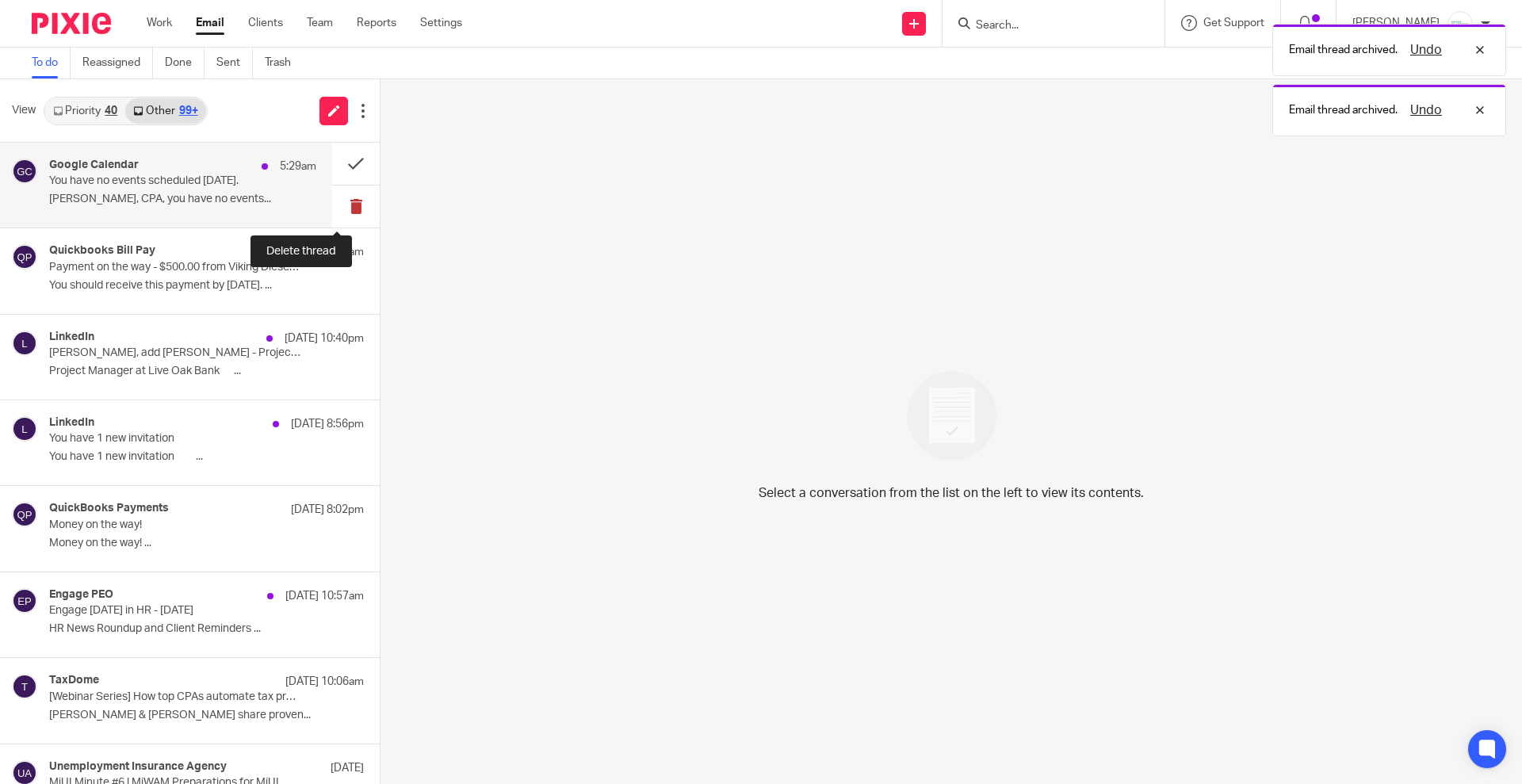
click at [341, 196] on button at bounding box center [355, 206] width 47 height 42
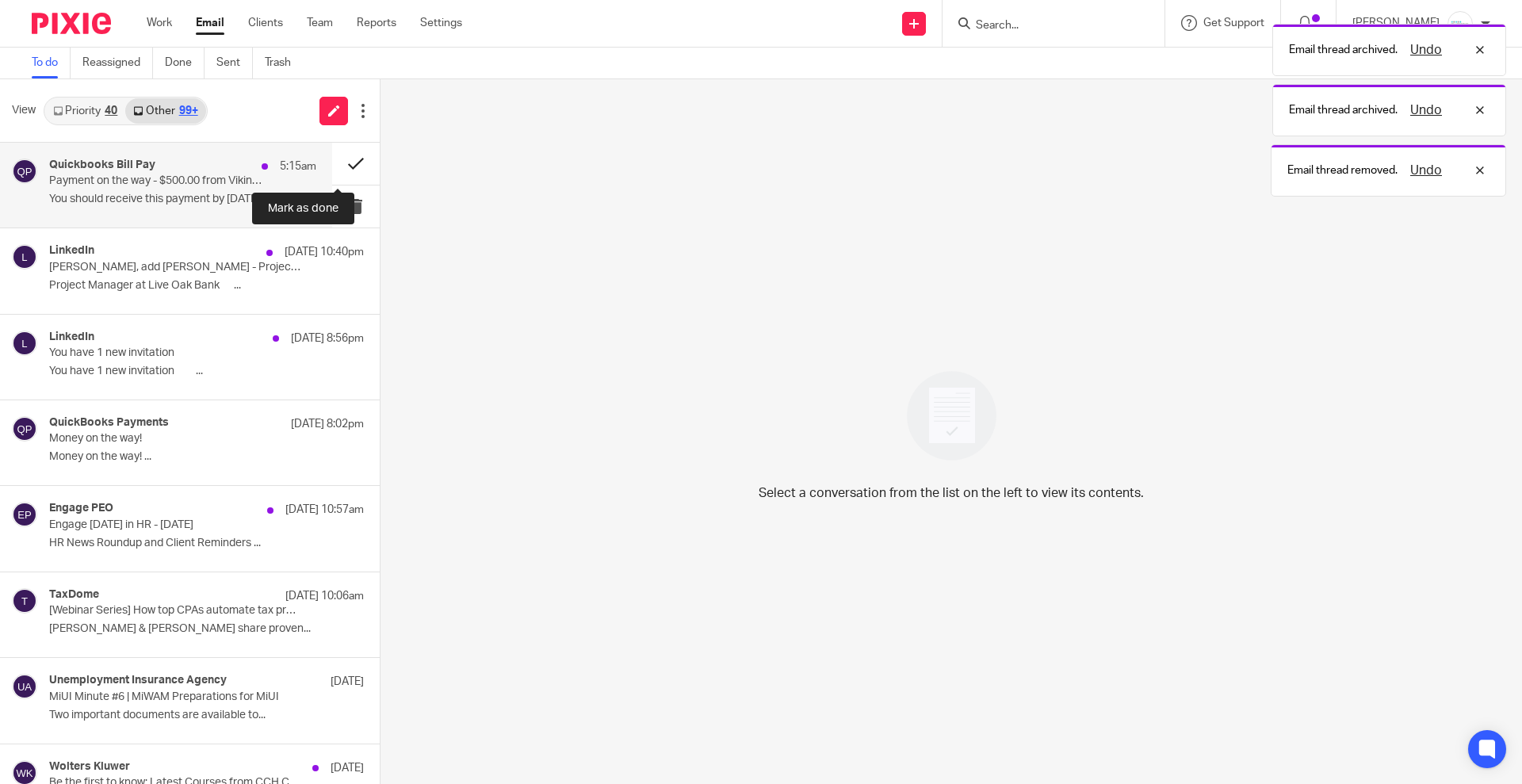
click at [333, 171] on button at bounding box center [355, 163] width 47 height 42
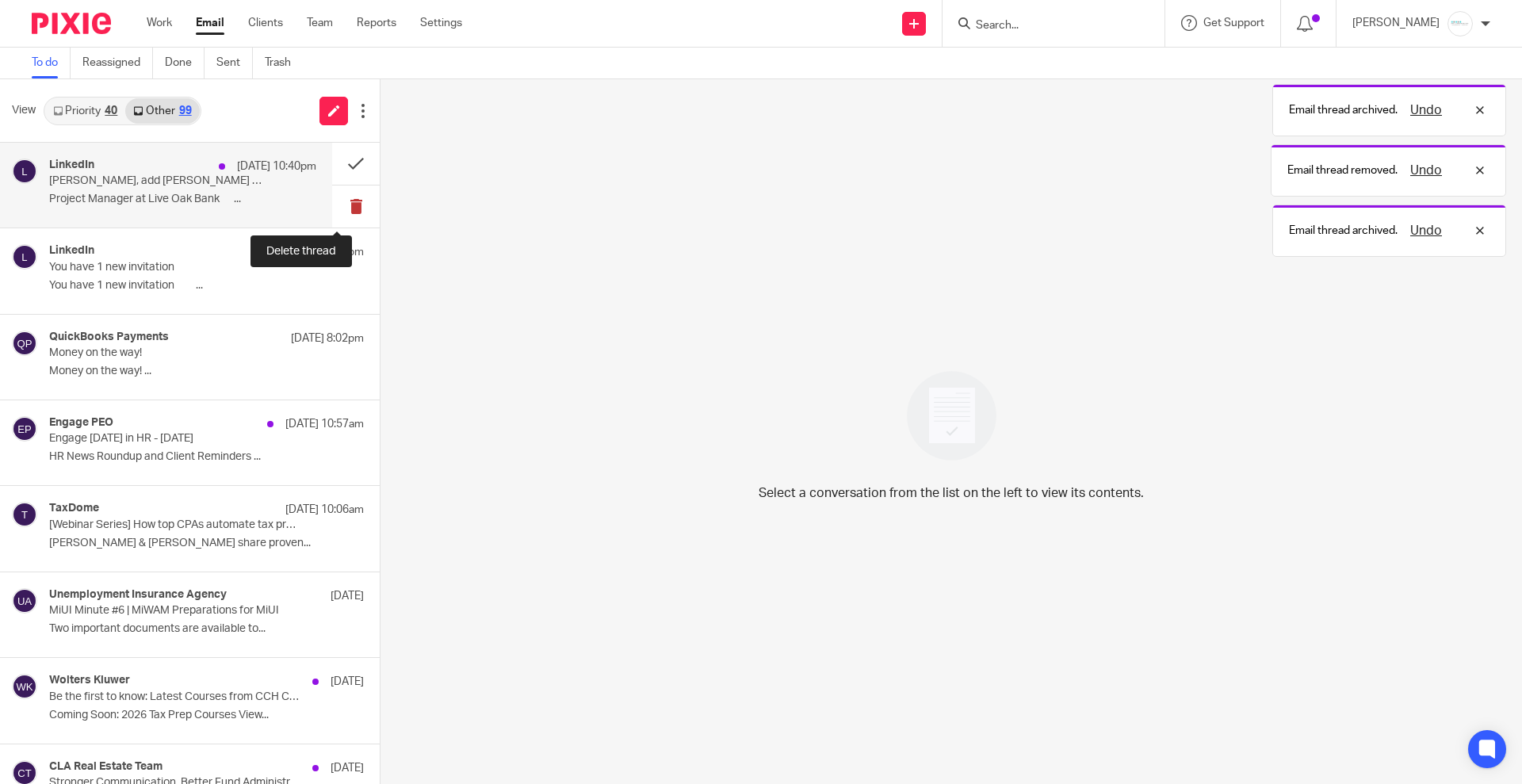
click at [332, 207] on button at bounding box center [355, 206] width 47 height 42
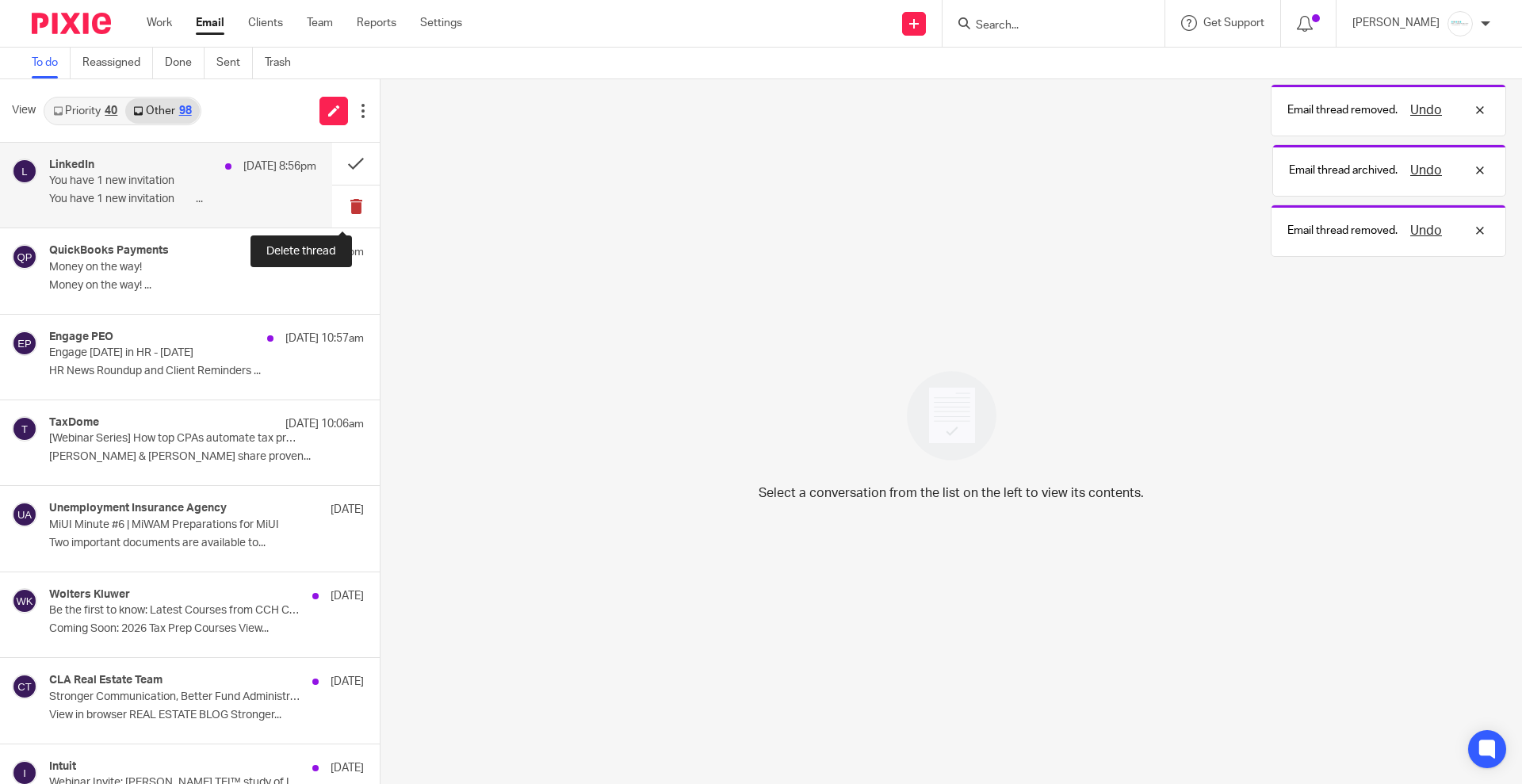
click at [332, 206] on button at bounding box center [355, 206] width 47 height 42
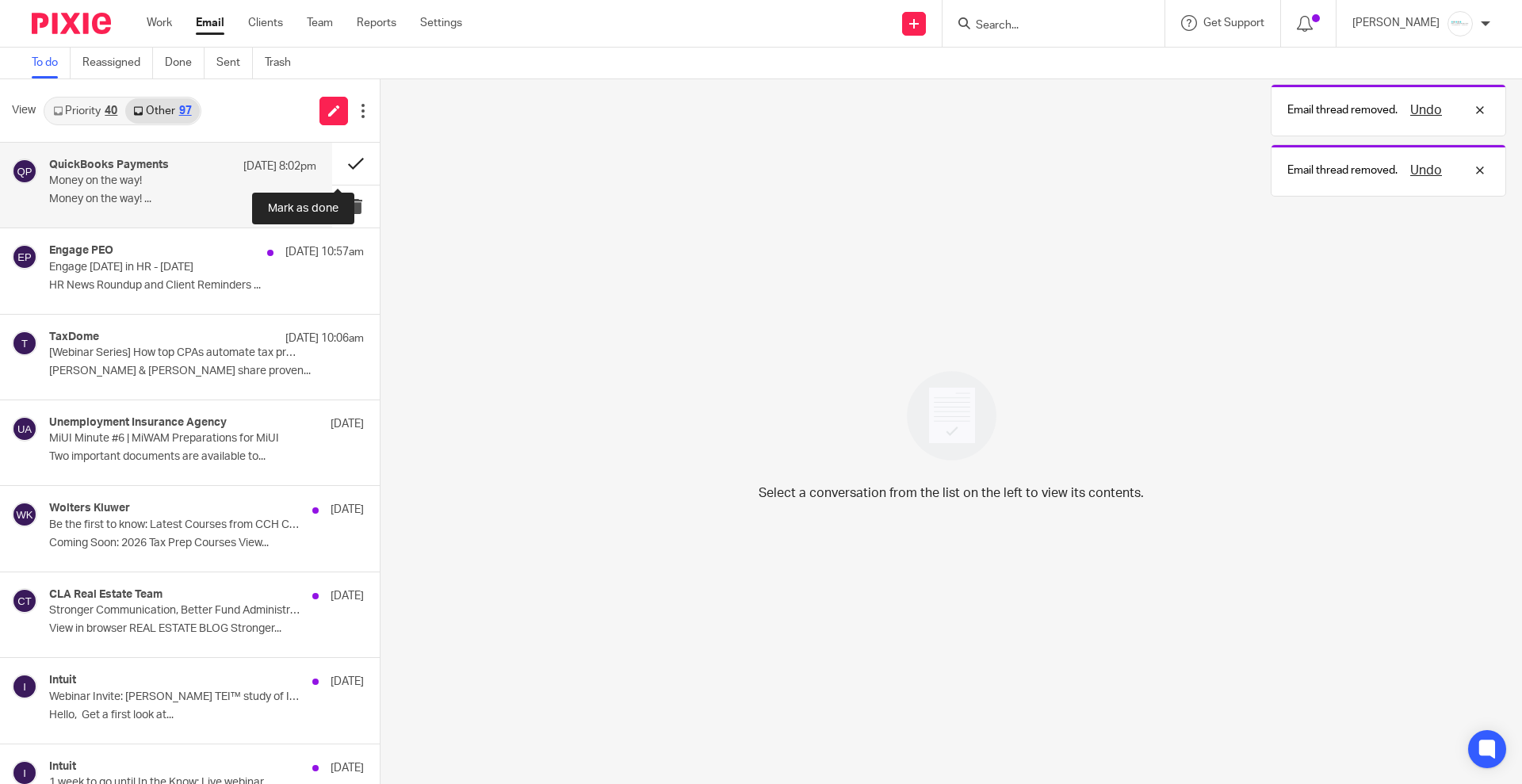
click at [332, 153] on button at bounding box center [355, 163] width 47 height 42
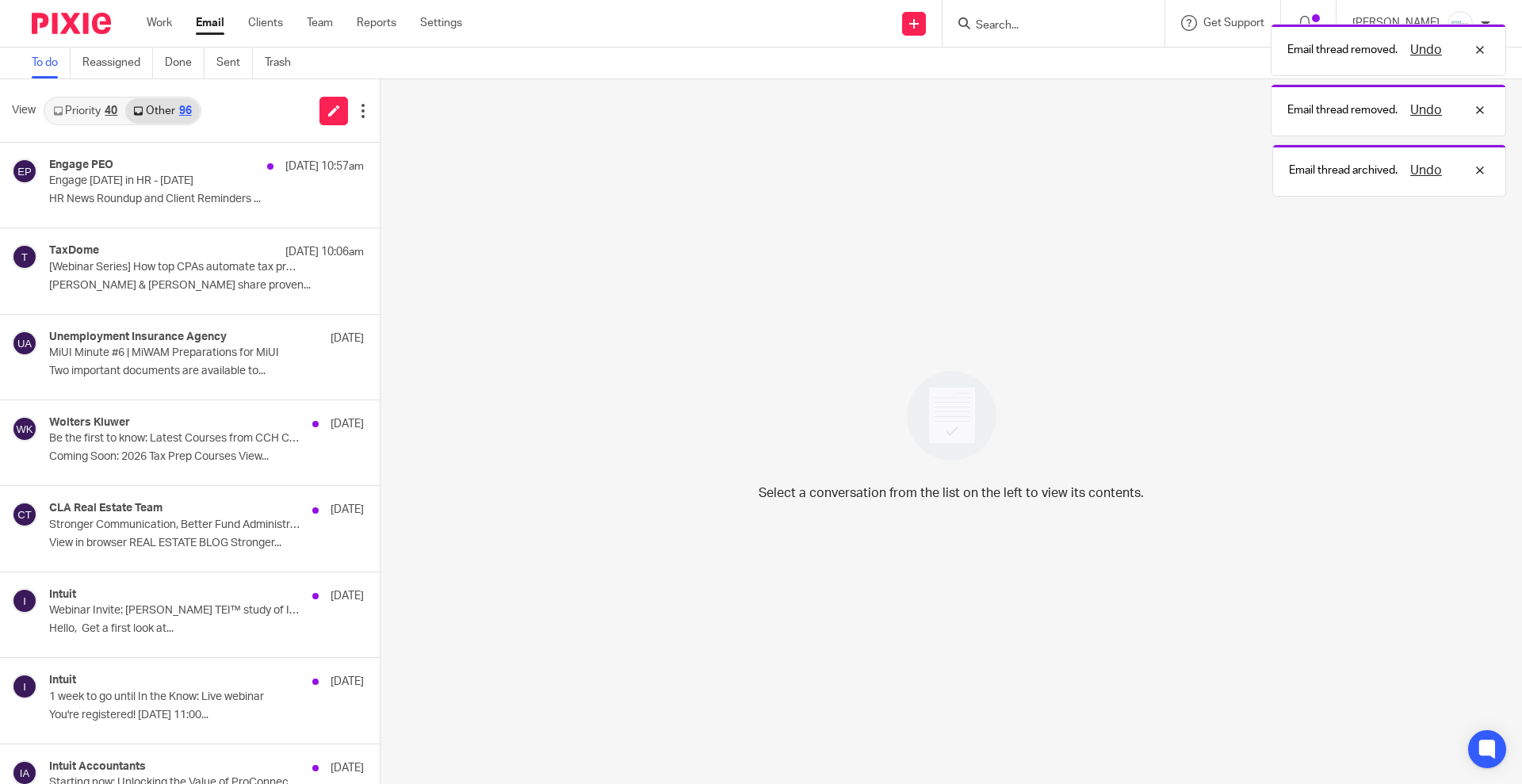
click at [95, 109] on link "Priority 40" at bounding box center [85, 111] width 80 height 26
